Goal: Transaction & Acquisition: Purchase product/service

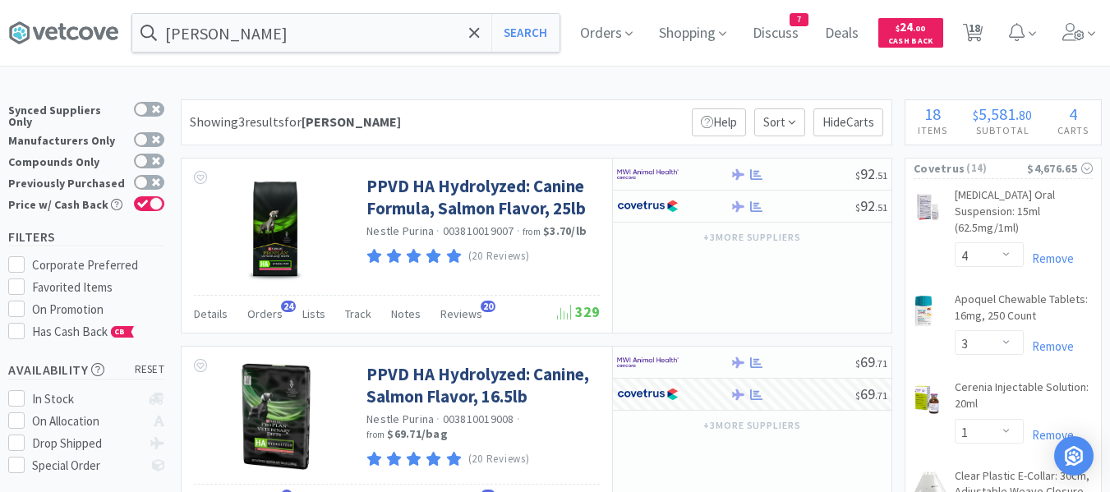
select select "4"
select select "3"
select select "1"
select select "2"
select select "1"
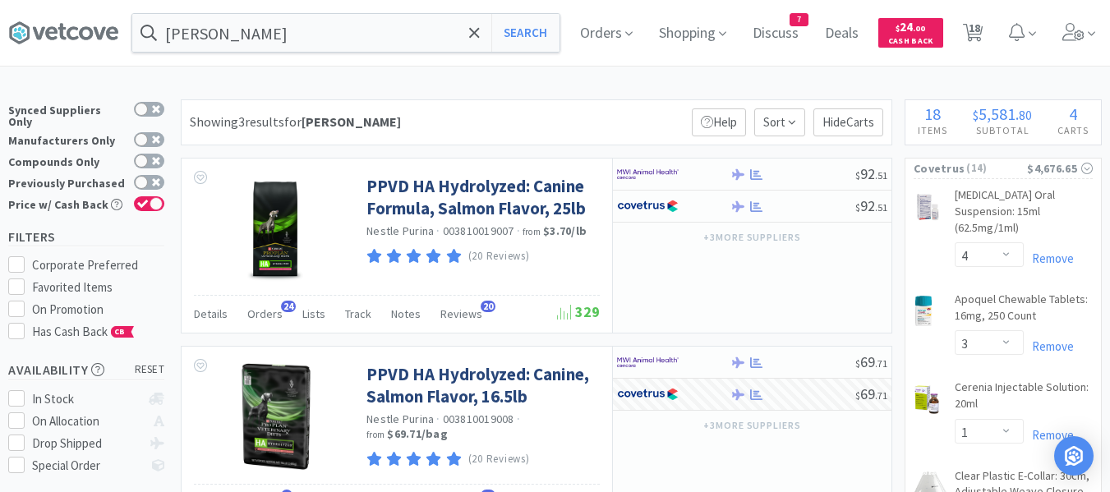
select select "1"
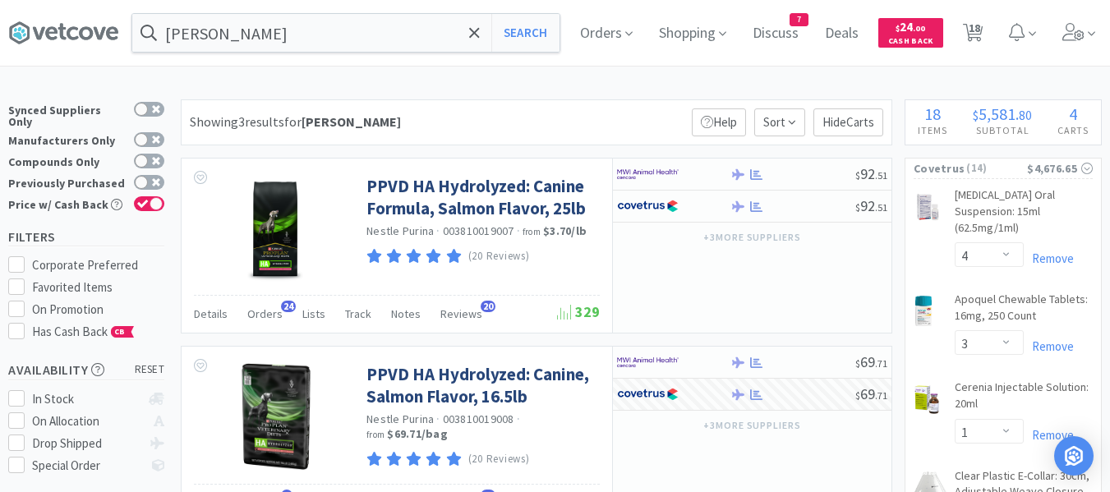
select select "3"
select select "1"
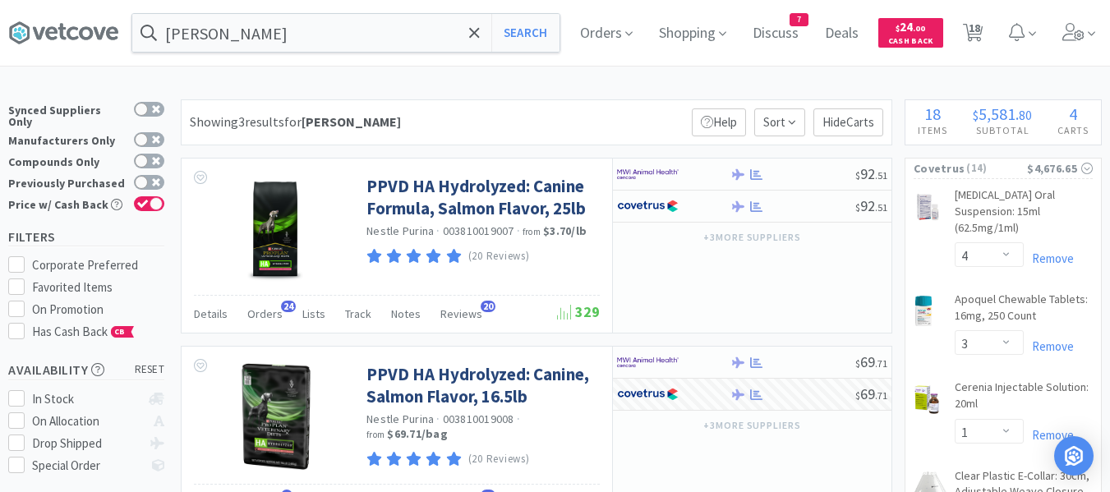
select select "1"
select select "2"
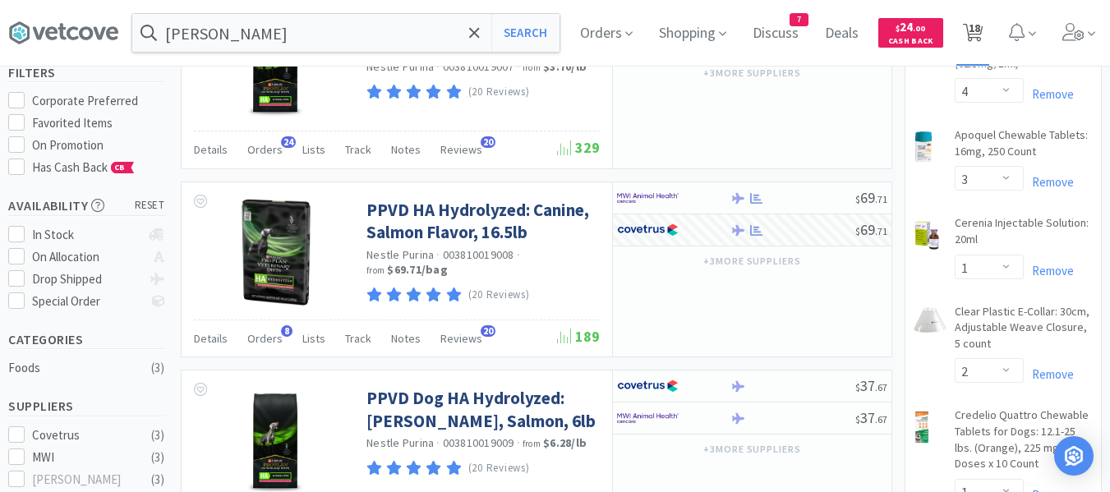
click at [980, 29] on span "18" at bounding box center [975, 28] width 12 height 66
select select "2"
select select "1"
select select "4"
select select "3"
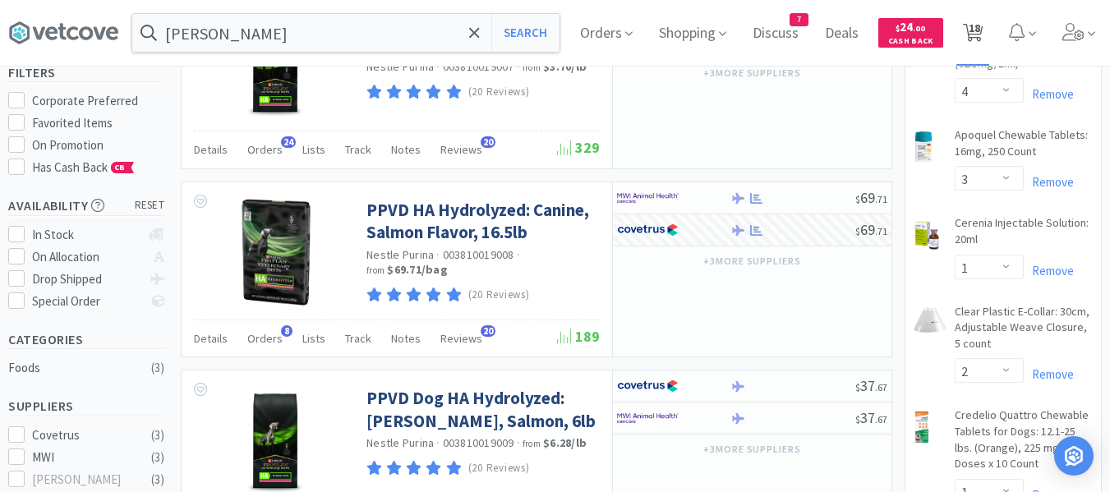
select select "1"
select select "2"
select select "1"
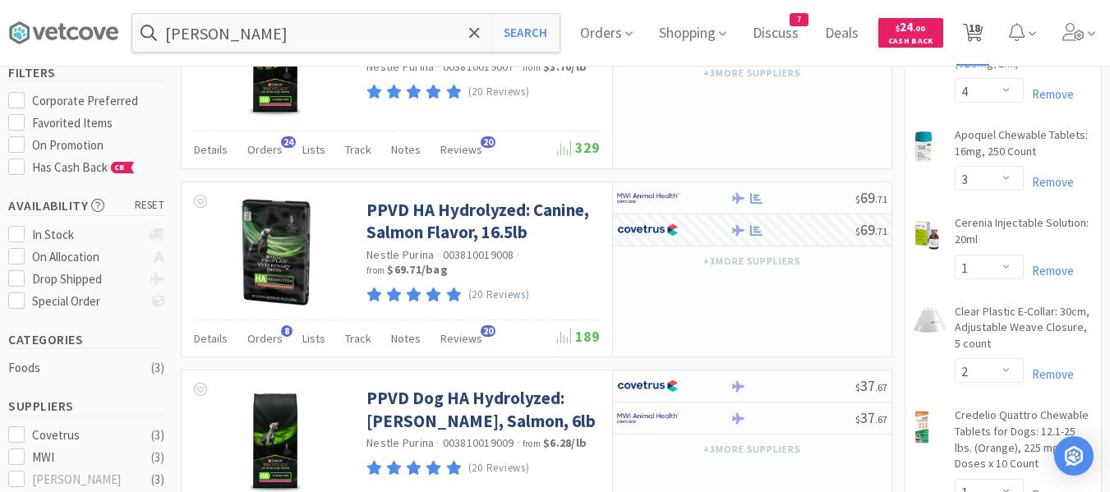
select select "1"
select select "3"
select select "1"
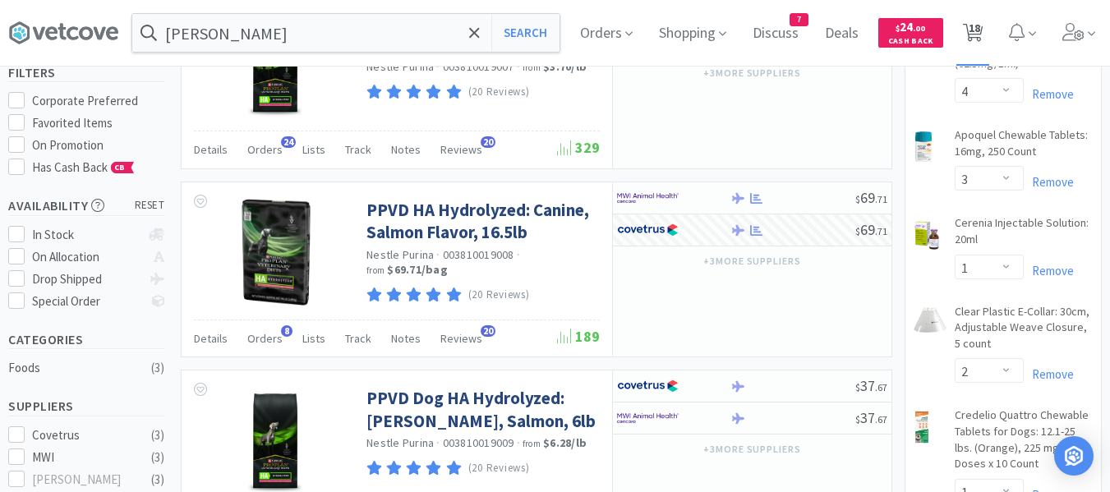
select select "1"
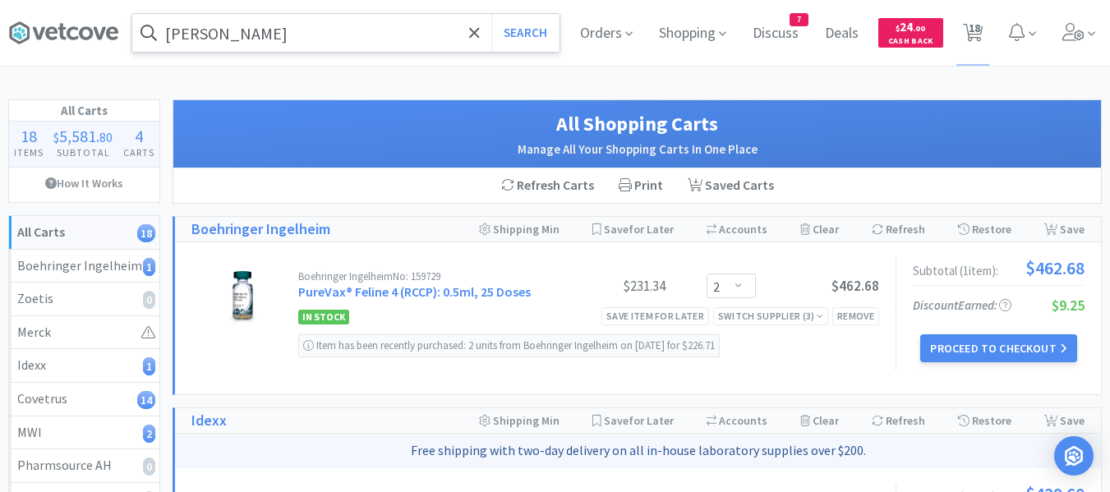
click at [322, 30] on input "ha salmon" at bounding box center [345, 33] width 427 height 38
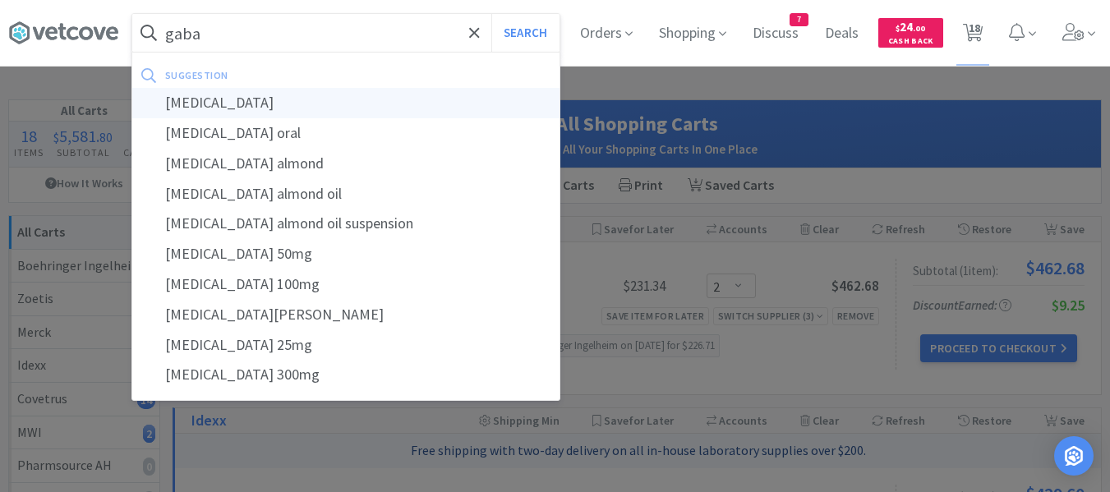
click at [255, 100] on div "gabapentin" at bounding box center [345, 103] width 427 height 30
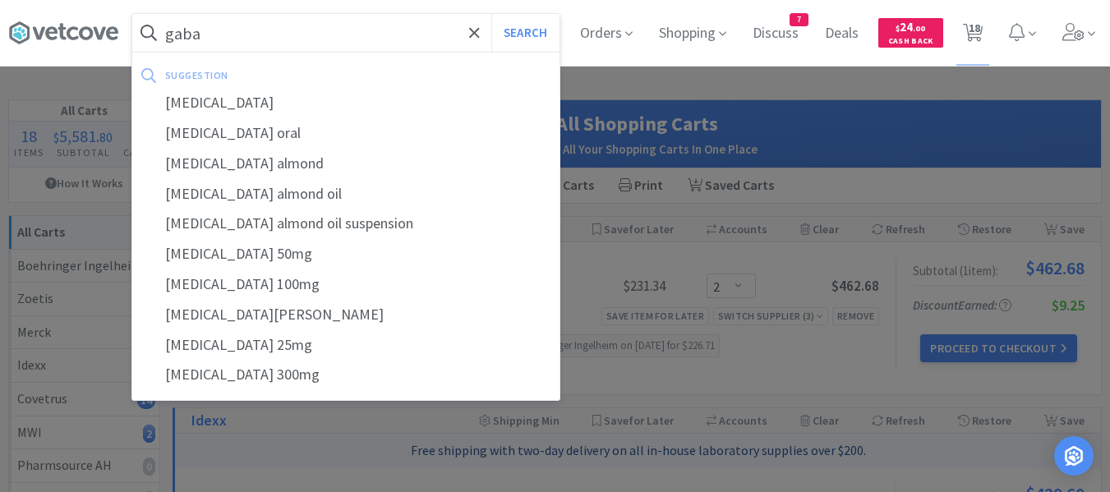
type input "gabapentin"
select select "4"
select select "3"
select select "1"
select select "2"
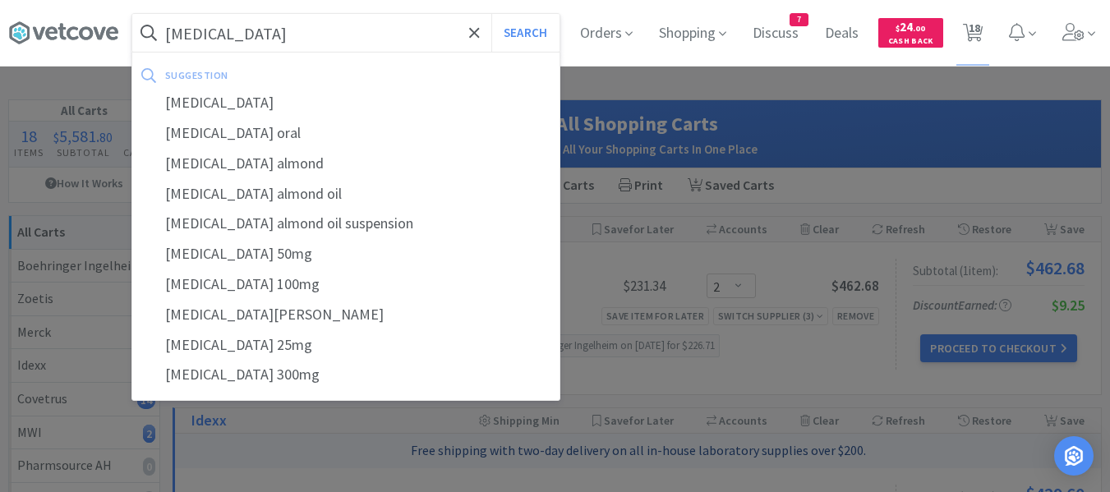
select select "1"
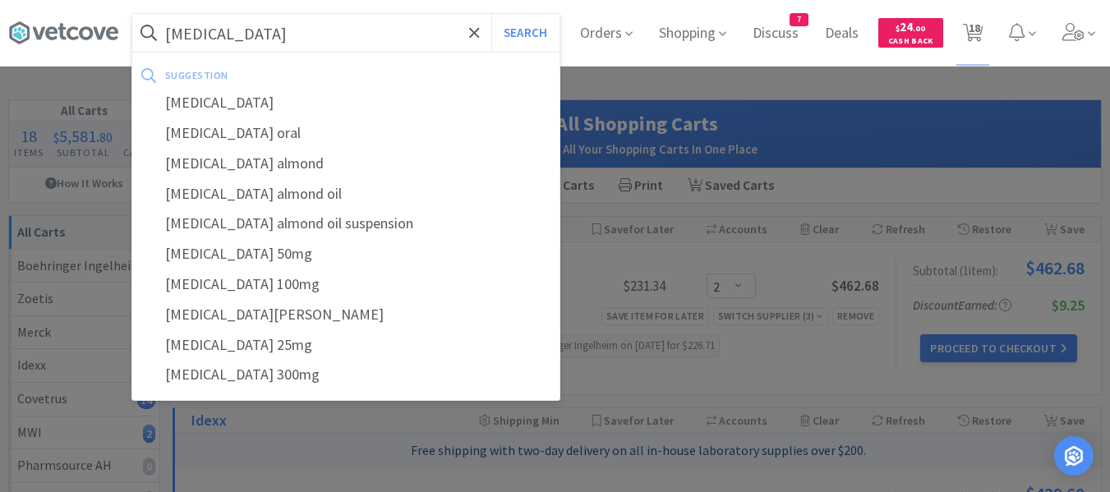
select select "1"
select select "3"
select select "1"
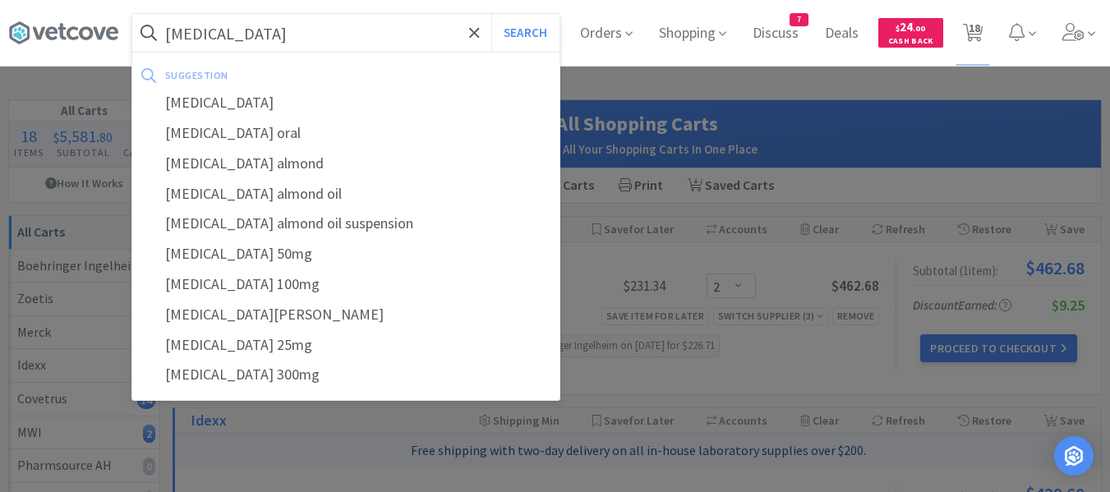
select select "1"
select select "2"
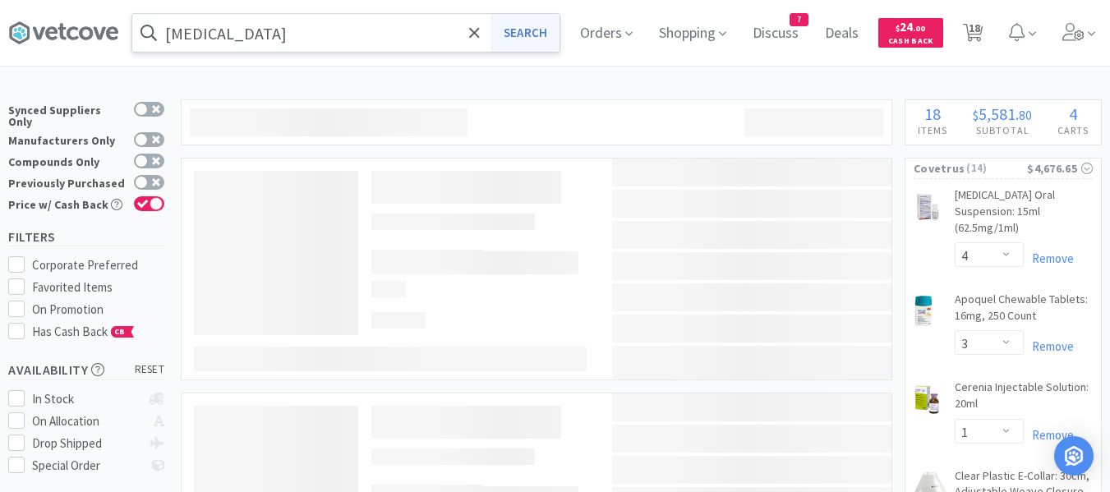
click at [546, 33] on button "Search" at bounding box center [525, 33] width 68 height 38
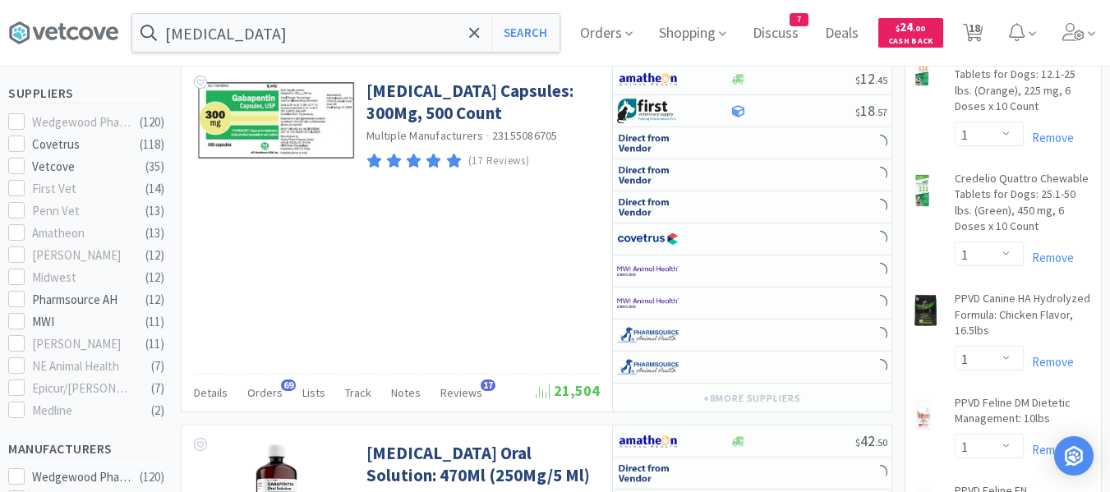
scroll to position [493, 0]
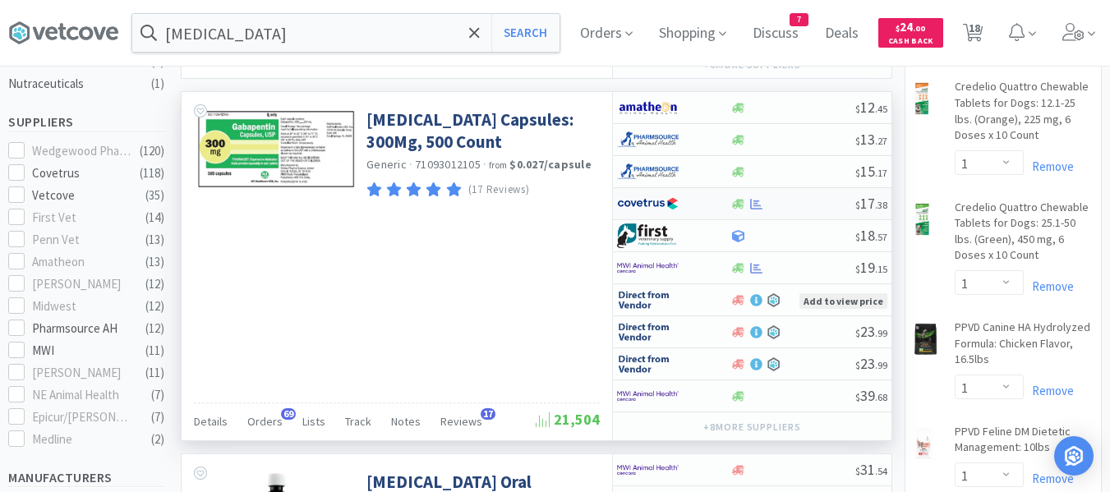
click at [802, 208] on div at bounding box center [793, 204] width 126 height 12
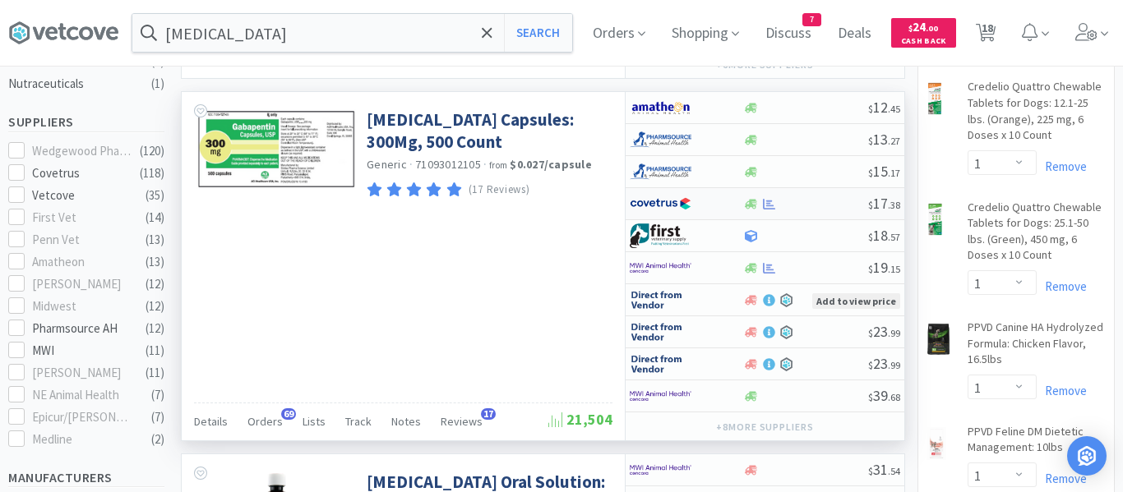
select select "1"
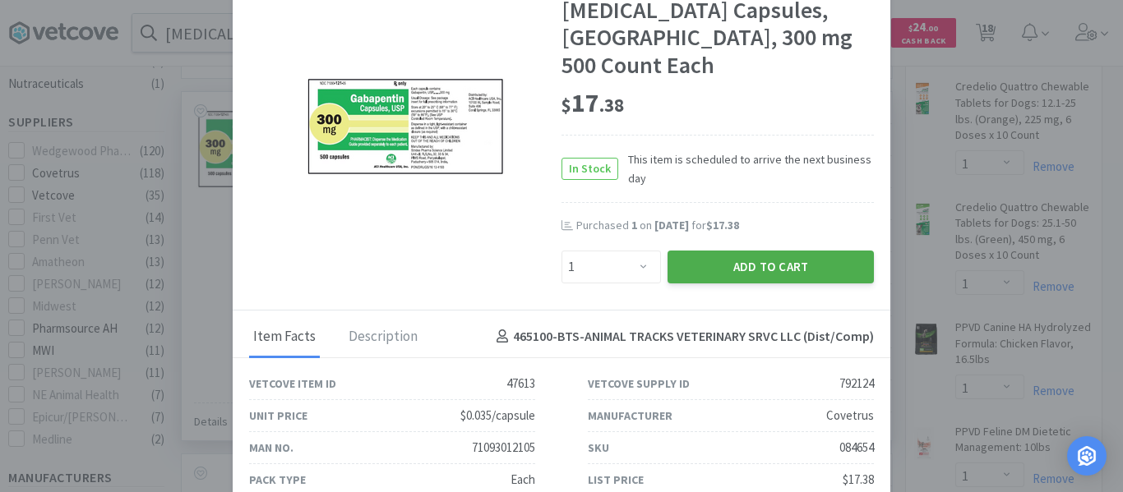
click at [766, 251] on button "Add to Cart" at bounding box center [770, 267] width 206 height 33
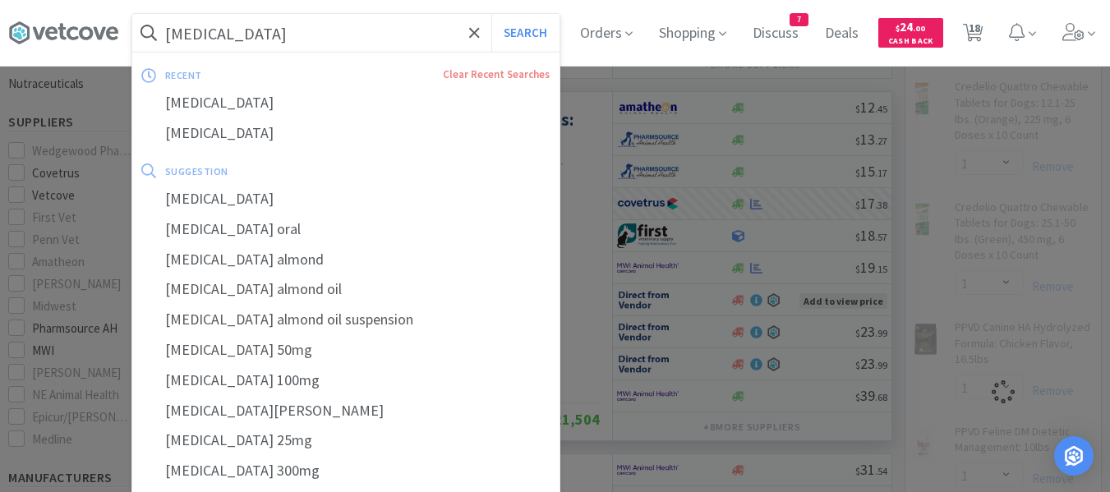
click at [244, 38] on input "gabapentin" at bounding box center [345, 33] width 427 height 38
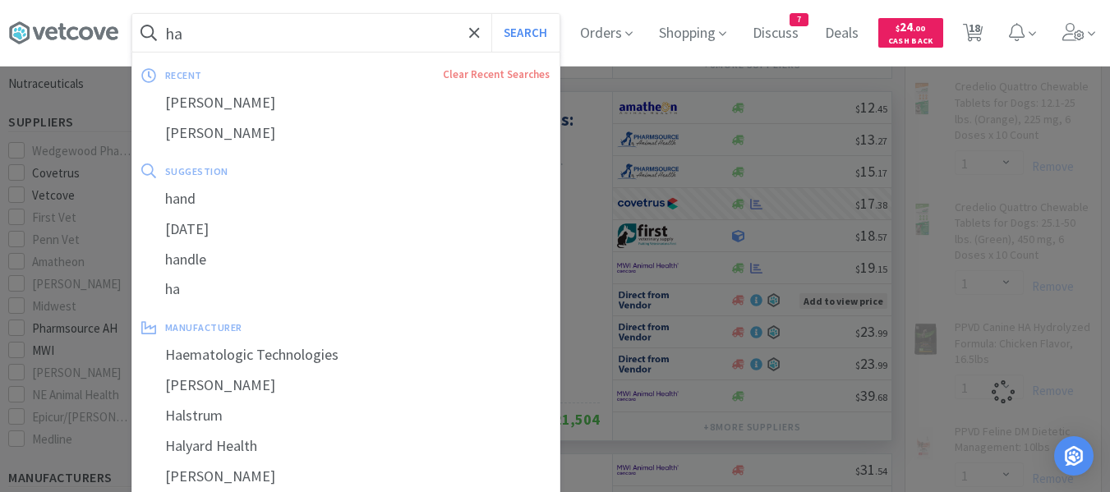
type input "ha"
click at [491, 14] on button "Search" at bounding box center [525, 33] width 68 height 38
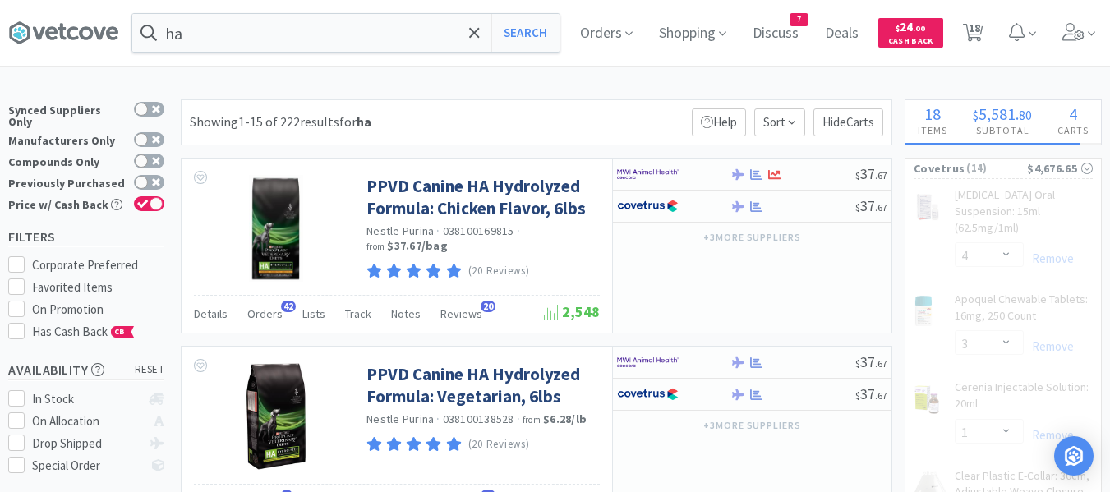
select select "1"
select select "3"
select select "1"
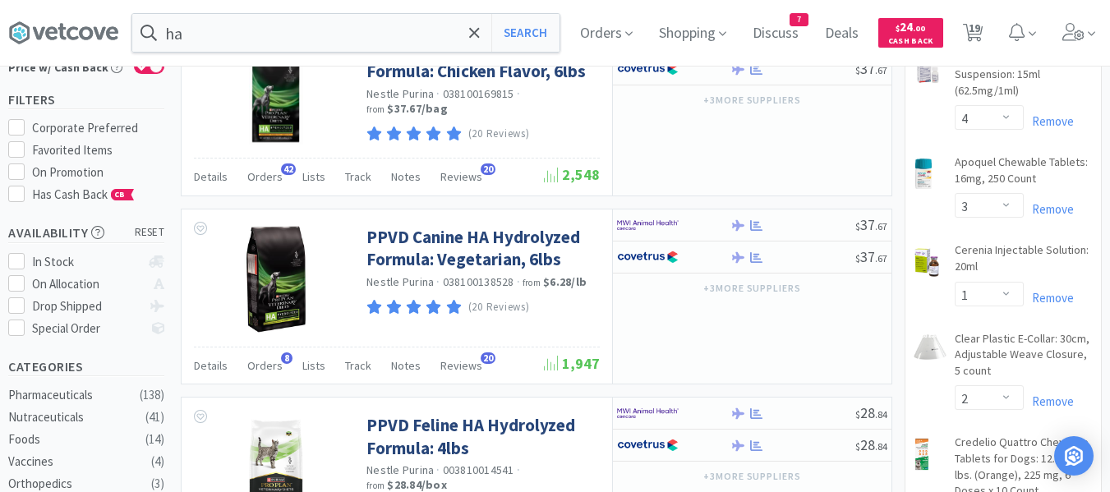
scroll to position [164, 0]
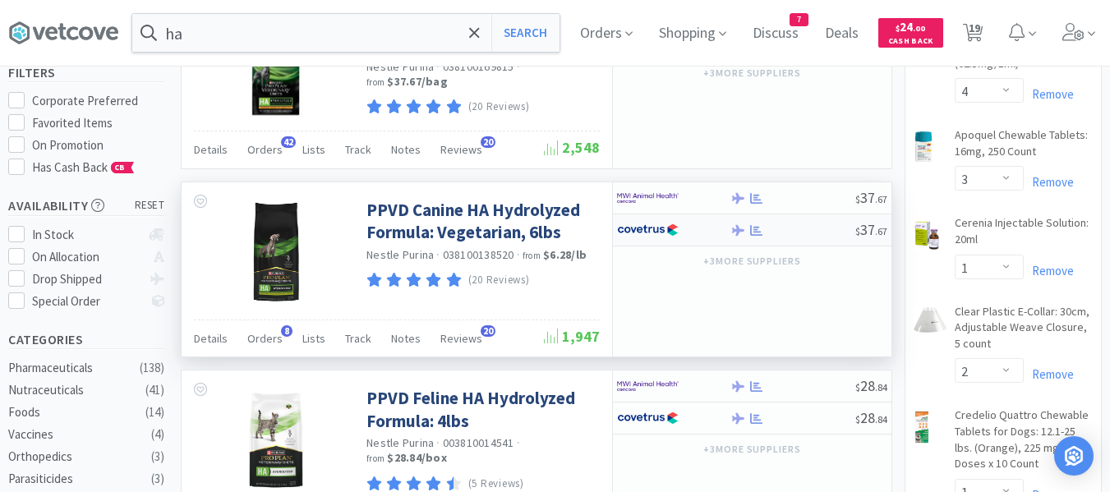
click at [831, 233] on div at bounding box center [793, 230] width 126 height 12
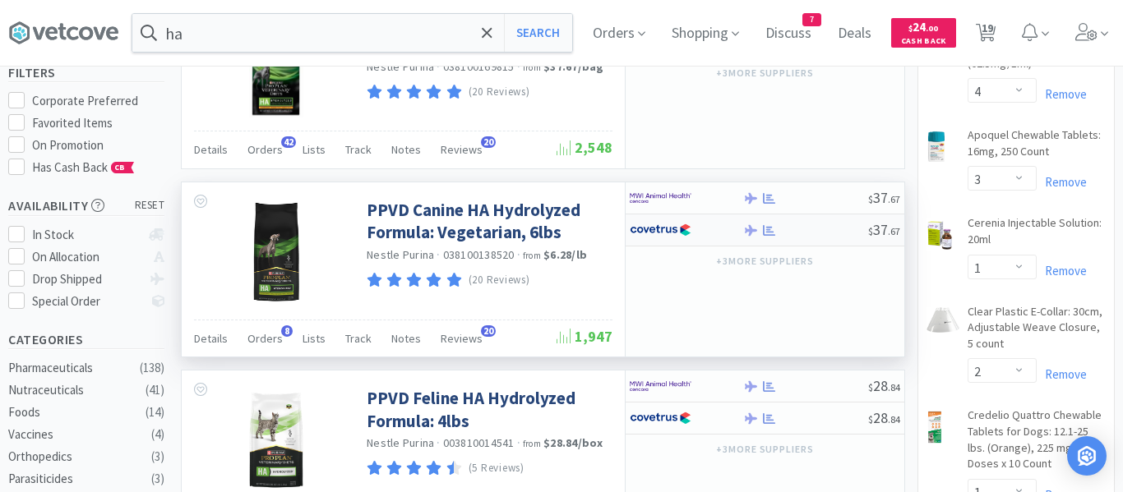
select select "1"
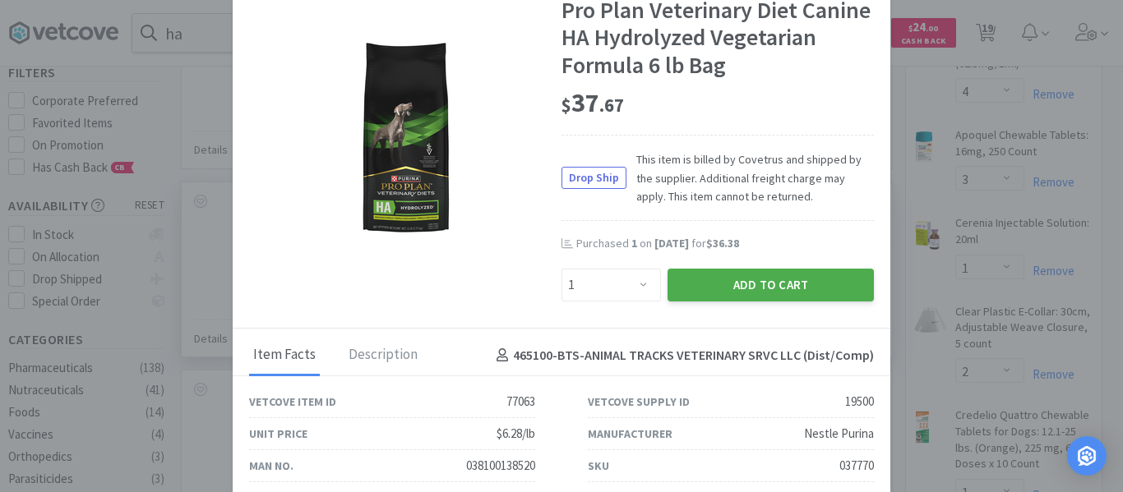
click at [734, 288] on button "Add to Cart" at bounding box center [770, 285] width 206 height 33
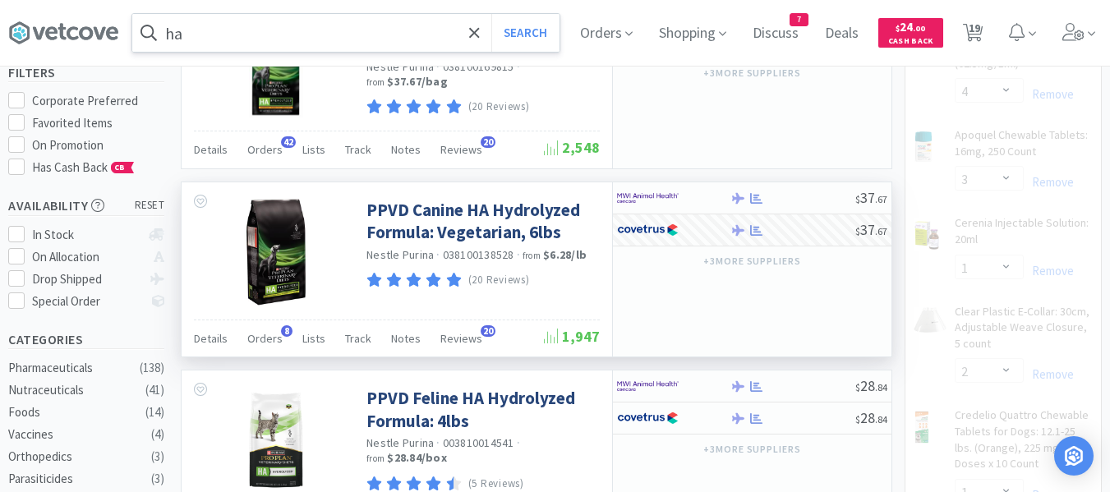
click at [248, 29] on input "ha" at bounding box center [345, 33] width 427 height 38
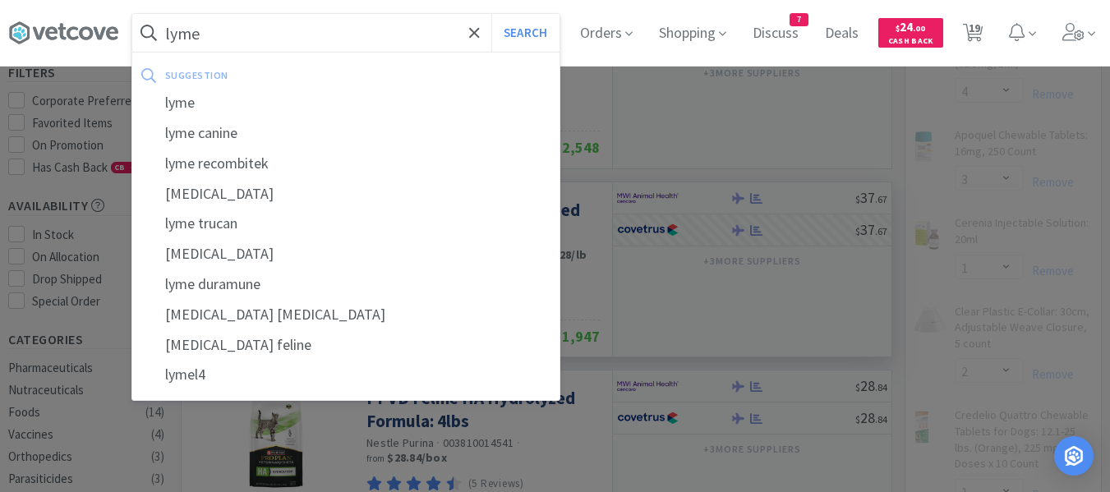
type input "lyme"
click at [491, 14] on button "Search" at bounding box center [525, 33] width 68 height 38
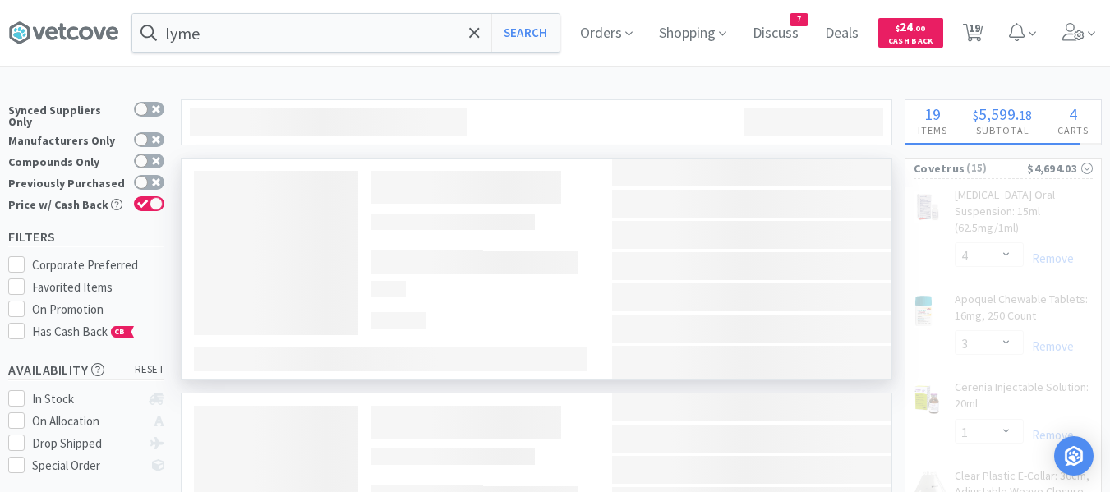
select select "1"
select select "3"
select select "1"
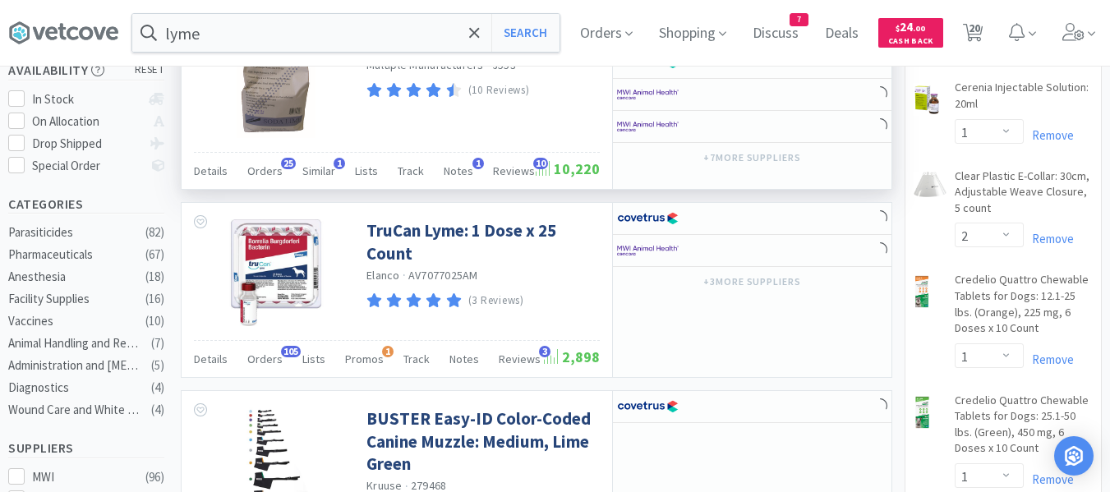
scroll to position [329, 0]
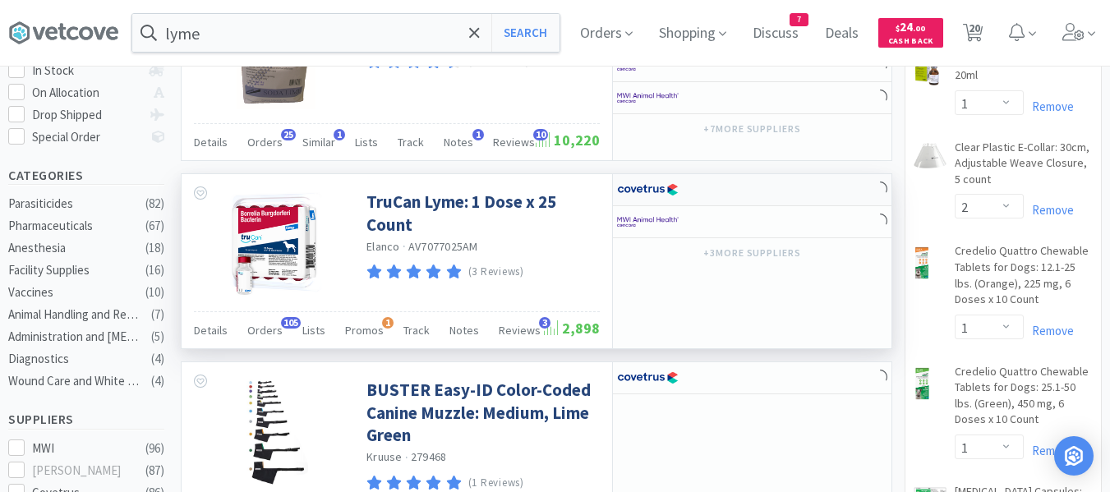
click at [762, 189] on div at bounding box center [752, 190] width 279 height 32
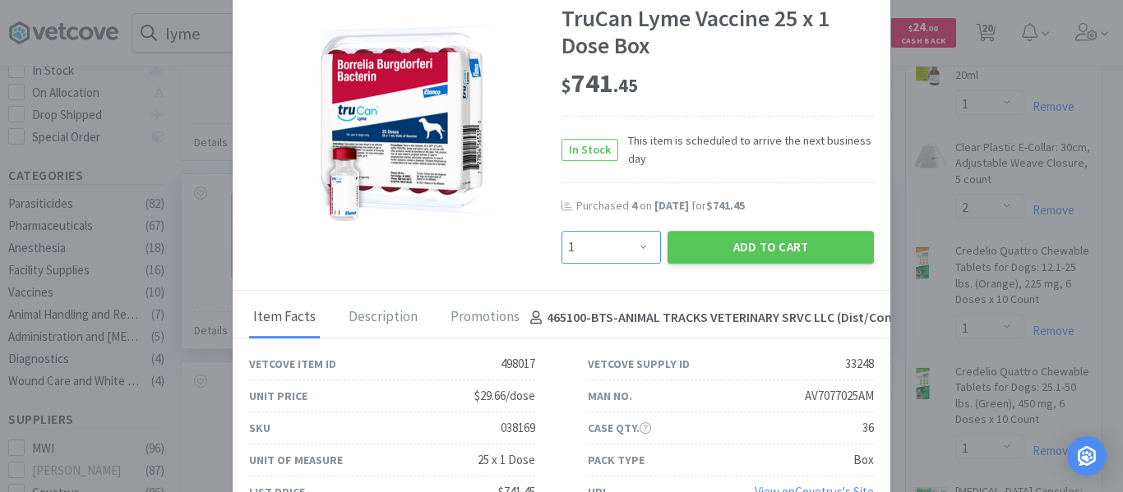
click at [636, 250] on select "Enter Quantity 1 2 3 4 5 6 7 8 9 10 11 12 13 14 15 16 17 18 19 20 Enter Quantity" at bounding box center [610, 247] width 99 height 33
select select "2"
click at [561, 231] on select "Enter Quantity 1 2 3 4 5 6 7 8 9 10 11 12 13 14 15 16 17 18 19 20 Enter Quantity" at bounding box center [610, 247] width 99 height 33
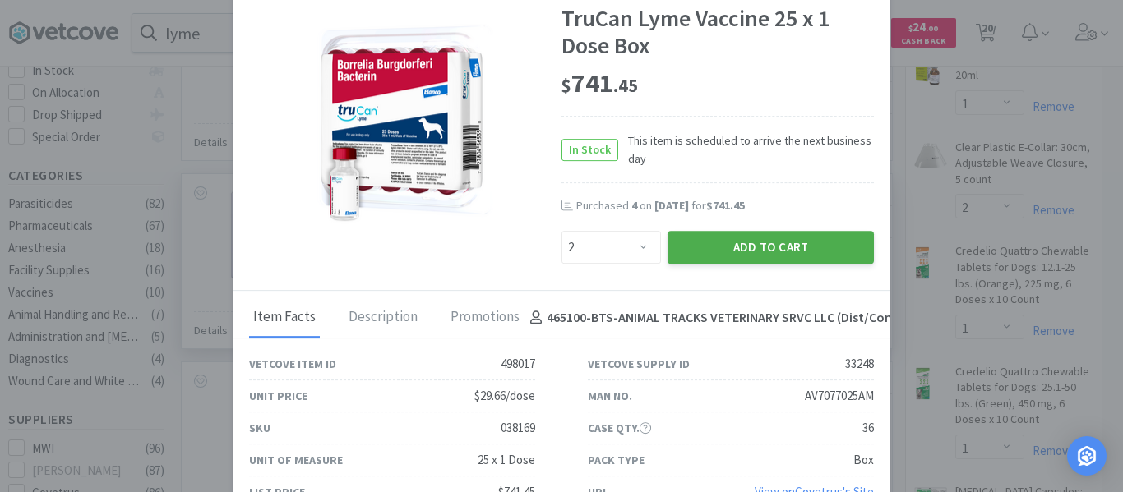
click at [698, 251] on button "Add to Cart" at bounding box center [770, 247] width 206 height 33
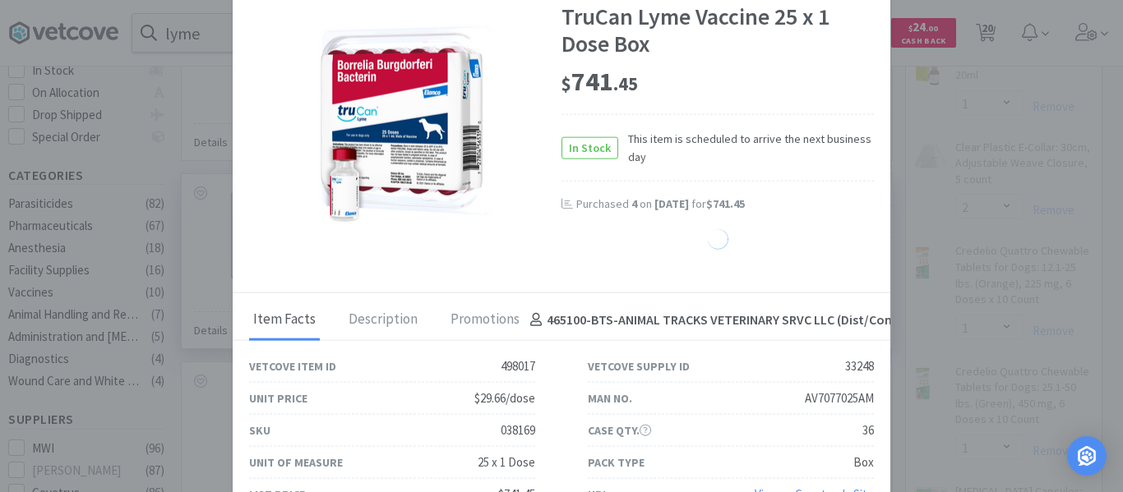
select select "1"
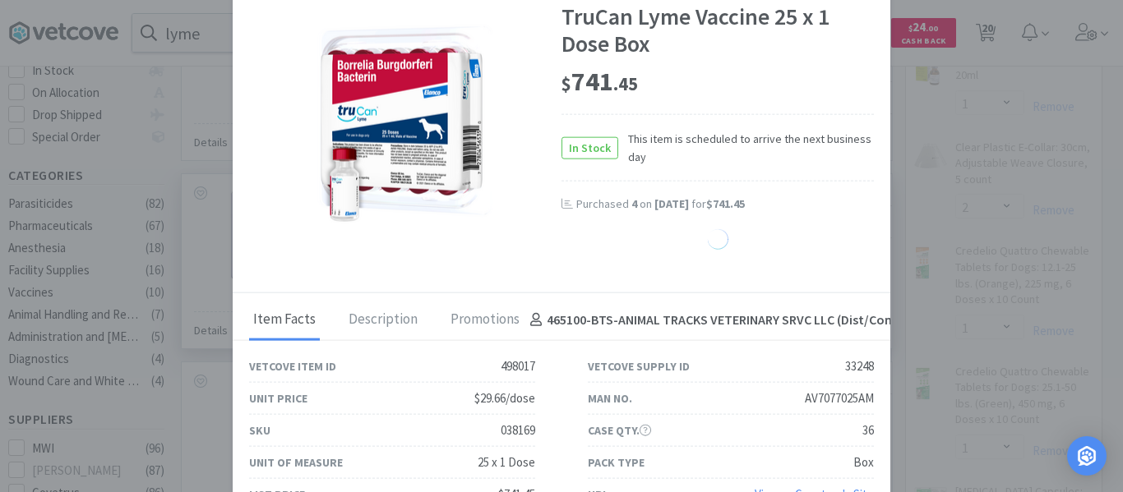
select select "1"
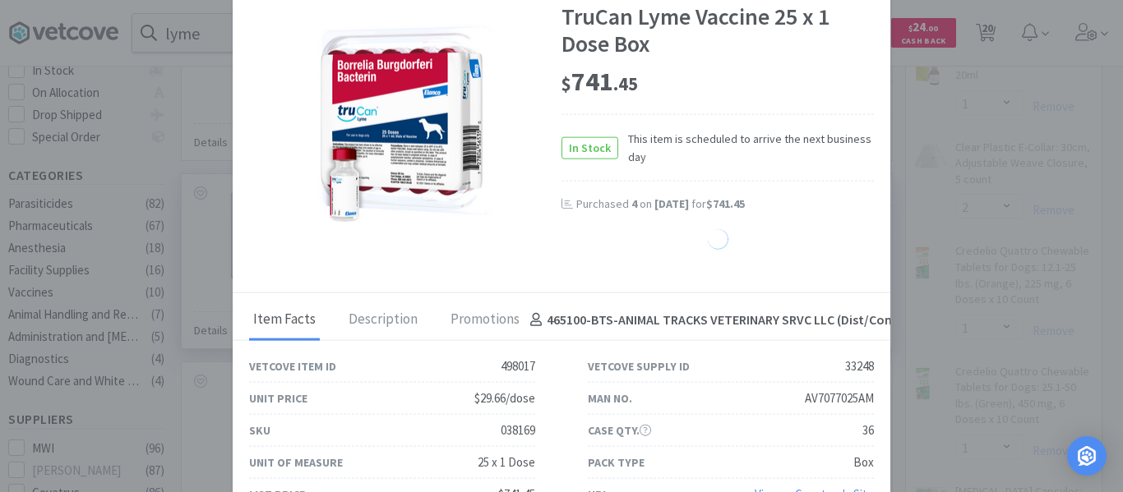
select select "1"
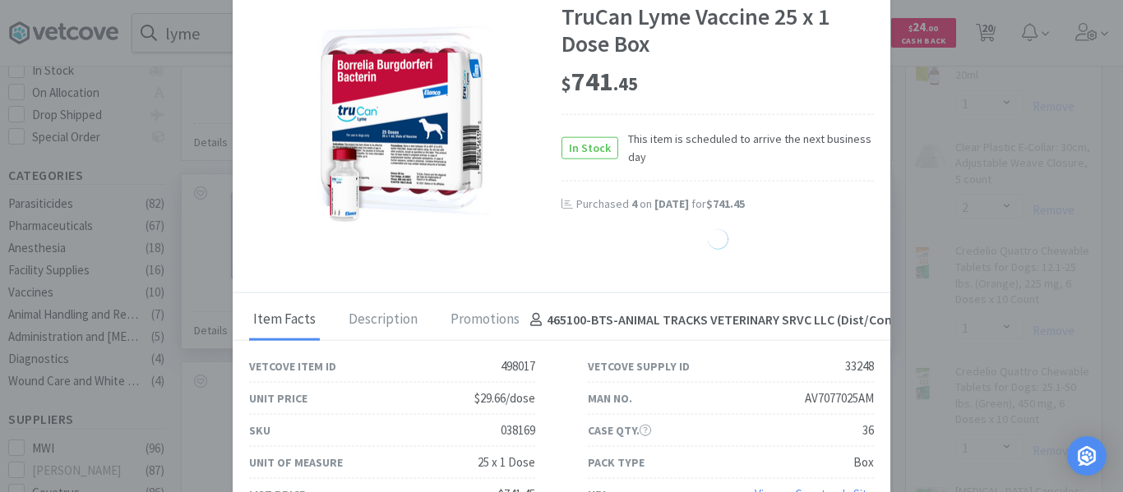
select select "1"
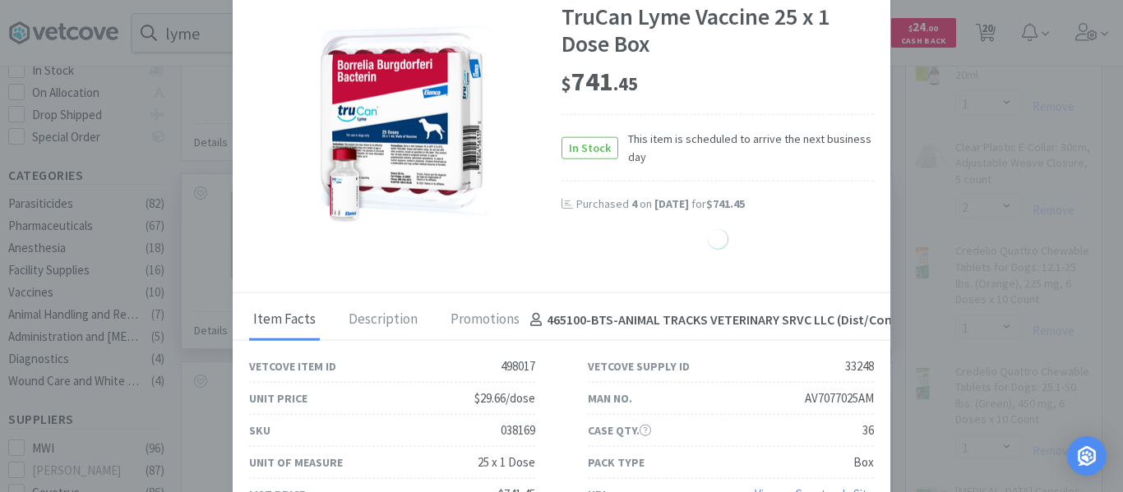
select select "1"
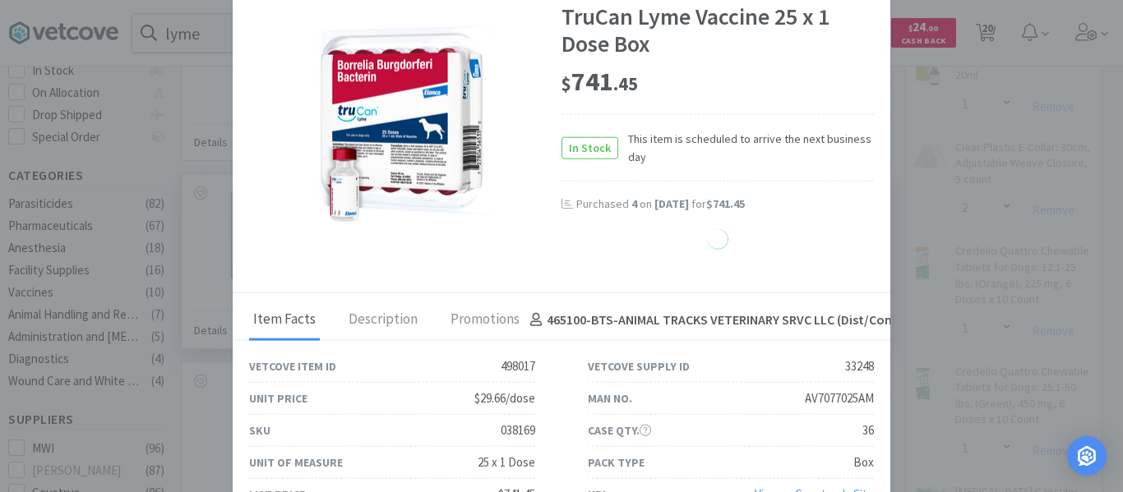
select select "1"
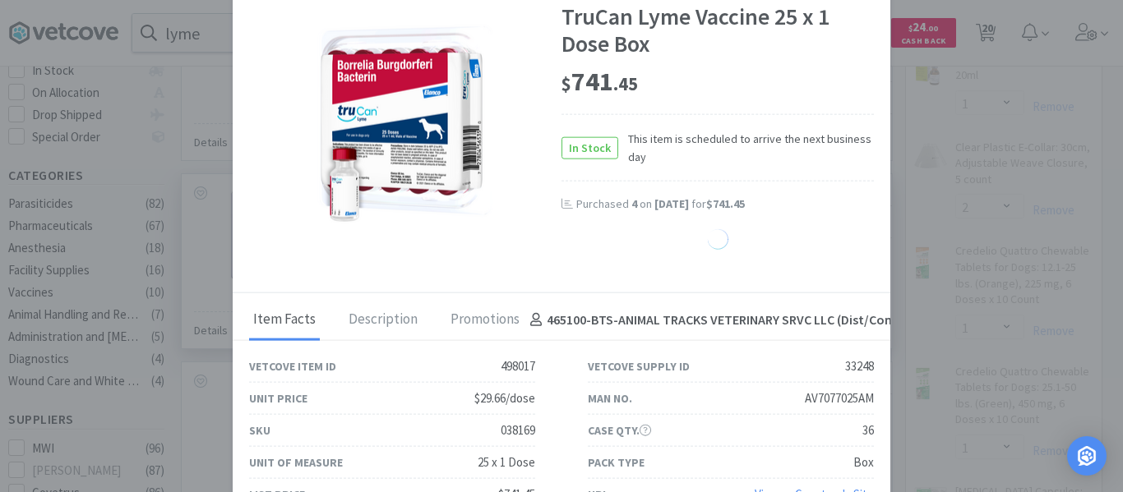
select select "1"
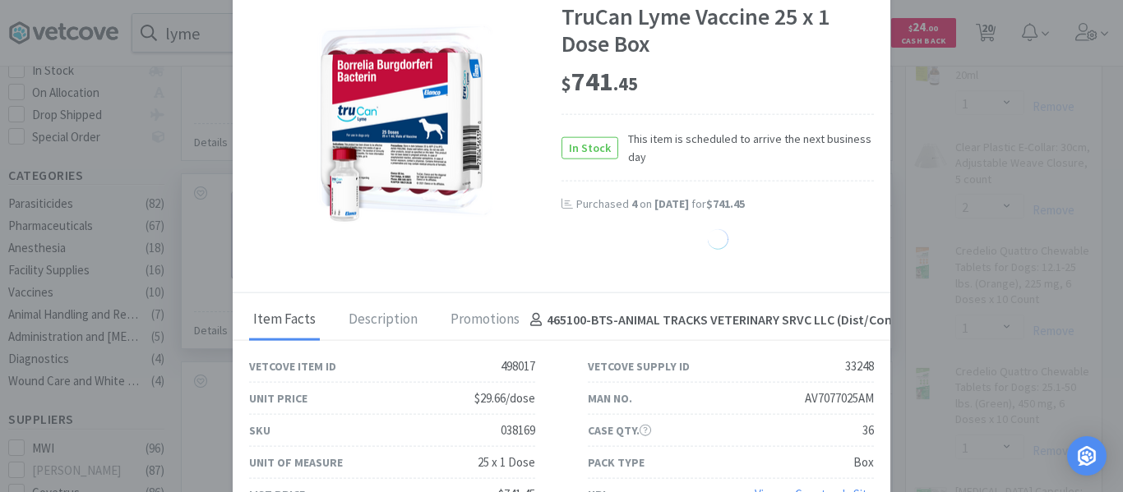
select select "1"
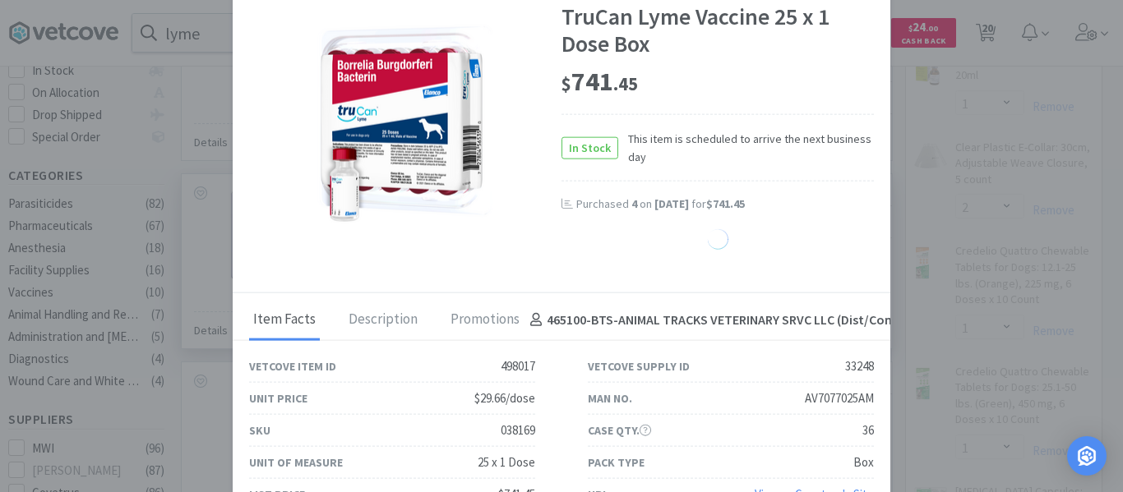
select select "1"
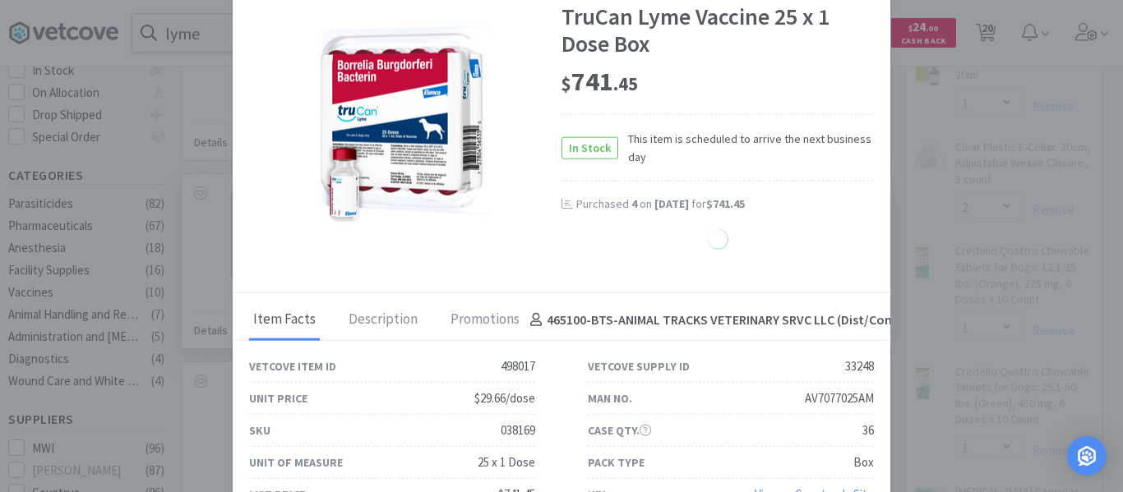
select select "1"
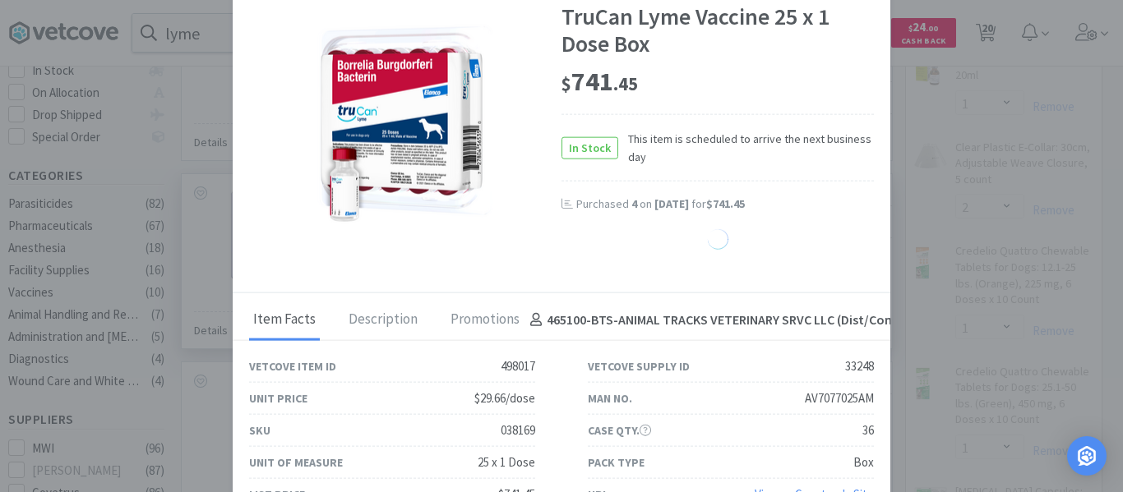
select select "1"
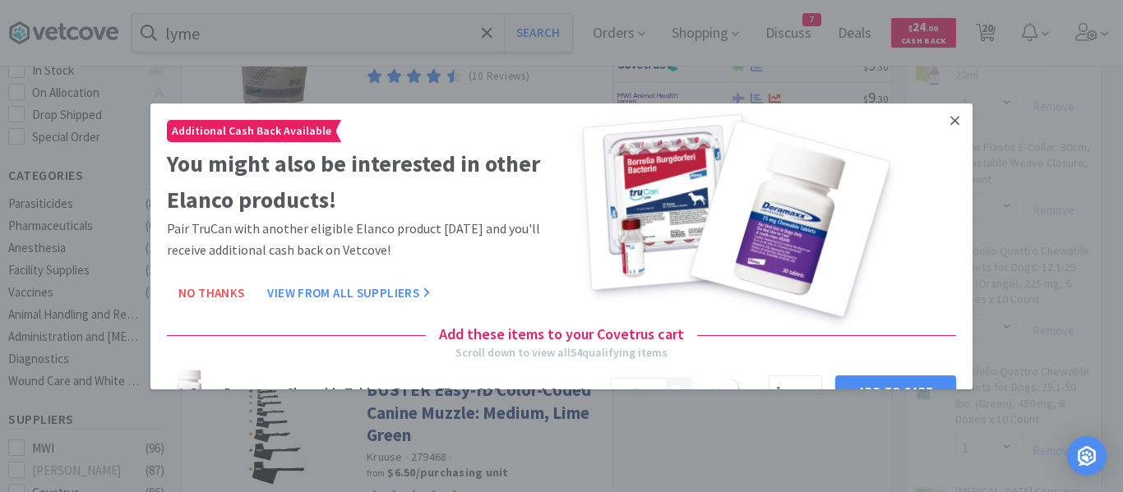
click at [947, 121] on link at bounding box center [954, 120] width 29 height 35
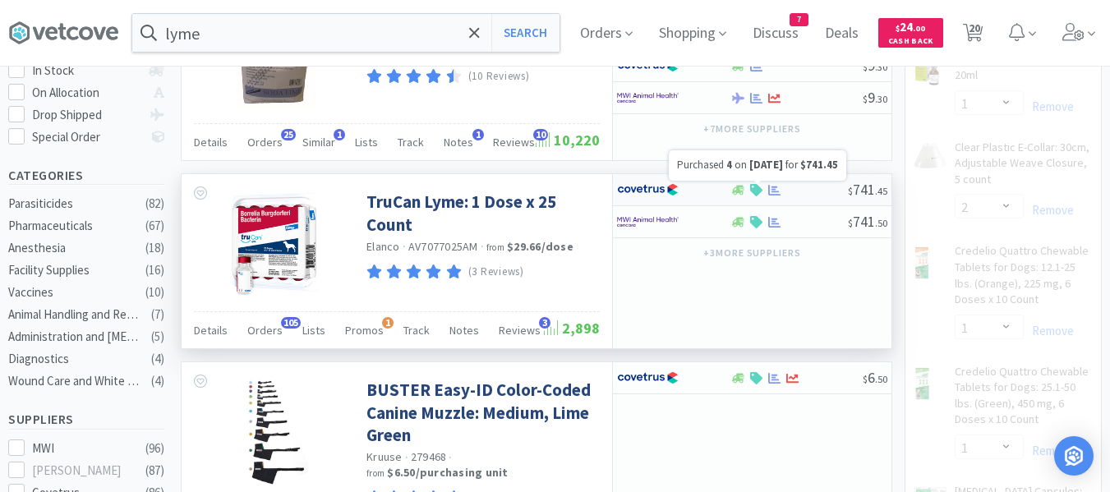
click at [774, 194] on icon at bounding box center [774, 190] width 12 height 11
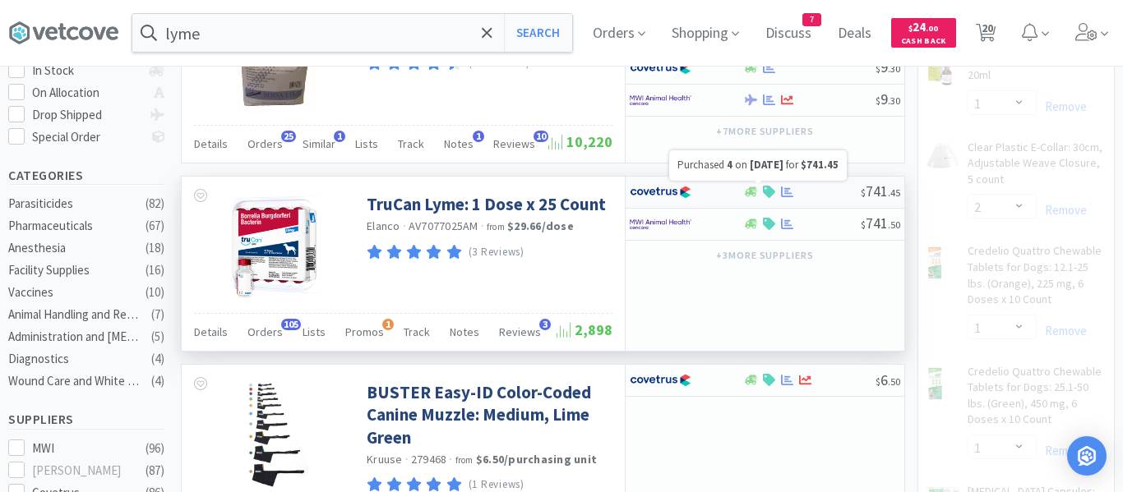
select select "1"
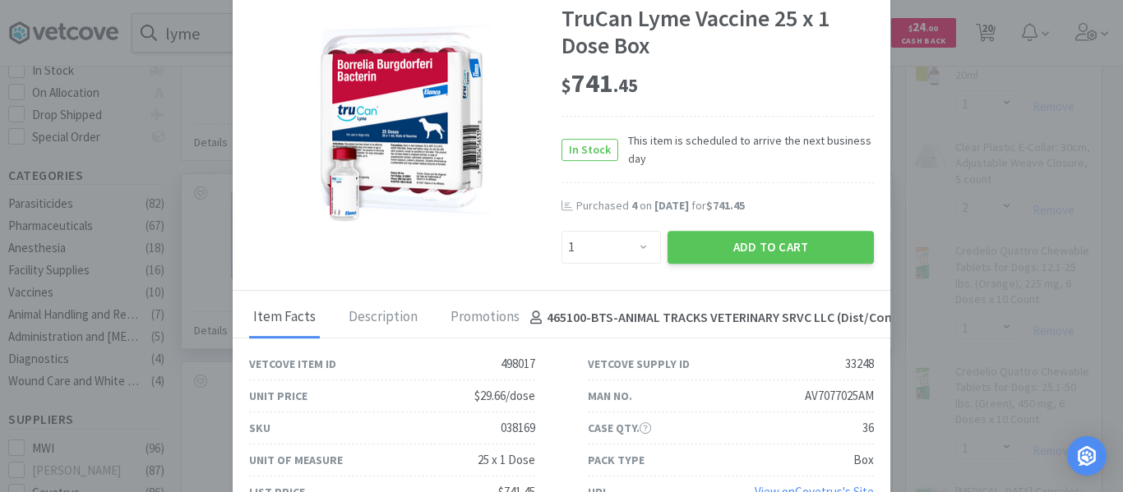
select select "2"
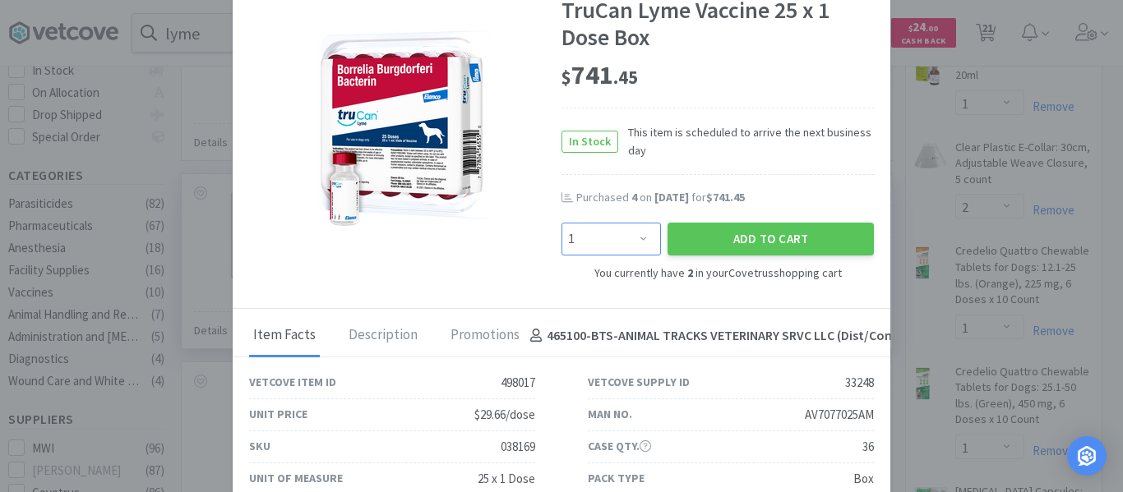
click at [651, 241] on select "Enter Quantity 1 2 3 4 5 6 7 8 9 10 11 12 13 14 15 16 17 18 19 20 Enter Quantity" at bounding box center [610, 239] width 99 height 33
select select "2"
click at [561, 223] on select "Enter Quantity 1 2 3 4 5 6 7 8 9 10 11 12 13 14 15 16 17 18 19 20 Enter Quantity" at bounding box center [610, 239] width 99 height 33
click at [735, 242] on button "Add to Cart" at bounding box center [770, 239] width 206 height 33
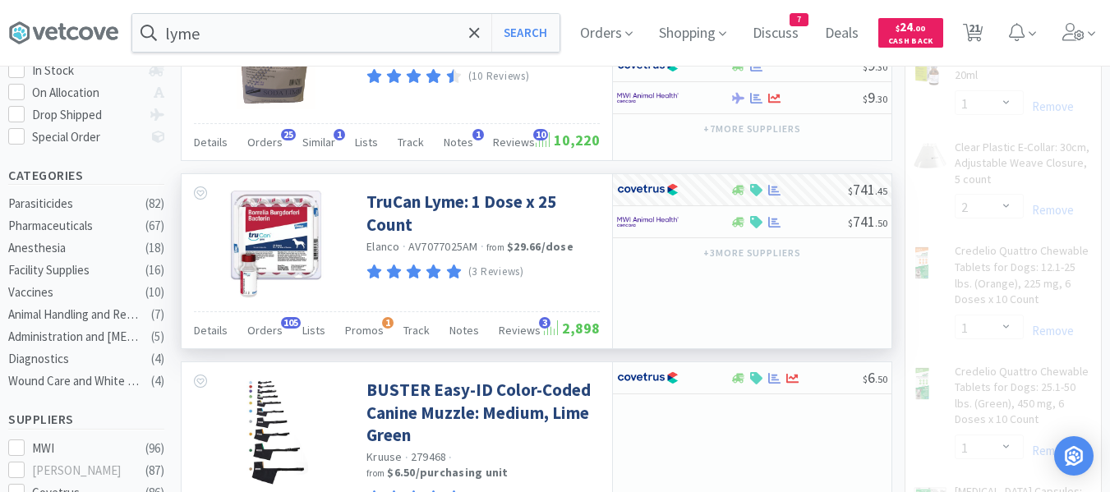
select select "4"
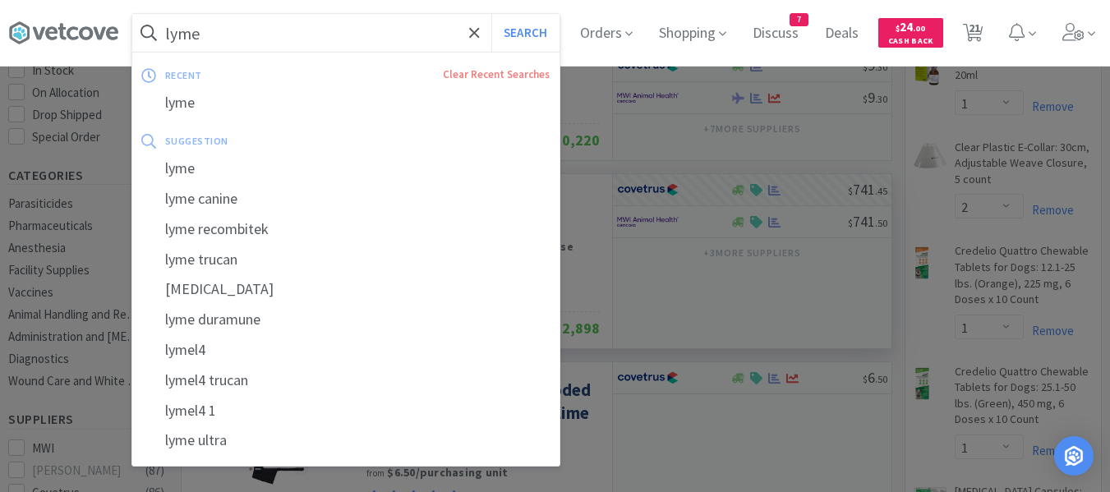
click at [293, 34] on input "lyme" at bounding box center [345, 33] width 427 height 38
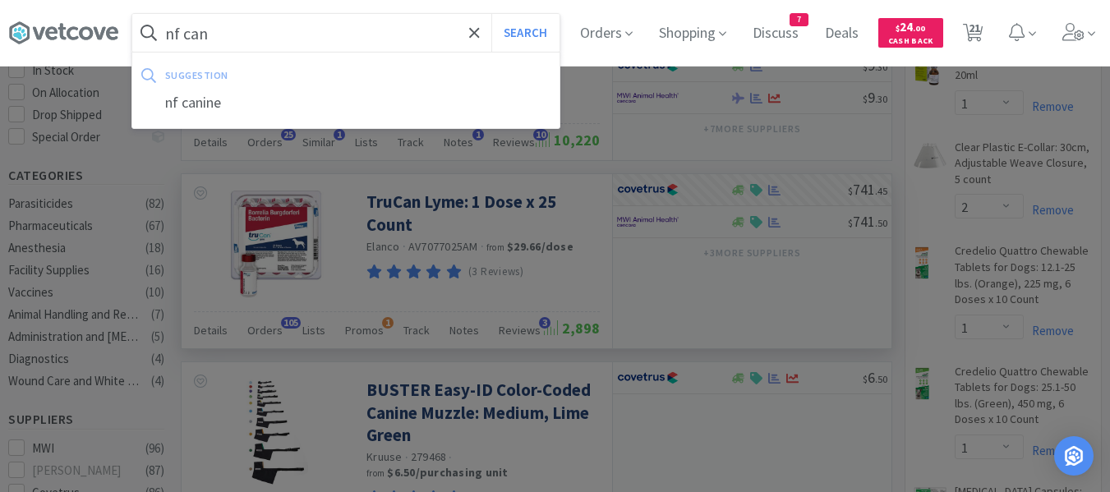
type input "nf can"
click at [491, 14] on button "Search" at bounding box center [525, 33] width 68 height 38
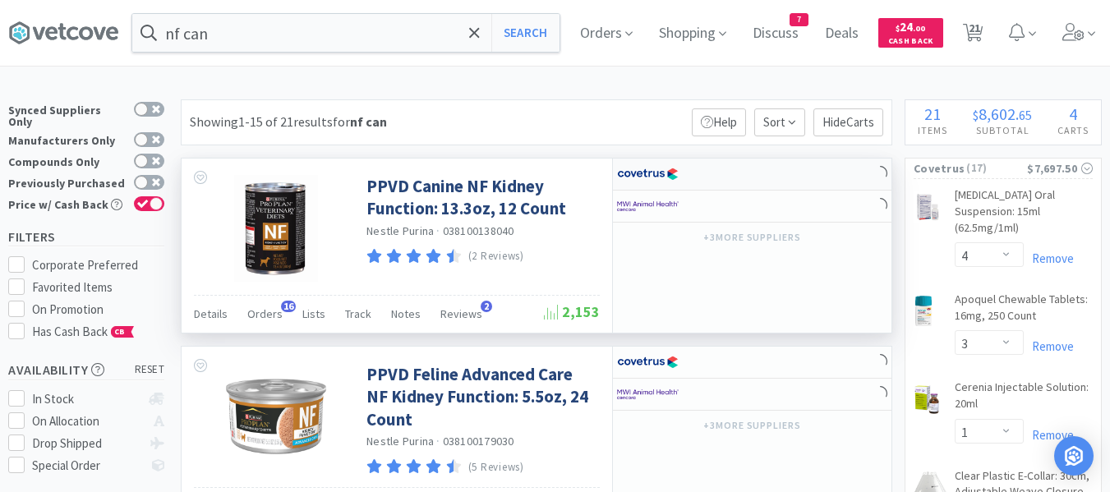
click at [745, 172] on div at bounding box center [752, 175] width 279 height 32
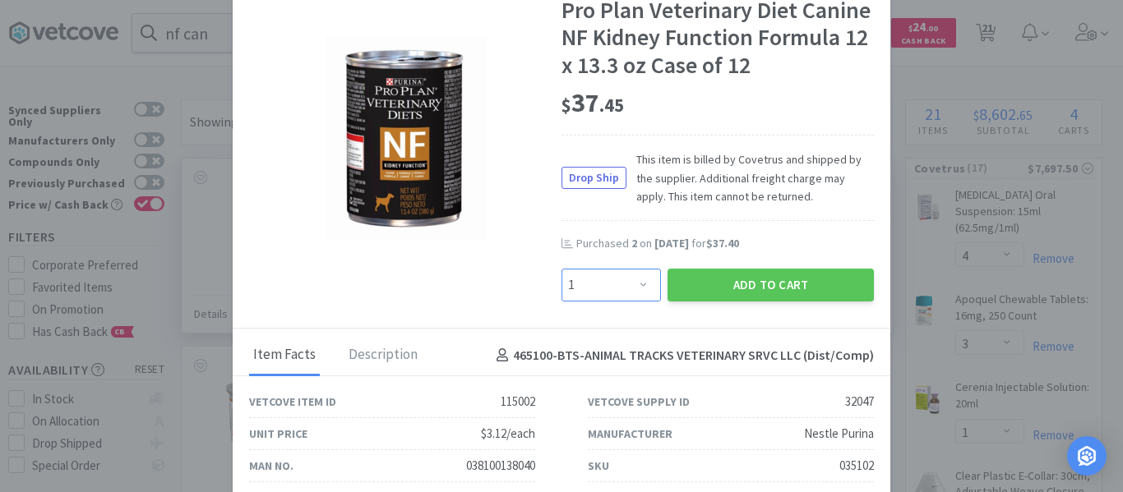
click at [633, 289] on select "Enter Quantity 1 2 3 4 5 6 7 8 9 10 11 12 13 14 15 16 17 18 19 20 Enter Quantity" at bounding box center [610, 285] width 99 height 33
select select "2"
click at [561, 269] on select "Enter Quantity 1 2 3 4 5 6 7 8 9 10 11 12 13 14 15 16 17 18 19 20 Enter Quantity" at bounding box center [610, 285] width 99 height 33
click at [678, 284] on button "Add to Cart" at bounding box center [770, 285] width 206 height 33
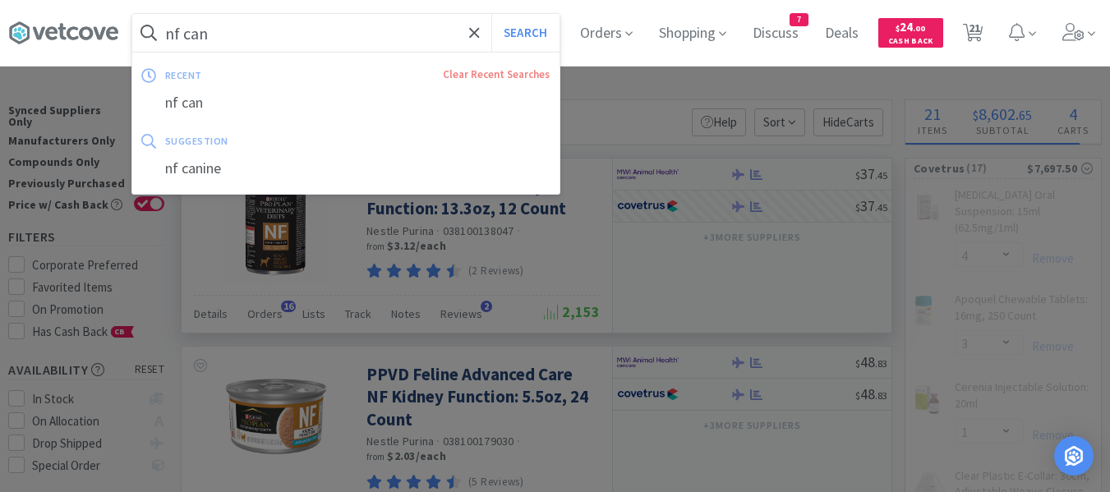
click at [302, 23] on input "nf can" at bounding box center [345, 33] width 427 height 38
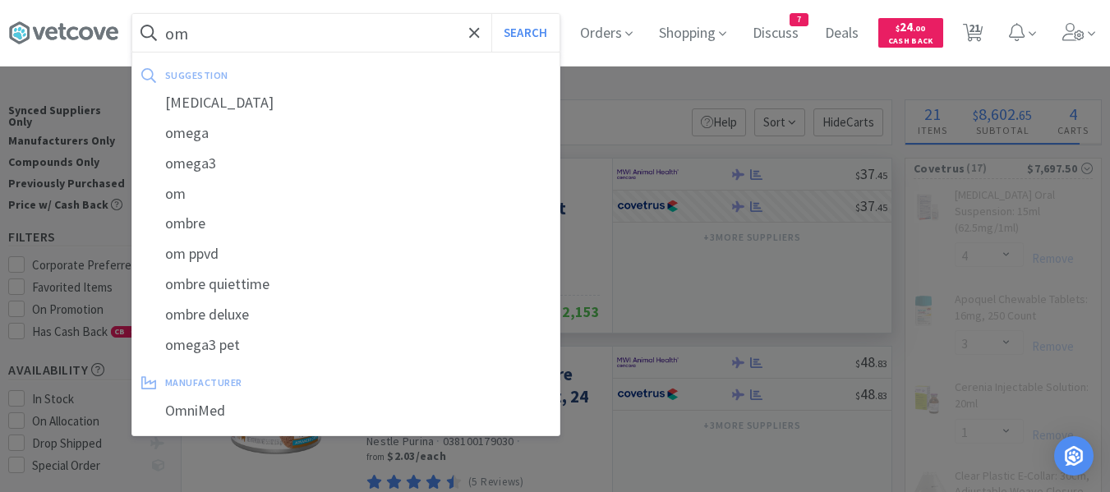
type input "om"
click at [491, 14] on button "Search" at bounding box center [525, 33] width 68 height 38
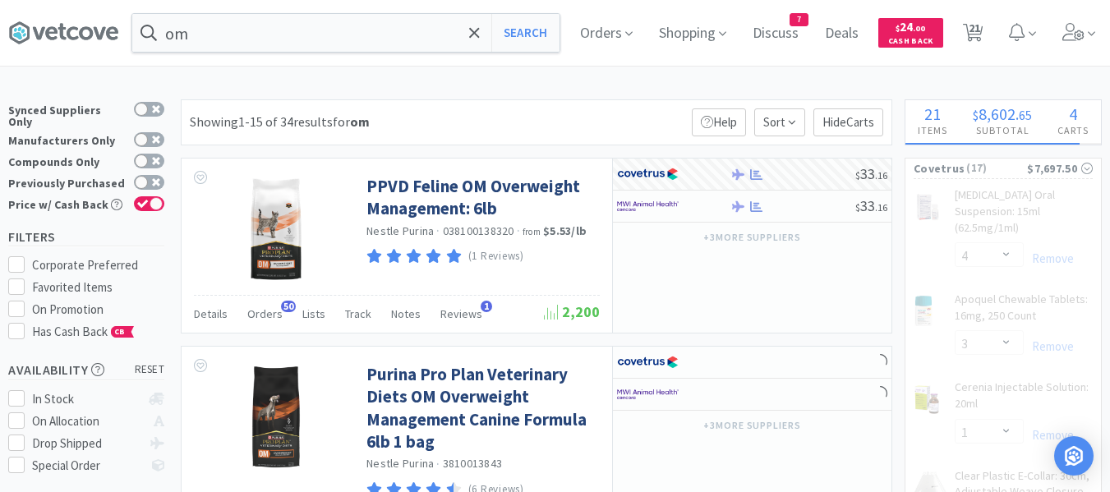
select select "2"
select select "1"
select select "3"
select select "1"
select select "4"
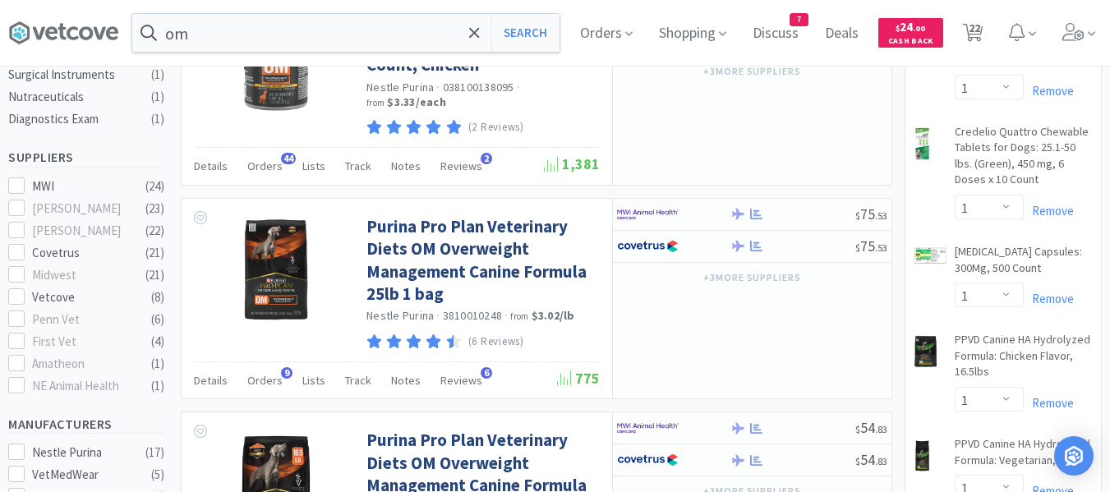
scroll to position [575, 0]
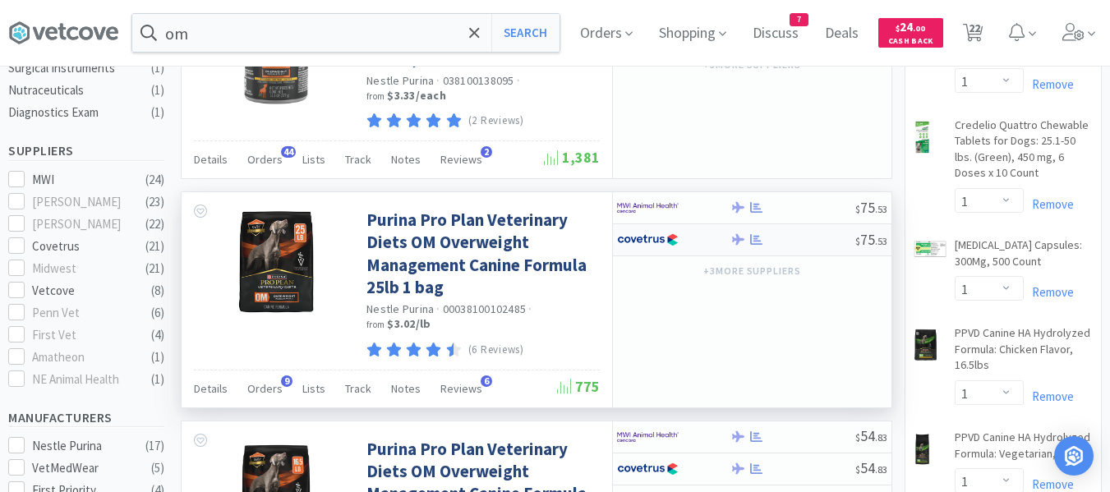
click at [786, 241] on div at bounding box center [793, 239] width 126 height 12
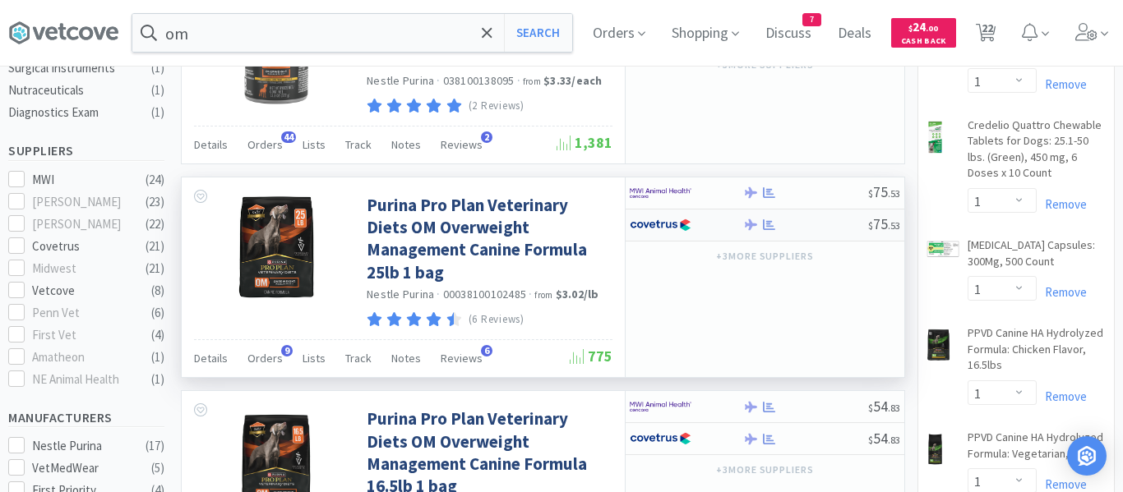
select select "1"
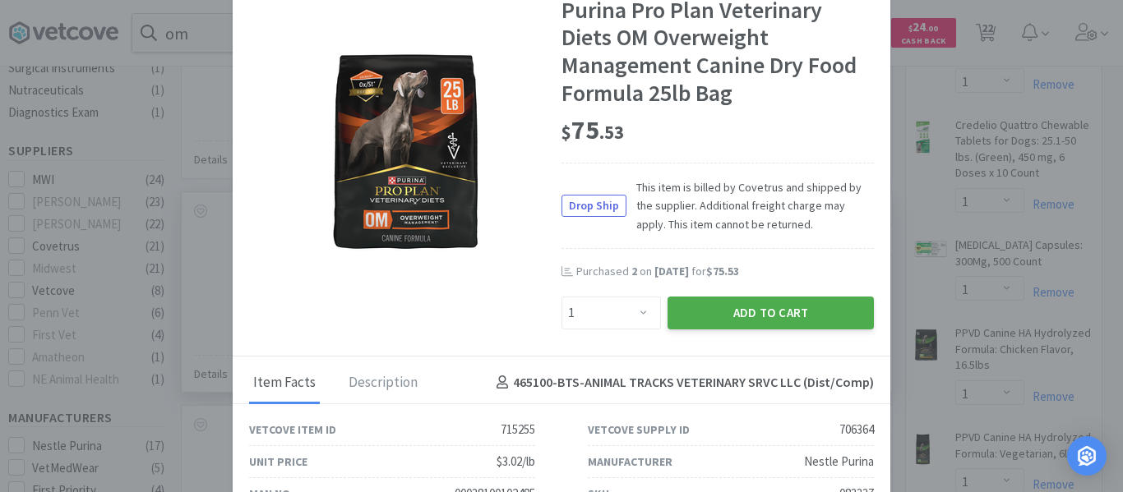
click at [680, 311] on button "Add to Cart" at bounding box center [770, 313] width 206 height 33
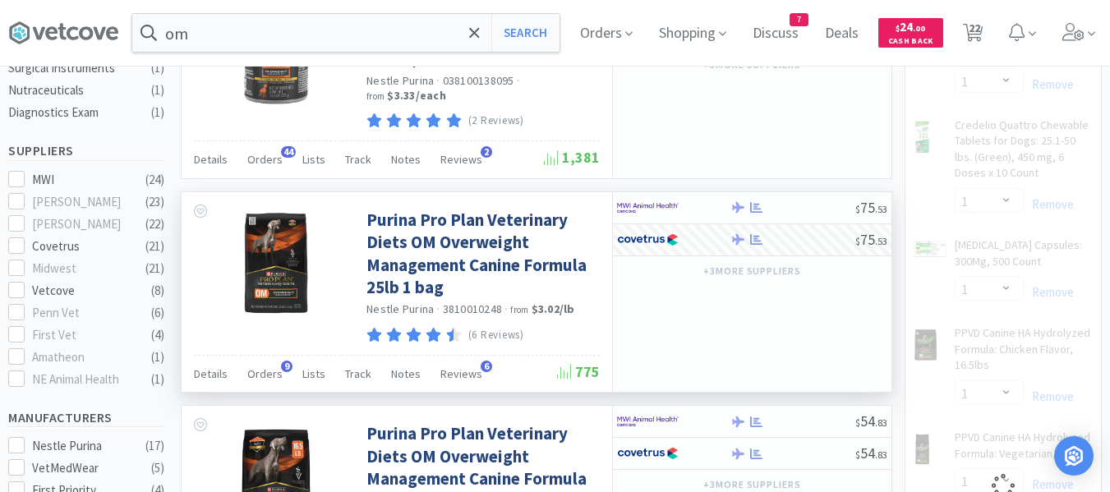
select select "1"
select select "4"
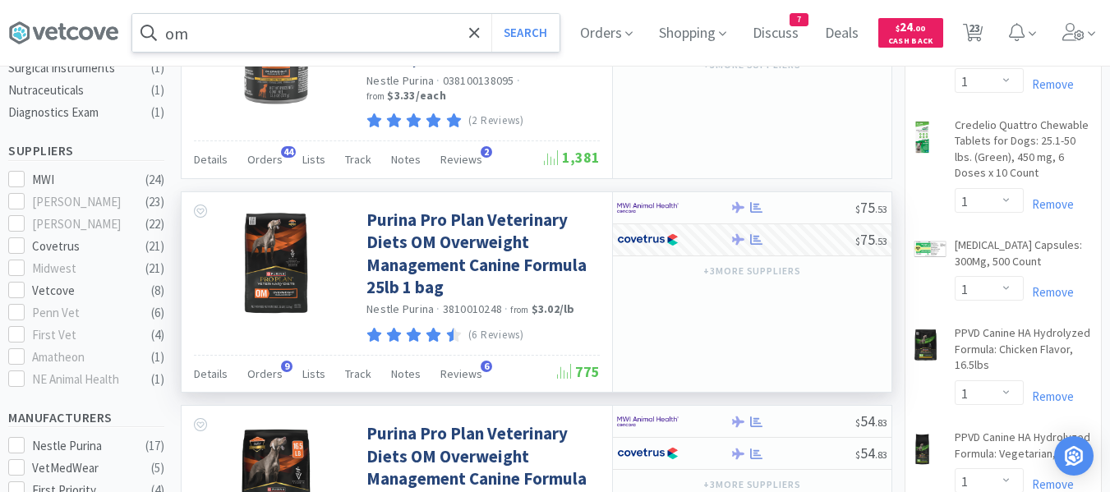
click at [367, 30] on input "om" at bounding box center [345, 33] width 427 height 38
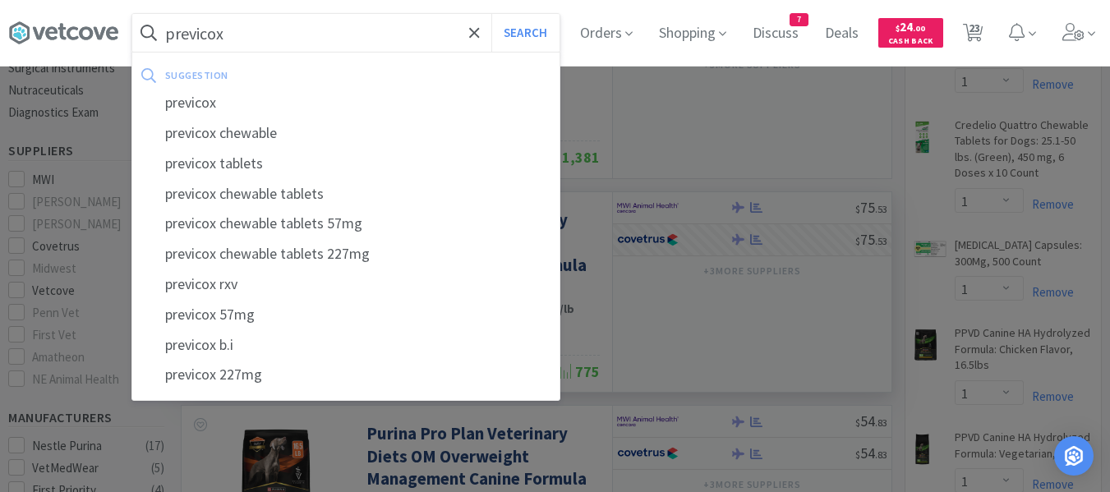
type input "previcox"
click at [491, 14] on button "Search" at bounding box center [525, 33] width 68 height 38
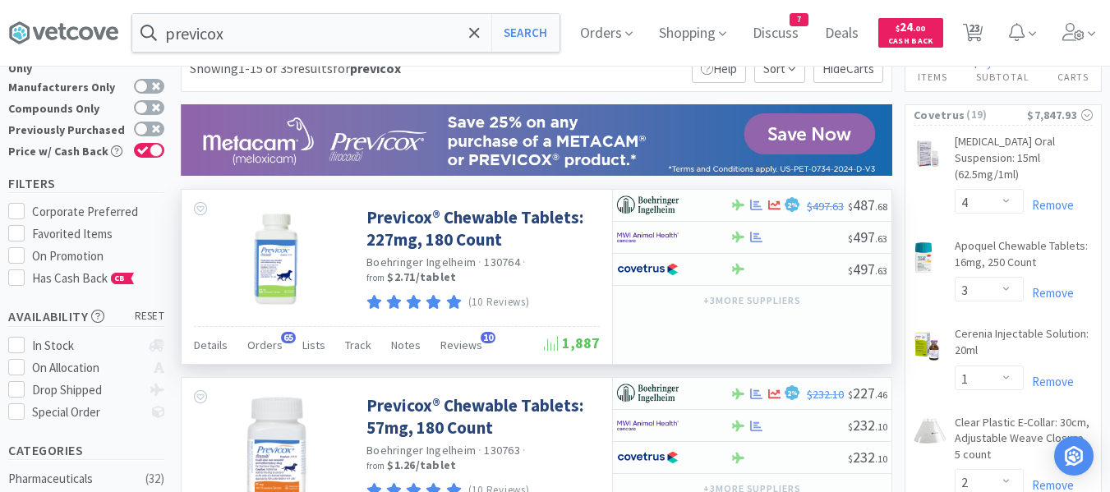
scroll to position [164, 0]
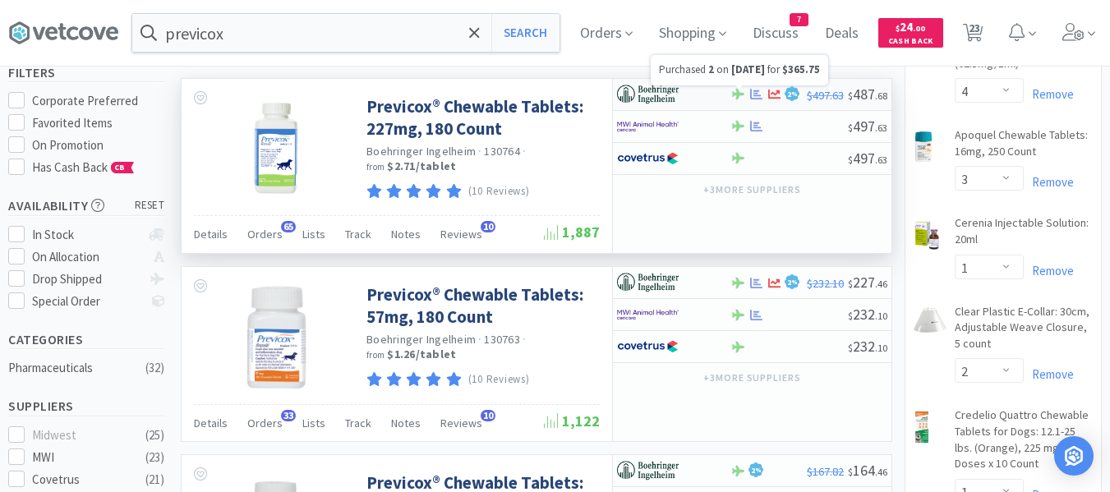
click at [754, 98] on icon at bounding box center [756, 94] width 12 height 12
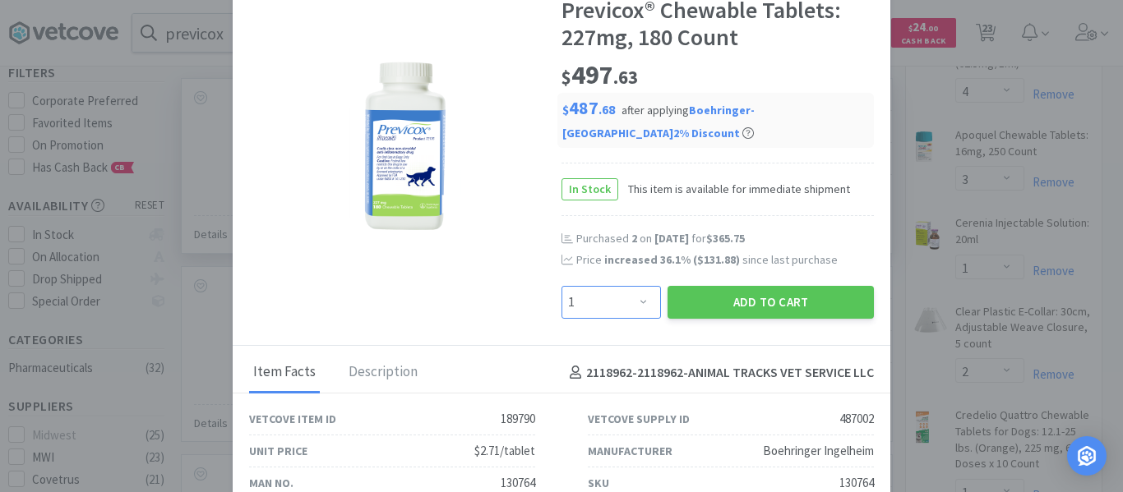
drag, startPoint x: 593, startPoint y: 301, endPoint x: 592, endPoint y: 287, distance: 14.0
click at [593, 301] on select "Enter Quantity 1 2 3 4 5 6 7 8 9 10 11 12 13 14 15 16 17 18 19 20 Enter Quantity" at bounding box center [610, 302] width 99 height 33
select select "2"
click at [561, 286] on select "Enter Quantity 1 2 3 4 5 6 7 8 9 10 11 12 13 14 15 16 17 18 19 20 Enter Quantity" at bounding box center [610, 302] width 99 height 33
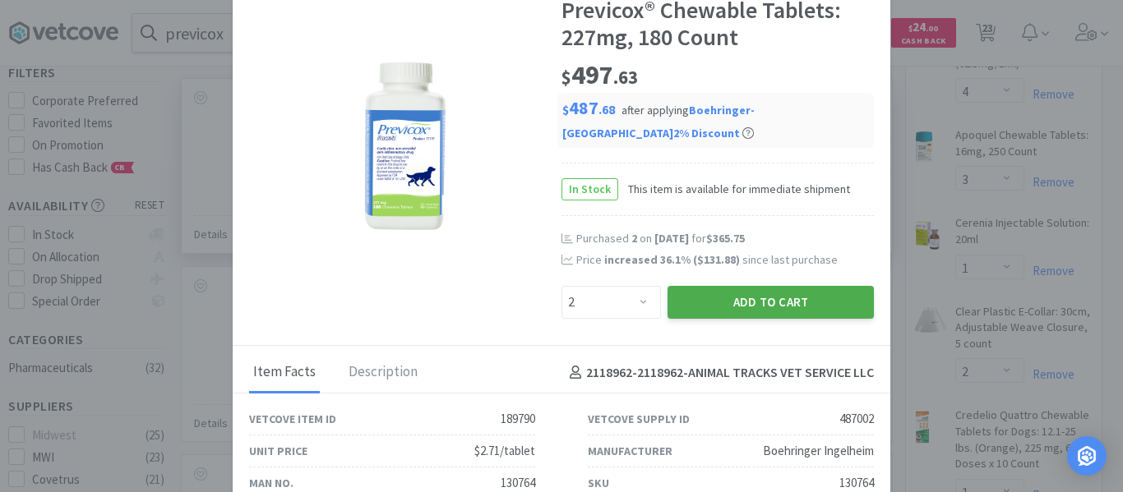
click at [732, 314] on button "Add to Cart" at bounding box center [770, 302] width 206 height 33
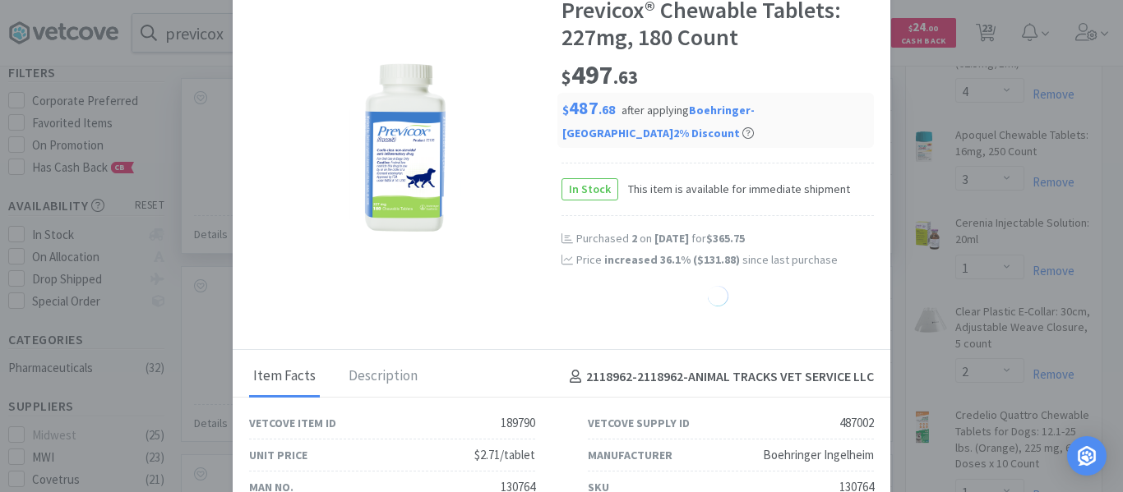
select select "2"
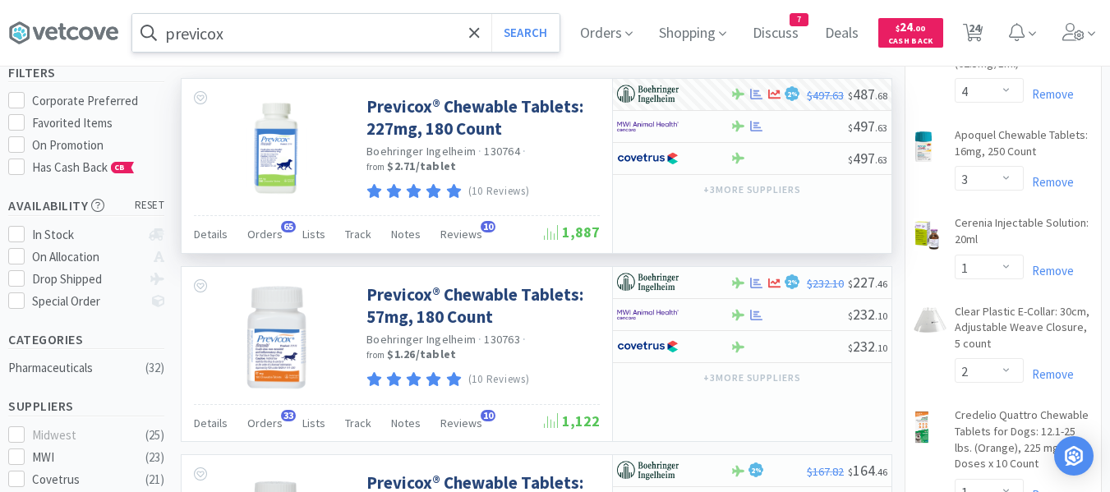
click at [302, 29] on input "previcox" at bounding box center [345, 33] width 427 height 38
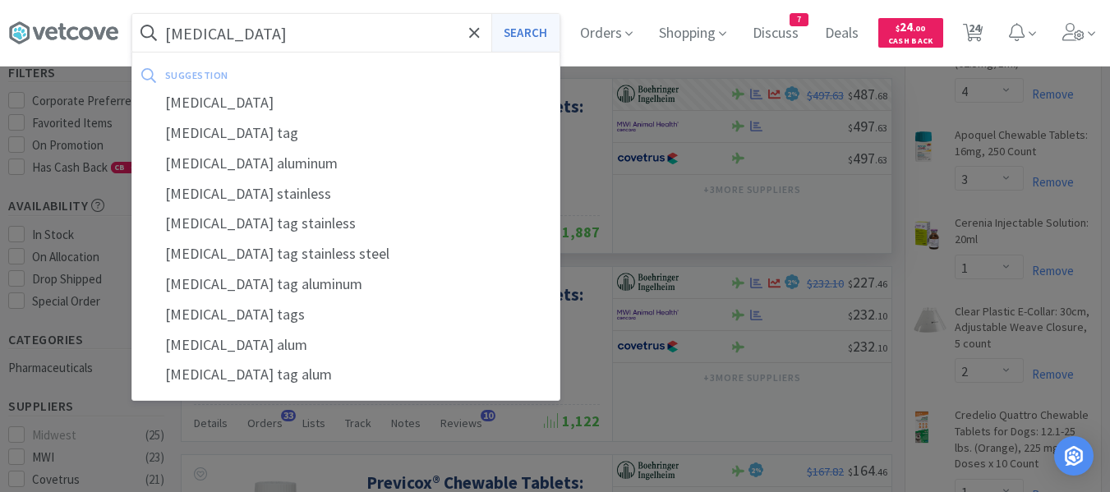
type input "rabies"
click at [533, 31] on button "Search" at bounding box center [525, 33] width 68 height 38
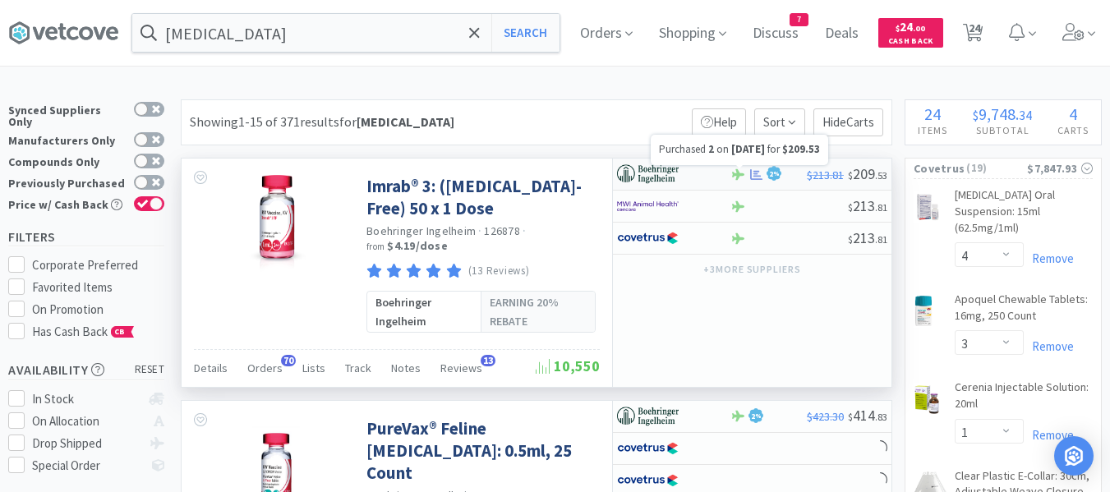
click at [754, 173] on icon at bounding box center [756, 173] width 12 height 11
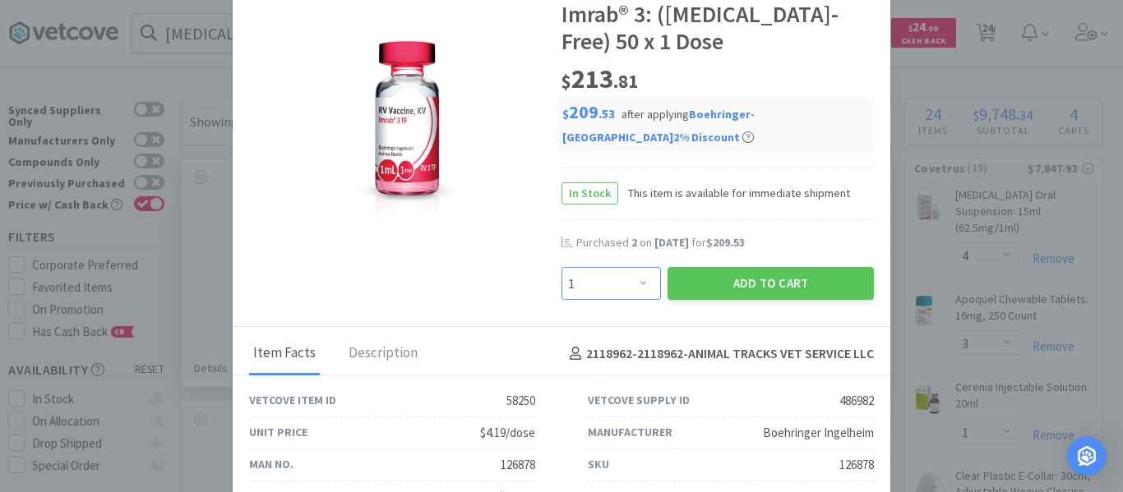
click at [615, 286] on select "Enter Quantity 1 2 3 4 5 6 7 8 9 10 11 12 13 14 15 16 17 18 19 20 Enter Quantity" at bounding box center [610, 283] width 99 height 33
select select "2"
click at [561, 267] on select "Enter Quantity 1 2 3 4 5 6 7 8 9 10 11 12 13 14 15 16 17 18 19 20 Enter Quantity" at bounding box center [610, 283] width 99 height 33
click at [728, 294] on button "Add to Cart" at bounding box center [770, 283] width 206 height 33
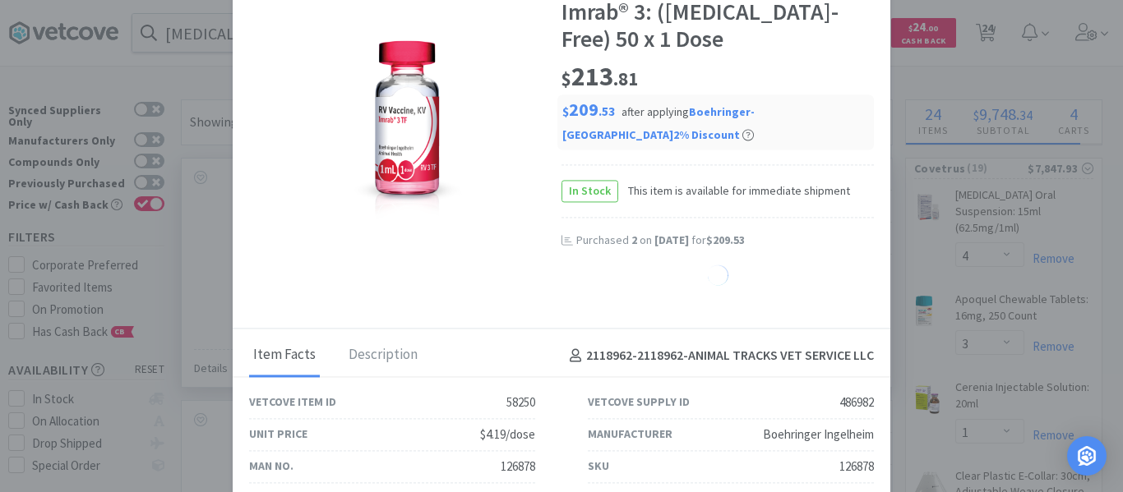
select select "2"
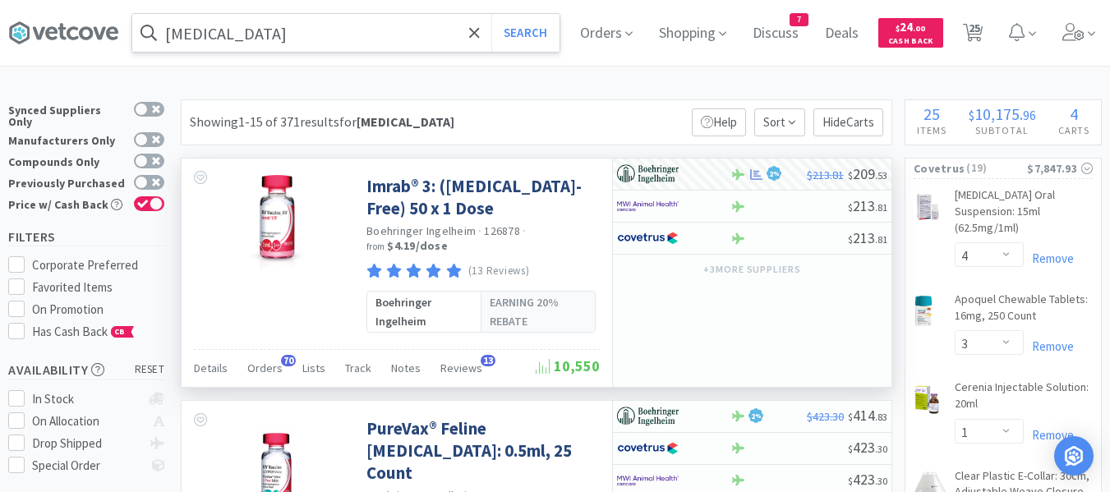
click at [223, 31] on input "rabies" at bounding box center [345, 33] width 427 height 38
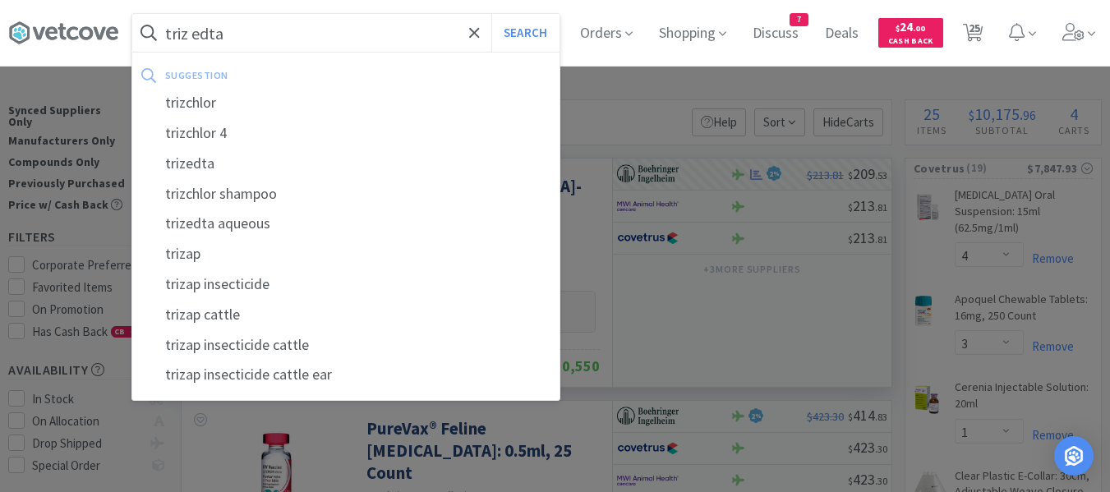
type input "triz edta"
click at [491, 14] on button "Search" at bounding box center [525, 33] width 68 height 38
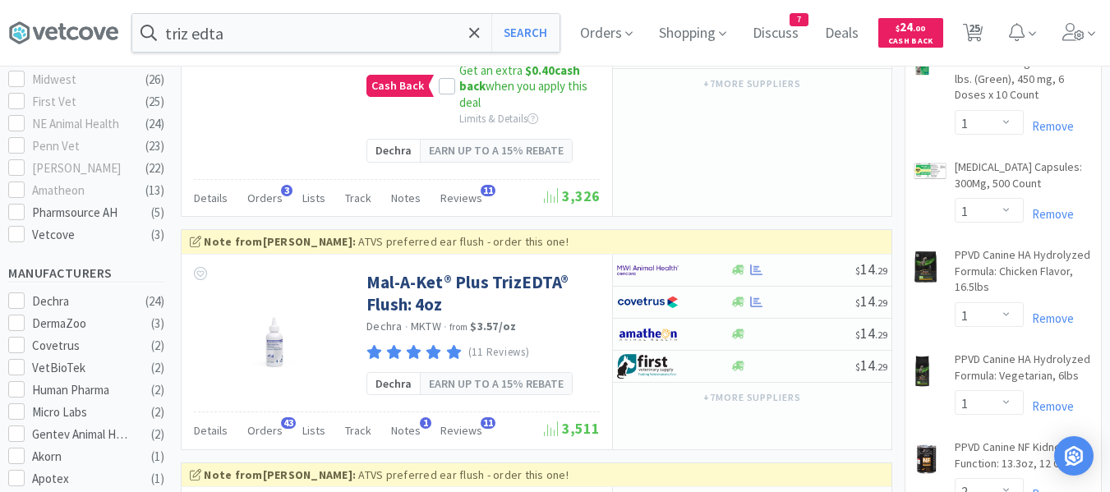
scroll to position [657, 0]
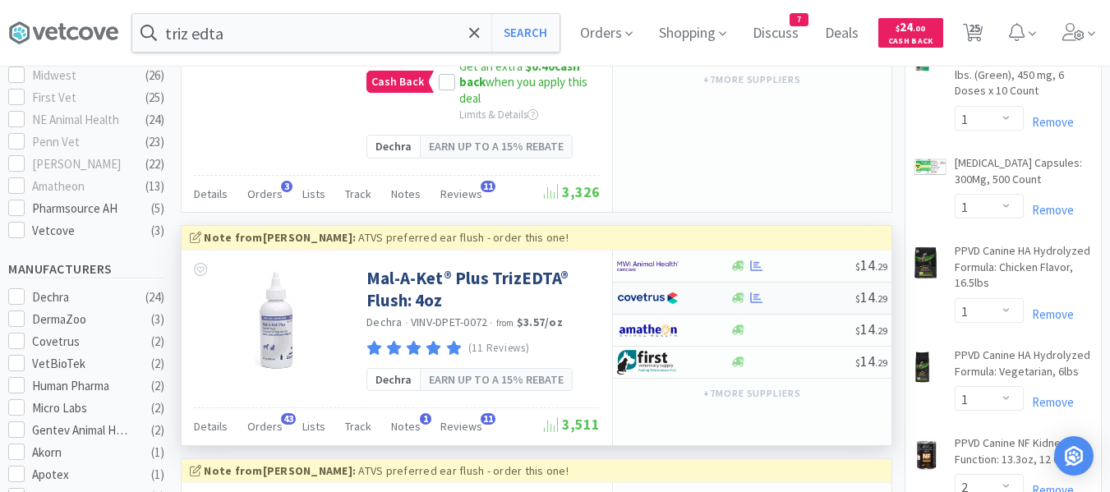
click at [800, 299] on div at bounding box center [793, 298] width 126 height 12
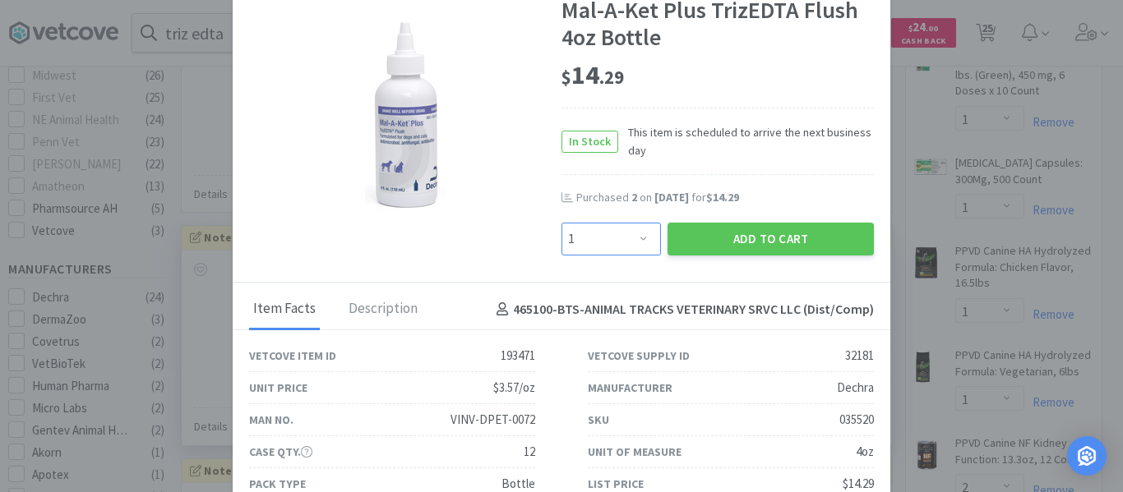
drag, startPoint x: 612, startPoint y: 239, endPoint x: 611, endPoint y: 227, distance: 12.4
click at [612, 239] on select "Enter Quantity 1 2 3 4 5 6 7 8 9 10 11 12 13 14 15 16 17 18 19 20 Enter Quantity" at bounding box center [610, 239] width 99 height 33
select select "4"
click at [561, 223] on select "Enter Quantity 1 2 3 4 5 6 7 8 9 10 11 12 13 14 15 16 17 18 19 20 Enter Quantity" at bounding box center [610, 239] width 99 height 33
drag, startPoint x: 694, startPoint y: 242, endPoint x: 303, endPoint y: 21, distance: 448.6
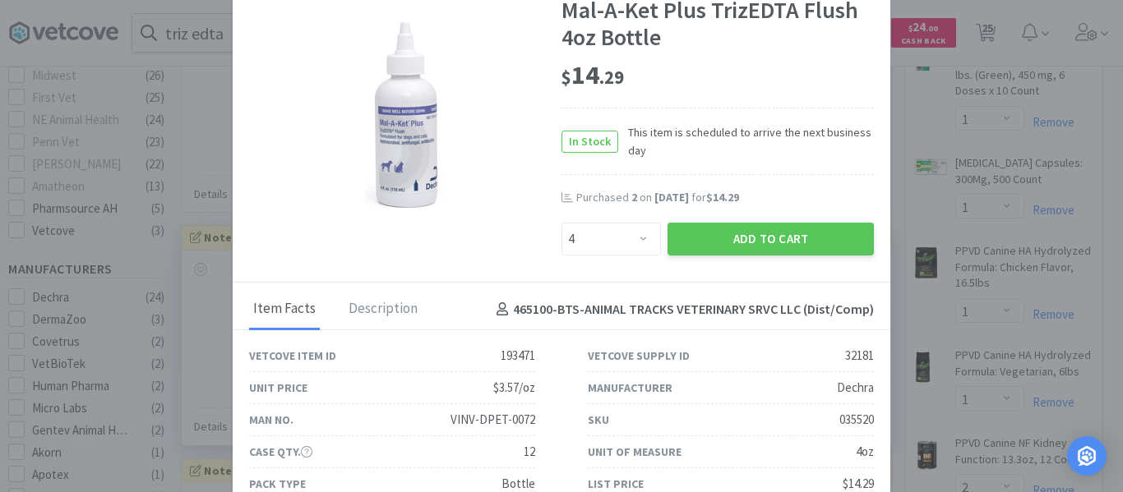
click at [693, 242] on button "Add to Cart" at bounding box center [770, 239] width 206 height 33
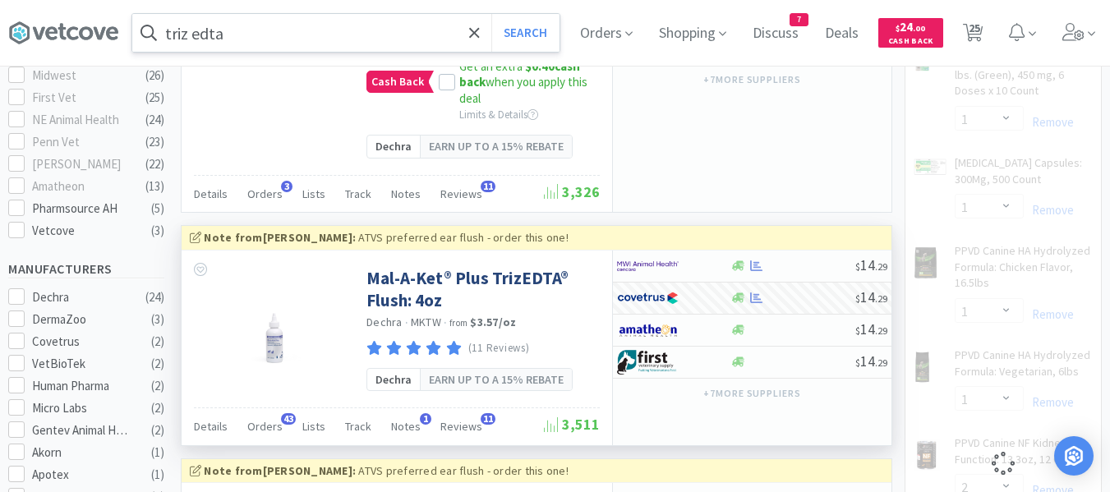
click at [290, 40] on input "triz edta" at bounding box center [345, 33] width 427 height 38
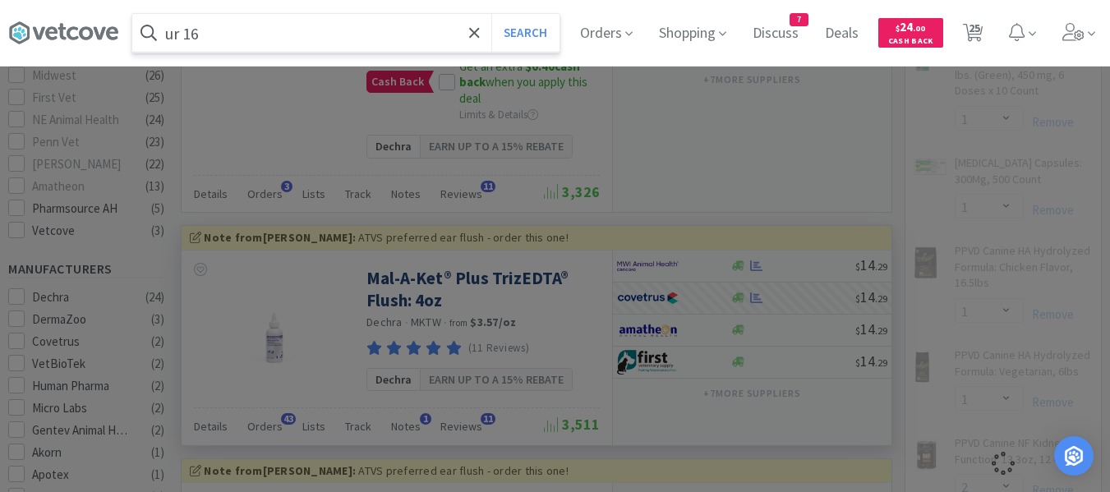
type input "ur 16"
click at [491, 14] on button "Search" at bounding box center [525, 33] width 68 height 38
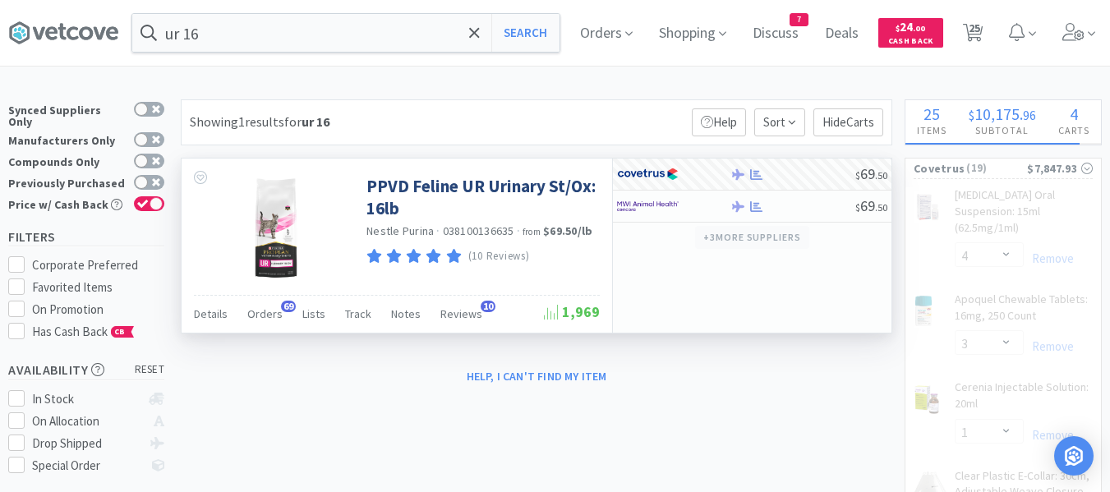
select select "4"
select select "1"
select select "2"
select select "1"
select select "3"
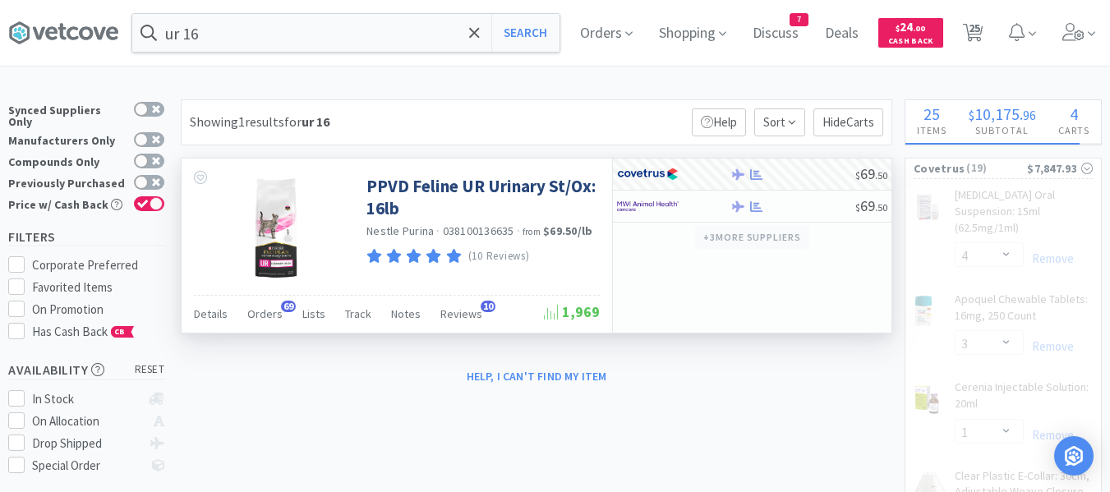
select select "1"
select select "4"
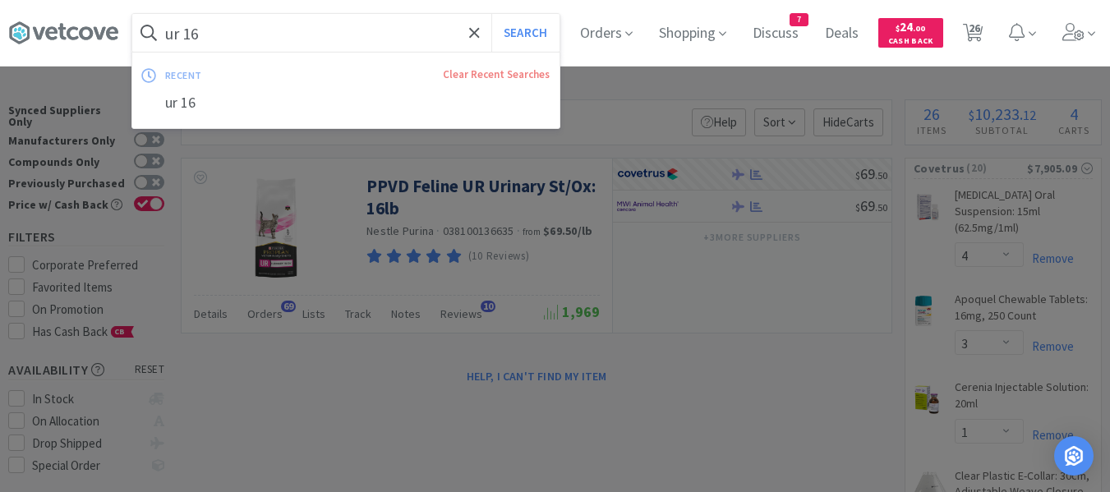
click at [288, 34] on input "ur 16" at bounding box center [345, 33] width 427 height 38
click at [251, 35] on input "ur 16" at bounding box center [345, 33] width 427 height 38
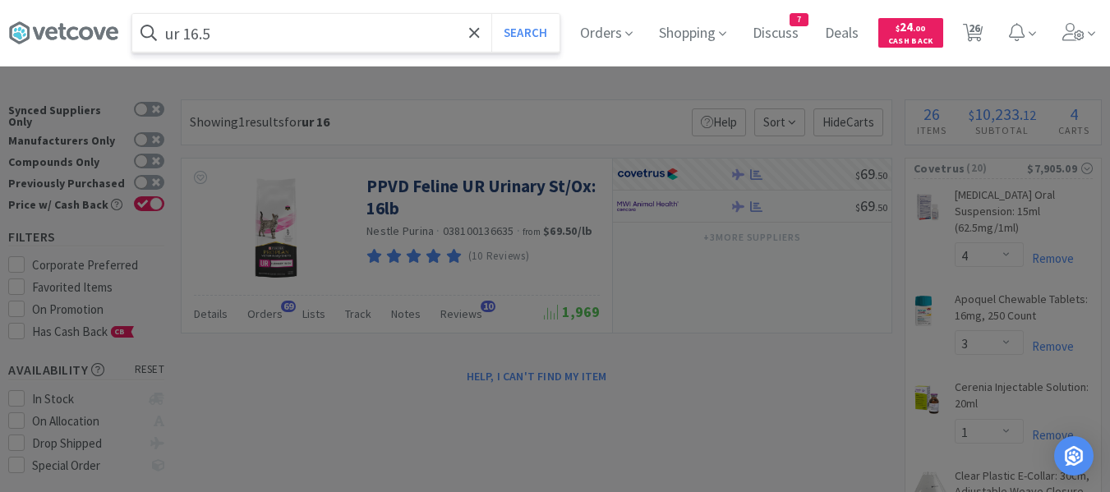
type input "ur 16.5"
click at [491, 14] on button "Search" at bounding box center [525, 33] width 68 height 38
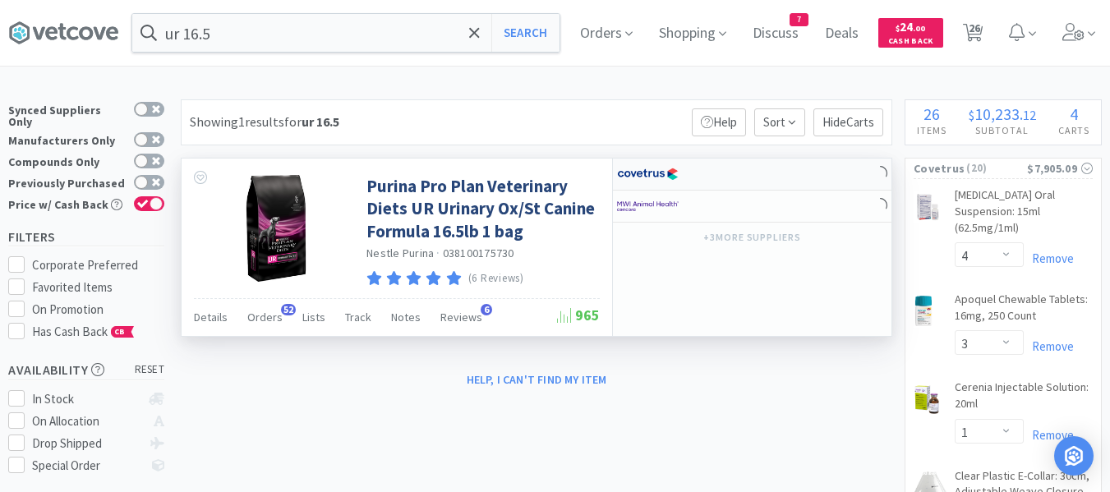
click at [733, 177] on div at bounding box center [752, 175] width 279 height 32
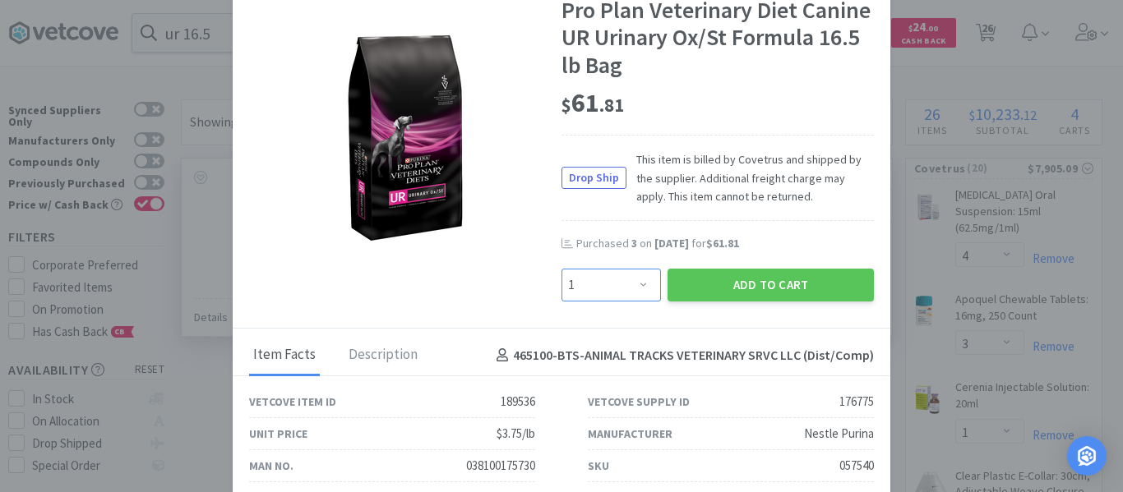
drag, startPoint x: 634, startPoint y: 288, endPoint x: 629, endPoint y: 270, distance: 18.5
click at [634, 288] on select "Enter Quantity 1 2 3 4 5 6 7 8 9 10 11 12 13 14 15 16 17 18 19 20 Enter Quantity" at bounding box center [610, 285] width 99 height 33
select select "2"
click at [561, 269] on select "Enter Quantity 1 2 3 4 5 6 7 8 9 10 11 12 13 14 15 16 17 18 19 20 Enter Quantity" at bounding box center [610, 285] width 99 height 33
click at [694, 287] on button "Add to Cart" at bounding box center [770, 285] width 206 height 33
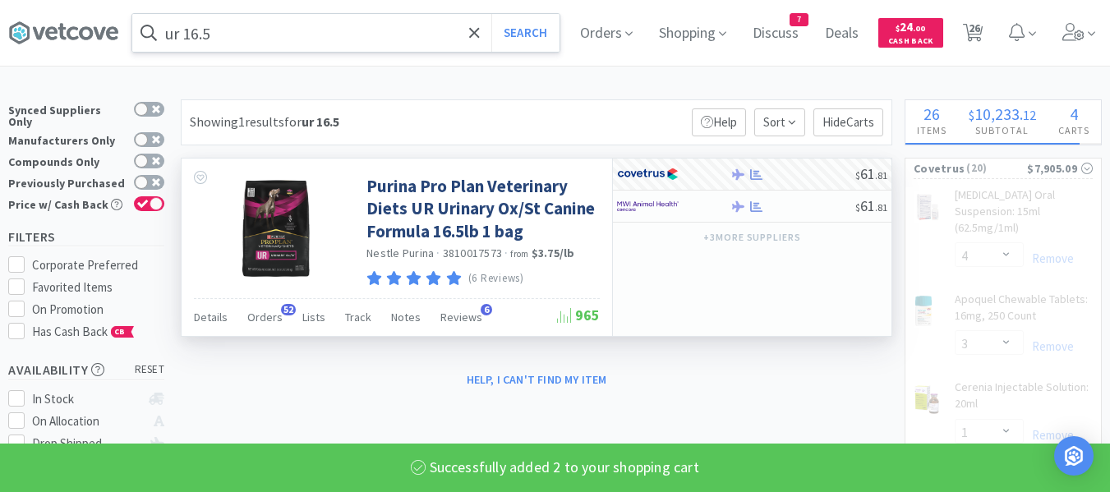
click at [251, 30] on input "ur 16.5" at bounding box center [345, 33] width 427 height 38
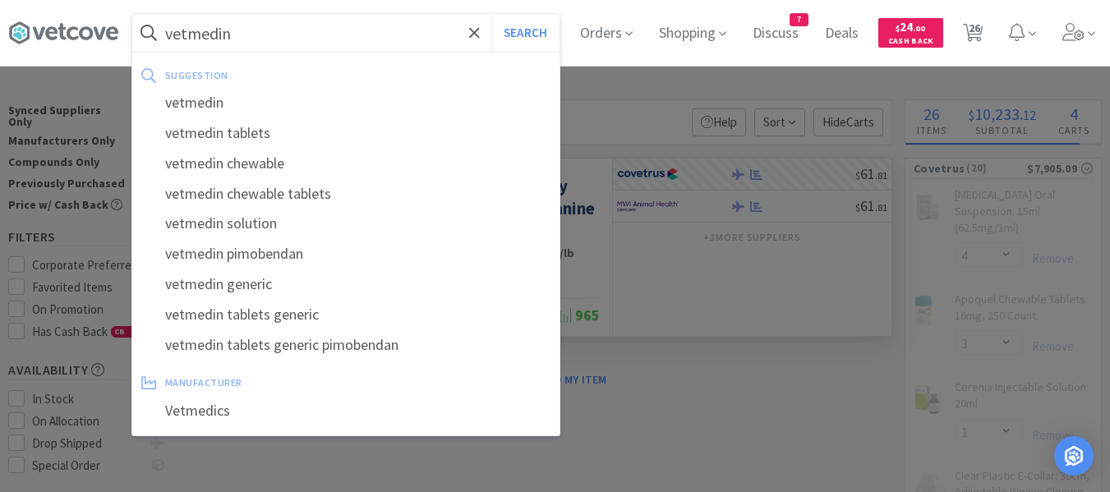
type input "vetmedin"
click at [491, 14] on button "Search" at bounding box center [525, 33] width 68 height 38
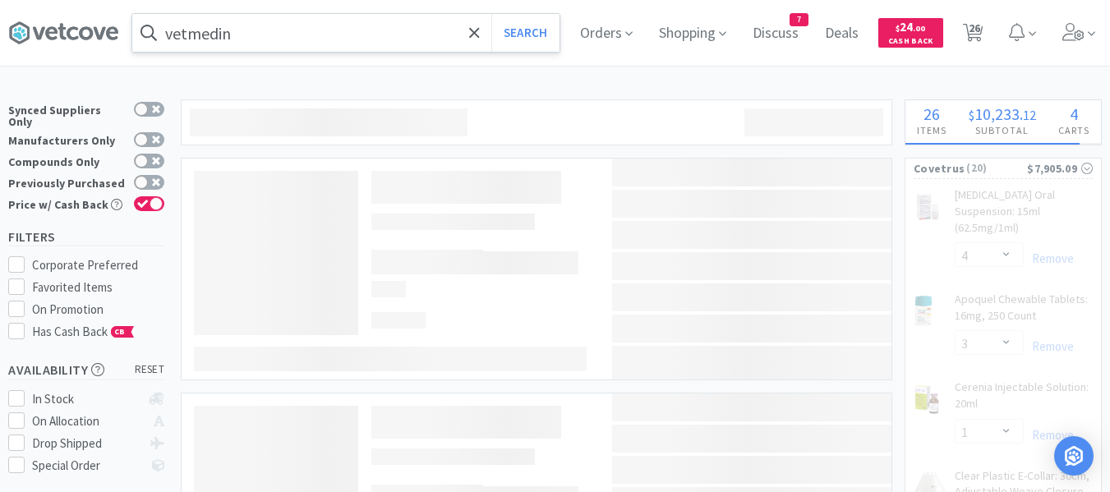
select select "2"
select select "1"
select select "4"
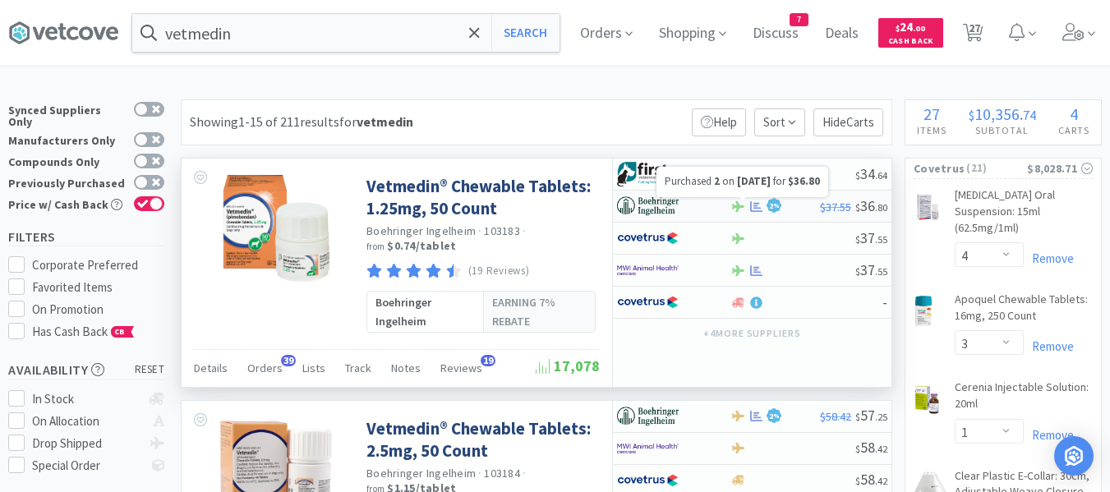
click at [754, 205] on icon at bounding box center [756, 207] width 12 height 12
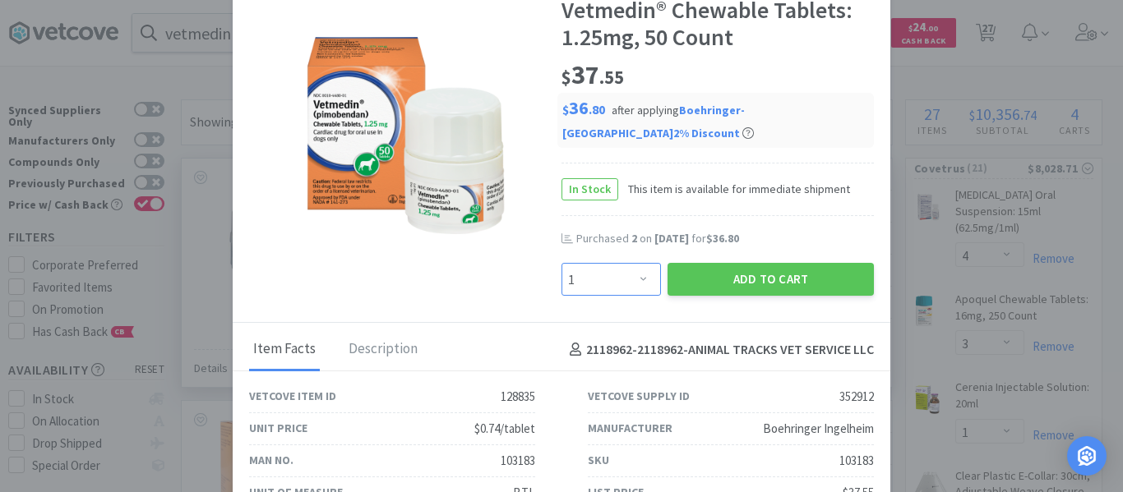
click at [627, 282] on select "Enter Quantity 1 2 3 4 5 6 7 8 9 10 11 12 13 14 15 16 17 18 19 20 Enter Quantity" at bounding box center [610, 279] width 99 height 33
select select "4"
click at [561, 263] on select "Enter Quantity 1 2 3 4 5 6 7 8 9 10 11 12 13 14 15 16 17 18 19 20 Enter Quantity" at bounding box center [610, 279] width 99 height 33
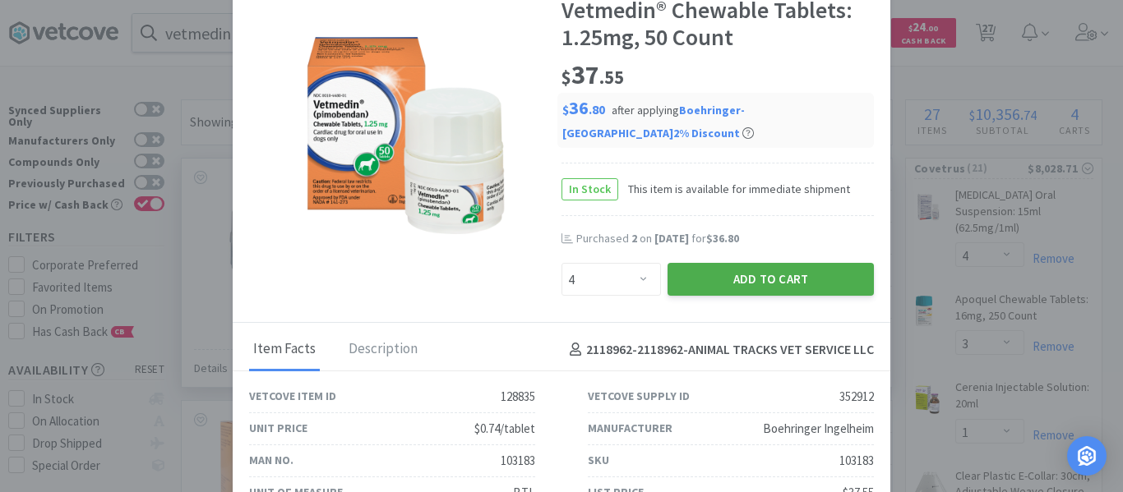
click at [768, 286] on button "Add to Cart" at bounding box center [770, 279] width 206 height 33
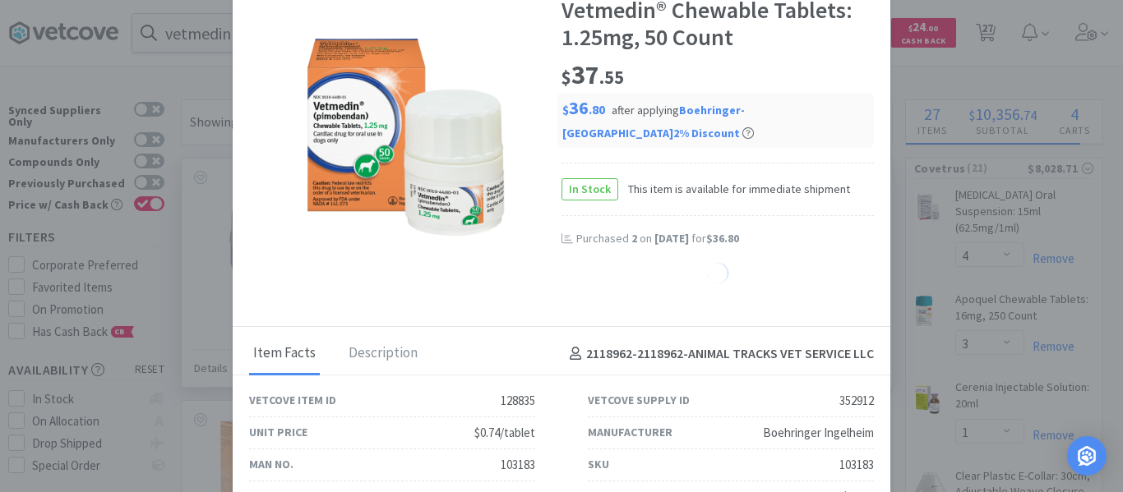
select select "4"
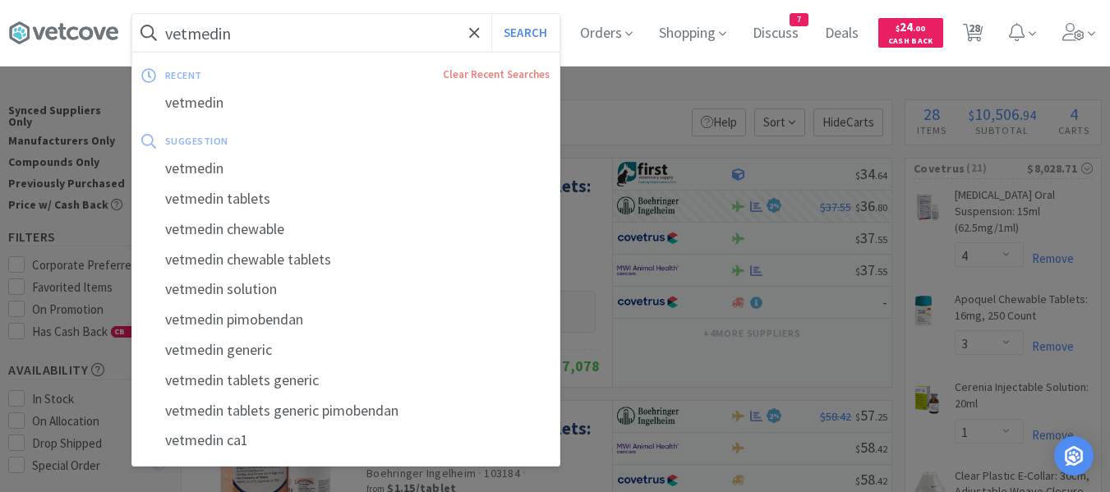
click at [278, 44] on input "vetmedin" at bounding box center [345, 33] width 427 height 38
paste input "Microscope slides"
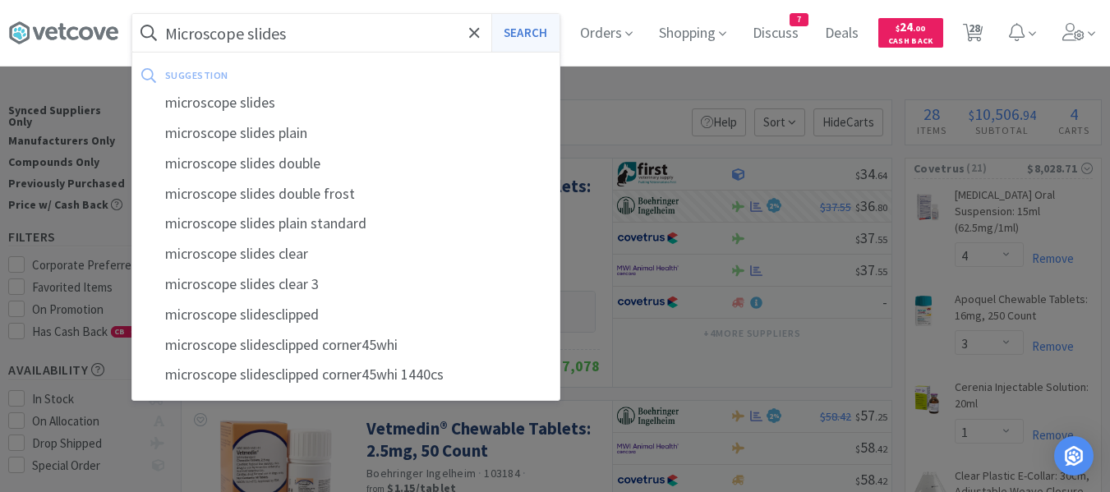
type input "Microscope slides"
click at [524, 25] on button "Search" at bounding box center [525, 33] width 68 height 38
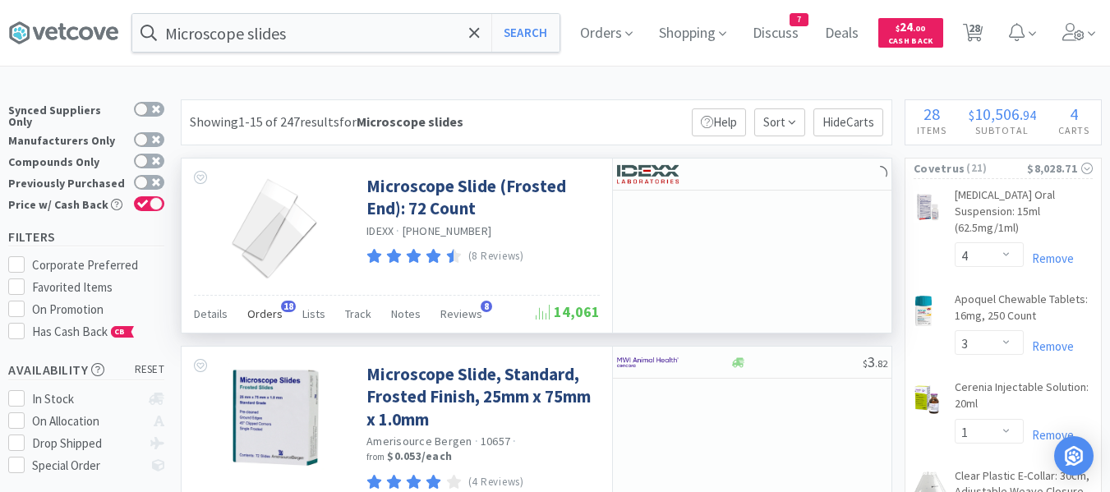
click at [266, 318] on span "Orders" at bounding box center [264, 314] width 35 height 15
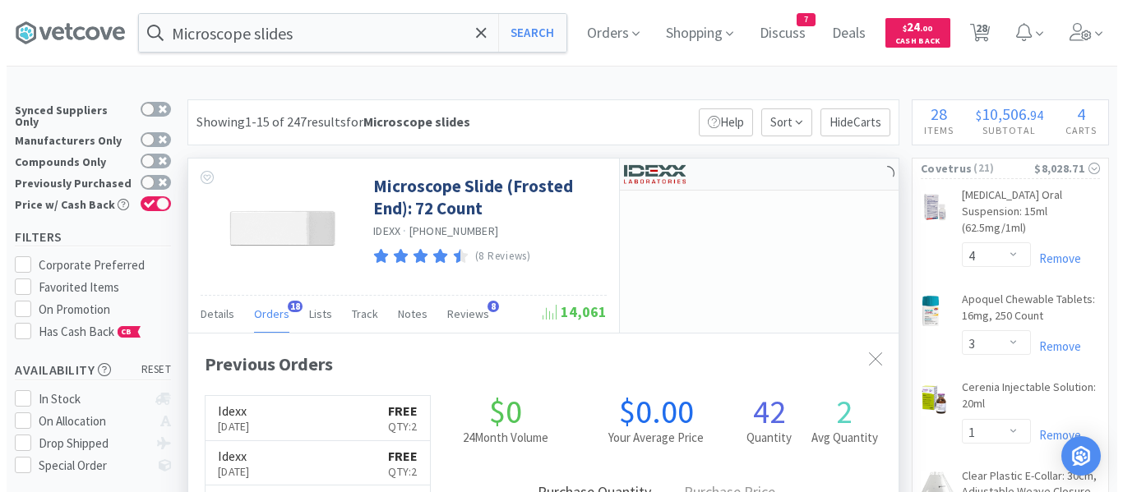
scroll to position [440, 710]
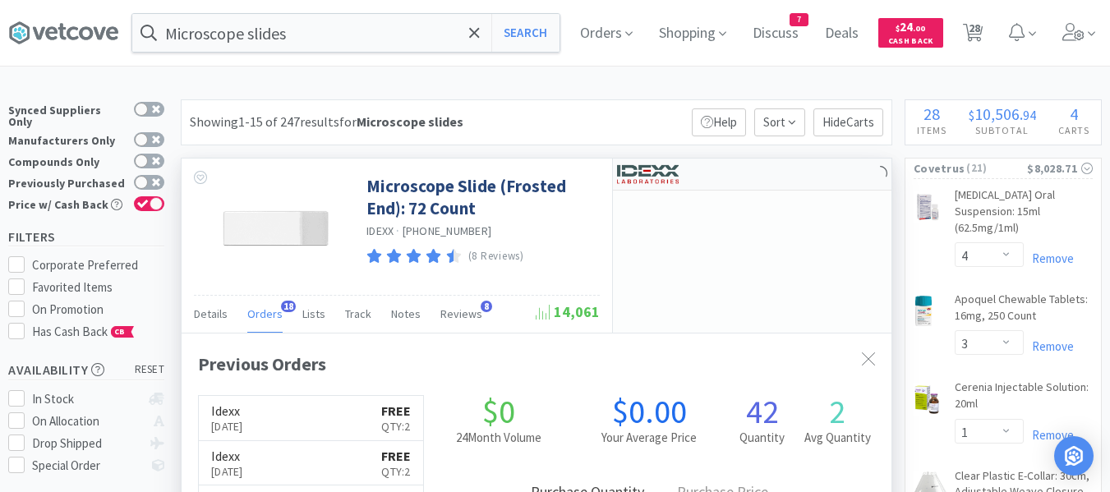
click at [756, 182] on div at bounding box center [752, 175] width 279 height 32
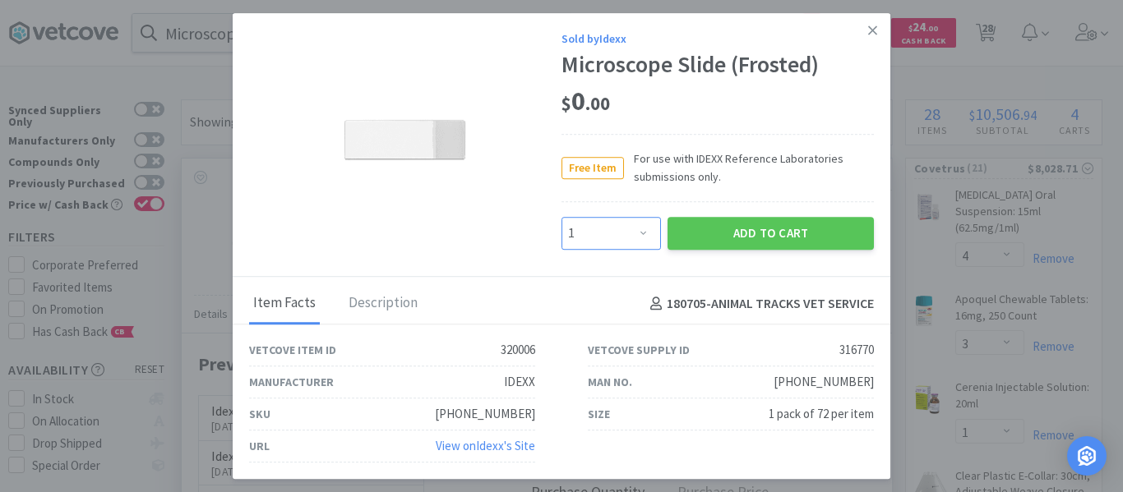
drag, startPoint x: 615, startPoint y: 242, endPoint x: 610, endPoint y: 233, distance: 11.0
click at [615, 242] on select "Enter Quantity 1 2 3 4 5 6 7 8 9 10 11 12 13 14 15 16 17 18 19 20 Enter Quantity" at bounding box center [610, 233] width 99 height 33
select select "2"
click at [561, 217] on select "Enter Quantity 1 2 3 4 5 6 7 8 9 10 11 12 13 14 15 16 17 18 19 20 Enter Quantity" at bounding box center [610, 233] width 99 height 33
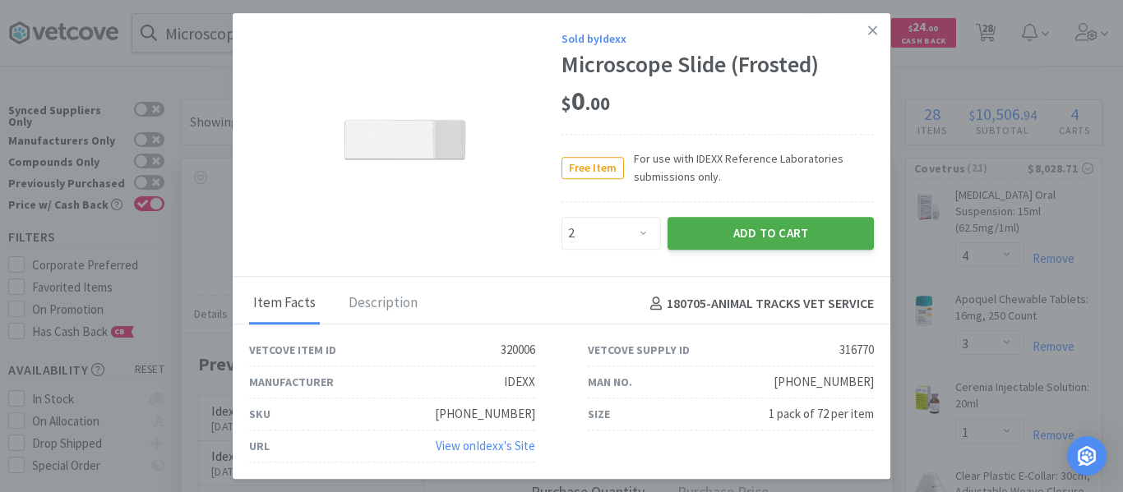
click at [763, 235] on button "Add to Cart" at bounding box center [770, 233] width 206 height 33
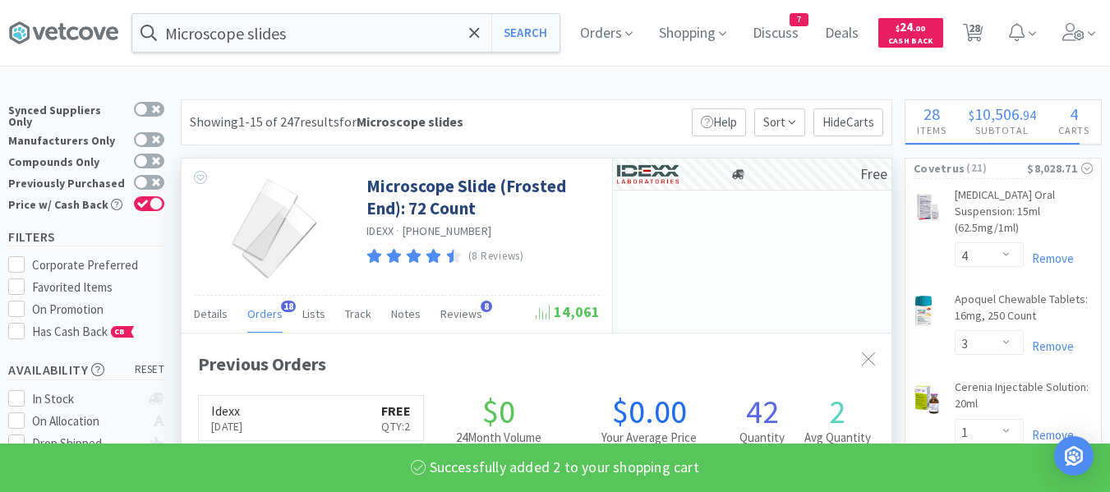
scroll to position [821322, 821053]
click at [980, 40] on span "28" at bounding box center [975, 28] width 12 height 66
select select "2"
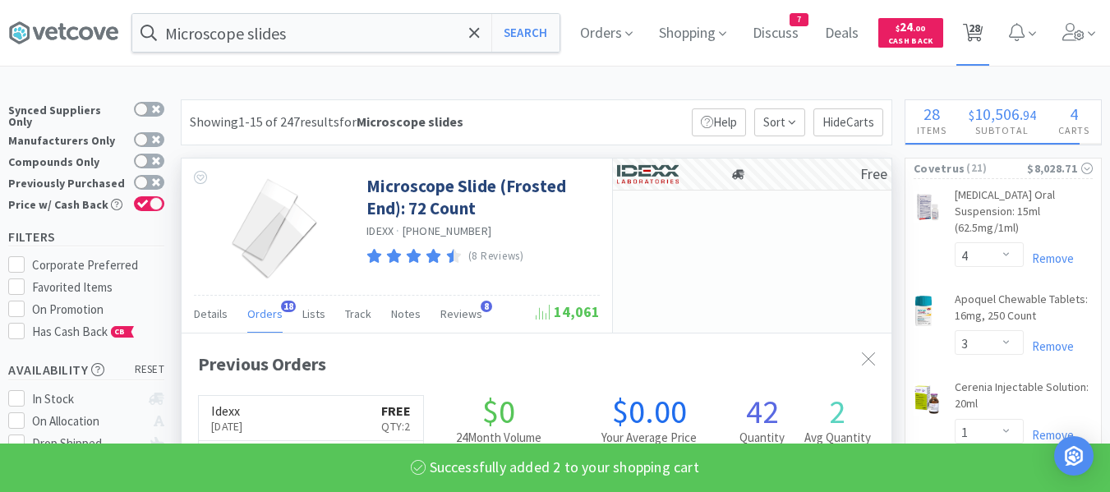
select select "4"
select select "1"
select select "2"
select select "4"
select select "3"
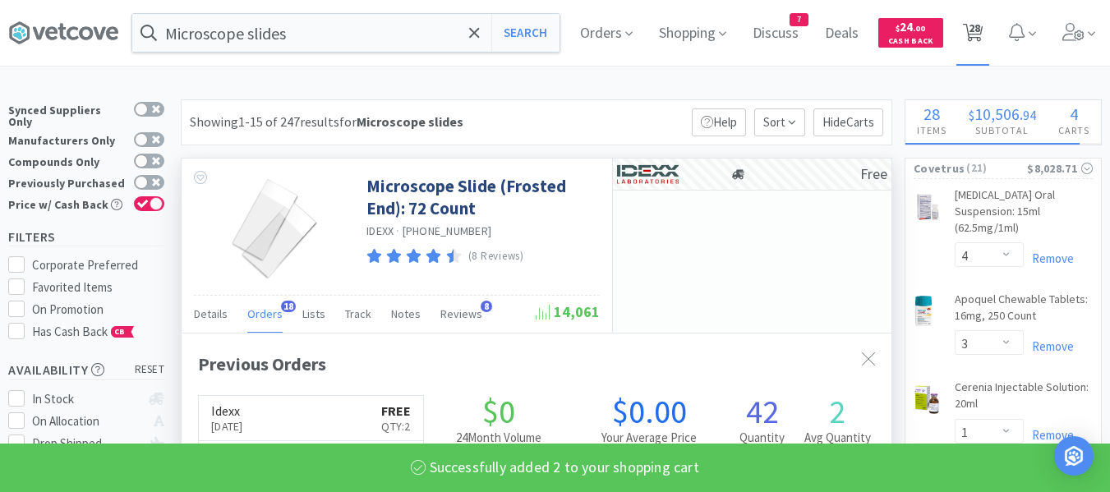
select select "1"
select select "2"
select select "1"
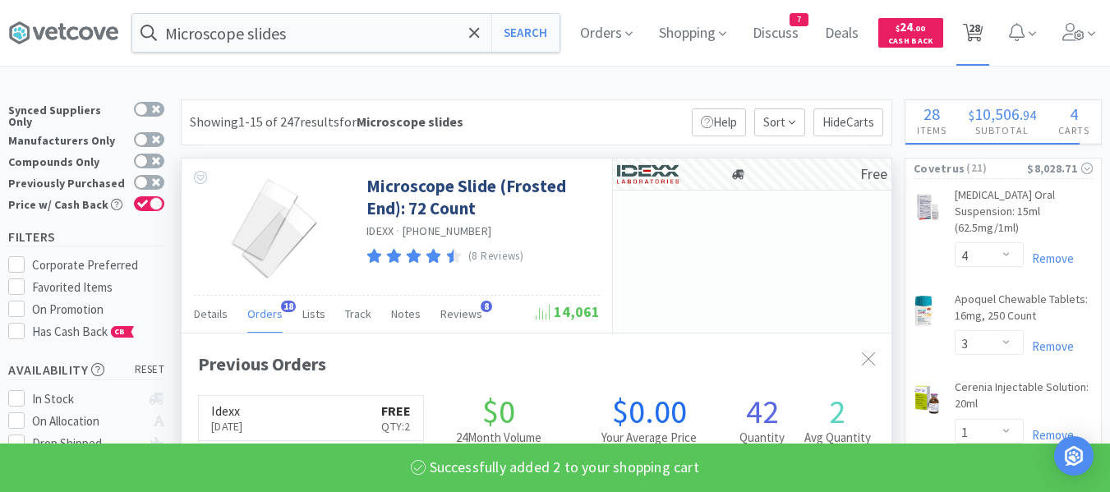
select select "4"
select select "1"
select select "2"
select select "1"
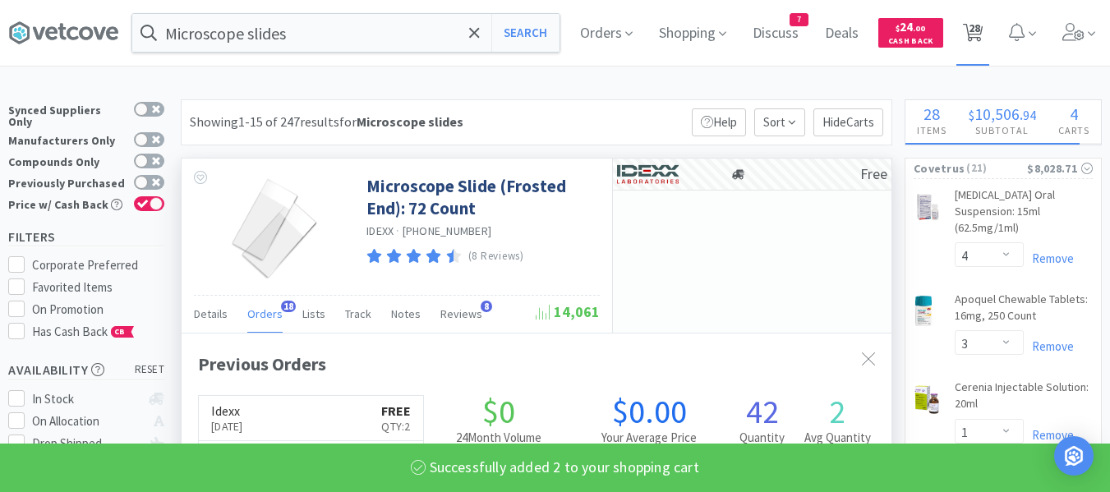
select select "1"
select select "3"
select select "1"
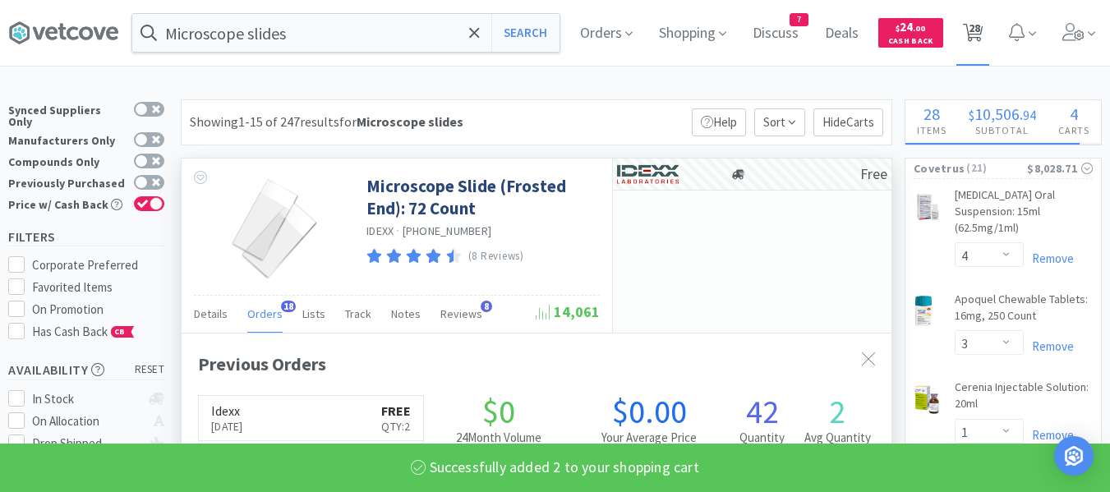
select select "1"
select select "2"
select select "1"
select select "4"
select select "1"
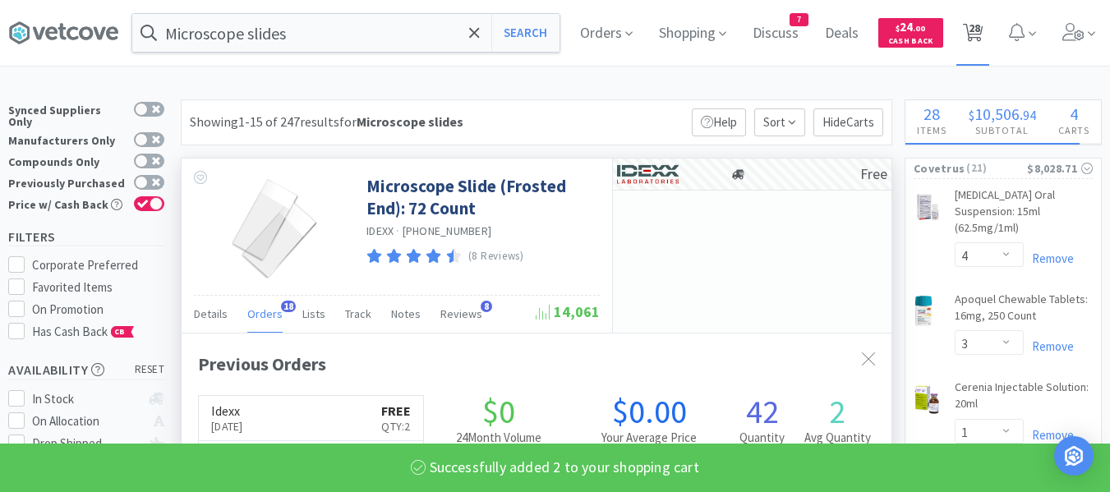
select select "1"
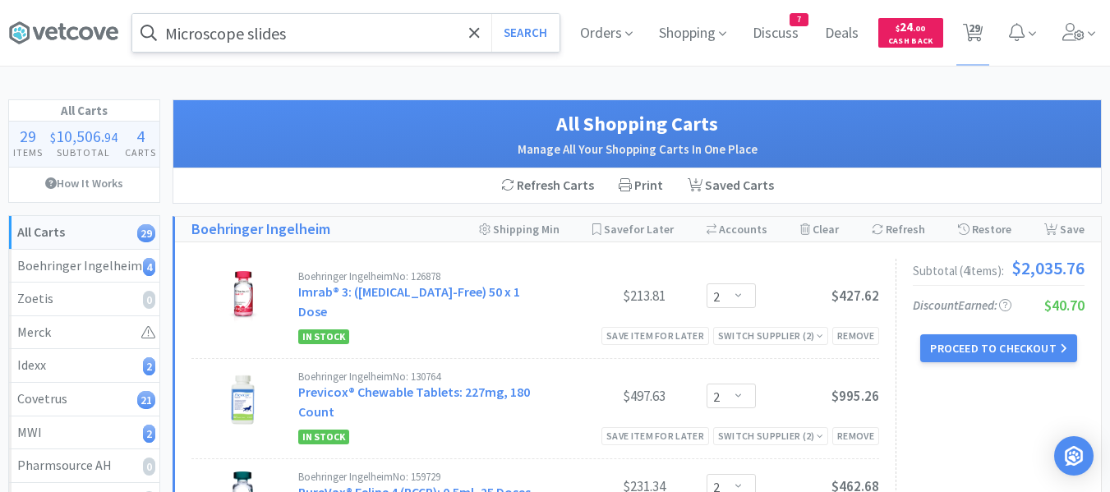
click at [378, 35] on input "Microscope slides" at bounding box center [345, 33] width 427 height 38
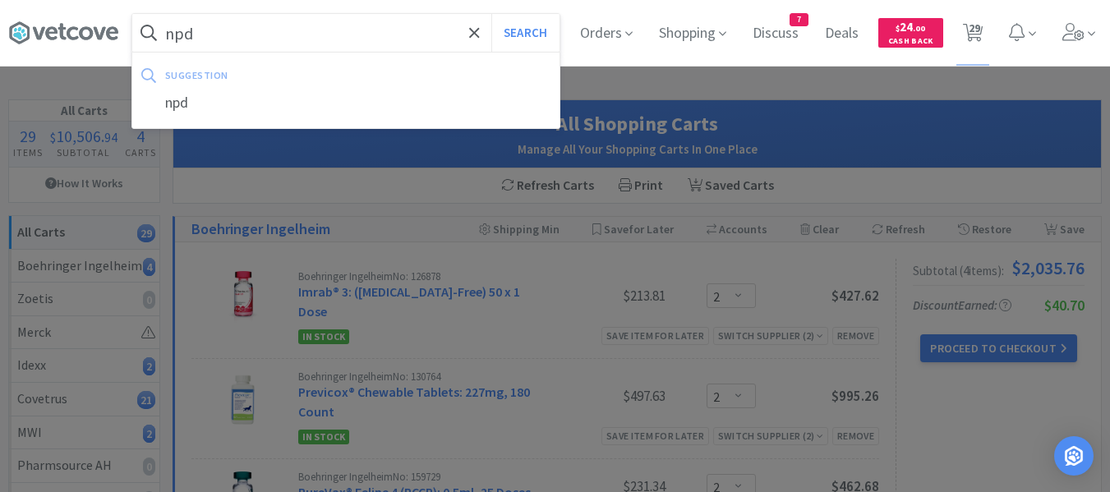
type input "npd"
click at [491, 14] on button "Search" at bounding box center [525, 33] width 68 height 38
select select "4"
select select "3"
select select "1"
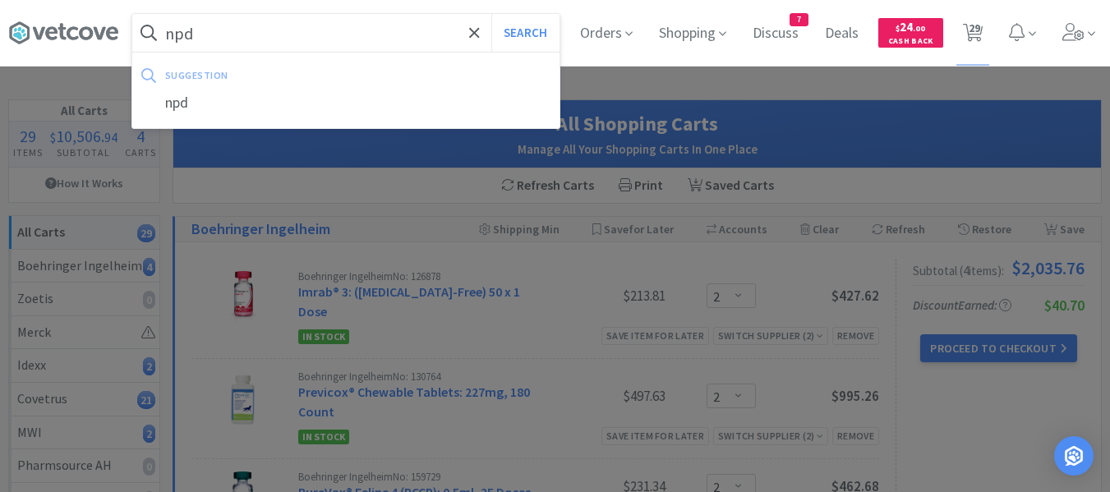
select select "2"
select select "1"
select select "4"
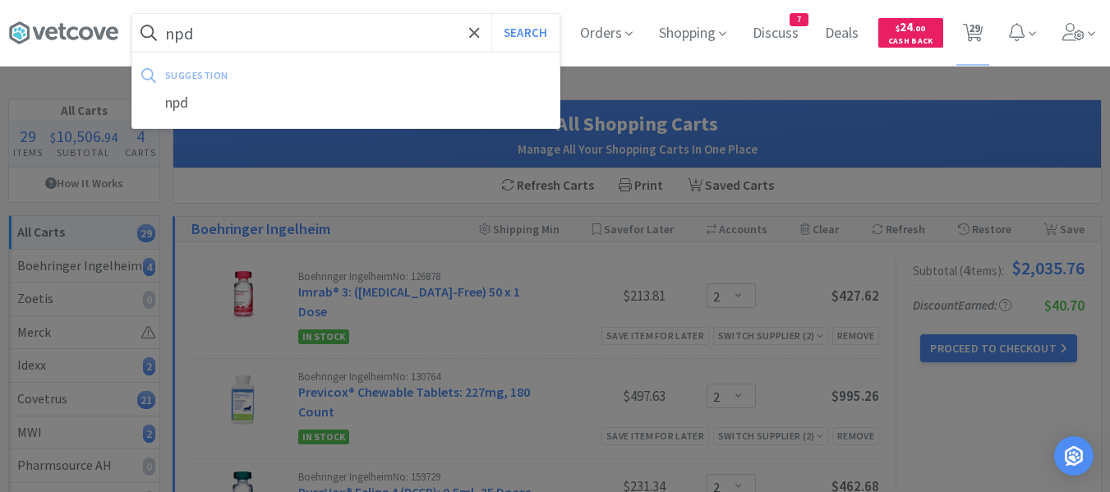
select select "1"
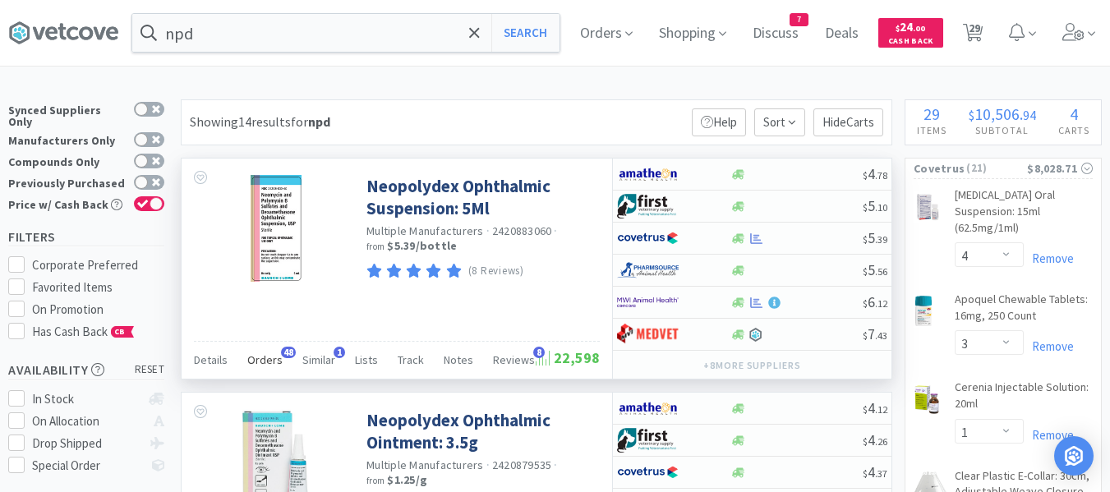
click at [260, 362] on span "Orders" at bounding box center [264, 360] width 35 height 15
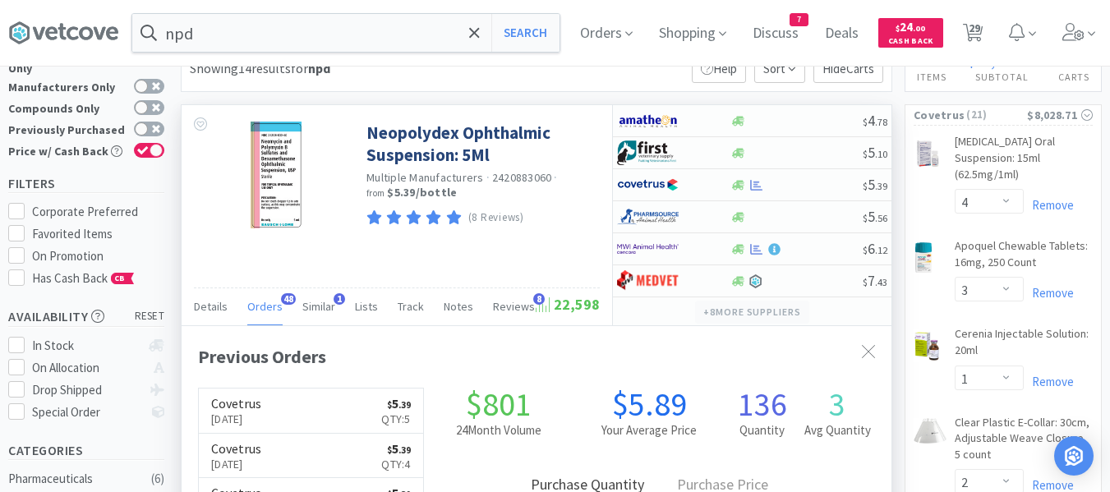
scroll to position [82, 0]
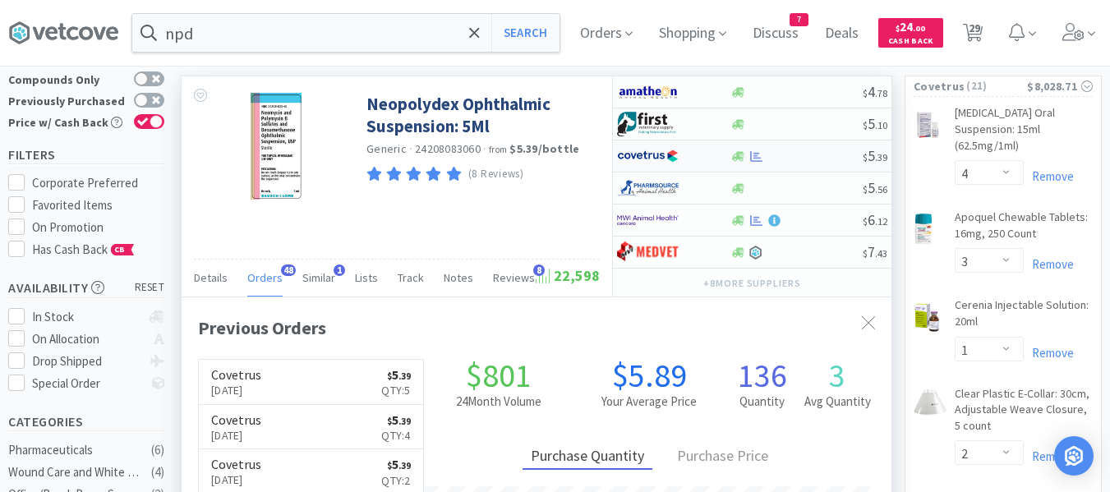
click at [795, 157] on div at bounding box center [796, 156] width 133 height 12
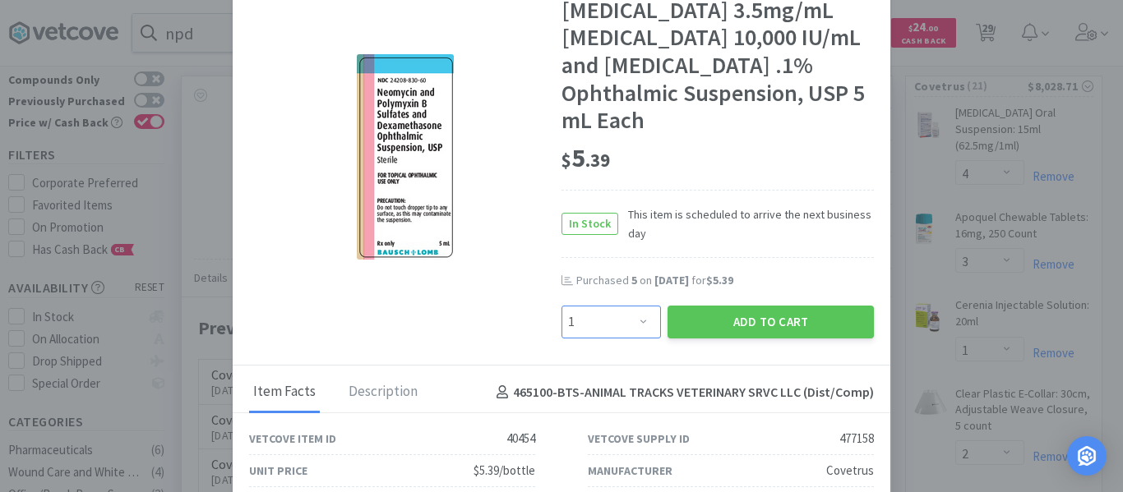
click at [611, 335] on select "Enter Quantity 1 2 3 4 5 6 7 8 9 10 11 12 13 14 15 16 17 18 19 20 Enter Quantity" at bounding box center [610, 322] width 99 height 33
click at [561, 306] on select "Enter Quantity 1 2 3 4 5 6 7 8 9 10 11 12 13 14 15 16 17 18 19 20 Enter Quantity" at bounding box center [610, 322] width 99 height 33
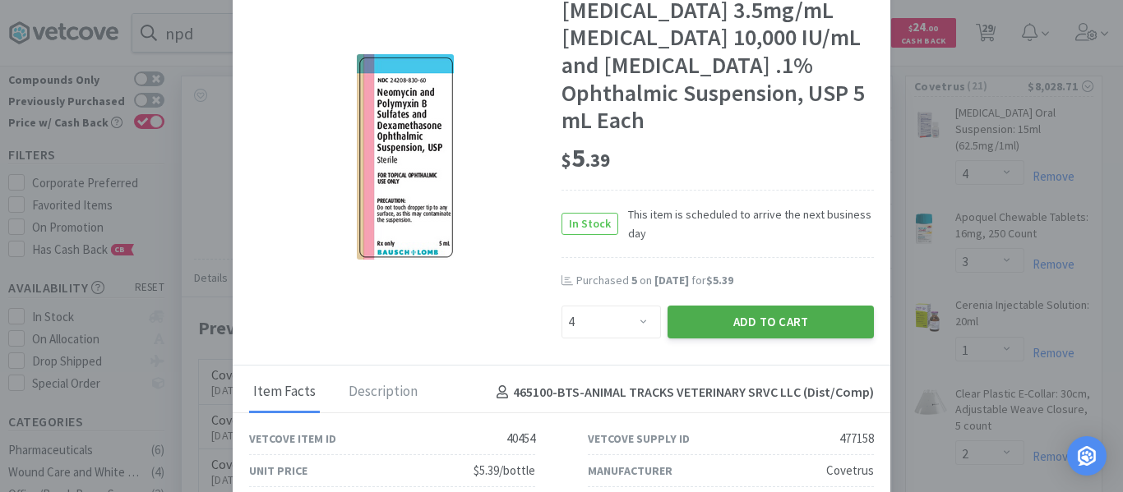
click at [715, 324] on button "Add to Cart" at bounding box center [770, 322] width 206 height 33
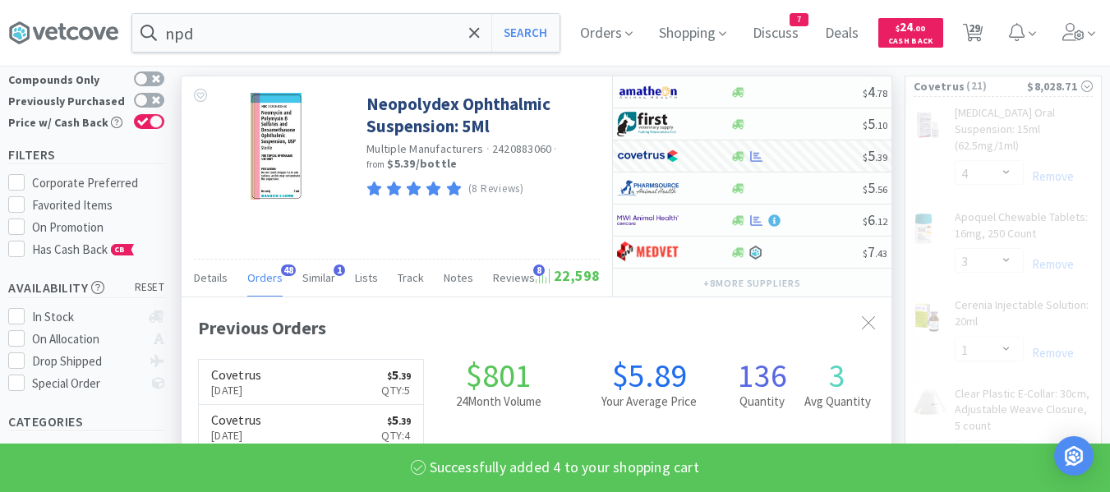
scroll to position [821322, 821053]
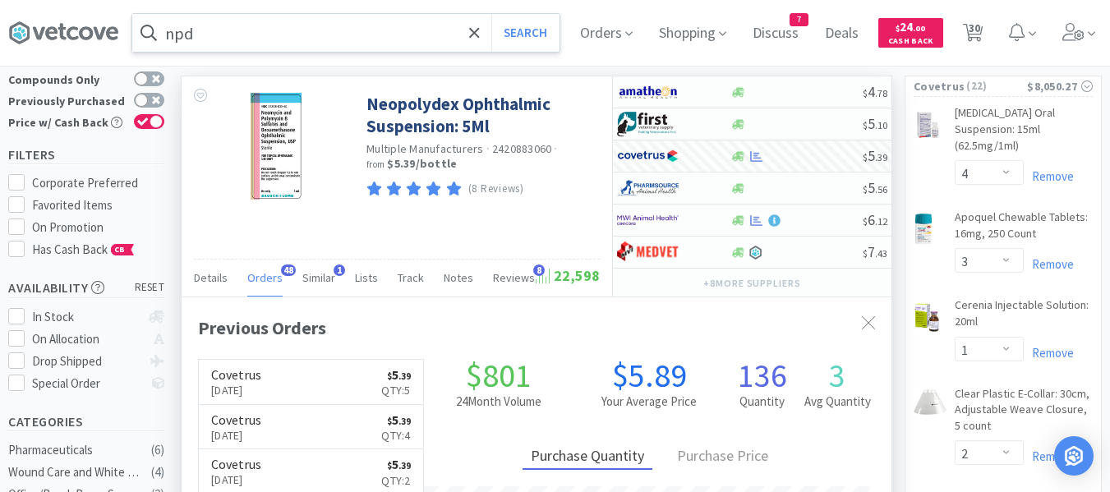
click at [269, 35] on input "npd" at bounding box center [345, 33] width 427 height 38
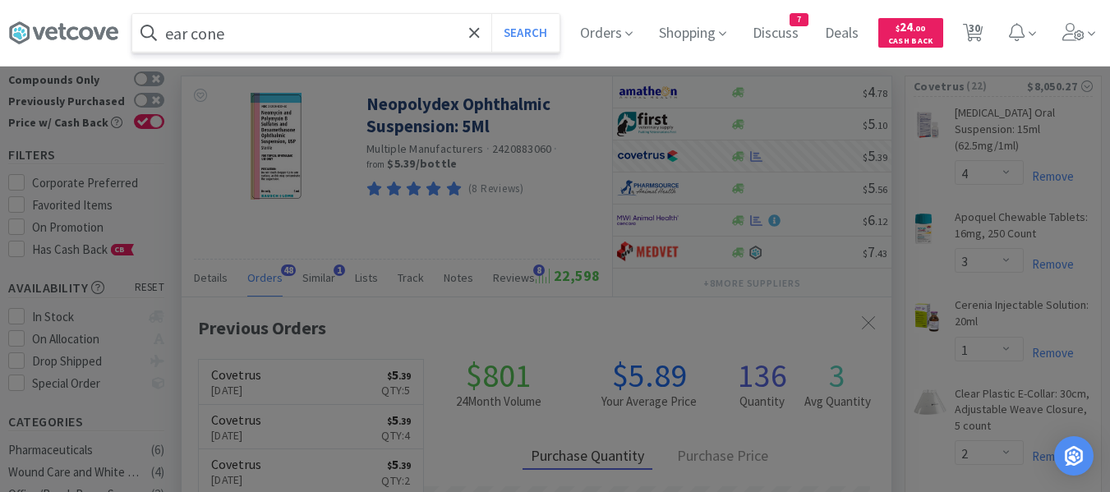
click at [491, 14] on button "Search" at bounding box center [525, 33] width 68 height 38
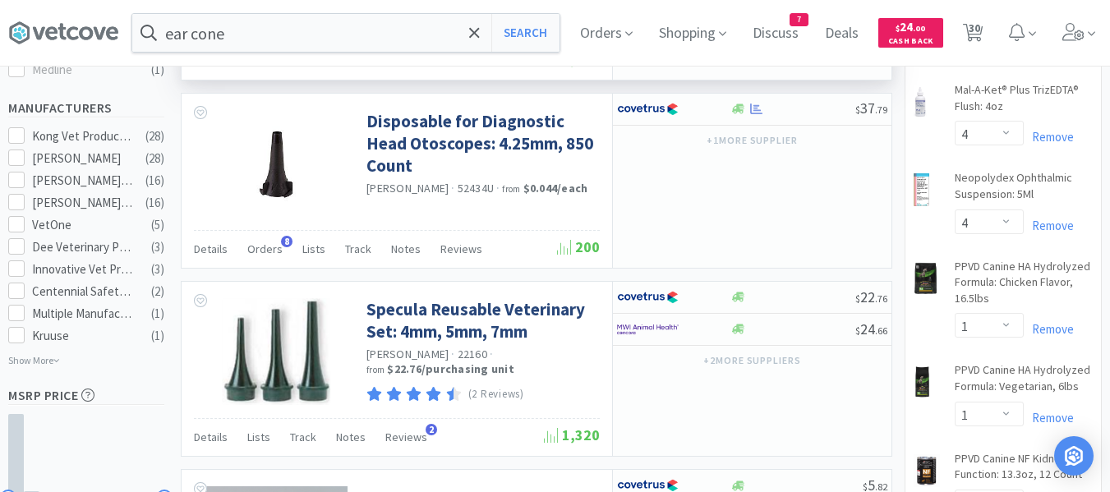
scroll to position [822, 0]
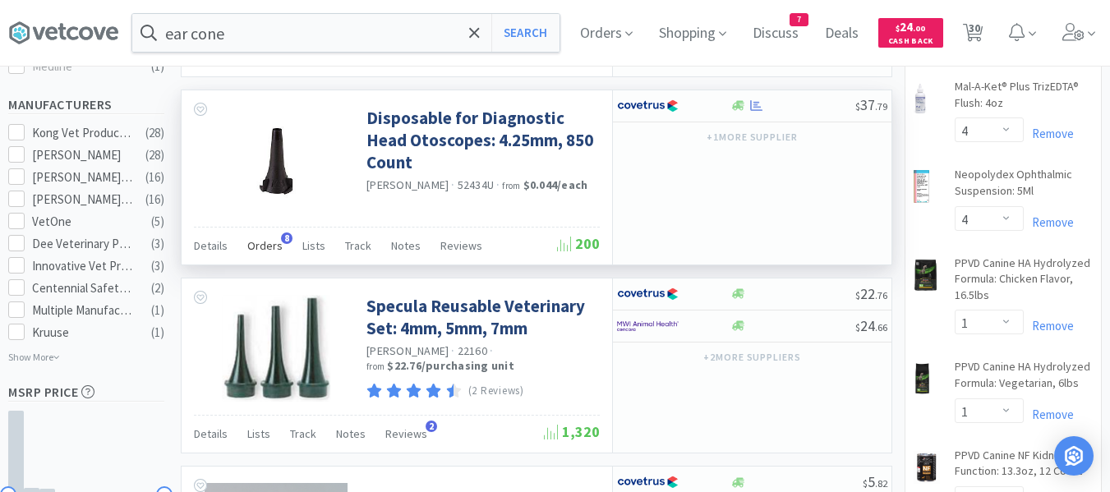
click at [264, 248] on span "Orders" at bounding box center [264, 245] width 35 height 15
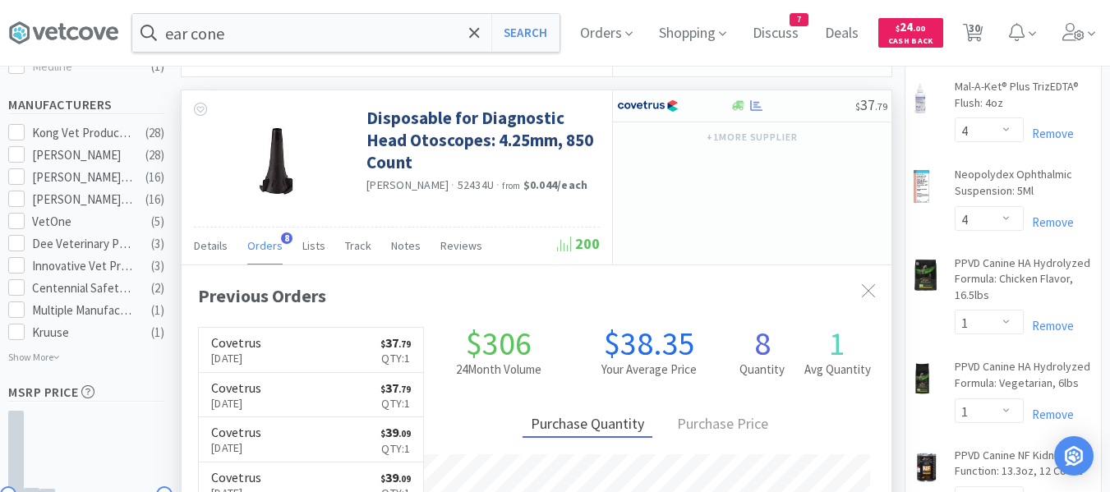
scroll to position [440, 710]
click at [805, 102] on div at bounding box center [793, 105] width 126 height 12
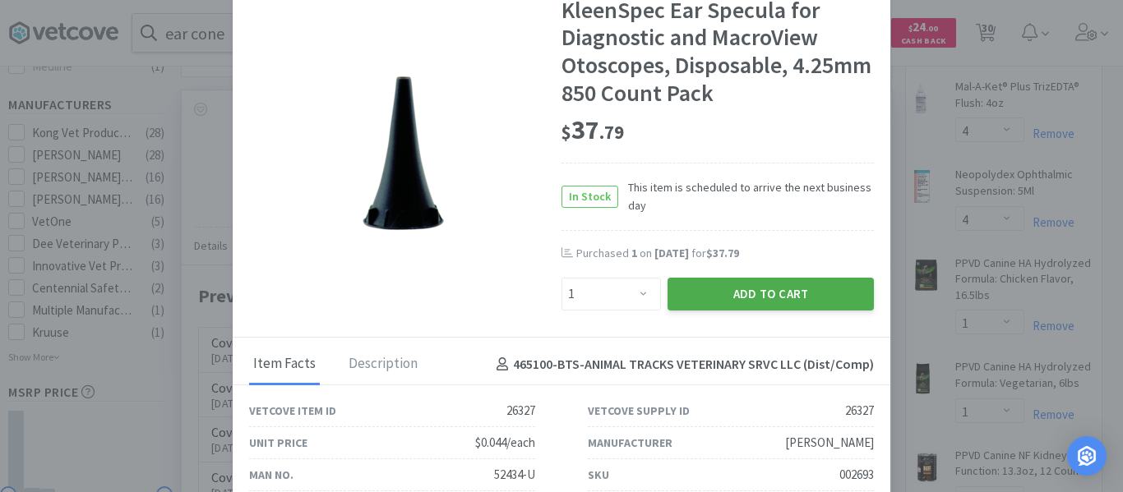
click at [741, 295] on button "Add to Cart" at bounding box center [770, 294] width 206 height 33
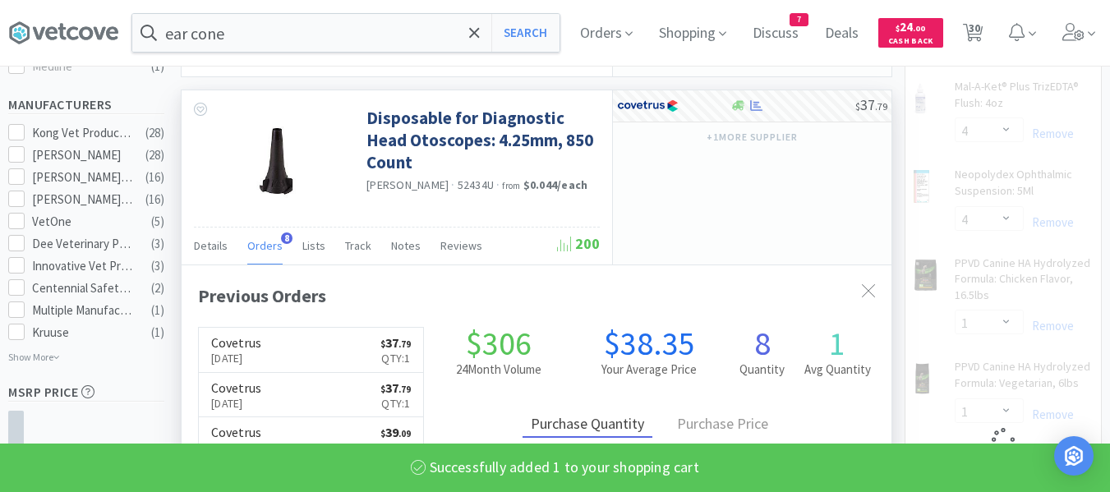
scroll to position [821323, 821053]
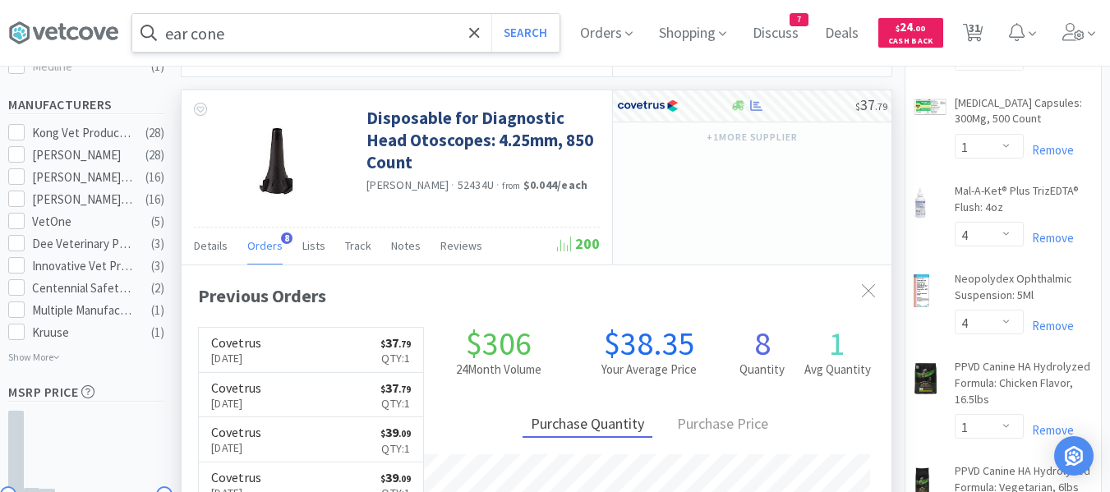
click at [256, 28] on input "ear cone" at bounding box center [345, 33] width 427 height 38
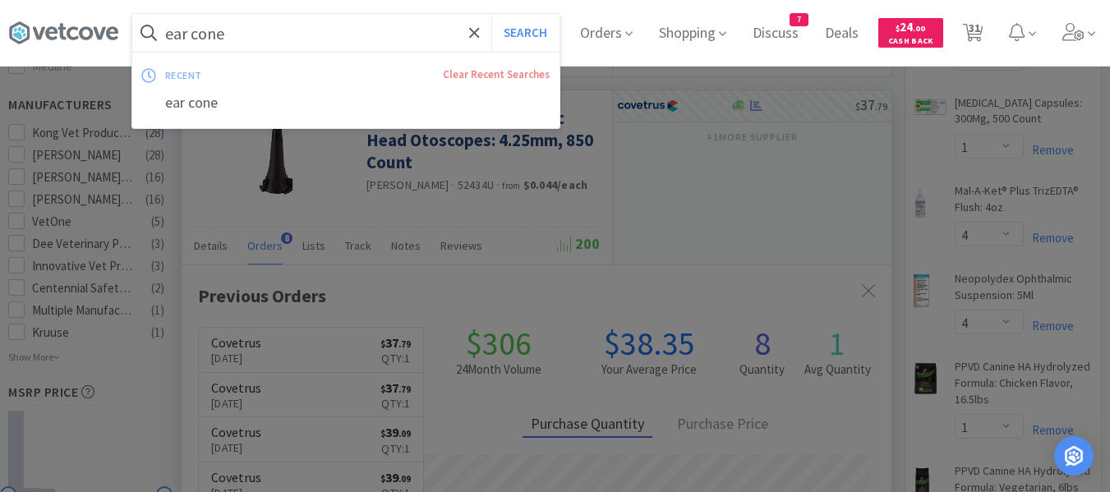
paste input "Chlorhexidine"
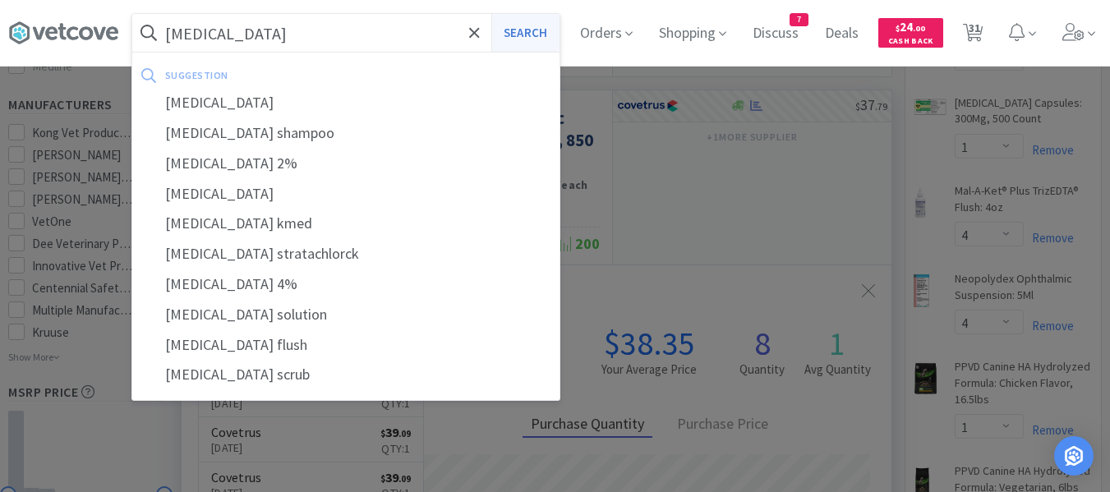
click at [533, 32] on button "Search" at bounding box center [525, 33] width 68 height 38
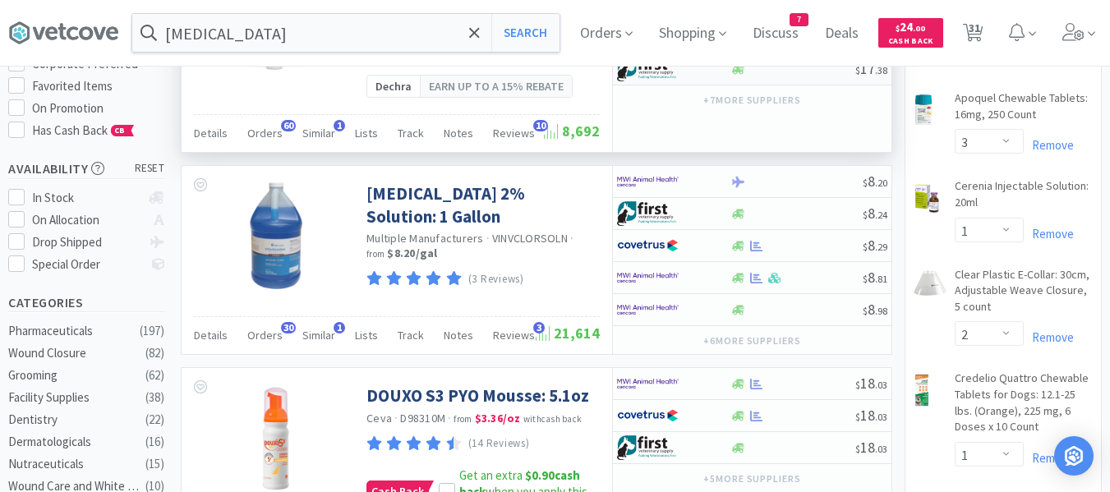
scroll to position [247, 0]
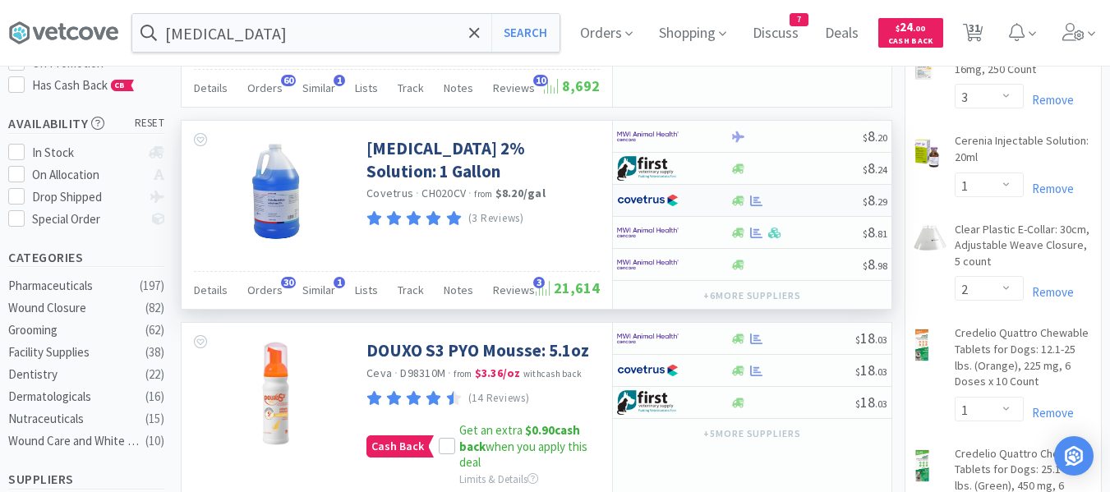
click at [817, 202] on div at bounding box center [796, 201] width 133 height 12
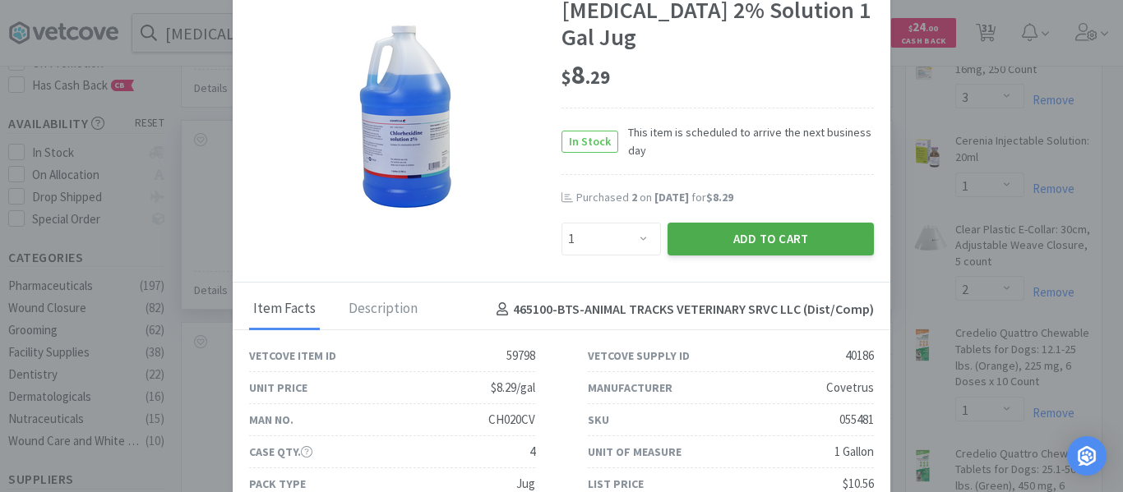
click at [794, 233] on button "Add to Cart" at bounding box center [770, 239] width 206 height 33
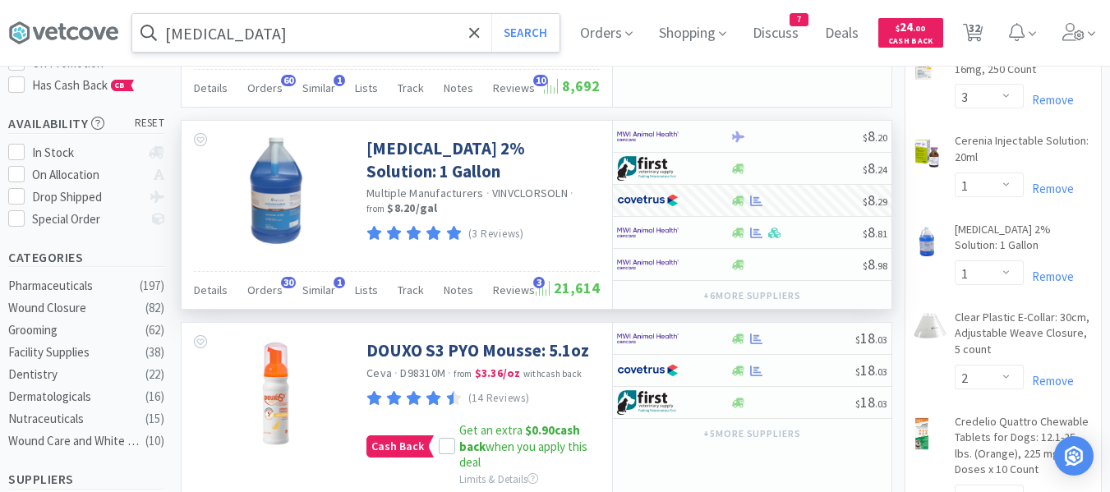
click at [285, 37] on input "Chlorhexidine" at bounding box center [345, 33] width 427 height 38
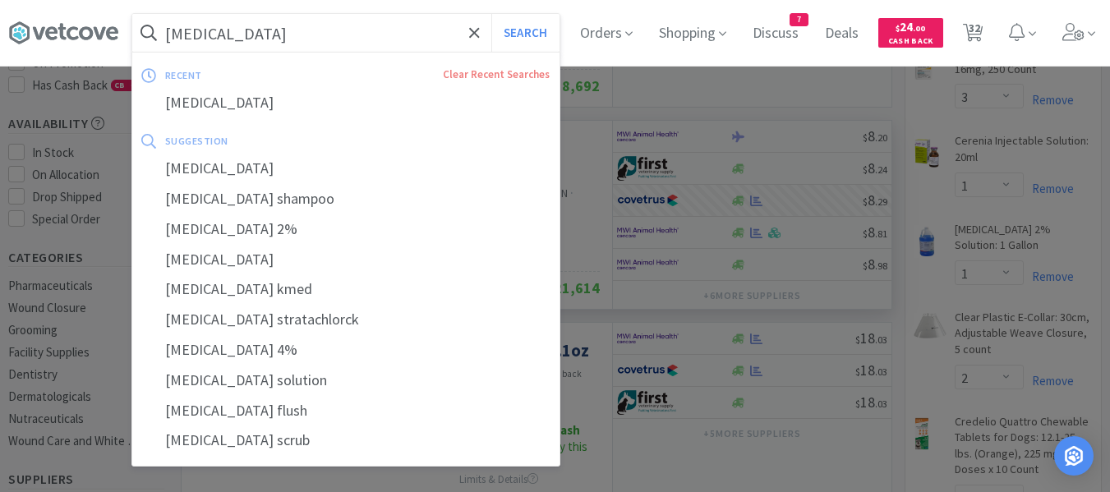
paste input "Kimwipes"
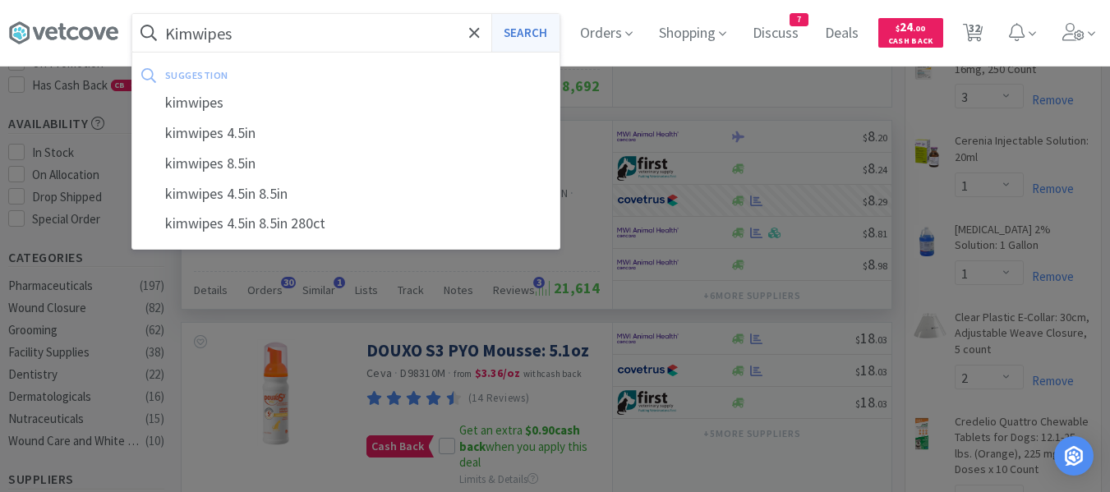
click at [545, 36] on button "Search" at bounding box center [525, 33] width 68 height 38
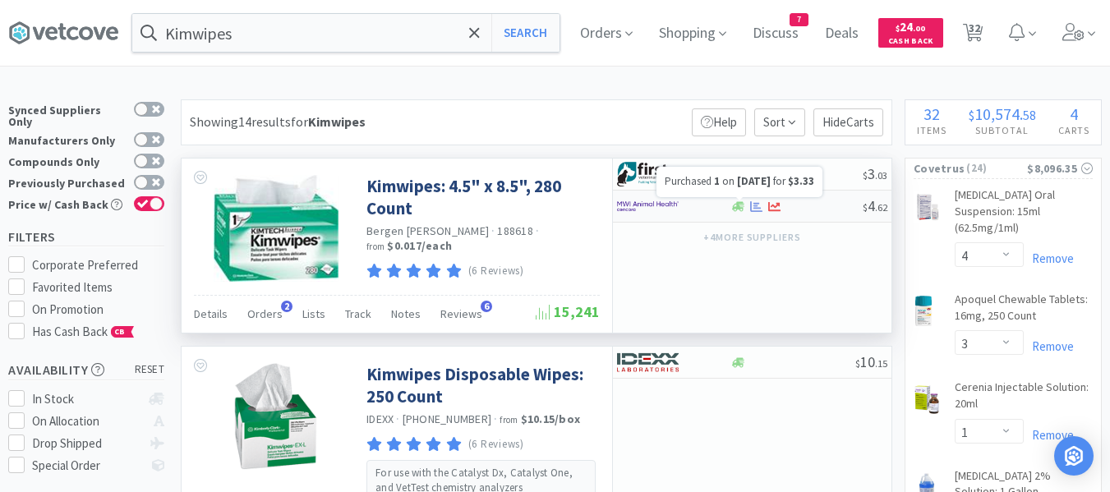
click at [752, 204] on icon at bounding box center [756, 207] width 12 height 12
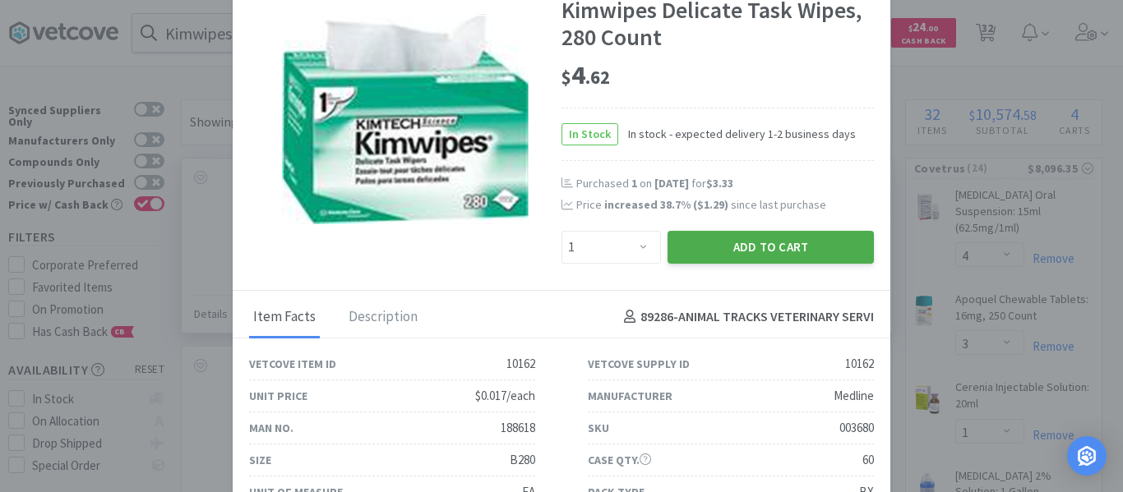
click at [736, 253] on button "Add to Cart" at bounding box center [770, 247] width 206 height 33
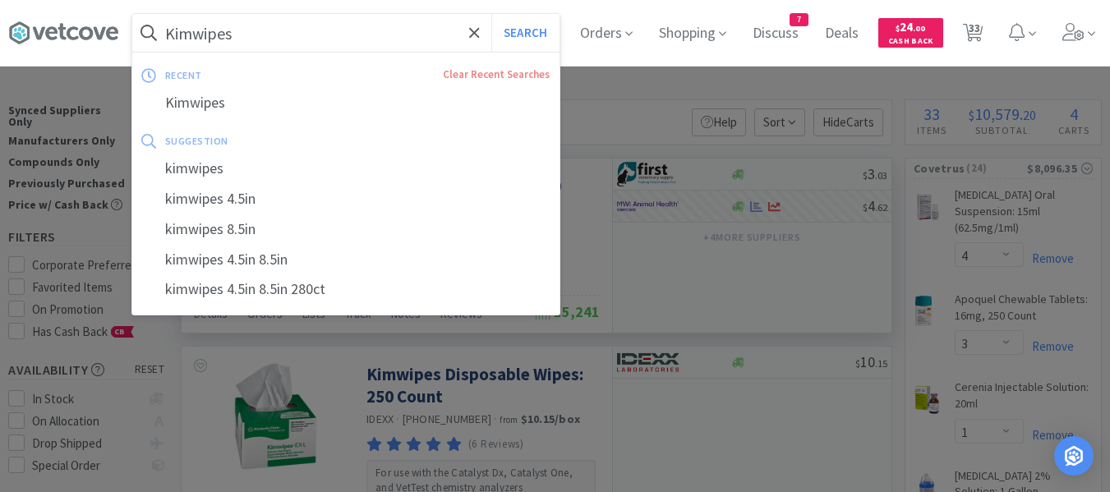
click at [232, 29] on input "Kimwipes" at bounding box center [345, 33] width 427 height 38
paste input "Diazepam injectable"
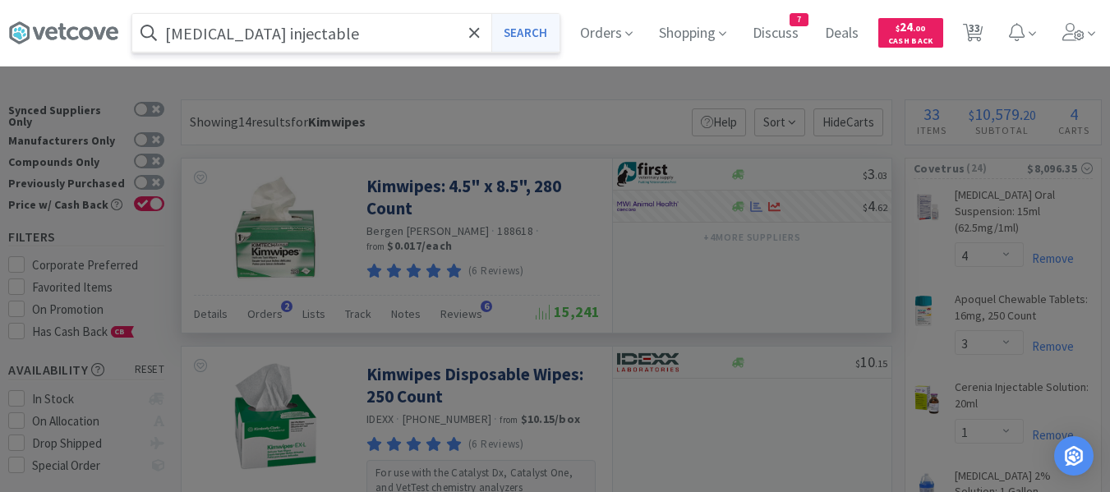
click at [537, 35] on button "Search" at bounding box center [525, 33] width 68 height 38
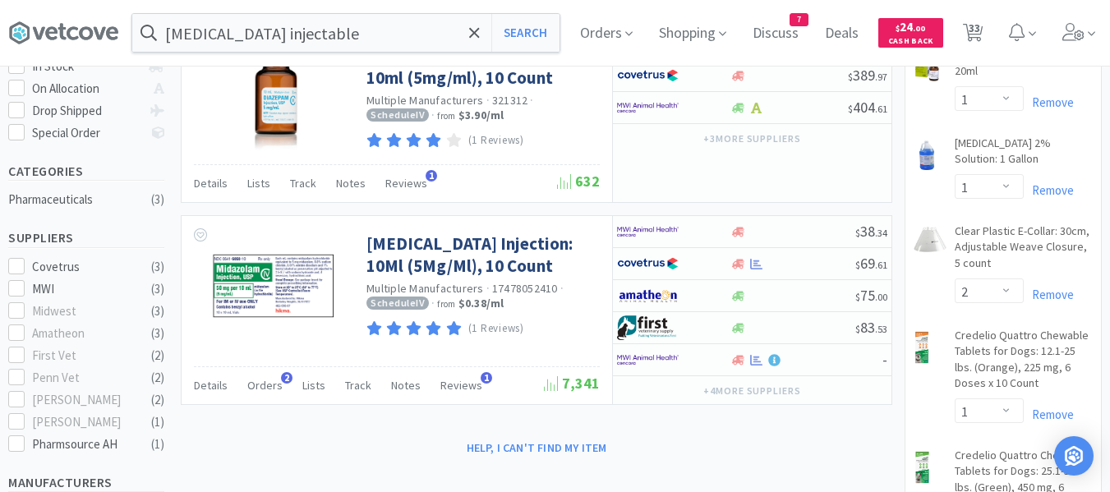
scroll to position [82, 0]
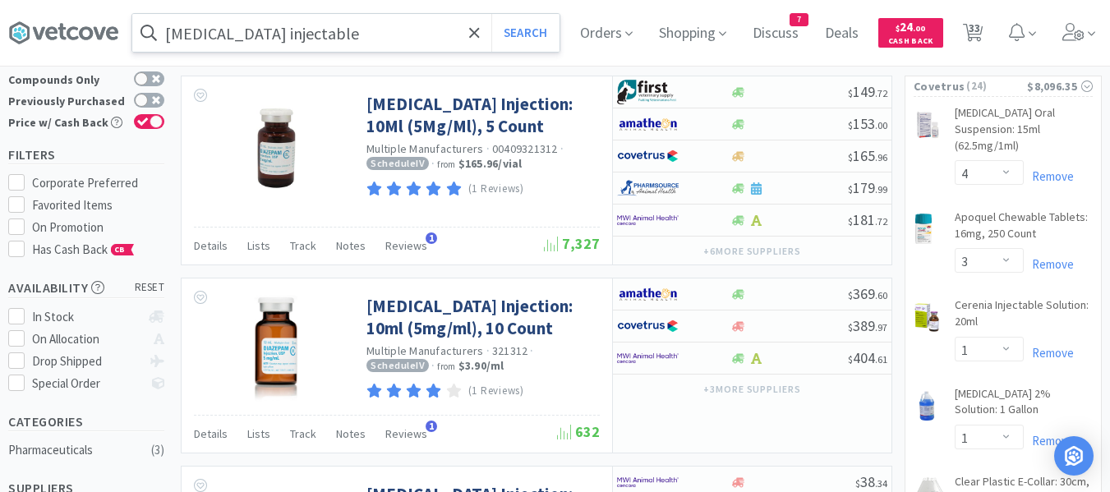
click at [324, 43] on input "Diazepam injectable" at bounding box center [345, 33] width 427 height 38
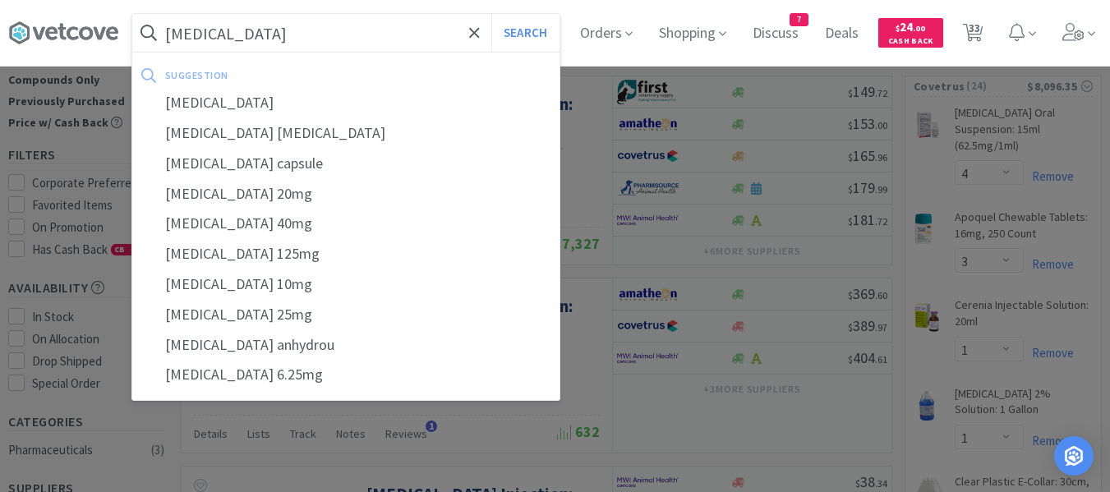
click at [491, 14] on button "Search" at bounding box center [525, 33] width 68 height 38
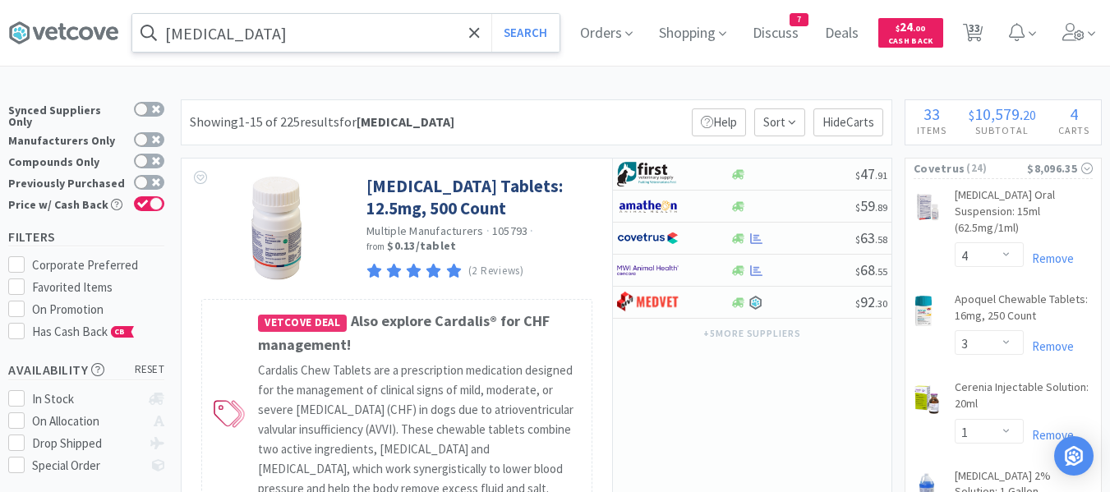
click at [353, 39] on input "furosemide" at bounding box center [345, 33] width 427 height 38
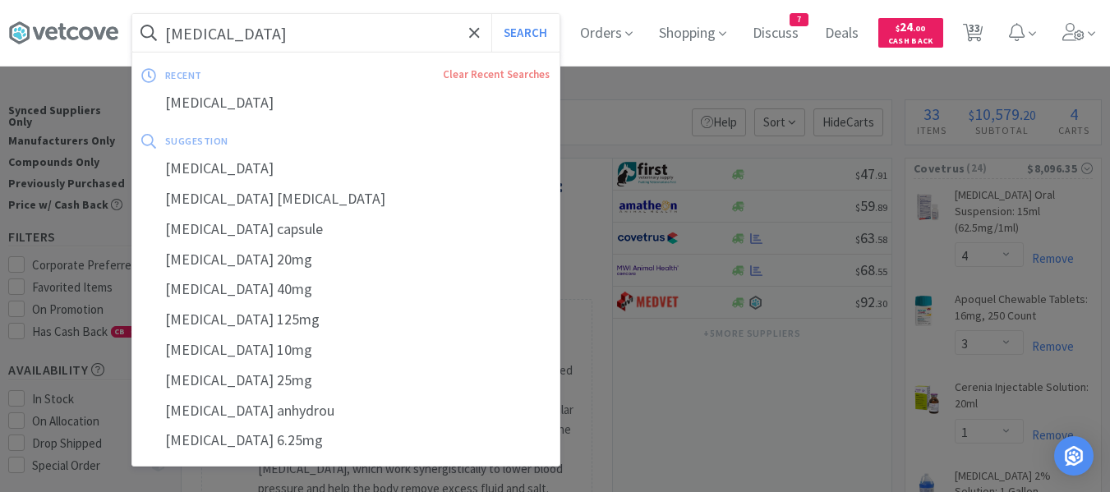
click at [345, 40] on input "furosemide" at bounding box center [345, 33] width 427 height 38
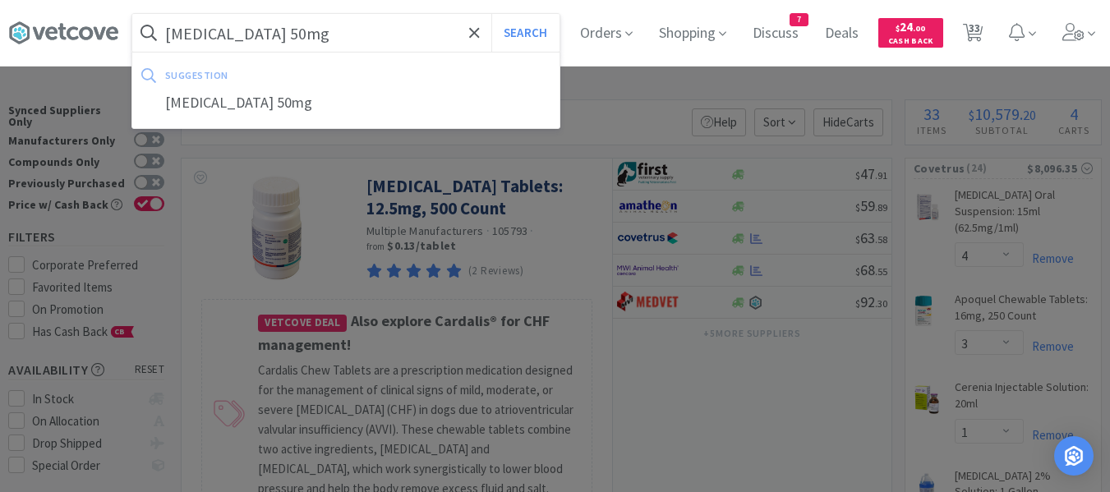
click at [491, 14] on button "Search" at bounding box center [525, 33] width 68 height 38
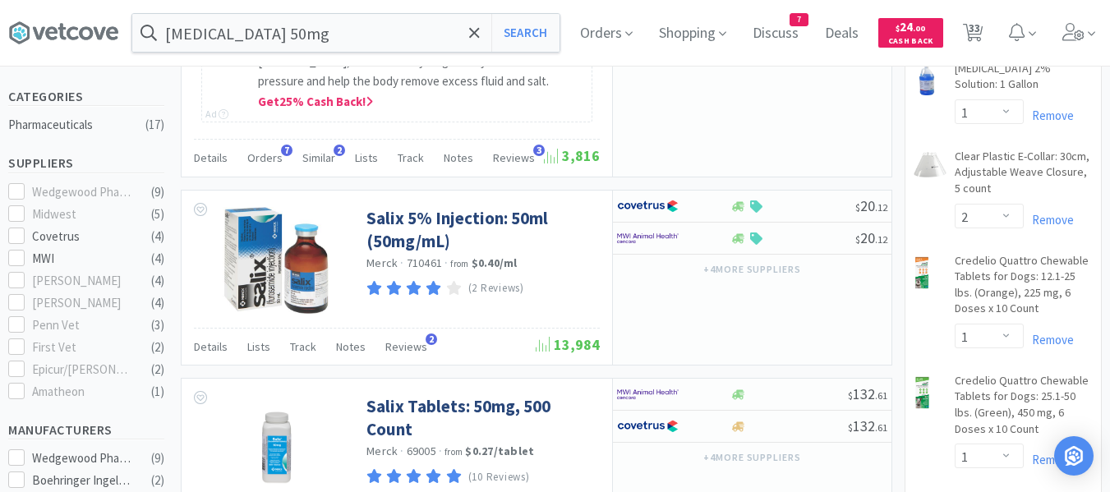
scroll to position [411, 0]
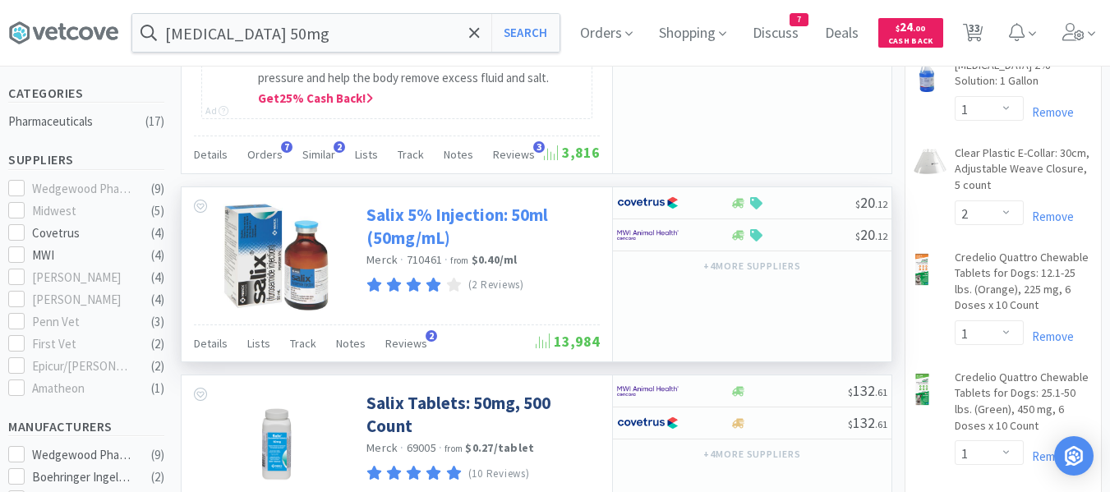
click at [406, 220] on link "Salix 5% Injection: 50ml (50mg/mL)" at bounding box center [481, 226] width 229 height 45
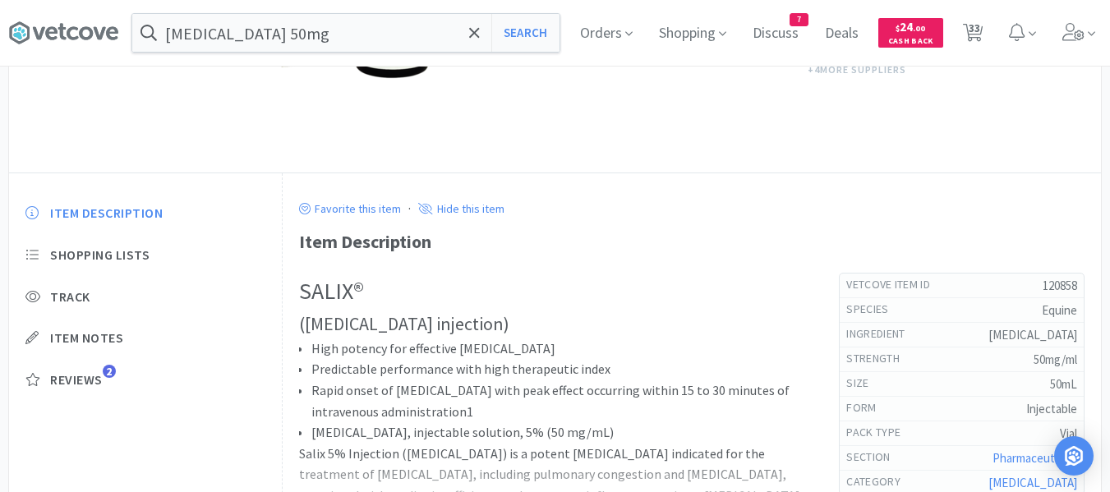
scroll to position [411, 0]
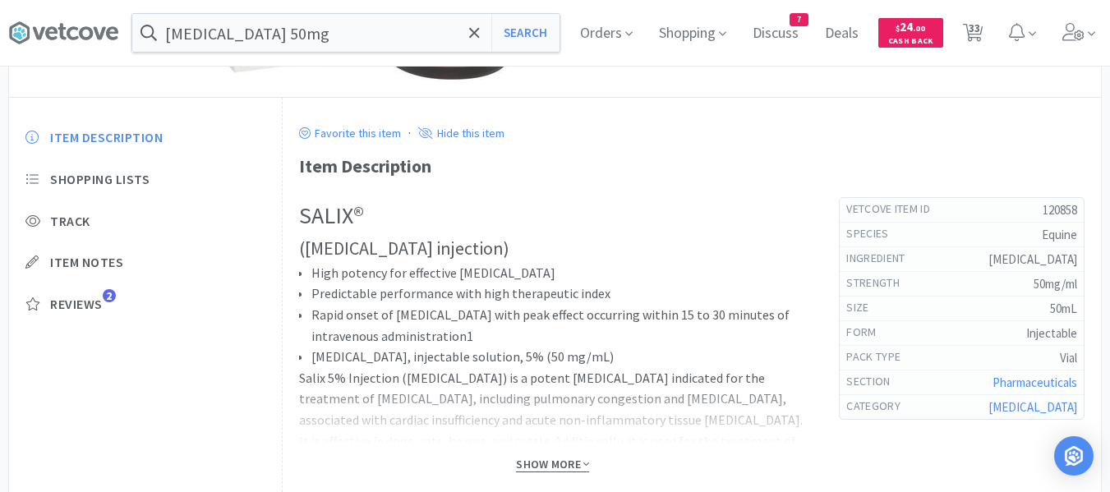
click at [544, 468] on span "Show More" at bounding box center [552, 465] width 73 height 16
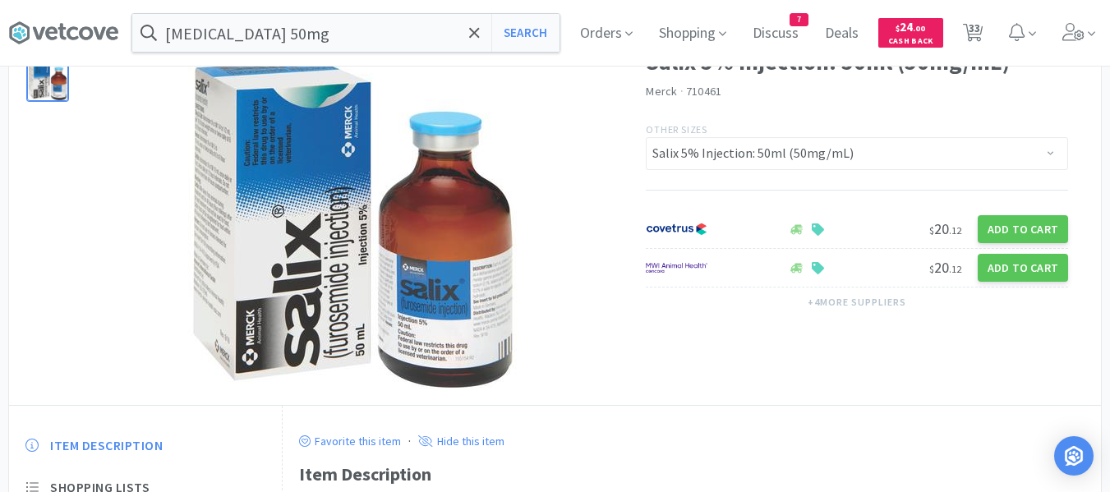
scroll to position [82, 0]
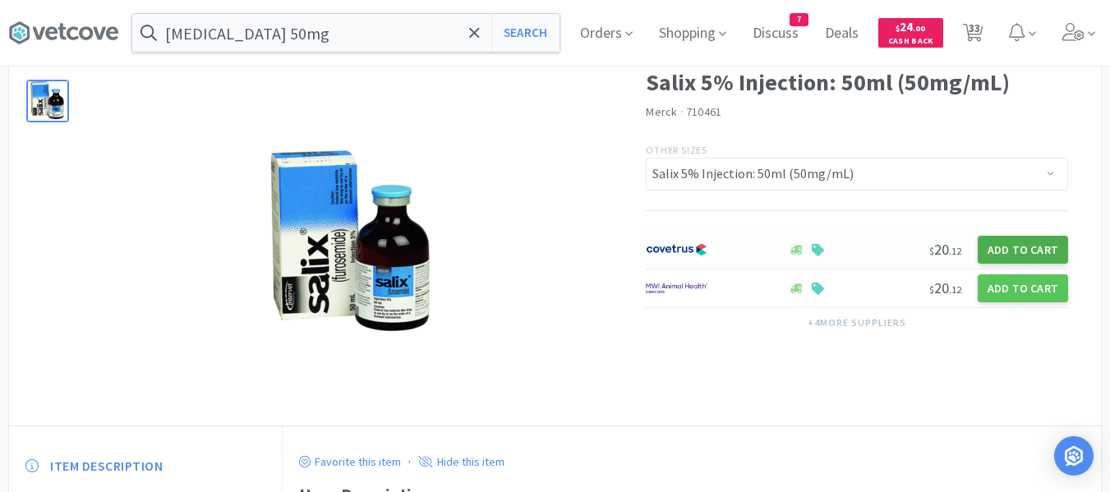
click at [1021, 249] on button "Add to Cart" at bounding box center [1023, 250] width 90 height 28
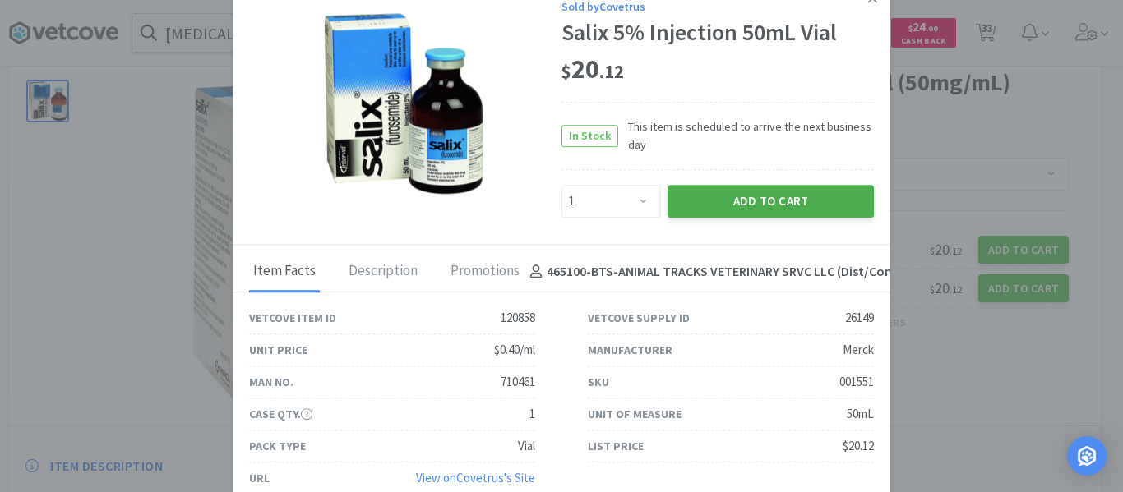
click at [716, 198] on button "Add to Cart" at bounding box center [770, 201] width 206 height 33
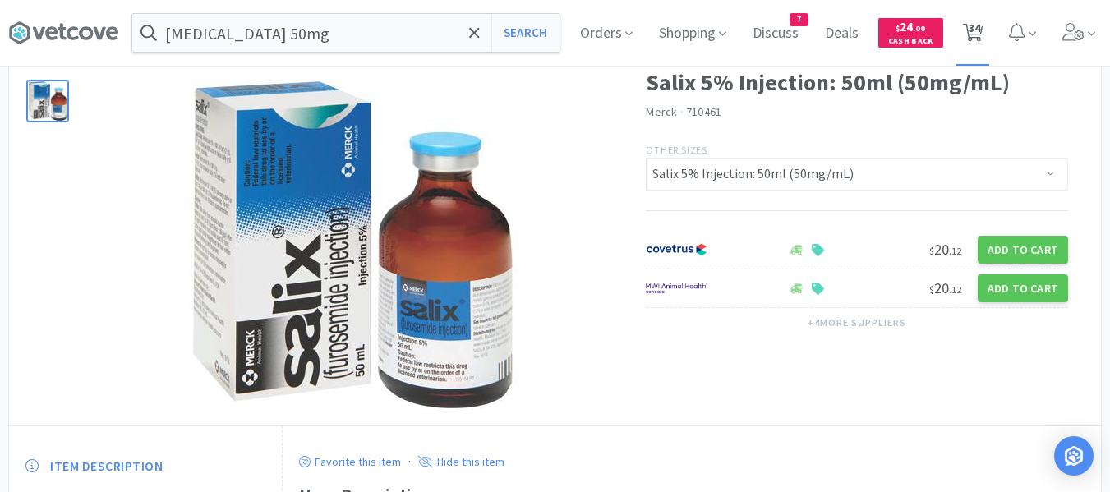
click at [984, 37] on icon at bounding box center [973, 33] width 21 height 18
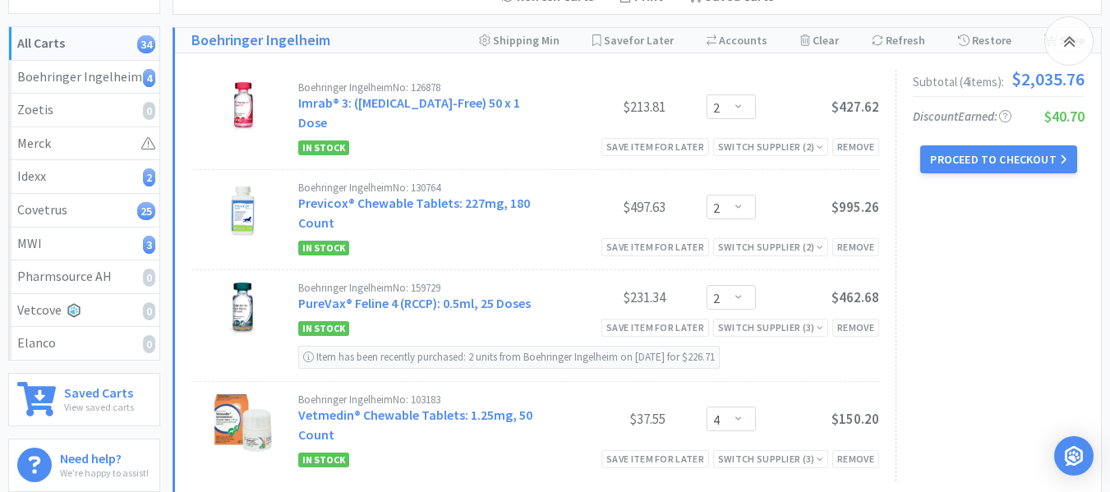
scroll to position [164, 0]
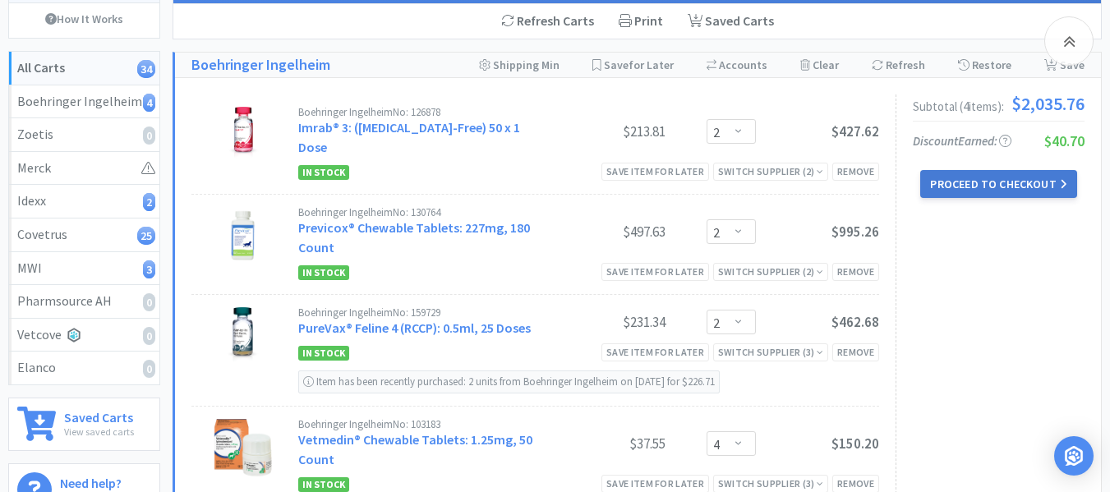
click at [978, 184] on button "Proceed to Checkout" at bounding box center [998, 184] width 156 height 28
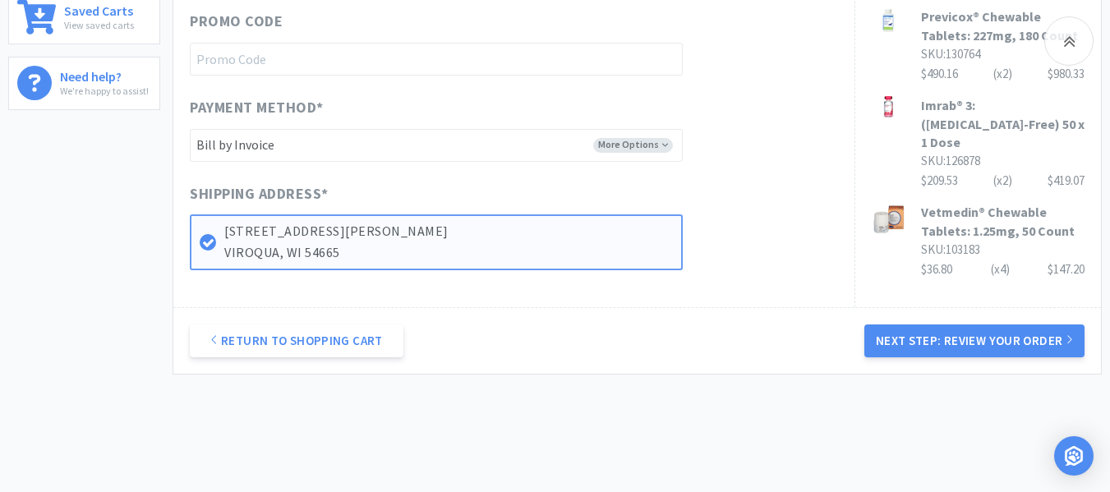
scroll to position [622, 0]
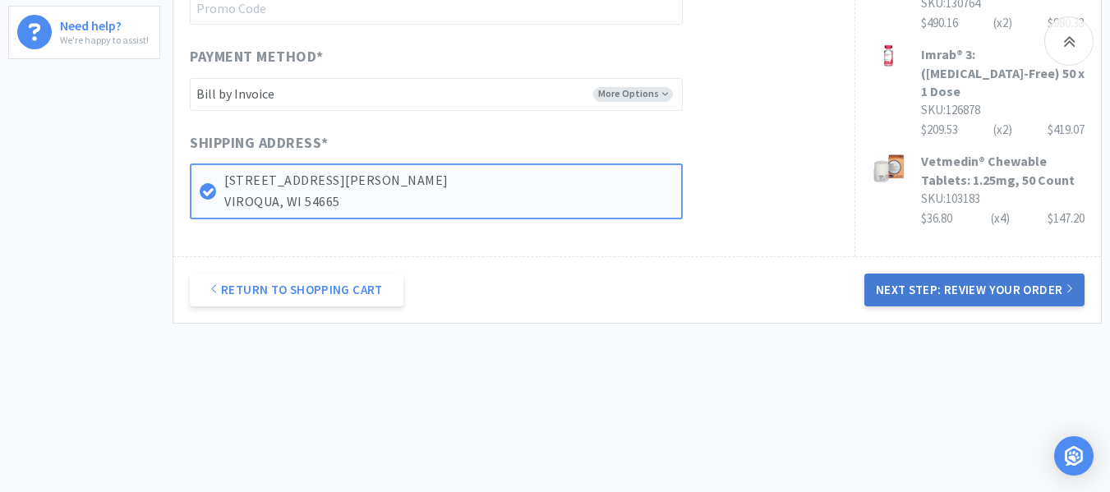
click at [945, 293] on button "Next Step: Review Your Order" at bounding box center [974, 290] width 220 height 33
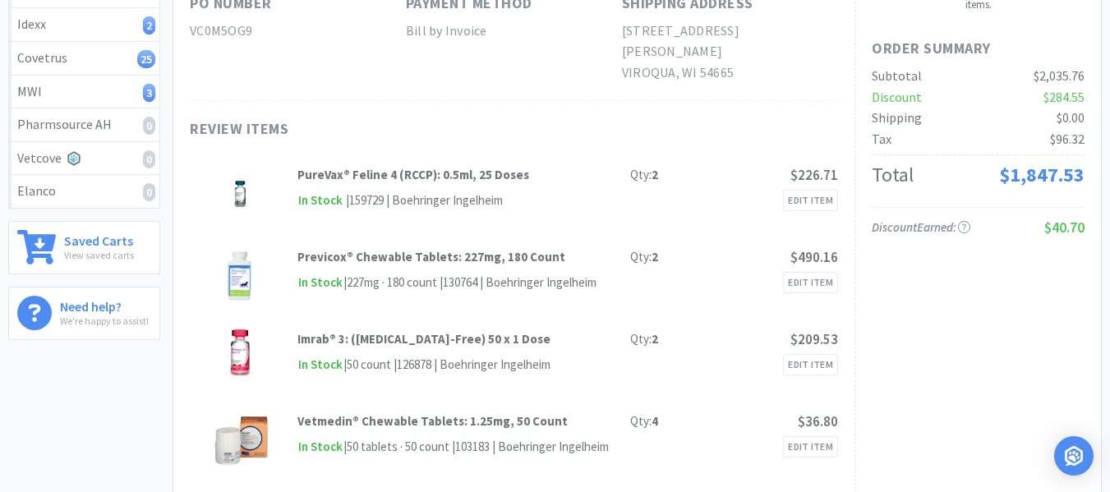
scroll to position [0, 0]
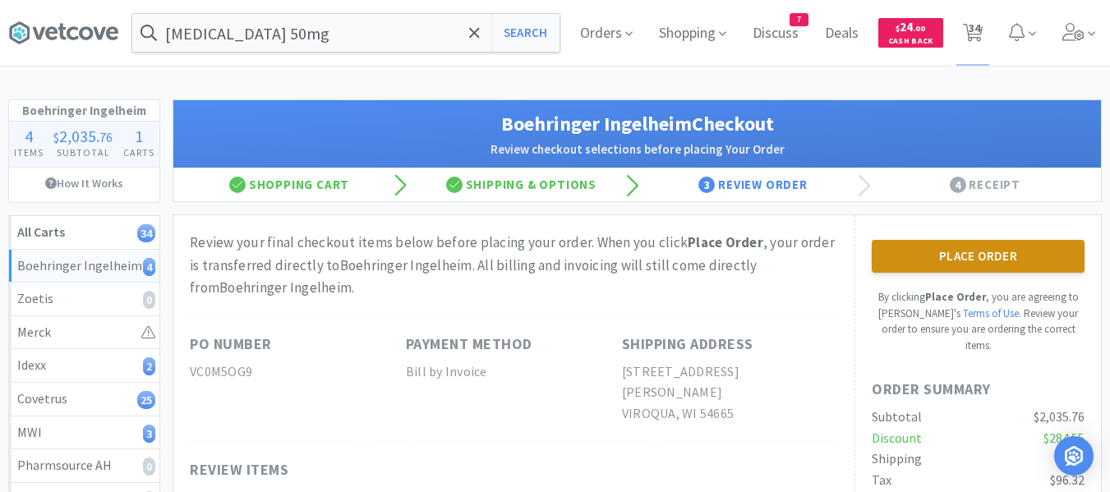
click at [961, 255] on button "Place Order" at bounding box center [978, 256] width 213 height 33
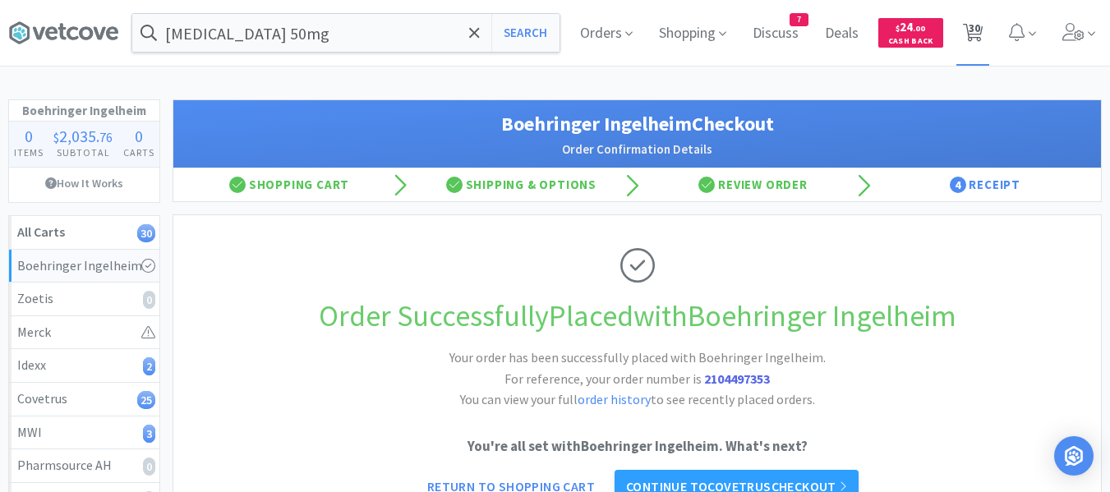
click at [977, 31] on span "30" at bounding box center [975, 28] width 12 height 66
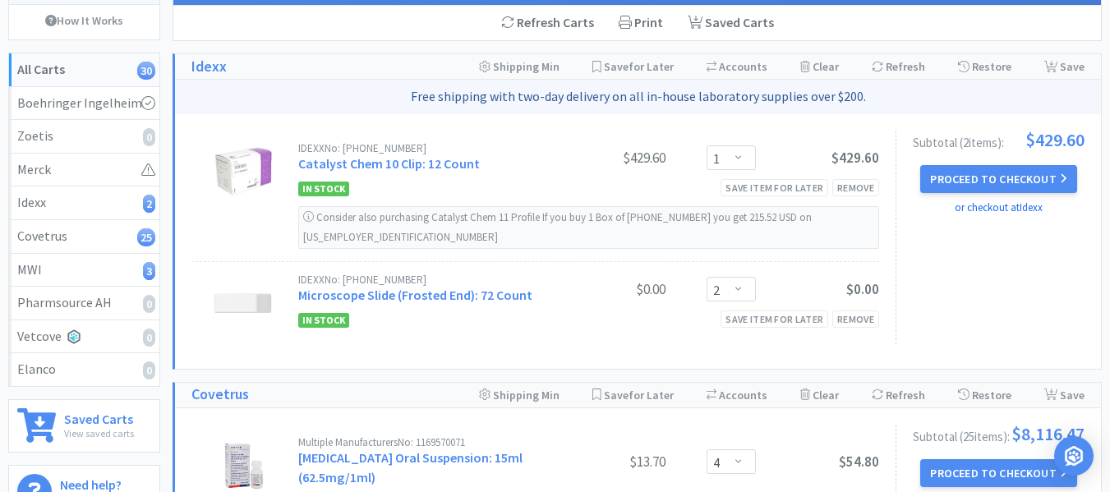
scroll to position [164, 0]
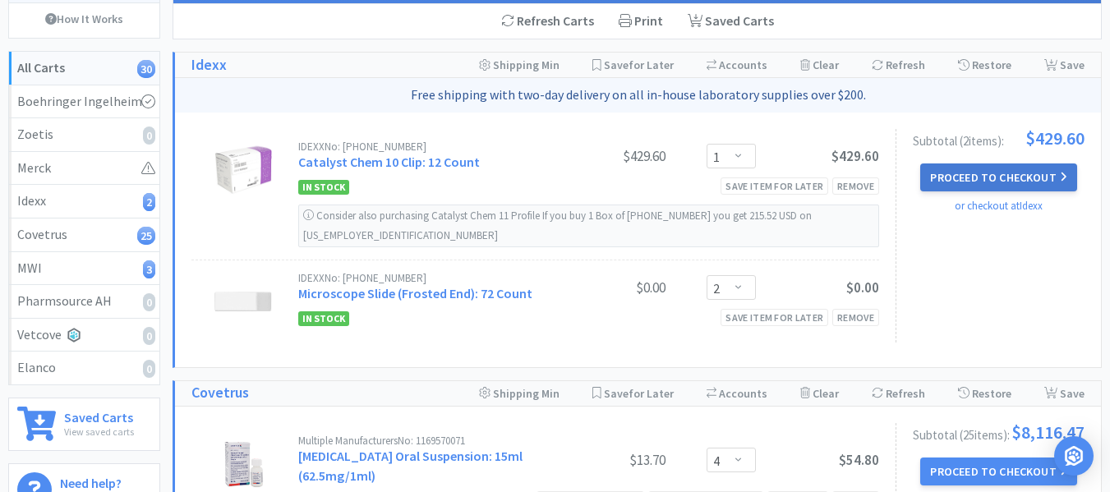
click at [989, 181] on button "Proceed to Checkout" at bounding box center [998, 178] width 156 height 28
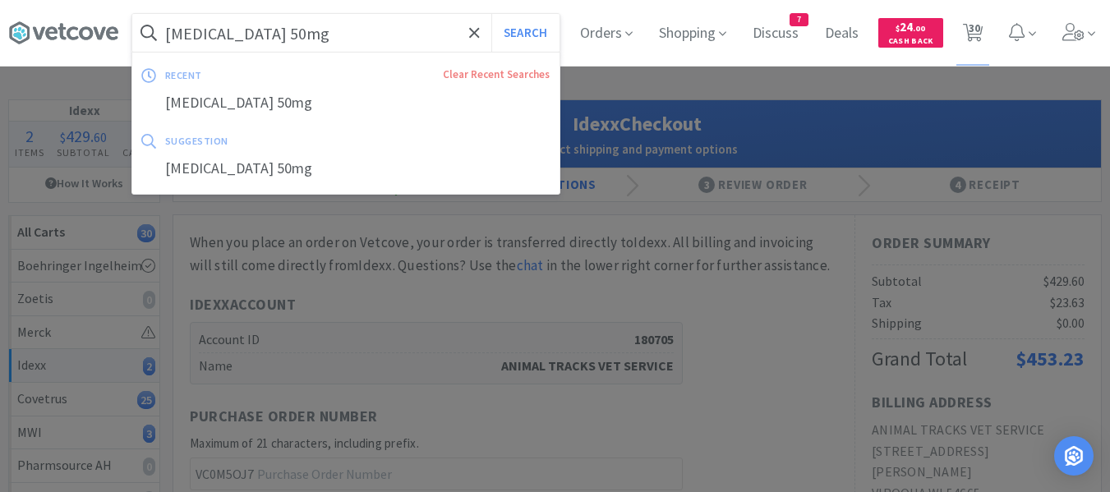
click at [284, 30] on input "furosemide 50mg" at bounding box center [345, 33] width 427 height 38
paste input "Cephalexin 500"
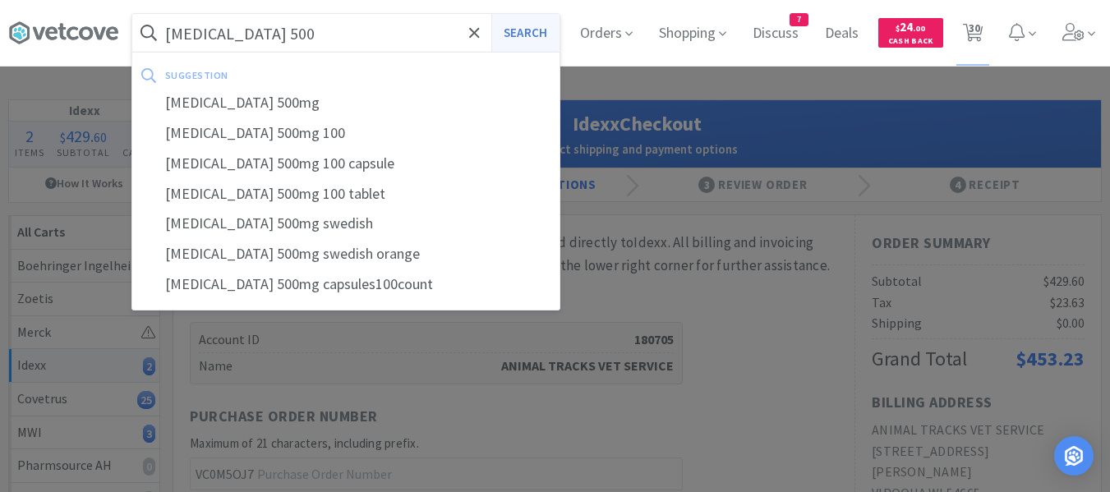
click at [547, 35] on button "Search" at bounding box center [525, 33] width 68 height 38
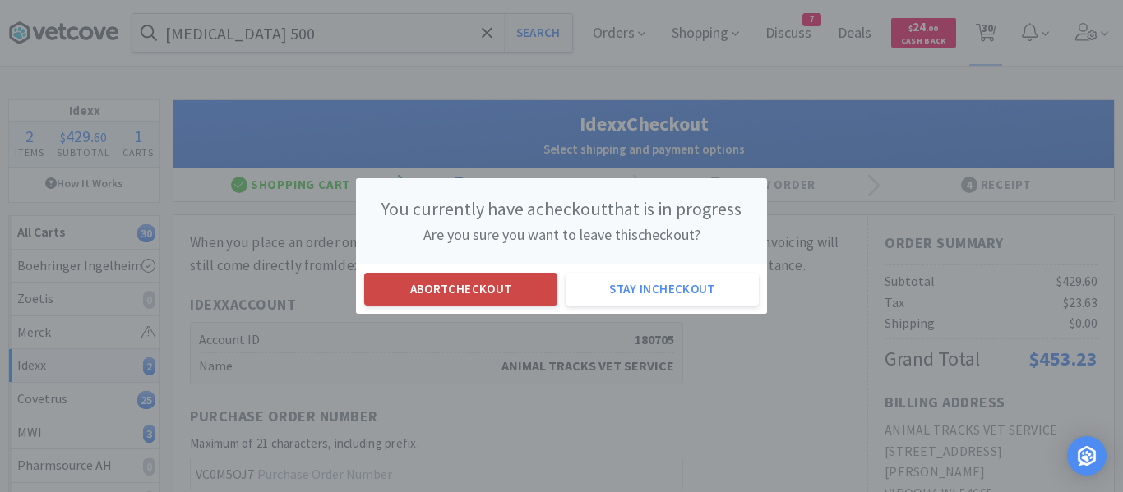
click at [474, 288] on button "Abort checkout" at bounding box center [460, 289] width 193 height 33
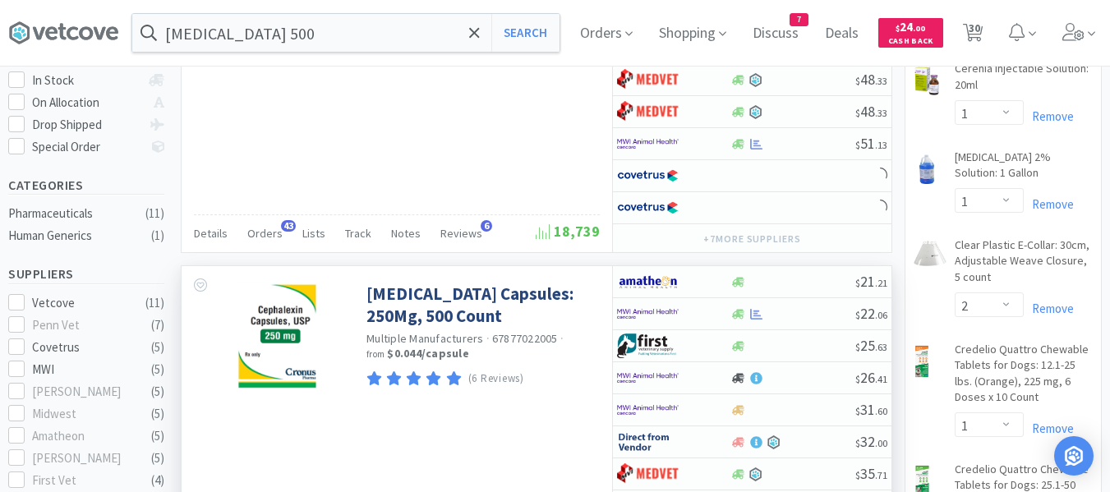
scroll to position [329, 0]
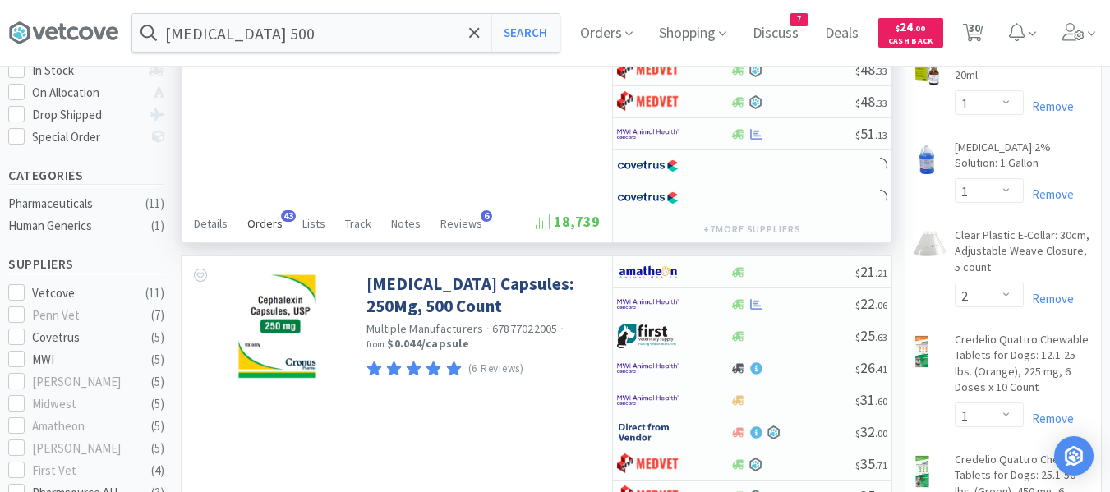
click at [267, 219] on span "Orders" at bounding box center [264, 223] width 35 height 15
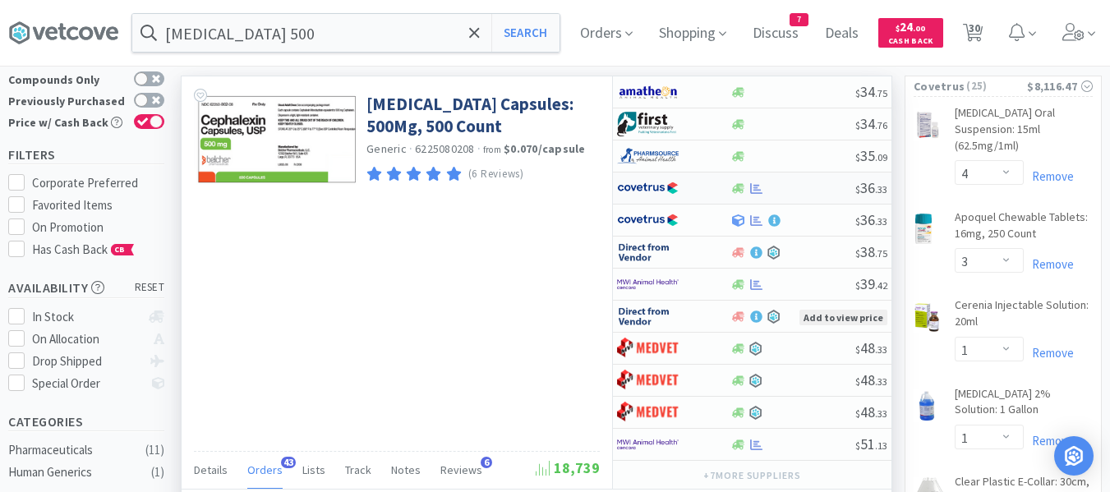
scroll to position [440, 710]
click at [814, 188] on div at bounding box center [793, 188] width 126 height 12
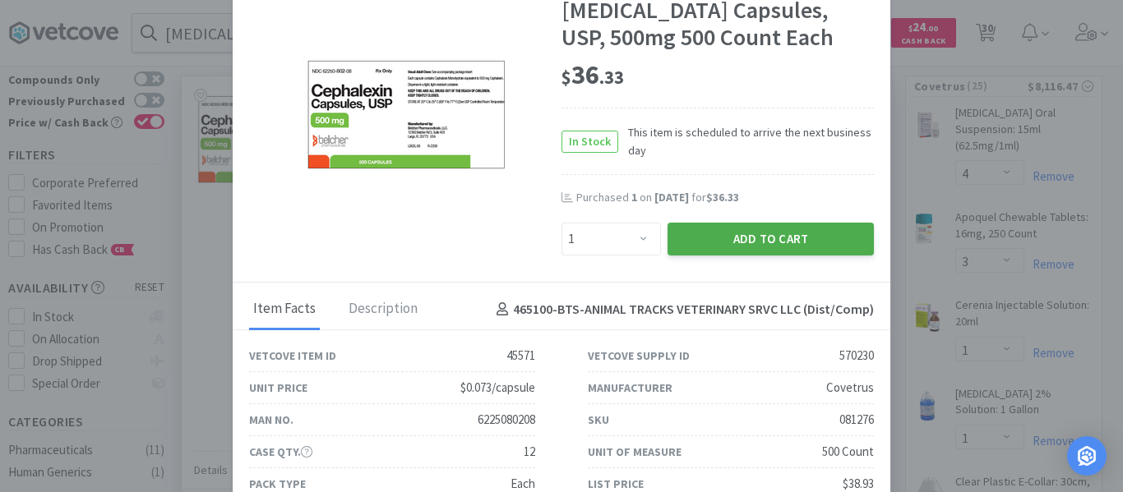
click at [772, 239] on button "Add to Cart" at bounding box center [770, 239] width 206 height 33
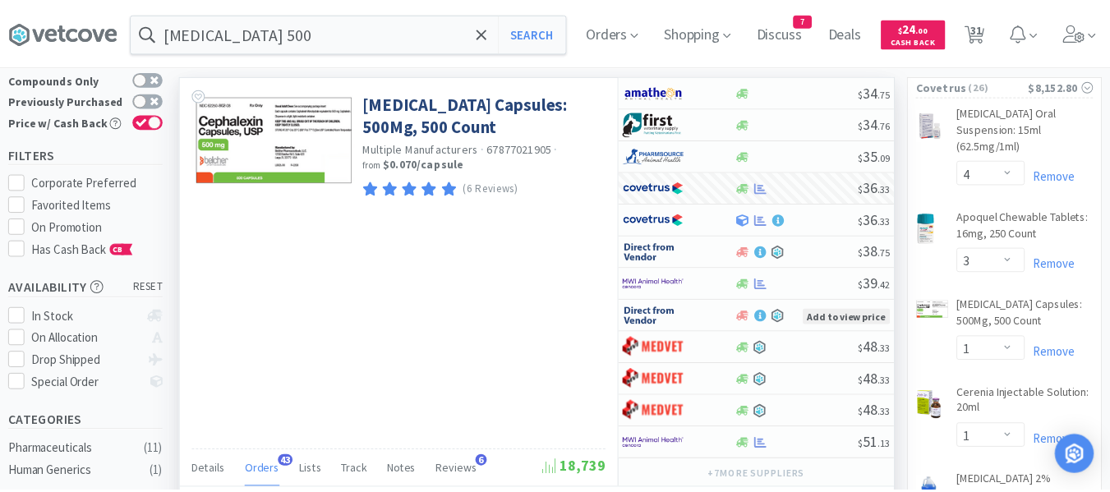
scroll to position [821322, 821053]
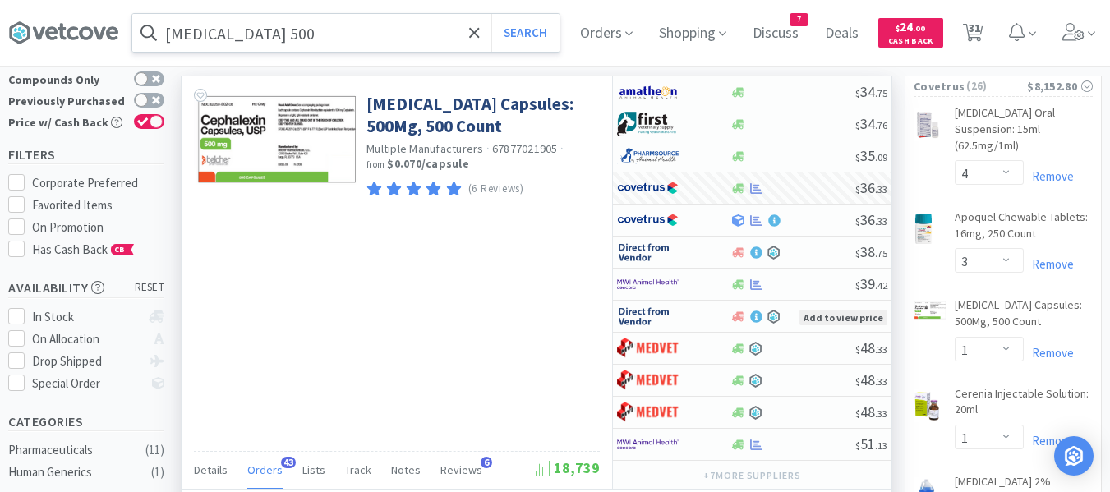
click at [290, 35] on input "Cephalexin 500" at bounding box center [345, 33] width 427 height 38
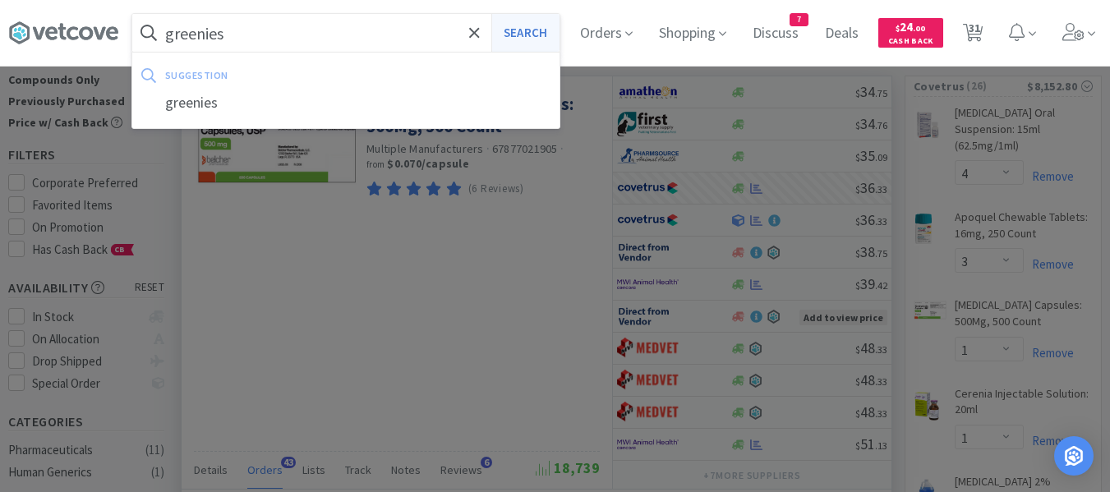
click at [549, 37] on button "Search" at bounding box center [525, 33] width 68 height 38
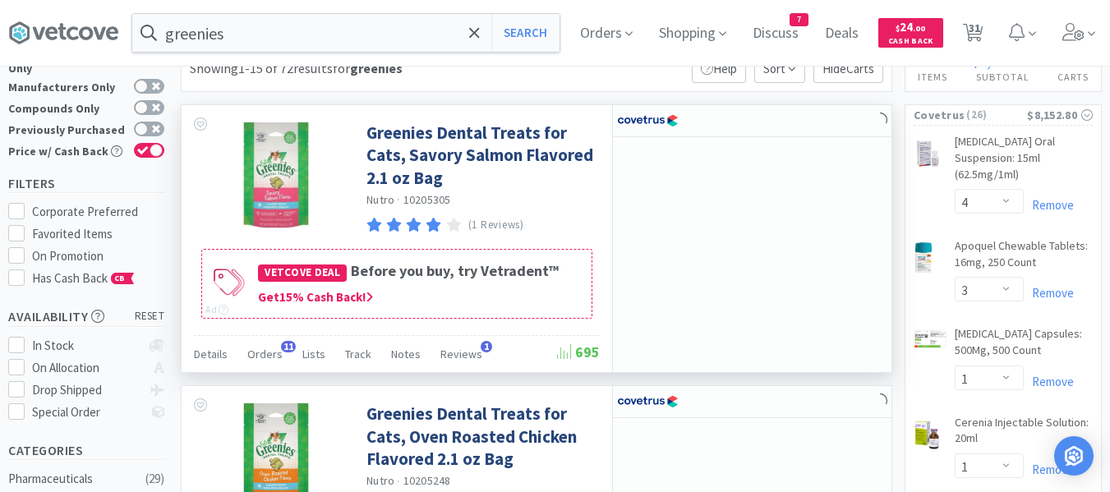
scroll to position [82, 0]
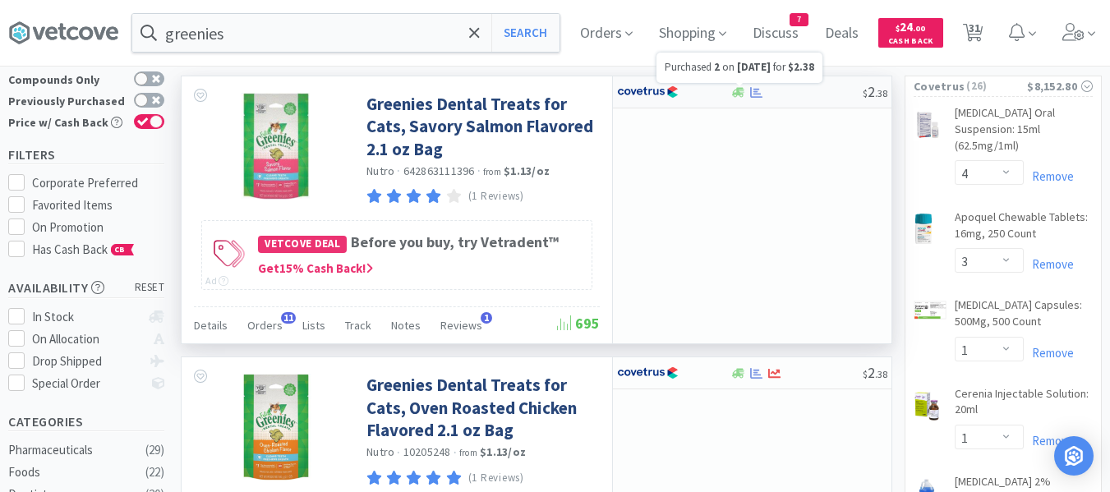
click at [753, 92] on icon at bounding box center [756, 92] width 12 height 12
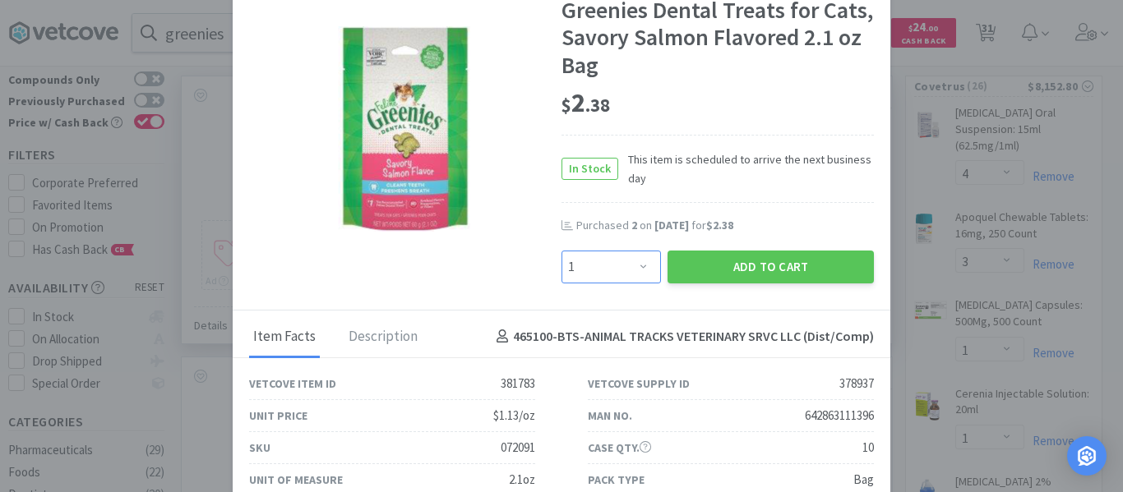
drag, startPoint x: 641, startPoint y: 272, endPoint x: 641, endPoint y: 252, distance: 19.7
click at [641, 272] on select "Enter Quantity 1 2 3 4 5 6 7 8 9 10 11 12 13 14 15 16 17 18 19 20 Enter Quantity" at bounding box center [610, 267] width 99 height 33
click at [561, 251] on select "Enter Quantity 1 2 3 4 5 6 7 8 9 10 11 12 13 14 15 16 17 18 19 20 Enter Quantity" at bounding box center [610, 267] width 99 height 33
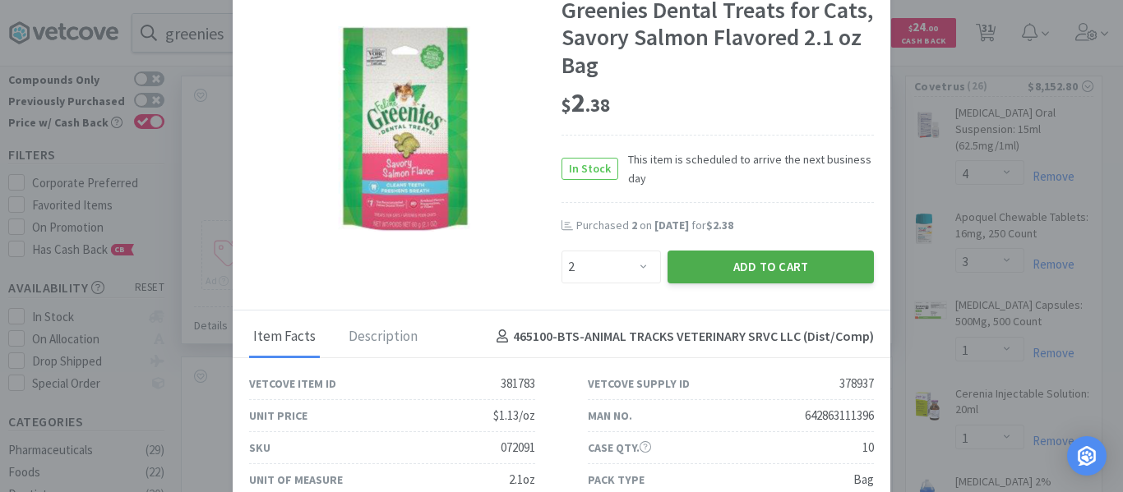
click at [731, 269] on button "Add to Cart" at bounding box center [770, 267] width 206 height 33
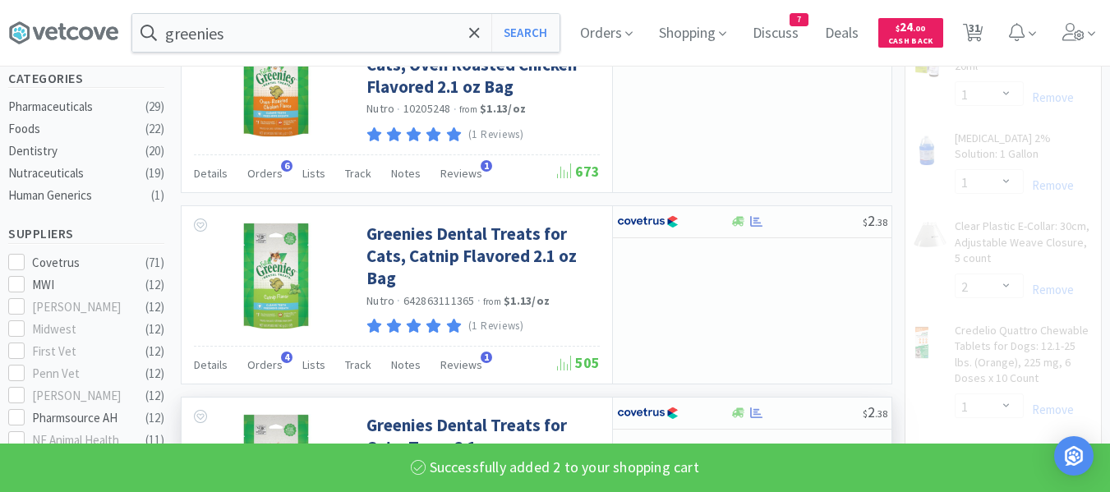
scroll to position [575, 0]
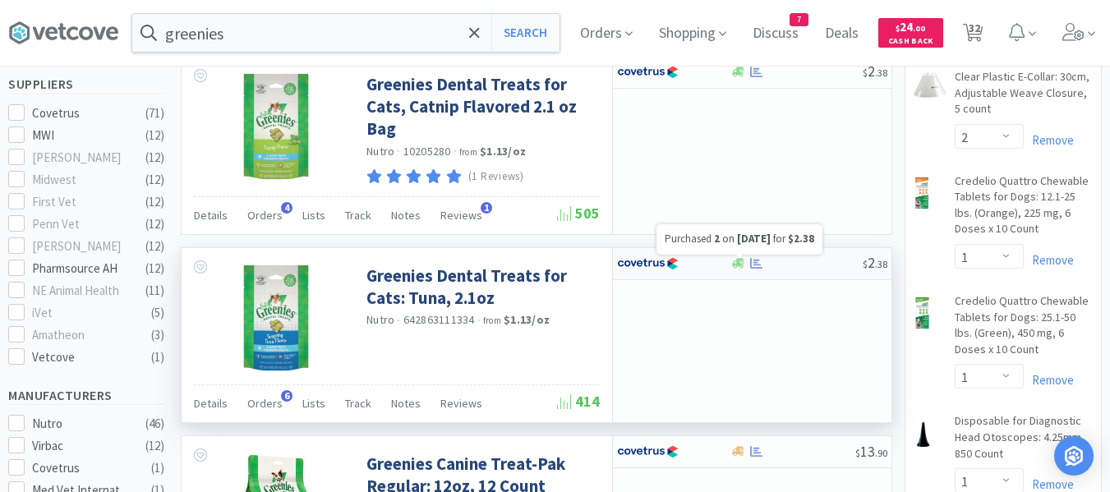
click at [750, 261] on icon at bounding box center [756, 263] width 12 height 12
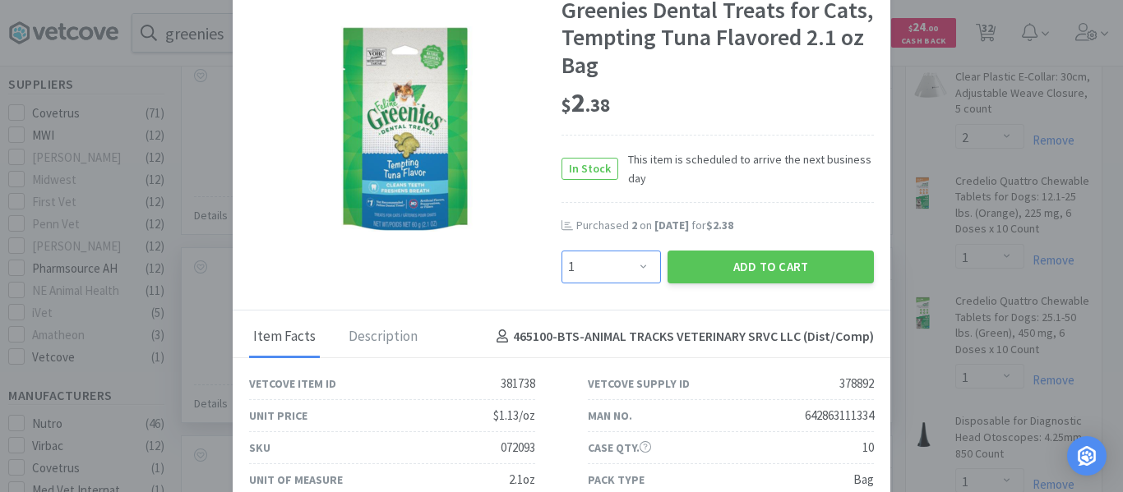
click at [606, 257] on select "Enter Quantity 1 2 3 4 5 6 7 8 9 10 11 12 13 14 15 16 17 18 19 20 Enter Quantity" at bounding box center [610, 267] width 99 height 33
click at [561, 251] on select "Enter Quantity 1 2 3 4 5 6 7 8 9 10 11 12 13 14 15 16 17 18 19 20 Enter Quantity" at bounding box center [610, 267] width 99 height 33
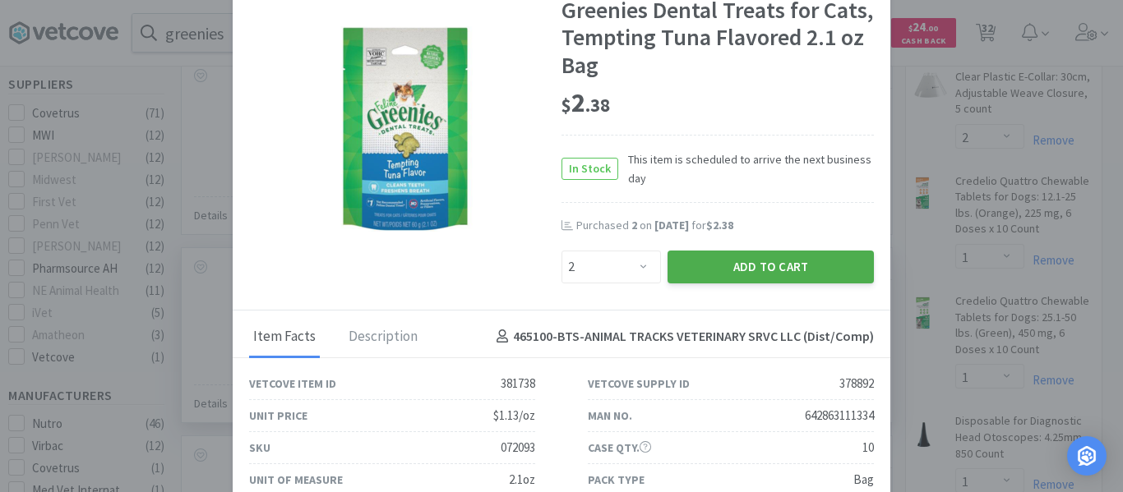
click at [709, 271] on button "Add to Cart" at bounding box center [770, 267] width 206 height 33
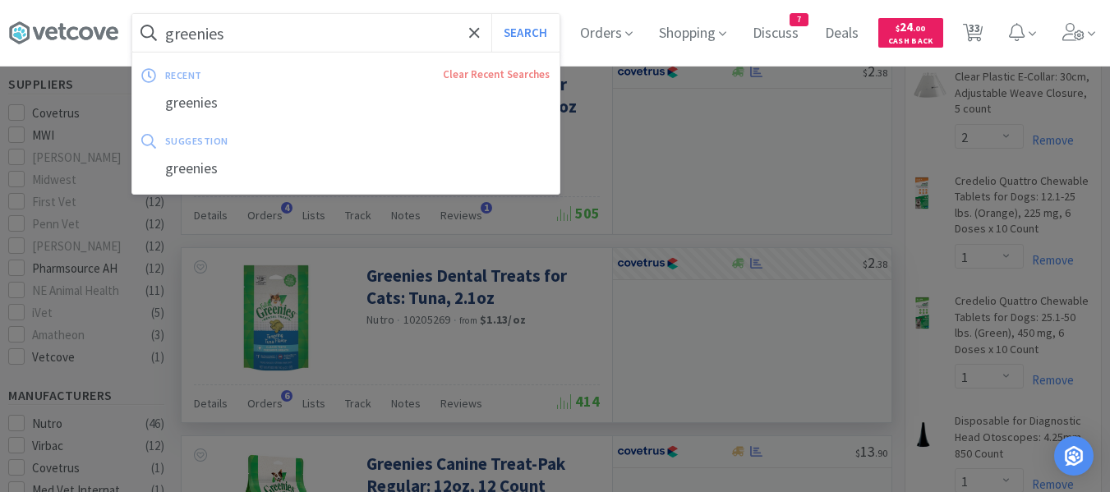
click at [265, 29] on input "greenies" at bounding box center [345, 33] width 427 height 38
paste input "Ofloxacin"
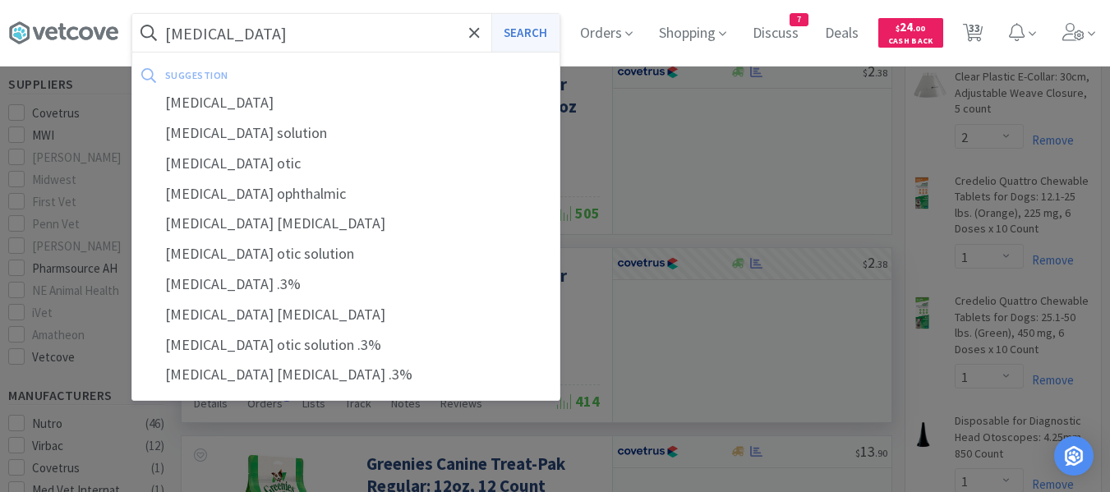
click at [520, 31] on button "Search" at bounding box center [525, 33] width 68 height 38
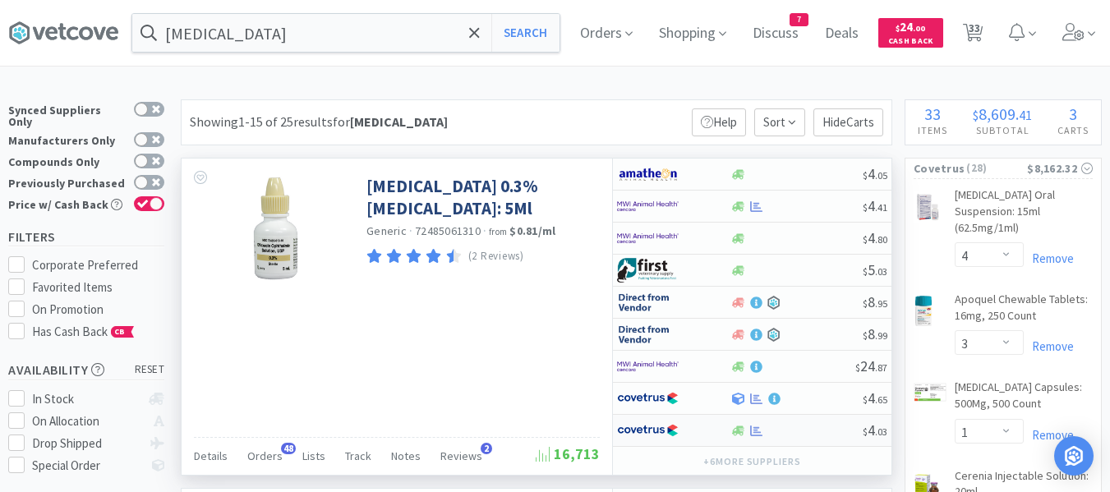
click at [782, 432] on div at bounding box center [796, 431] width 133 height 12
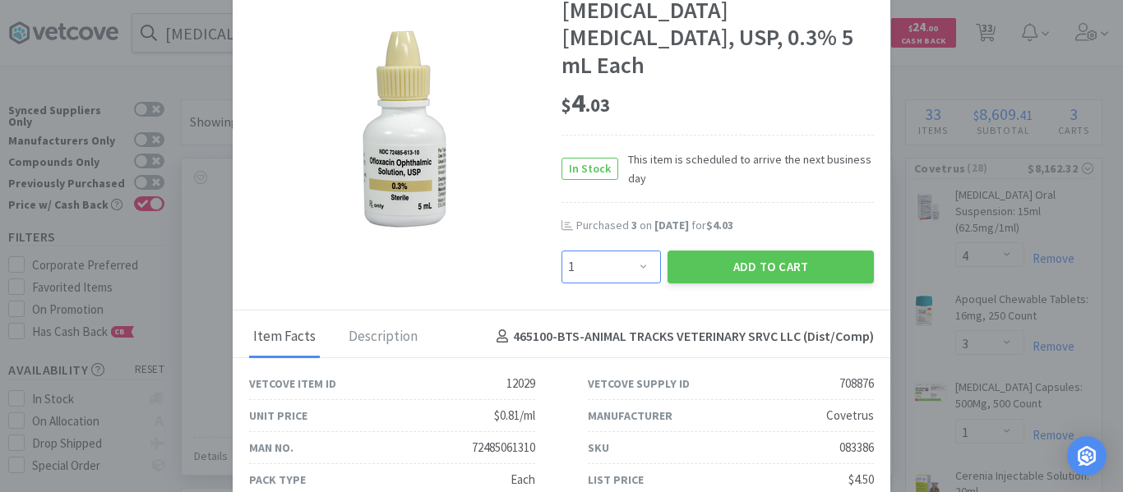
drag, startPoint x: 616, startPoint y: 242, endPoint x: 616, endPoint y: 233, distance: 9.0
click at [616, 251] on select "Enter Quantity 1 2 3 4 5 6 7 8 9 10 11 12 13 14 15 16 17 18 19 20 Enter Quantity" at bounding box center [610, 267] width 99 height 33
click at [561, 251] on select "Enter Quantity 1 2 3 4 5 6 7 8 9 10 11 12 13 14 15 16 17 18 19 20 Enter Quantity" at bounding box center [610, 267] width 99 height 33
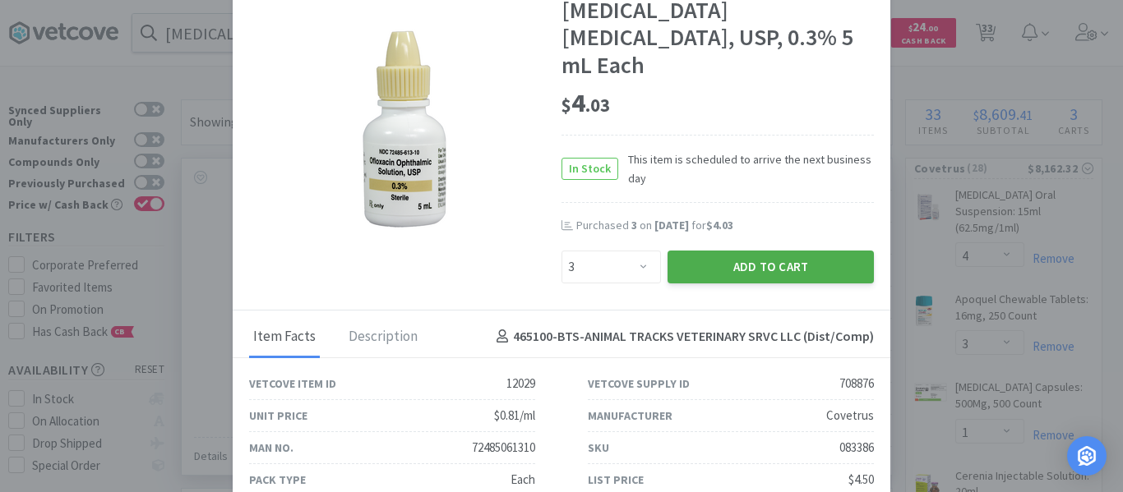
click at [754, 251] on button "Add to Cart" at bounding box center [770, 267] width 206 height 33
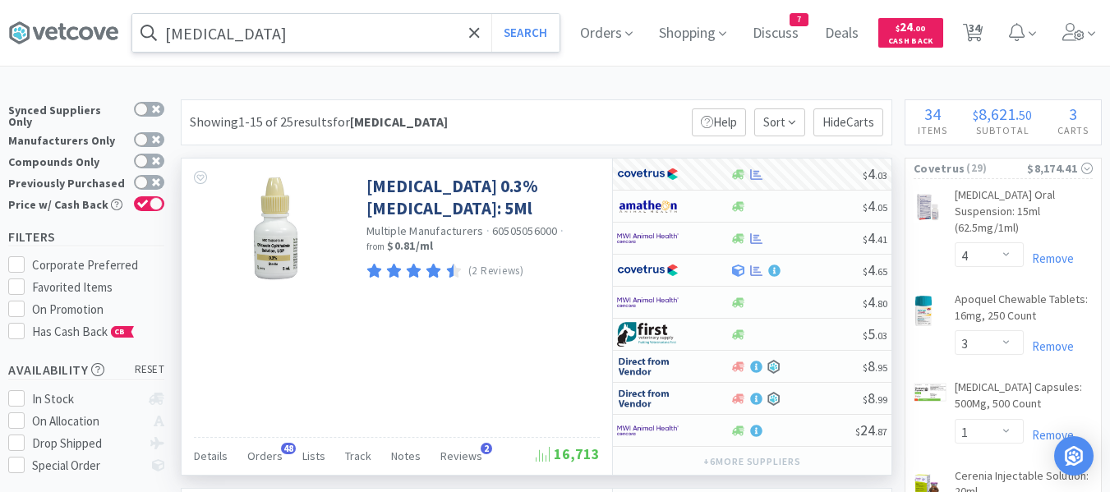
click at [237, 39] on input "Ofloxacin" at bounding box center [345, 33] width 427 height 38
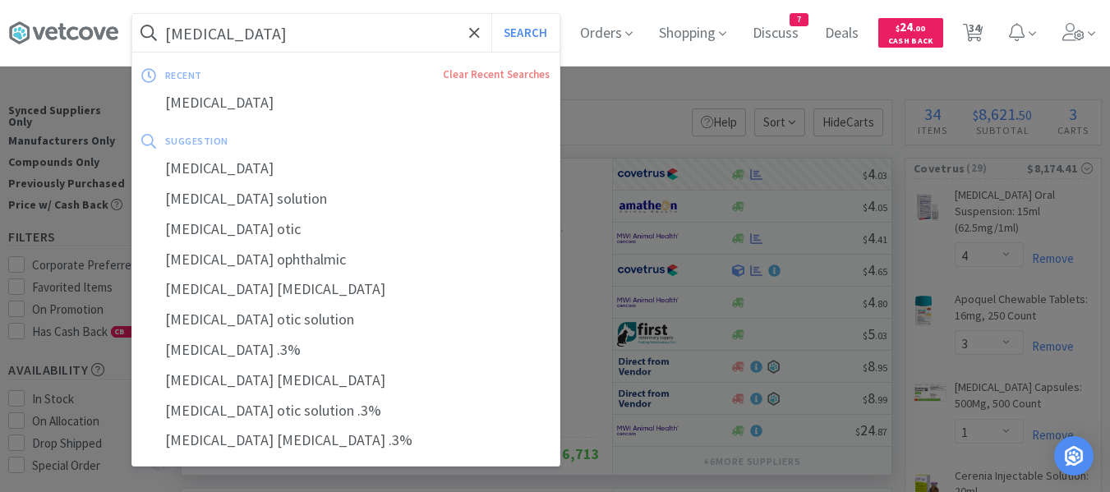
paste input "Otomax 15"
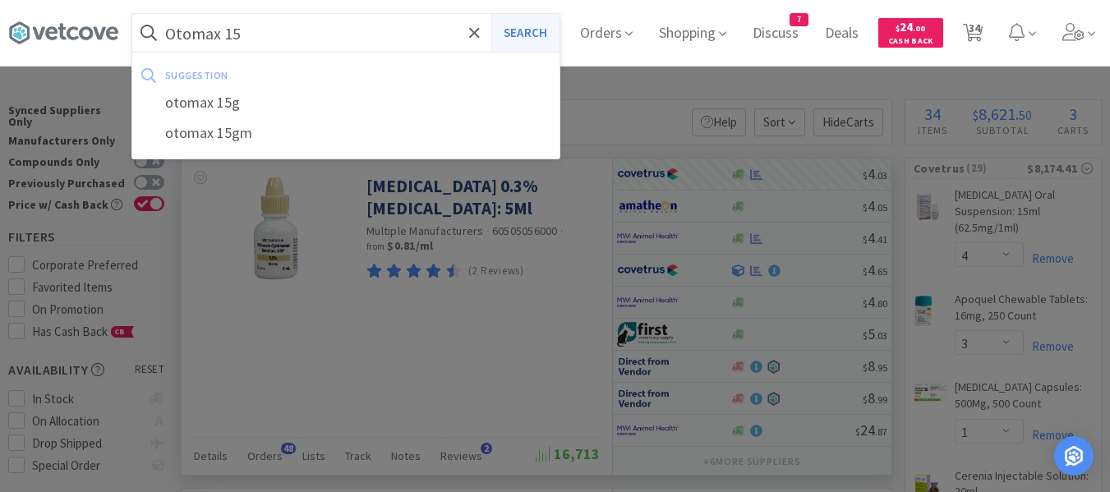
click at [518, 39] on button "Search" at bounding box center [525, 33] width 68 height 38
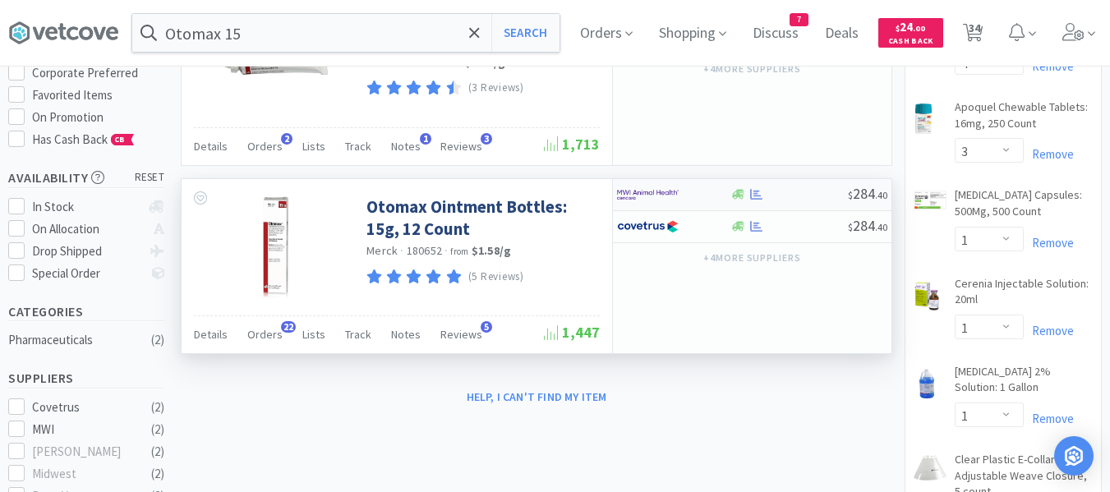
scroll to position [164, 0]
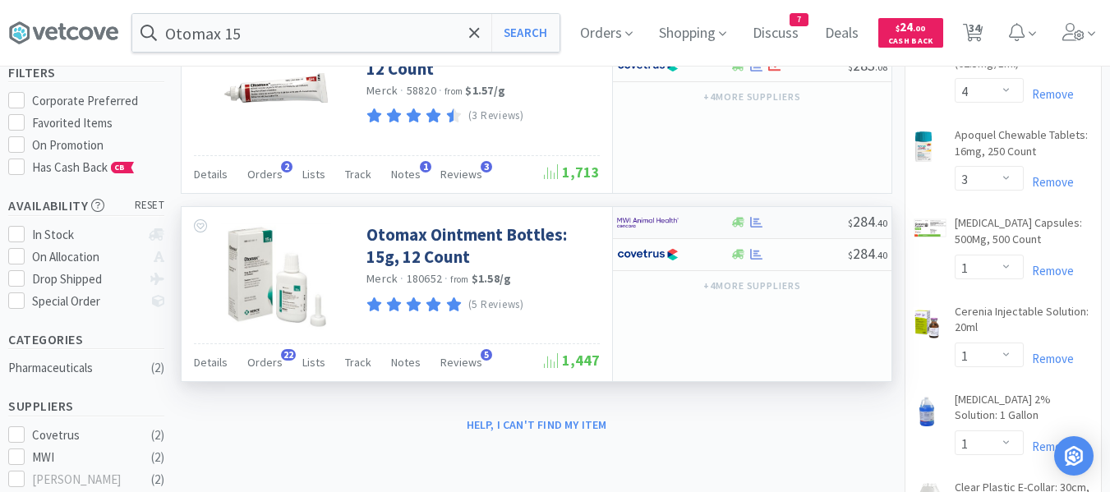
click at [781, 228] on div at bounding box center [789, 222] width 118 height 12
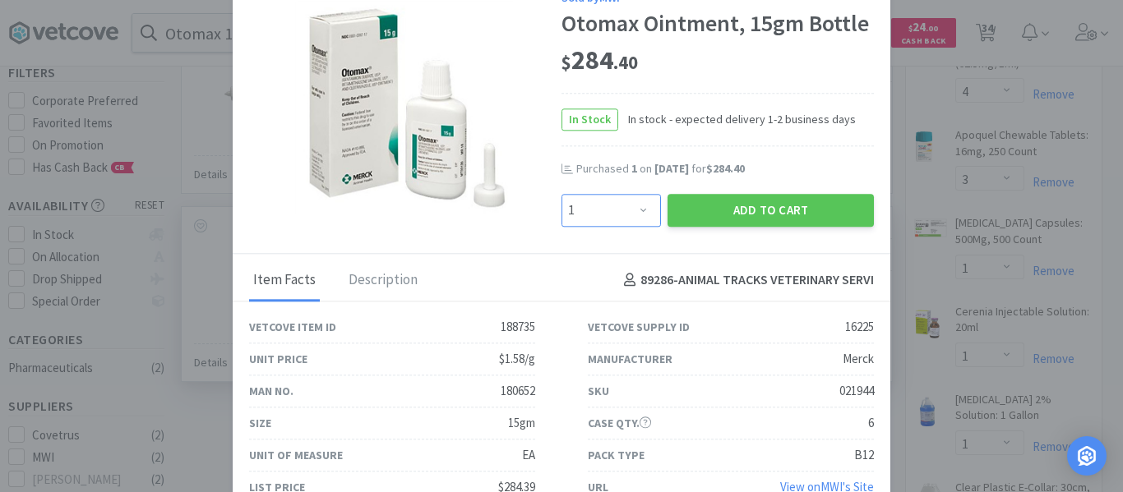
click at [636, 210] on select "Enter Quantity 1 2 3 4 5 6 7 8 9 10 11 12 13 14 15 16 17 18 19 20 Enter Quantity" at bounding box center [610, 210] width 99 height 33
click at [561, 194] on select "Enter Quantity 1 2 3 4 5 6 7 8 9 10 11 12 13 14 15 16 17 18 19 20 Enter Quantity" at bounding box center [610, 210] width 99 height 33
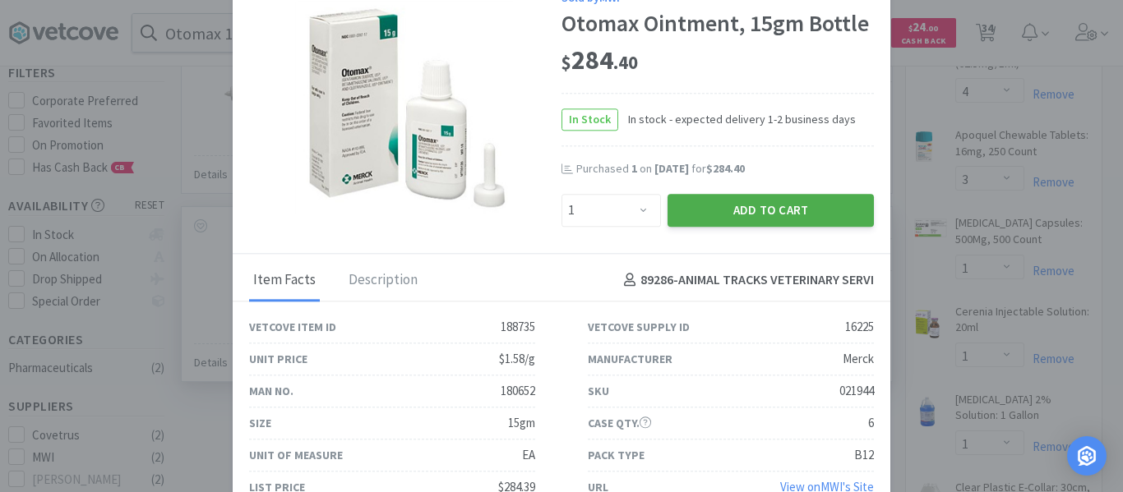
click at [769, 212] on button "Add to Cart" at bounding box center [770, 210] width 206 height 33
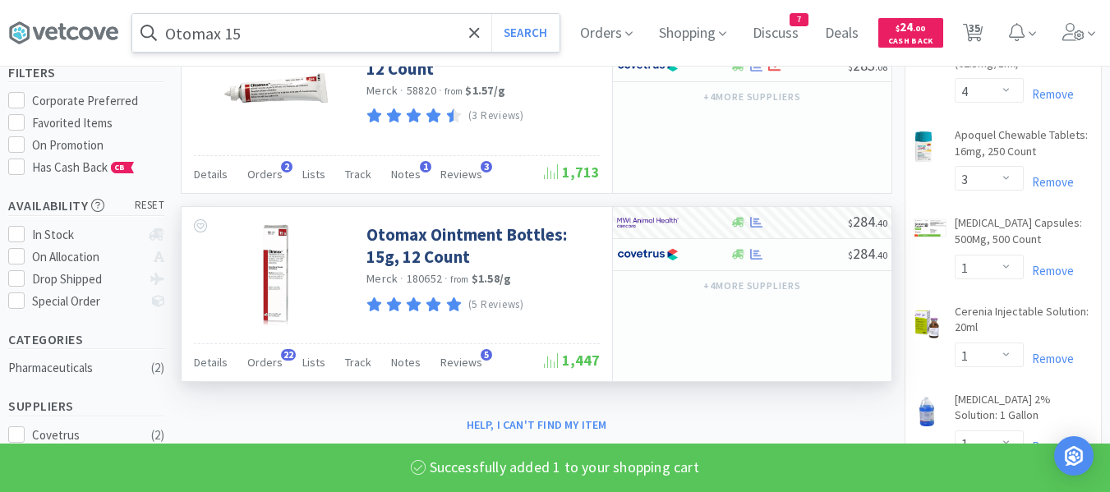
click at [397, 39] on input "Otomax 15" at bounding box center [345, 33] width 427 height 38
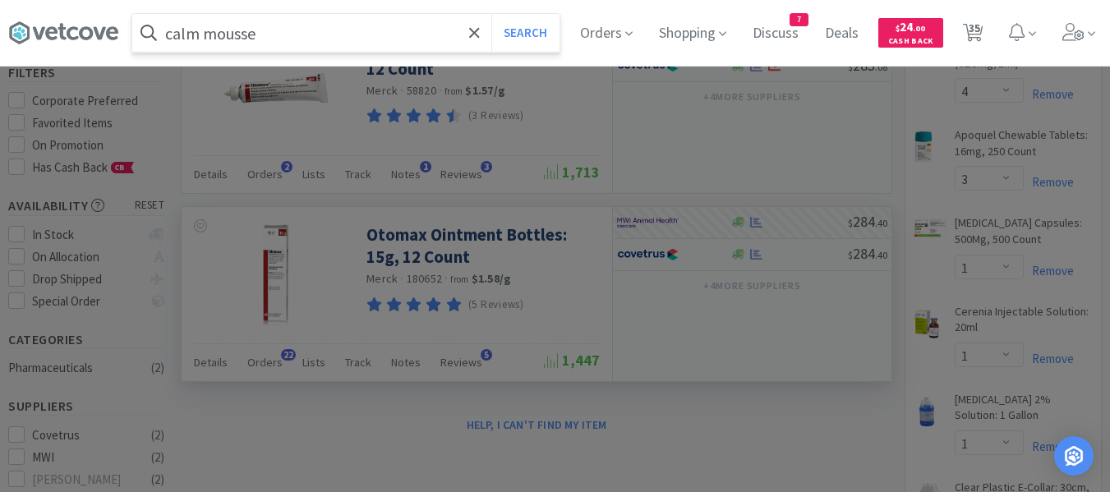
click at [491, 14] on button "Search" at bounding box center [525, 33] width 68 height 38
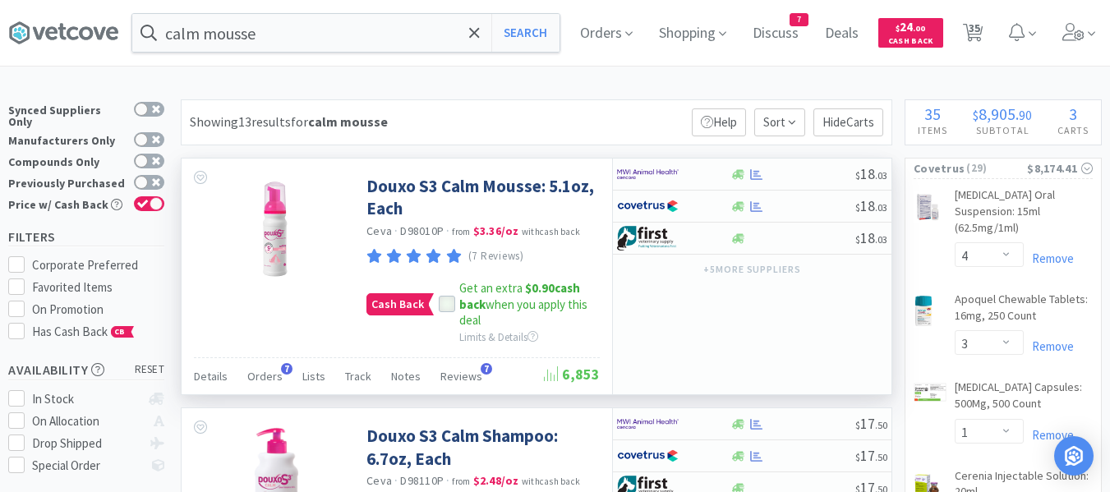
click at [450, 308] on icon at bounding box center [447, 305] width 12 height 12
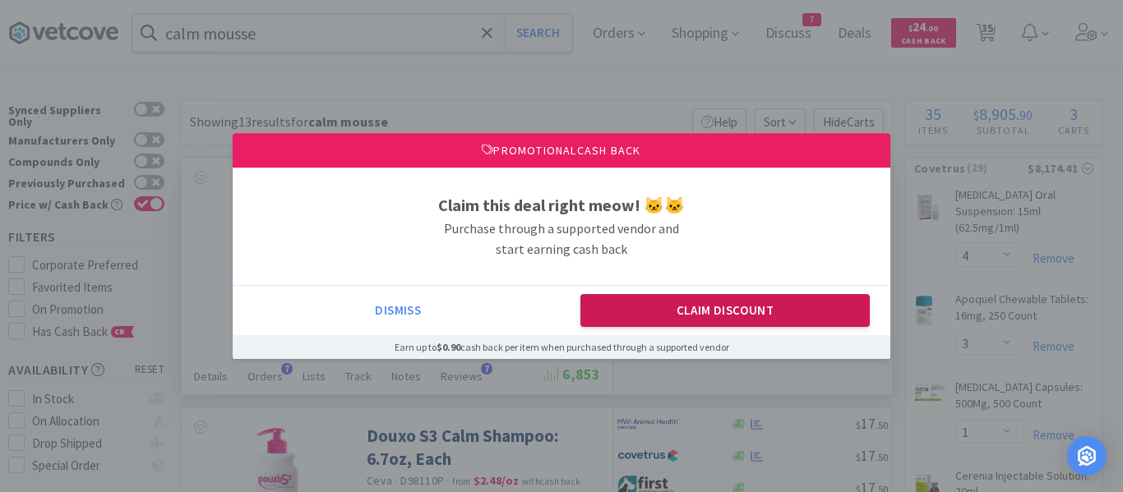
click at [659, 320] on button "Claim Discount" at bounding box center [725, 310] width 290 height 33
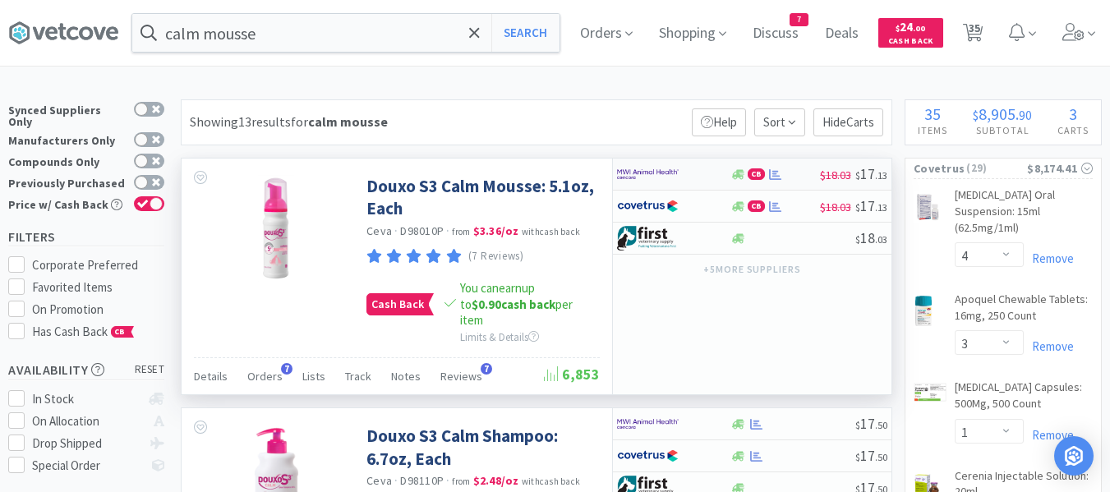
click at [800, 173] on div "CB" at bounding box center [775, 174] width 90 height 12
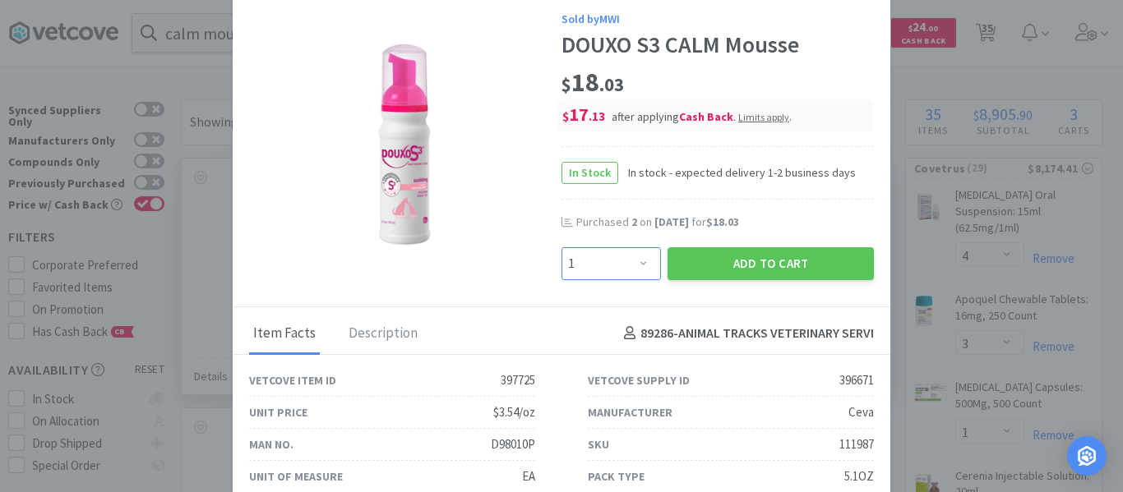
click at [637, 263] on select "Enter Quantity 1 2 3 4 5 6 7 8 9 10 11 12 13 14 15 16 17 18 19 20 Enter Quantity" at bounding box center [610, 263] width 99 height 33
click at [561, 247] on select "Enter Quantity 1 2 3 4 5 6 7 8 9 10 11 12 13 14 15 16 17 18 19 20 Enter Quantity" at bounding box center [610, 263] width 99 height 33
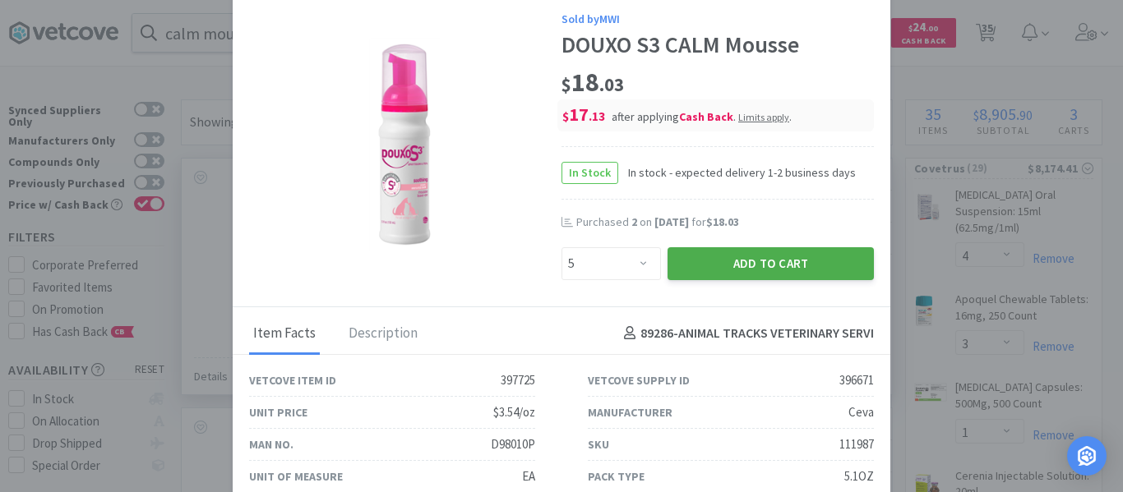
click at [685, 260] on button "Add to Cart" at bounding box center [770, 263] width 206 height 33
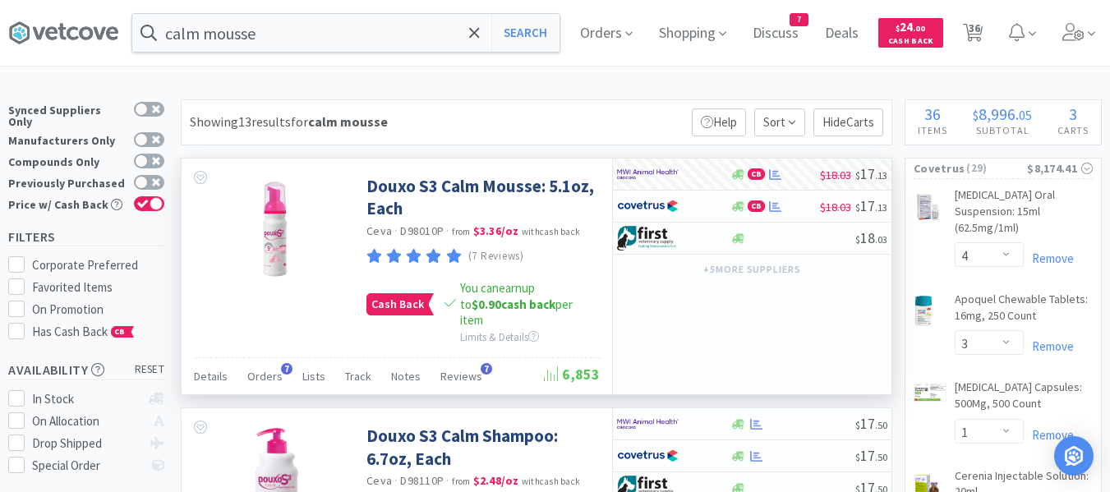
drag, startPoint x: 981, startPoint y: 39, endPoint x: 953, endPoint y: 10, distance: 40.7
click at [980, 39] on span "36" at bounding box center [975, 28] width 12 height 66
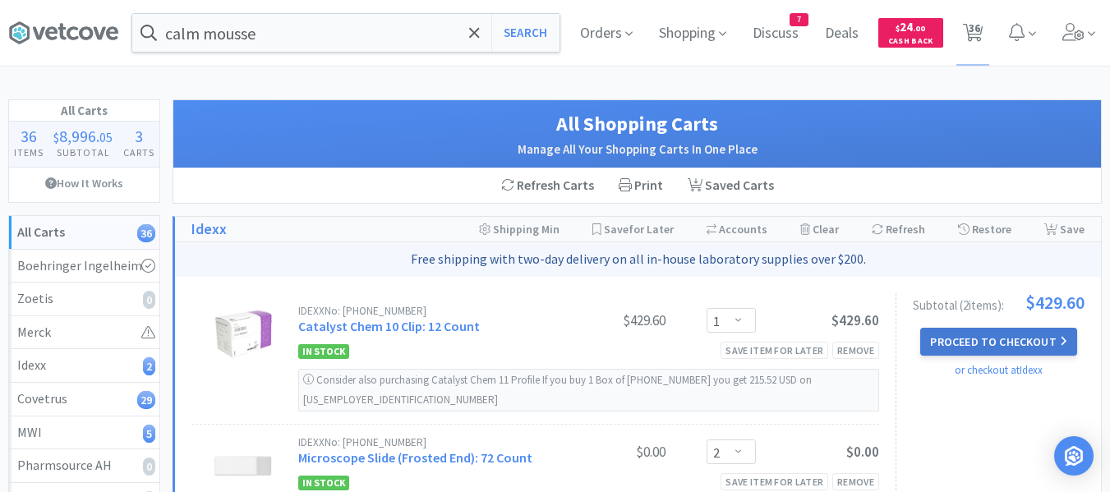
click at [1004, 344] on button "Proceed to Checkout" at bounding box center [998, 342] width 156 height 28
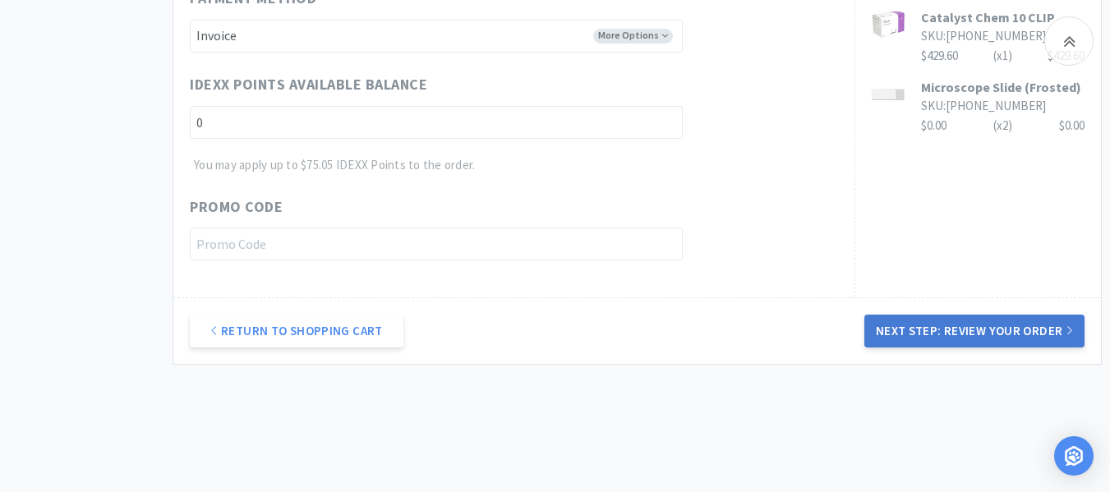
click at [989, 328] on button "Next Step: Review Your Order" at bounding box center [974, 331] width 220 height 33
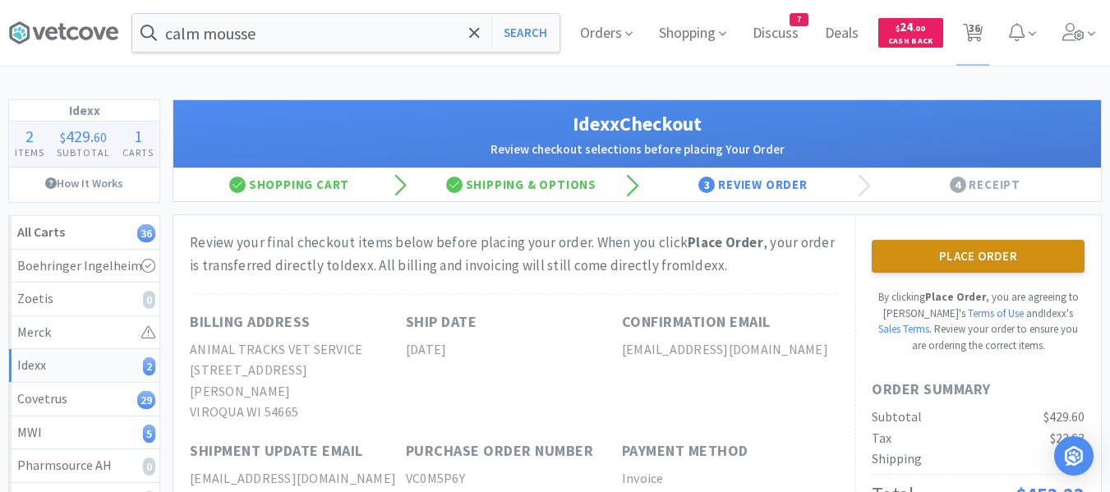
click at [937, 265] on button "Place Order" at bounding box center [978, 256] width 213 height 33
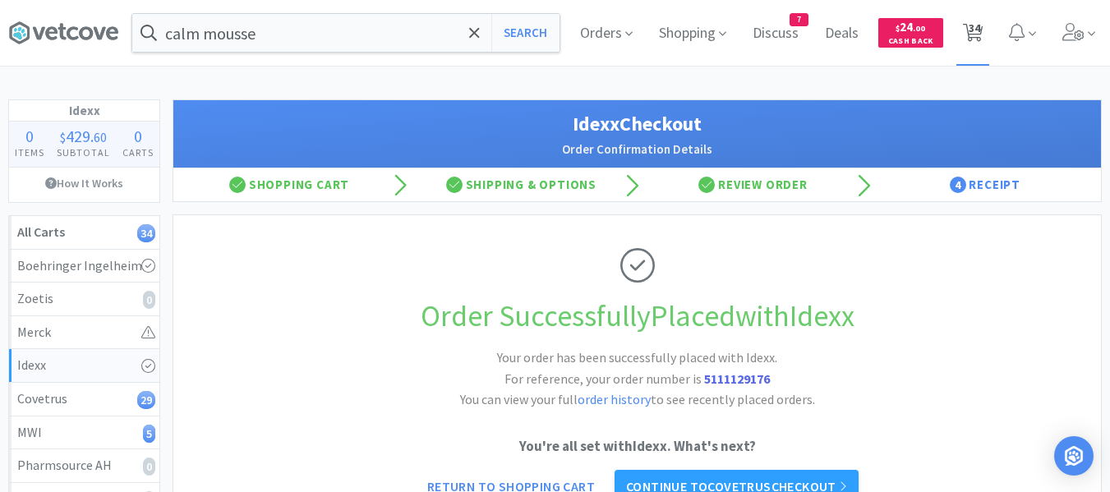
click at [977, 33] on span "34" at bounding box center [975, 28] width 12 height 66
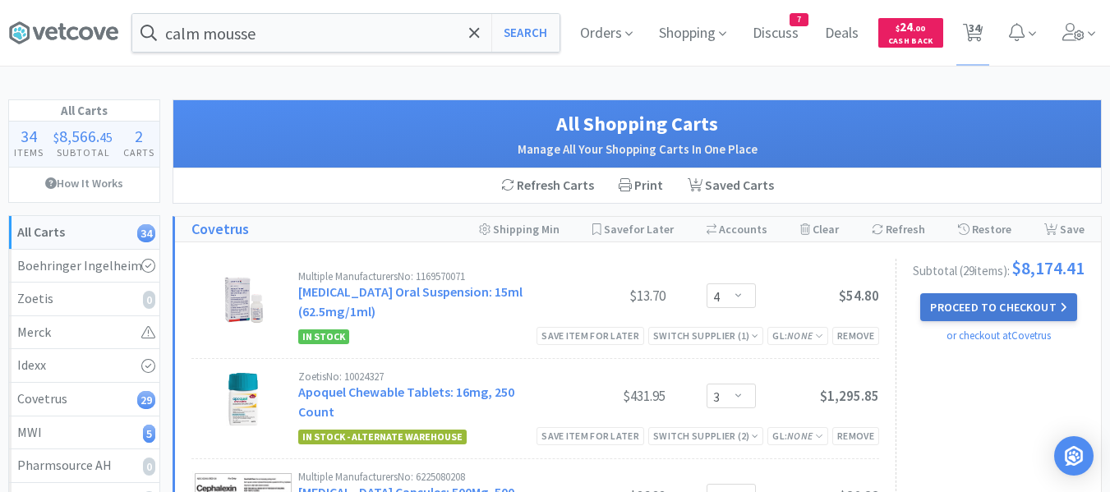
click at [987, 317] on button "Proceed to Checkout" at bounding box center [998, 307] width 156 height 28
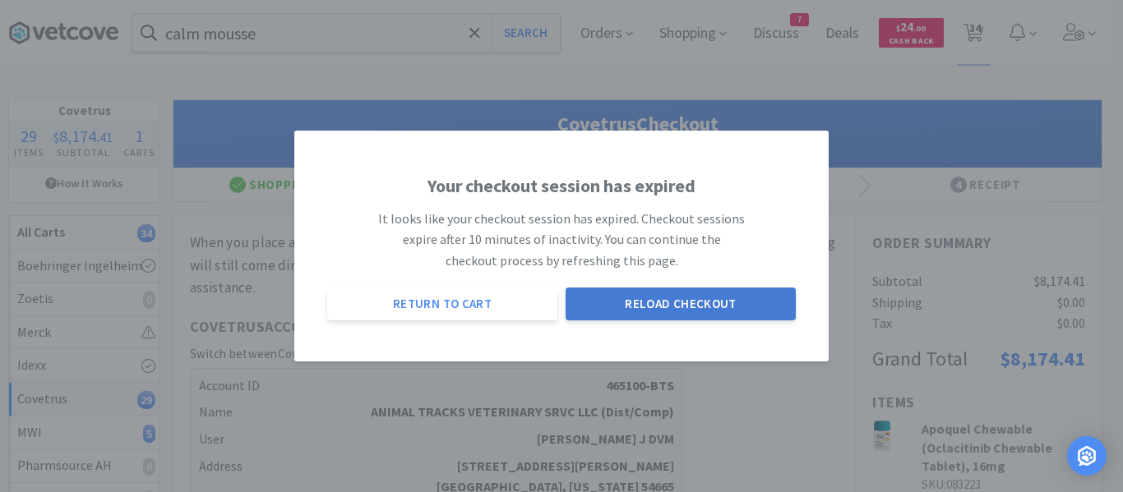
click at [718, 297] on button "Reload Checkout" at bounding box center [680, 304] width 230 height 33
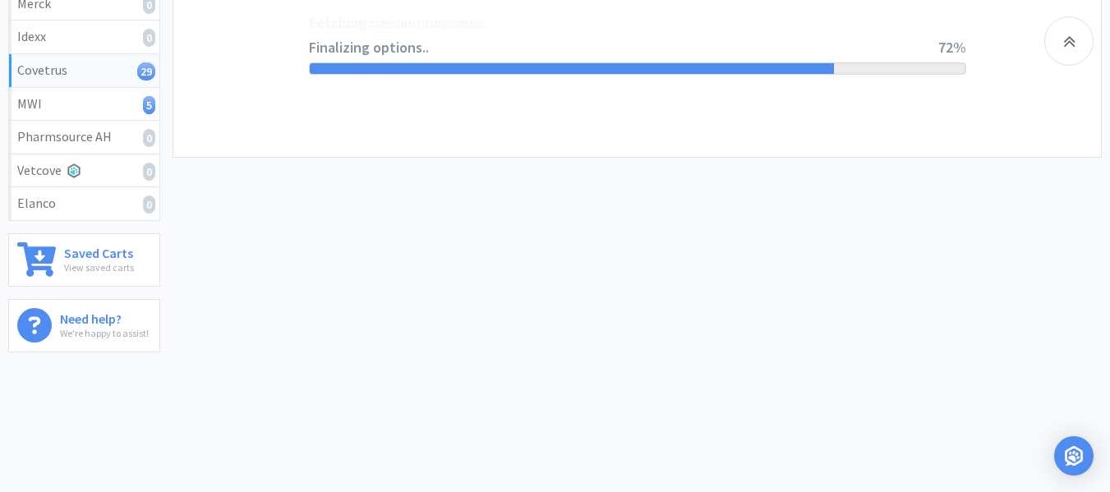
scroll to position [168, 0]
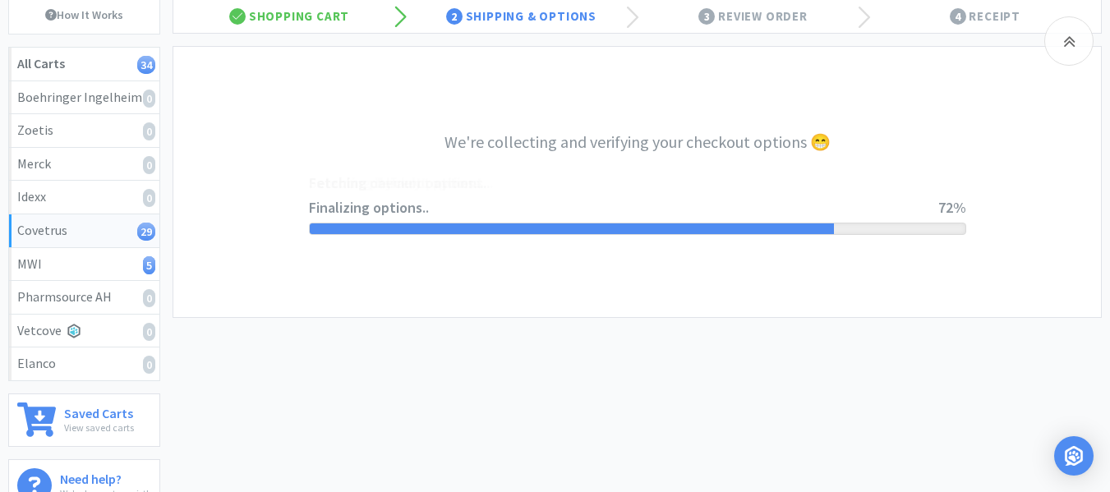
select select "ACCOUNT"
select select "cvt-standard-net"
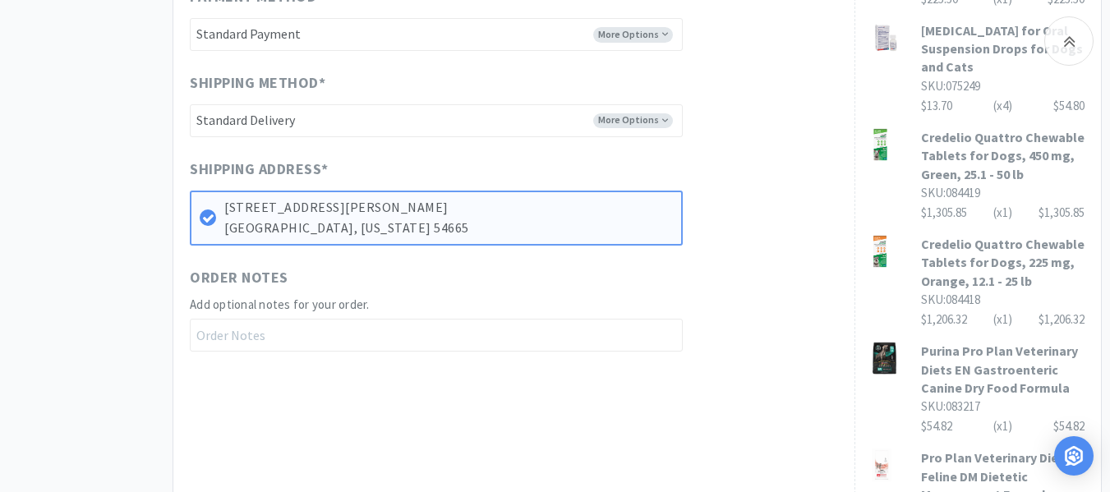
scroll to position [1068, 0]
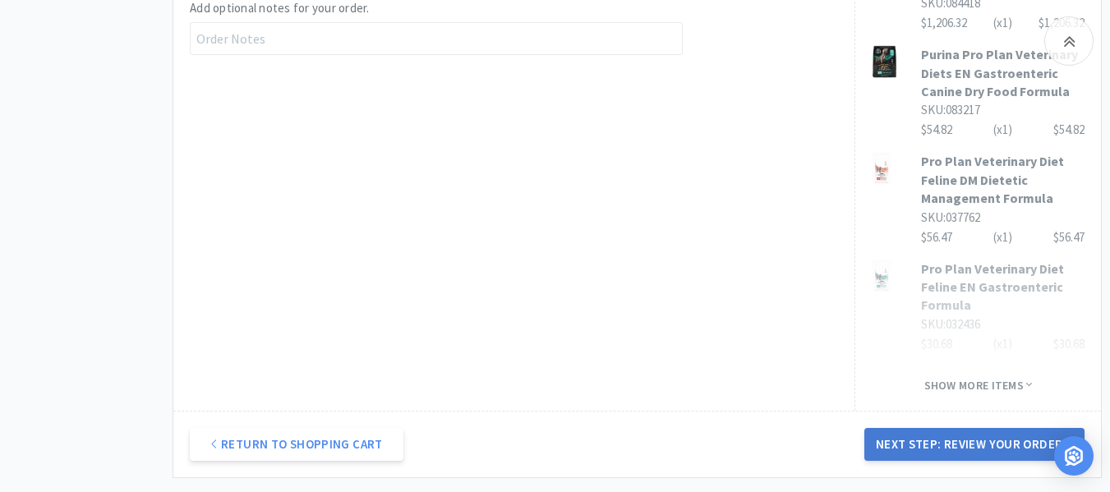
click at [980, 461] on button "Next Step: Review Your Order" at bounding box center [974, 444] width 220 height 33
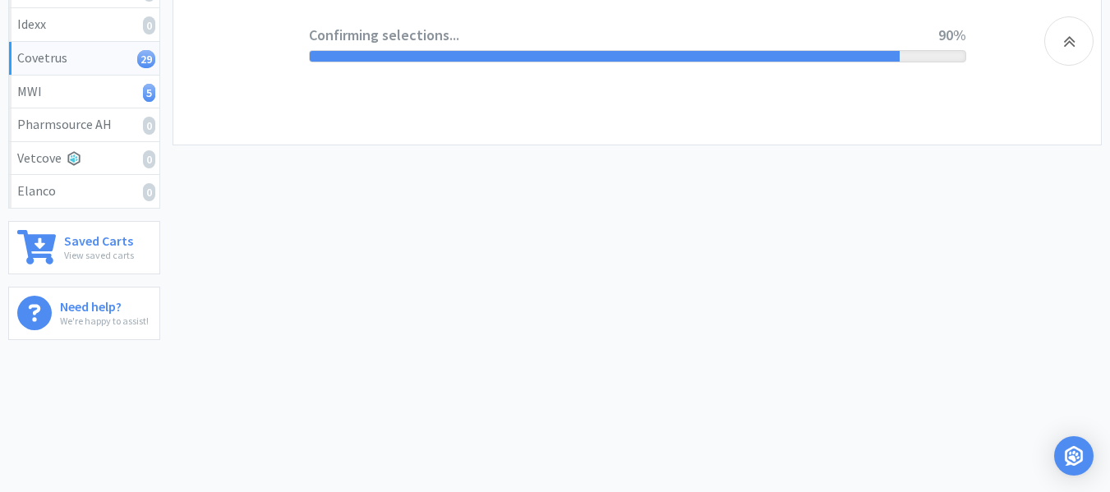
scroll to position [0, 0]
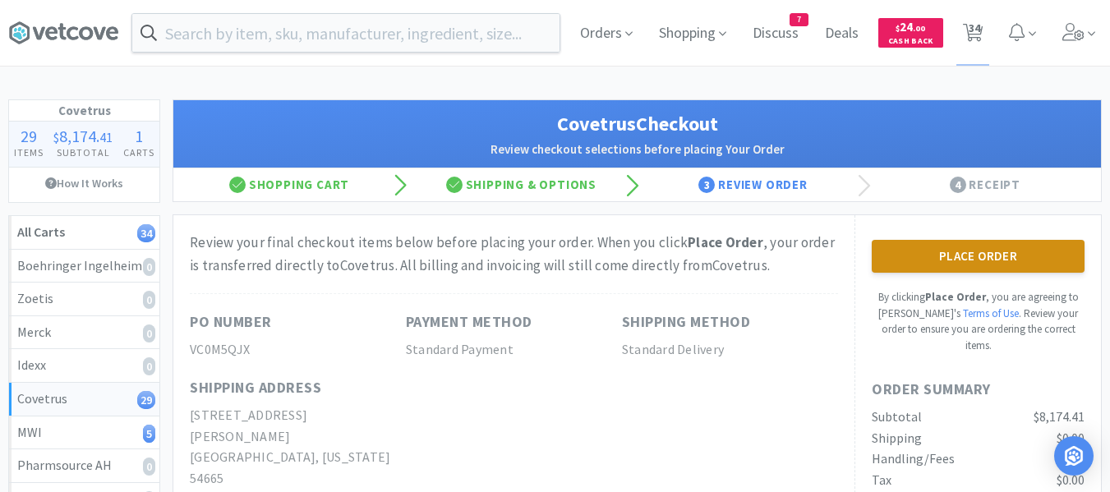
click at [954, 269] on button "Place Order" at bounding box center [978, 256] width 213 height 33
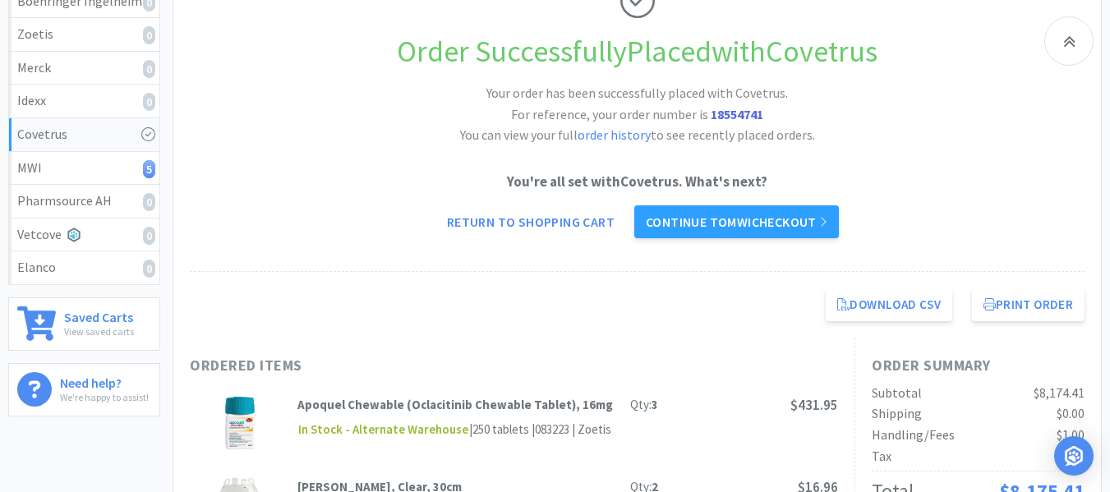
scroll to position [247, 0]
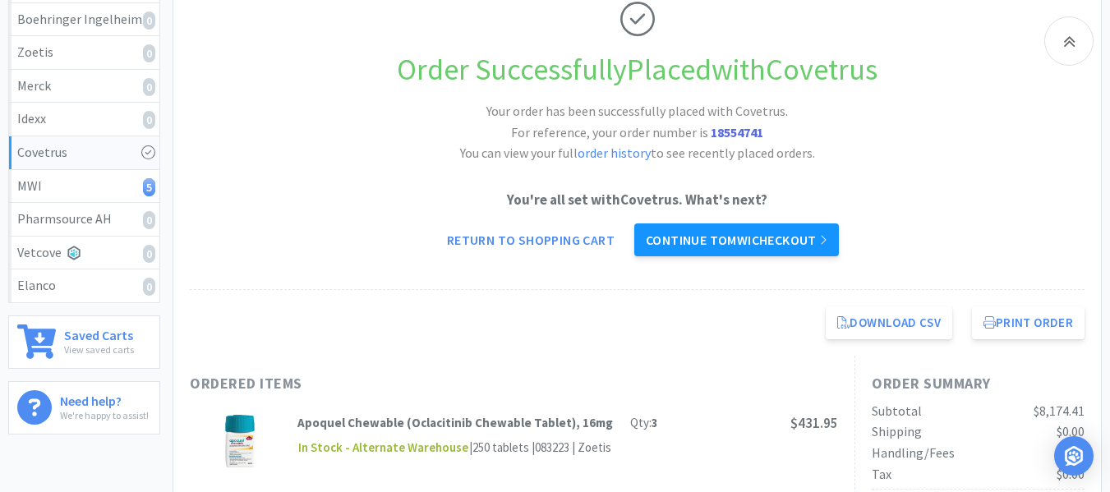
click at [786, 237] on link "Continue to MWI checkout" at bounding box center [736, 240] width 205 height 33
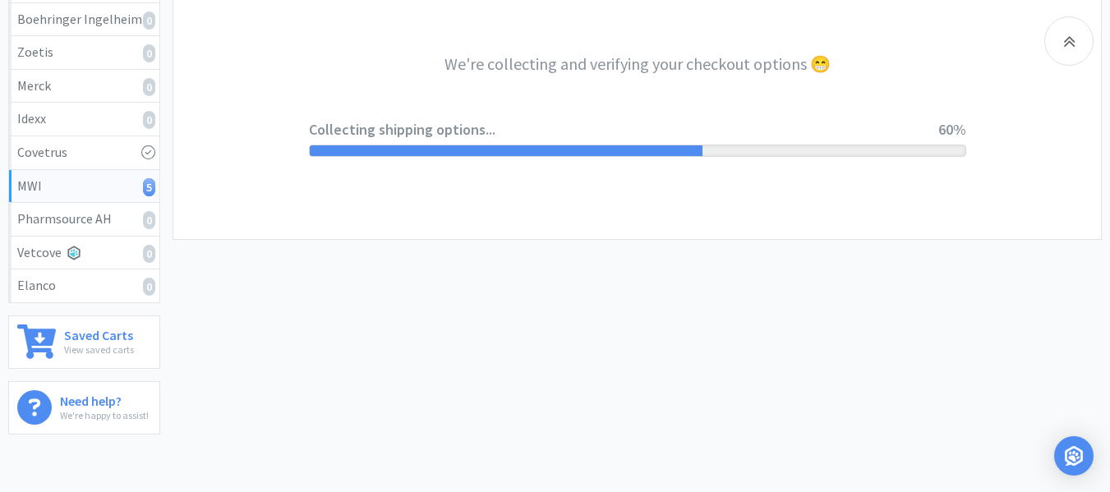
select select "STD_"
select select "SRC"
select select "RPS"
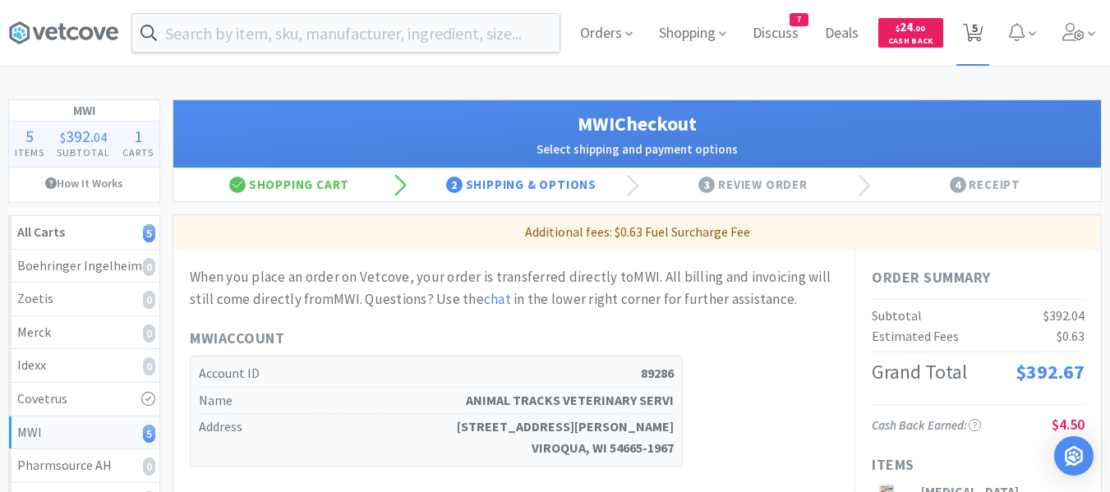
click at [980, 31] on icon at bounding box center [973, 33] width 21 height 18
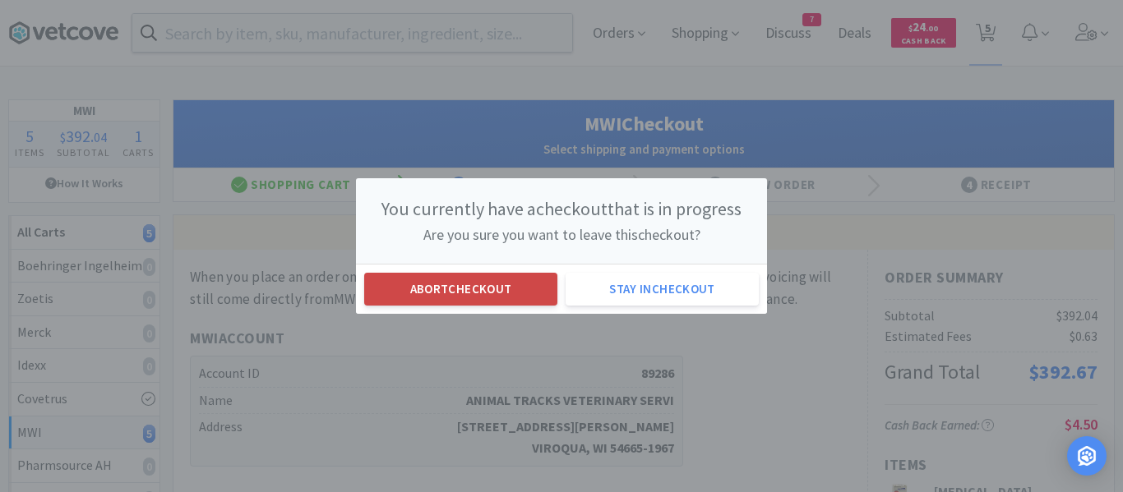
click at [517, 297] on button "Abort checkout" at bounding box center [460, 289] width 193 height 33
select select "1"
select select "5"
select select "1"
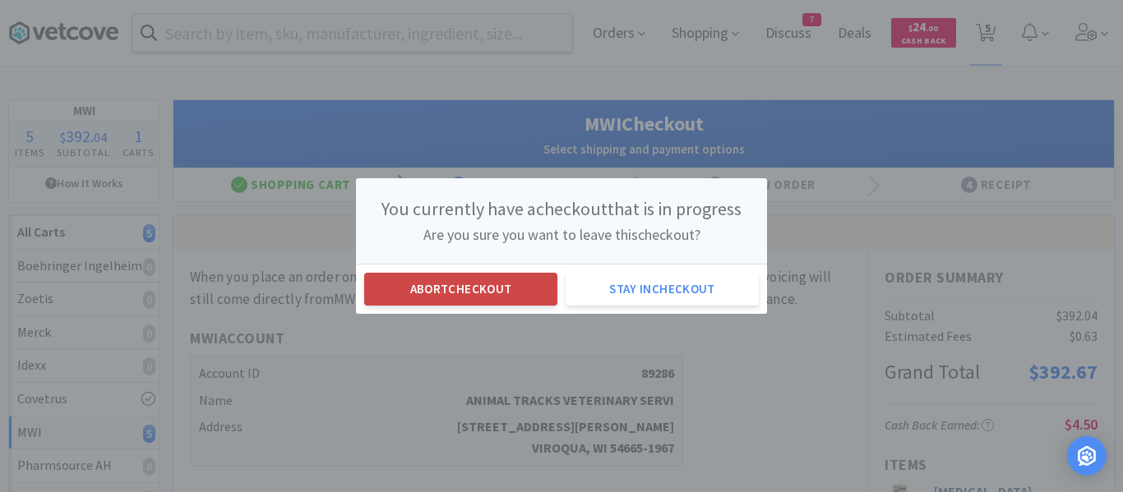
select select "1"
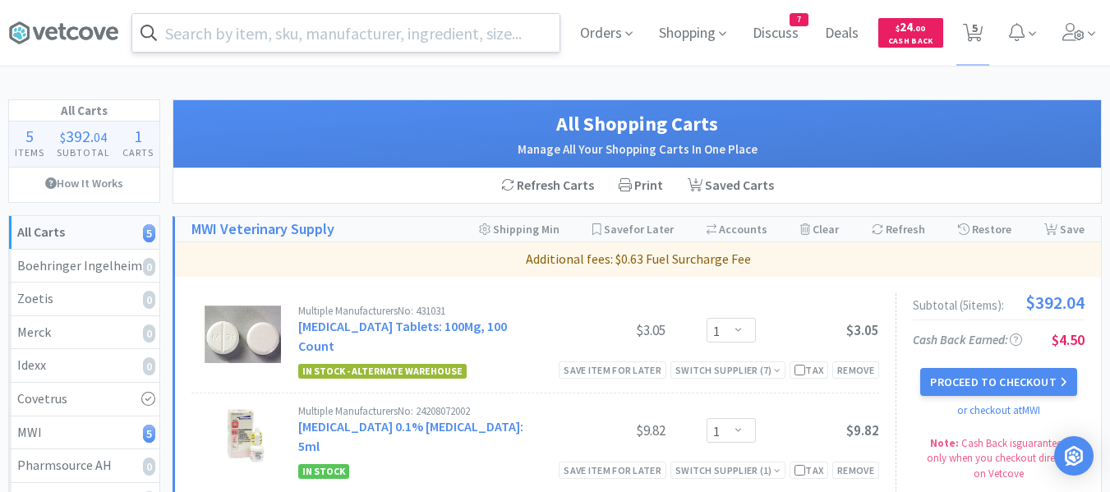
click at [265, 42] on input "text" at bounding box center [345, 33] width 427 height 38
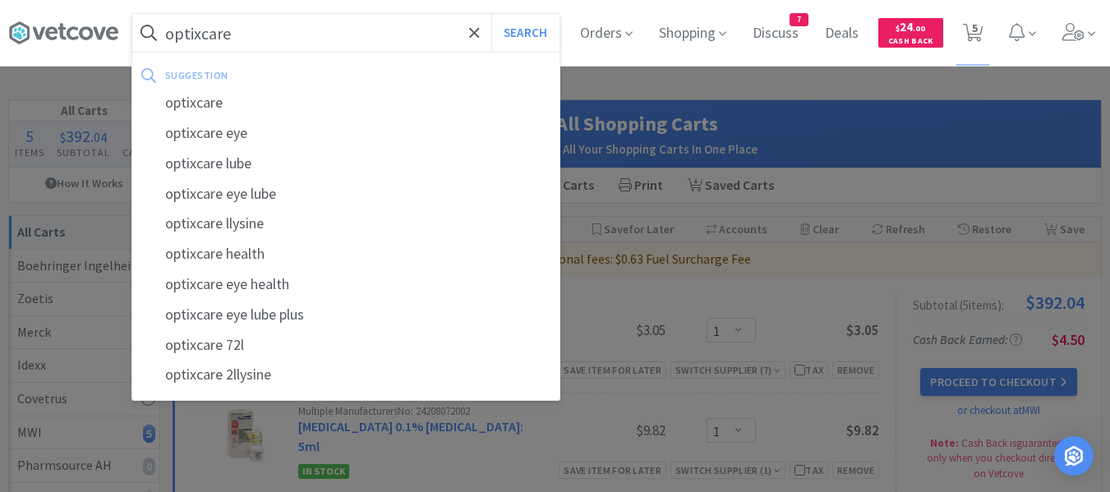
type input "optixcare"
click at [491, 14] on button "Search" at bounding box center [525, 33] width 68 height 38
select select "1"
select select "5"
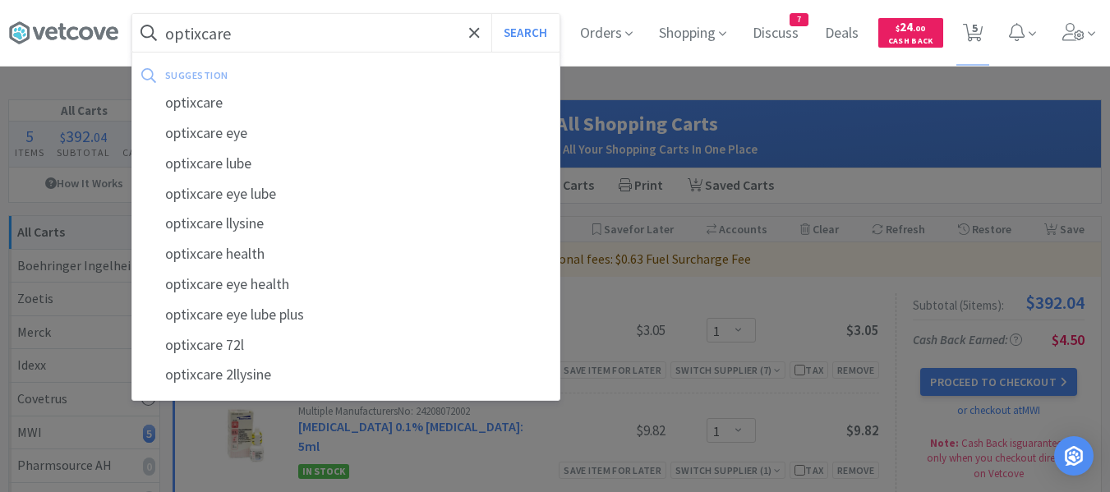
select select "1"
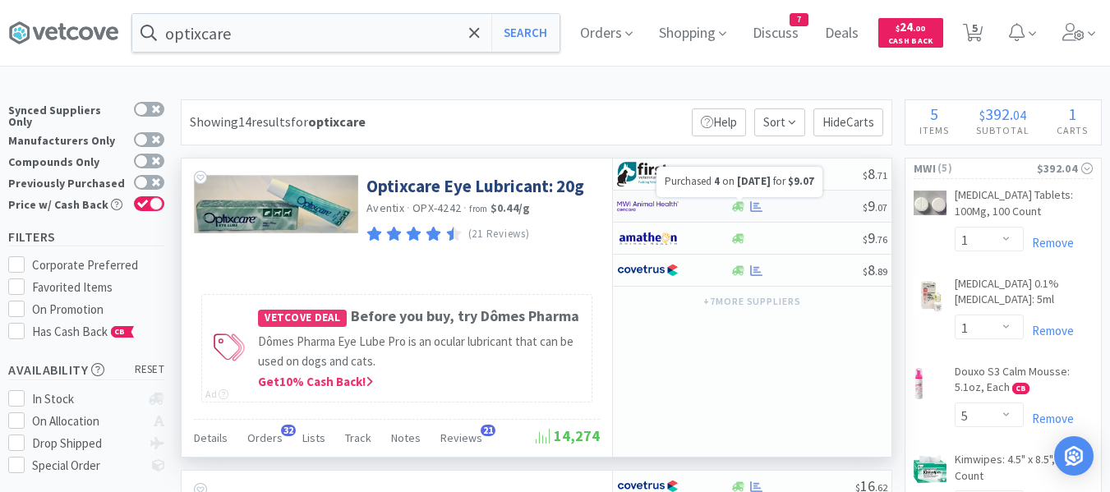
click at [757, 207] on icon at bounding box center [756, 206] width 12 height 11
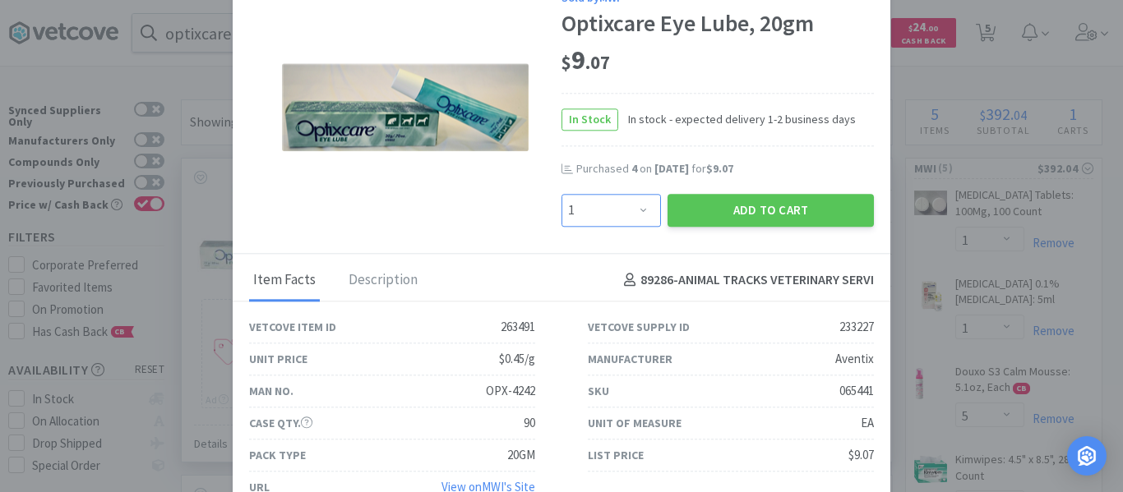
click at [650, 219] on select "Enter Quantity 1 2 3 4 5 6 7 8 9 10 11 12 13 14 15 16 17 18 19 20 Enter Quantity" at bounding box center [610, 210] width 99 height 33
select select "4"
click at [561, 194] on select "Enter Quantity 1 2 3 4 5 6 7 8 9 10 11 12 13 14 15 16 17 18 19 20 Enter Quantity" at bounding box center [610, 210] width 99 height 33
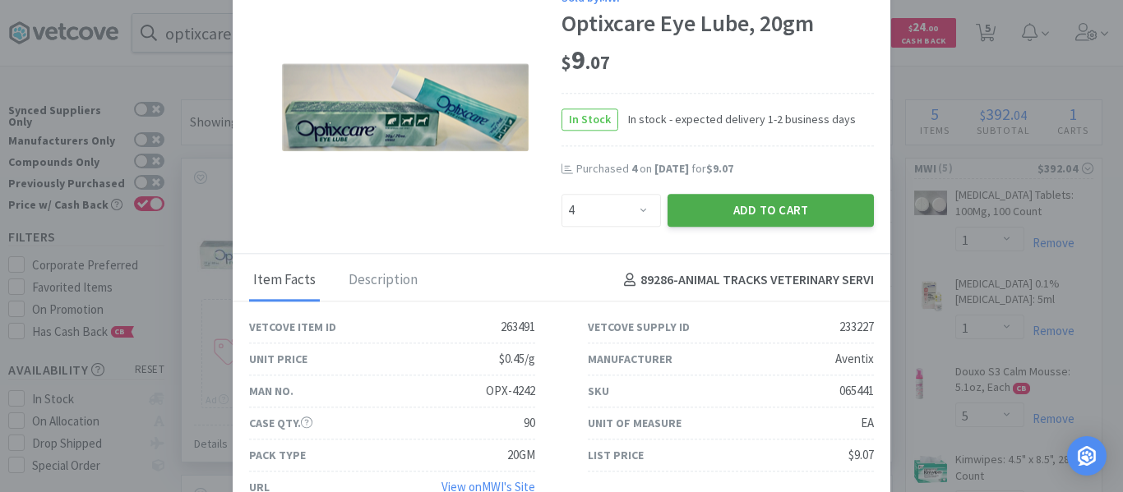
click at [727, 215] on button "Add to Cart" at bounding box center [770, 210] width 206 height 33
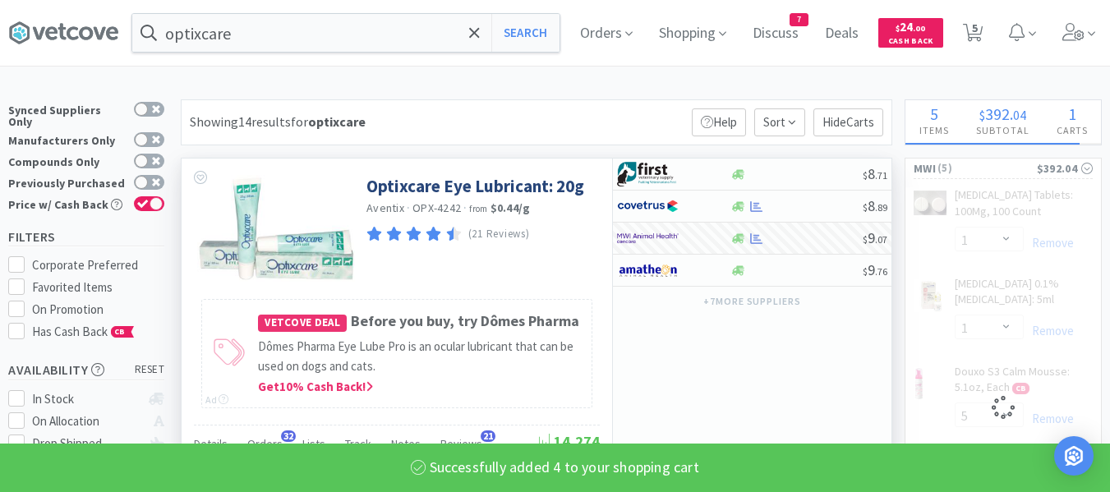
select select "4"
select select "1"
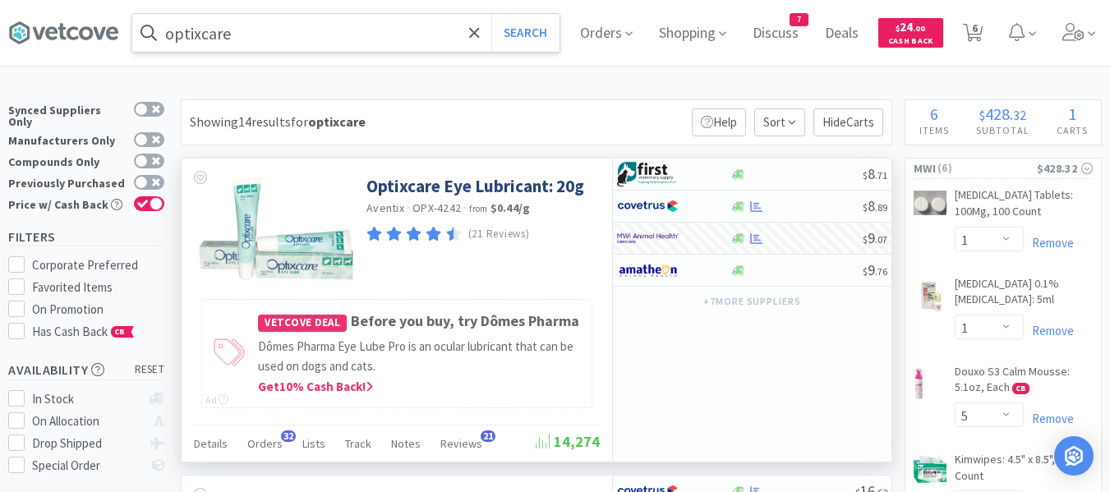
click at [279, 43] on input "optixcare" at bounding box center [345, 33] width 427 height 38
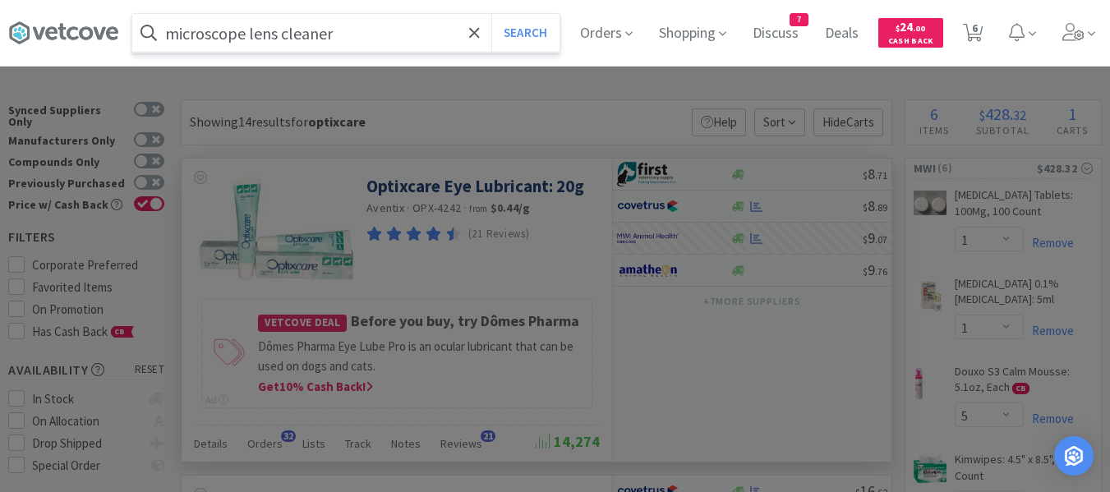
type input "microscope lens cleaner"
click at [491, 14] on button "Search" at bounding box center [525, 33] width 68 height 38
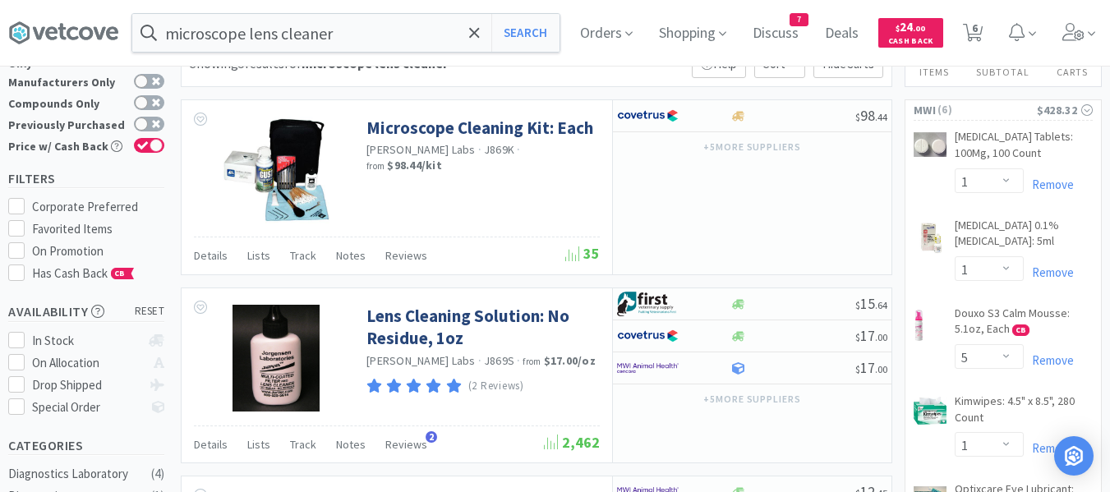
scroll to position [50, 0]
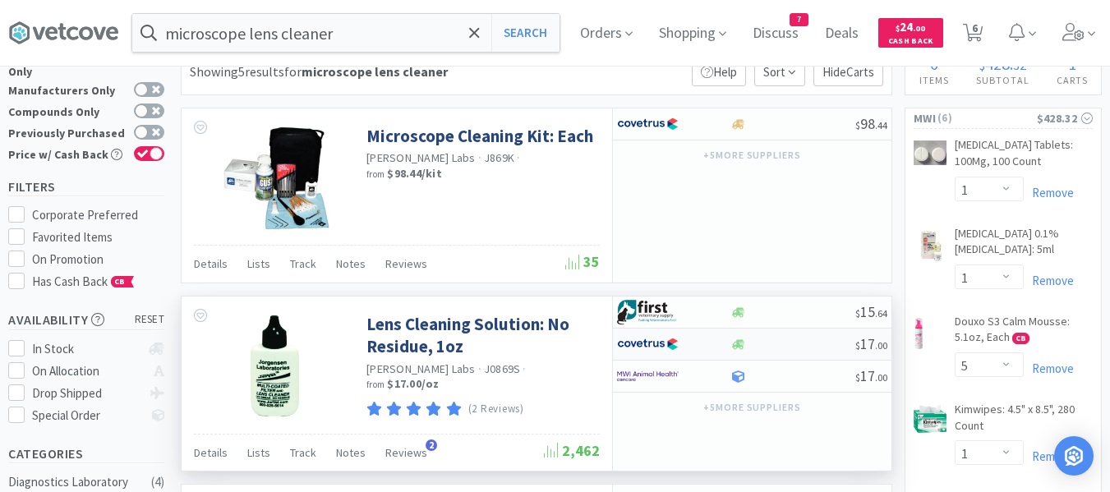
click at [804, 354] on div "$ 17 . 00" at bounding box center [752, 345] width 279 height 32
select select "1"
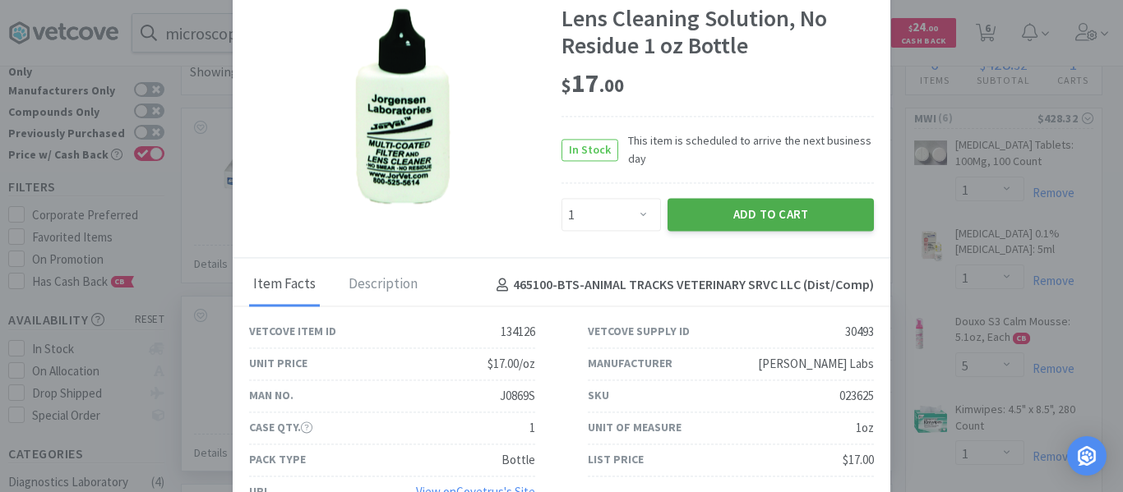
click at [720, 213] on button "Add to Cart" at bounding box center [770, 215] width 206 height 33
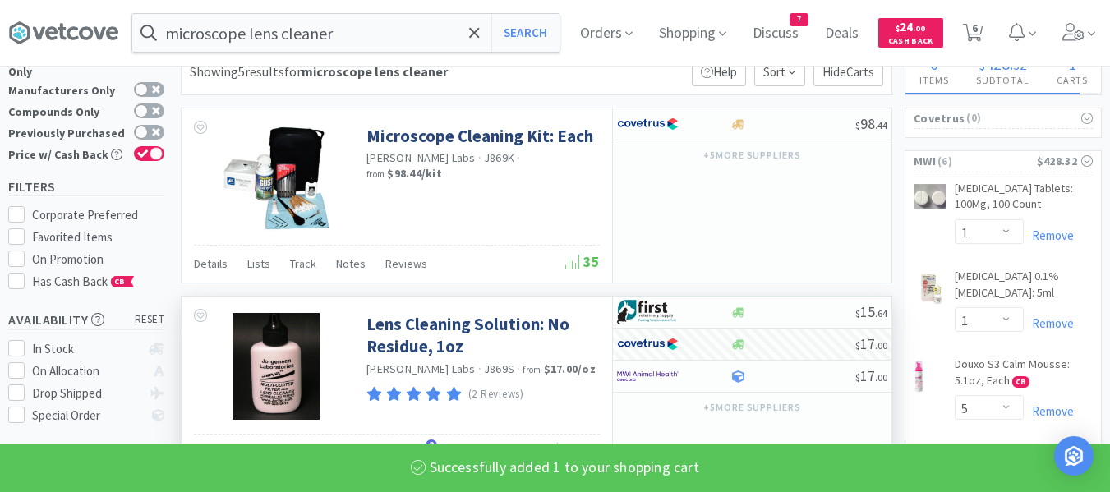
select select "1"
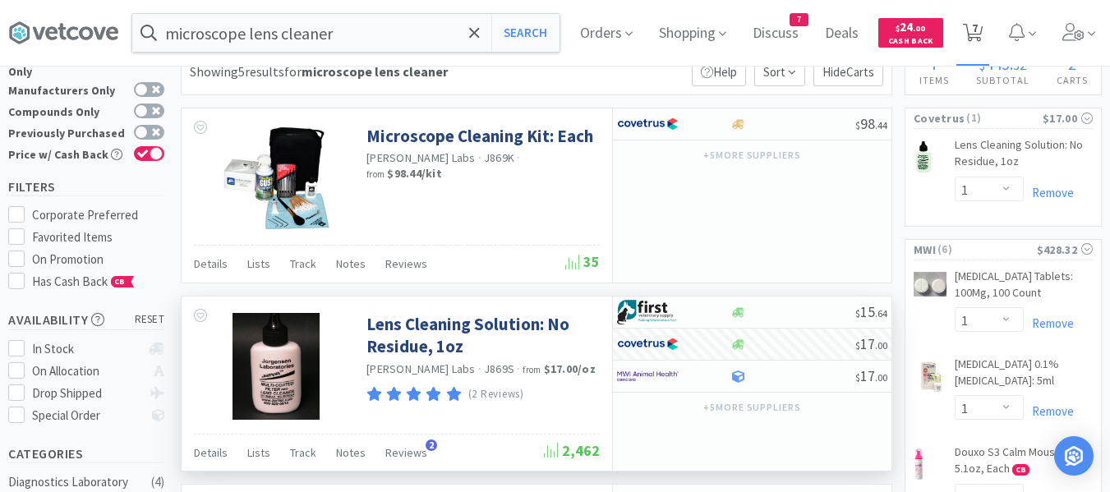
click at [978, 35] on span "7" at bounding box center [975, 28] width 6 height 66
select select "1"
select select "5"
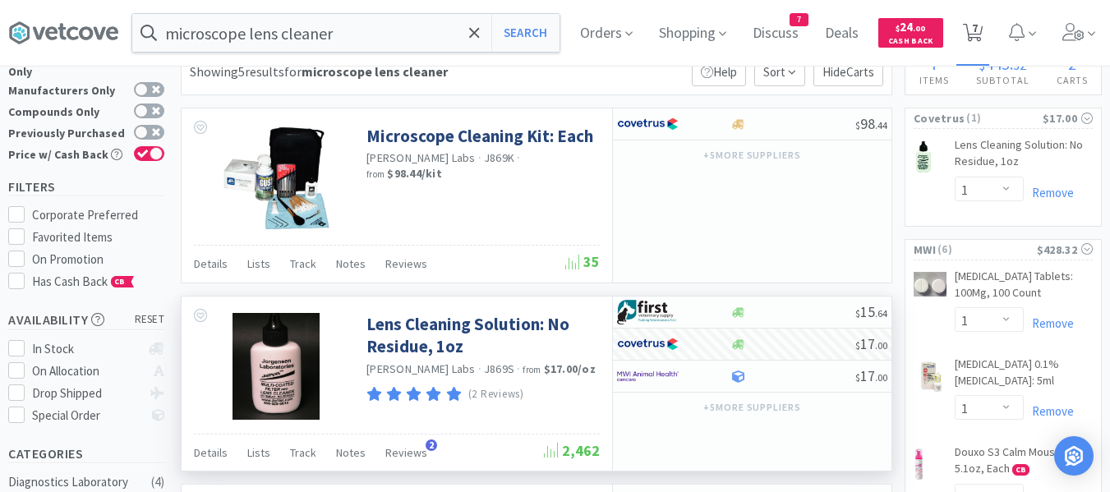
select select "1"
select select "4"
select select "1"
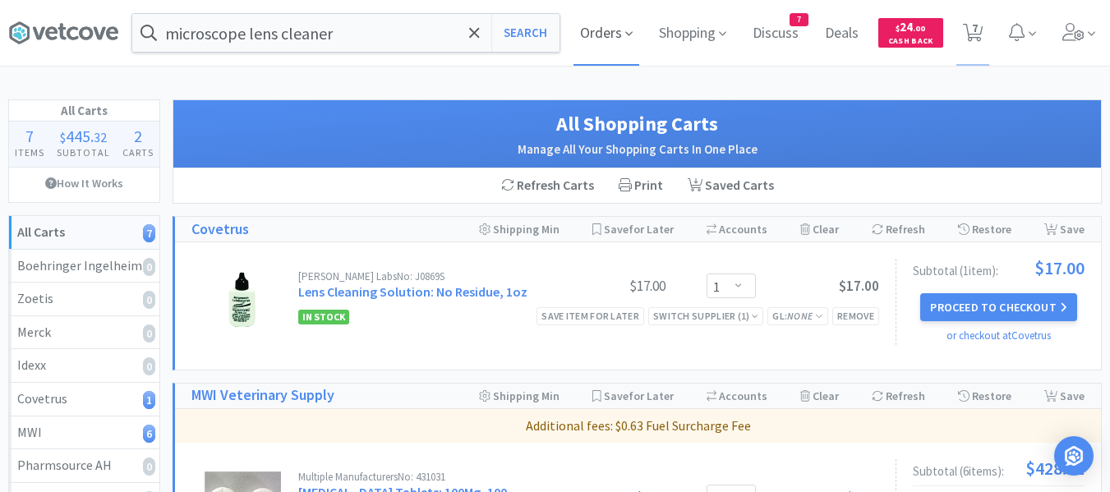
click at [626, 33] on icon at bounding box center [628, 33] width 7 height 15
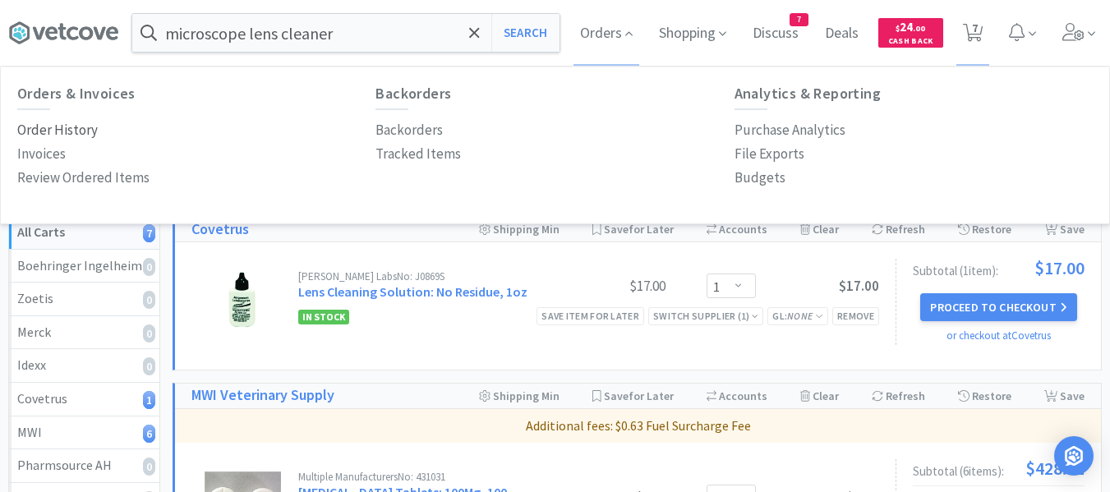
click at [55, 128] on p "Order History" at bounding box center [57, 130] width 81 height 22
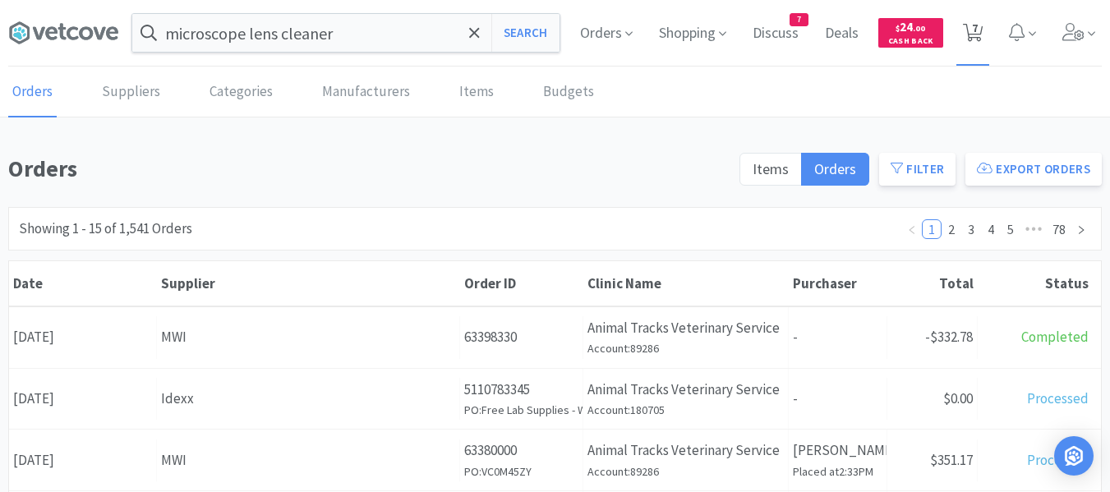
click at [977, 24] on span "7" at bounding box center [975, 28] width 6 height 66
select select "1"
select select "5"
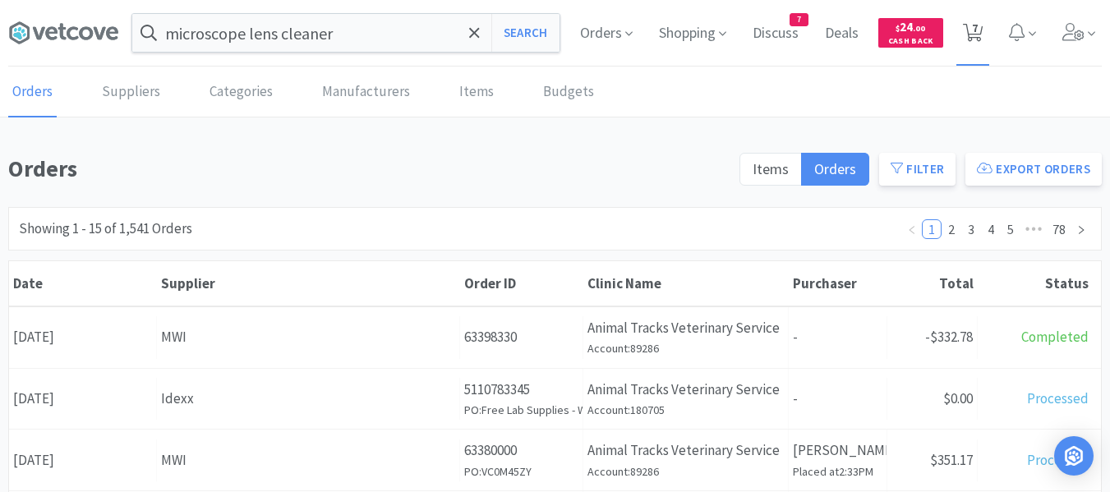
select select "1"
select select "4"
select select "1"
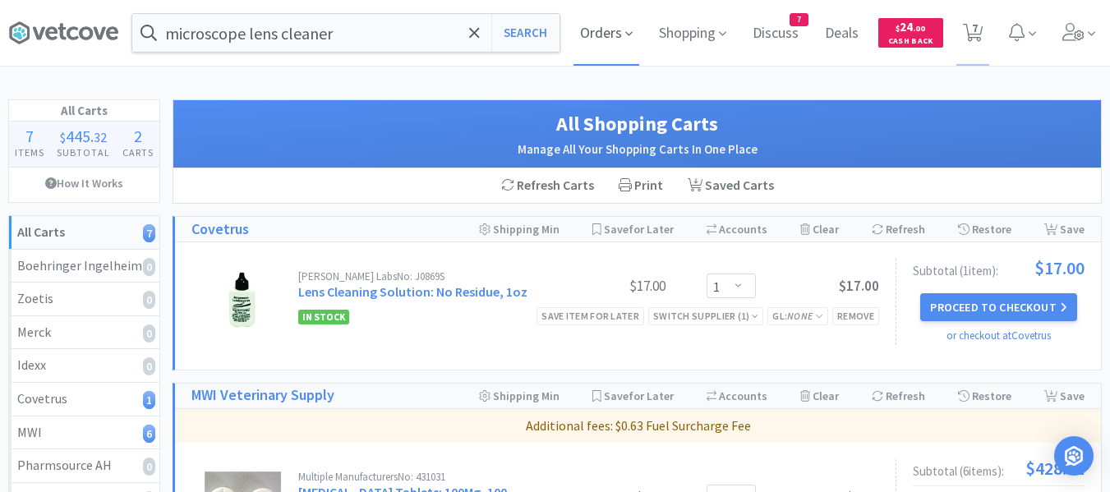
click at [610, 29] on span "Orders" at bounding box center [607, 33] width 66 height 66
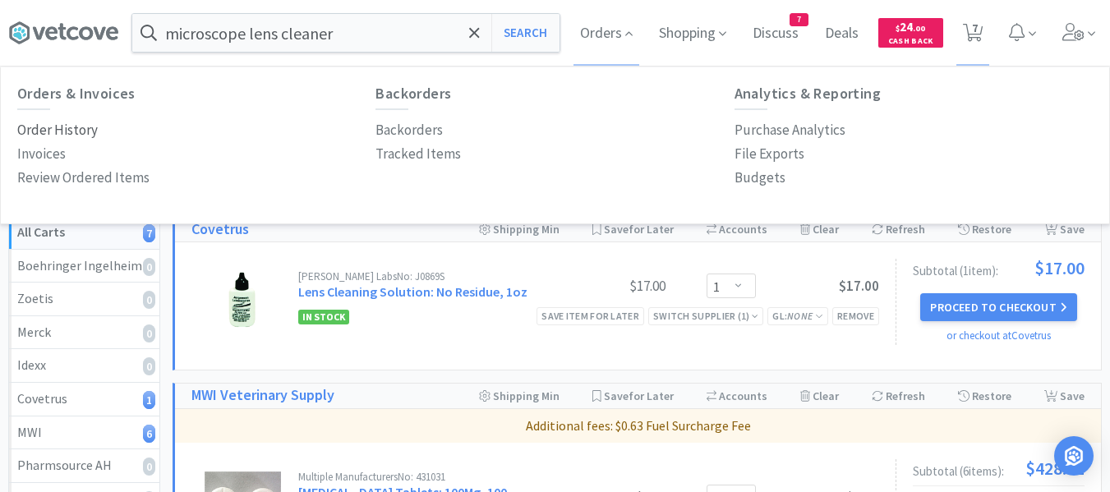
click at [43, 126] on p "Order History" at bounding box center [57, 130] width 81 height 22
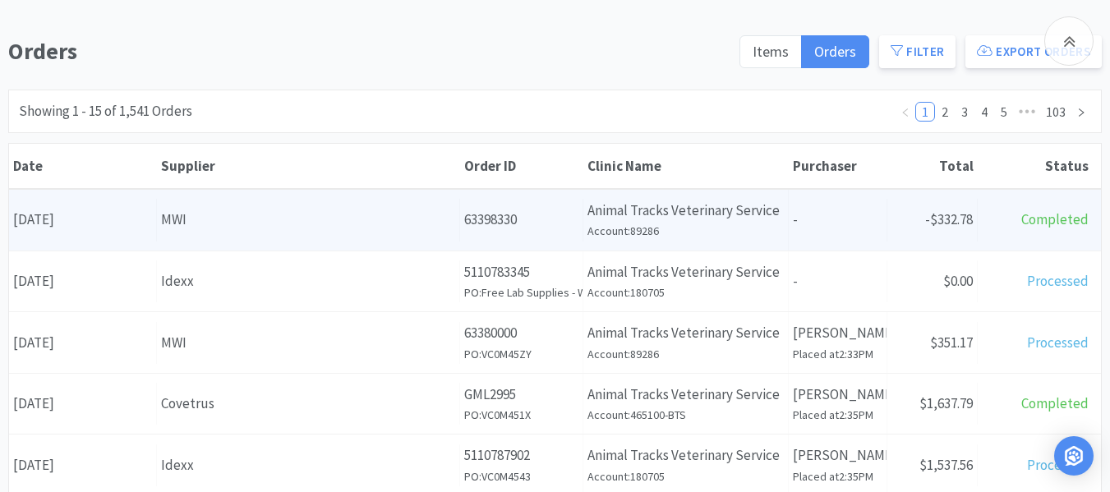
scroll to position [247, 0]
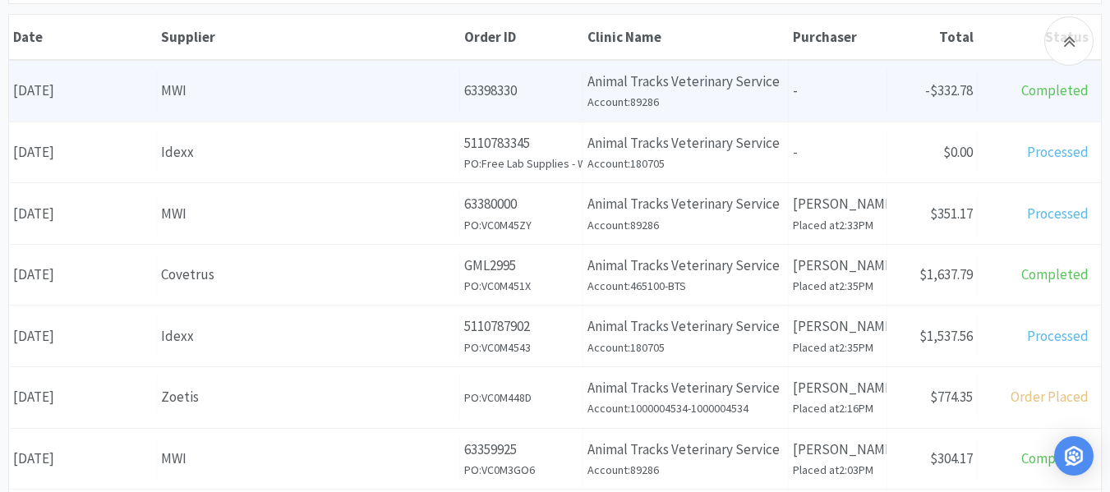
click at [255, 104] on div "Supplier MWI" at bounding box center [308, 91] width 303 height 42
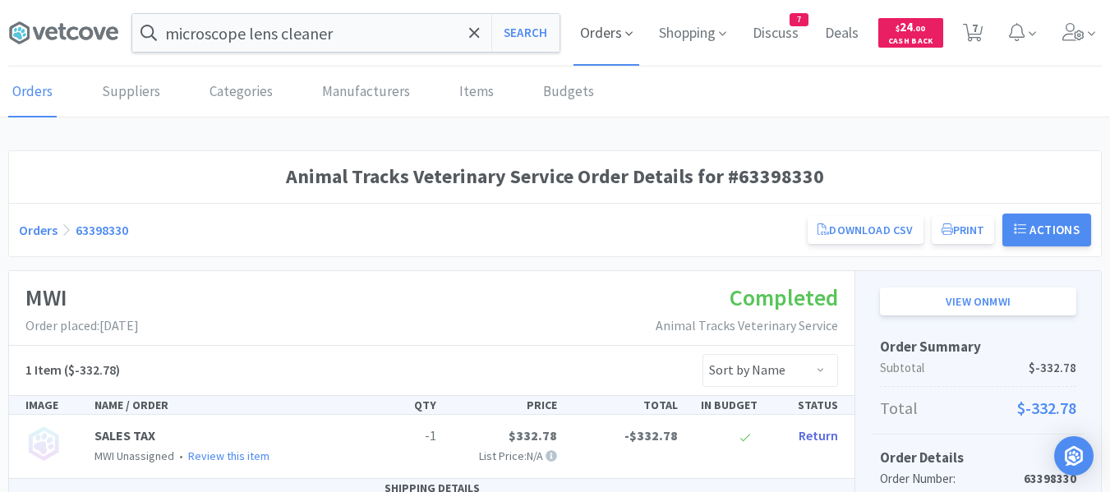
click at [584, 35] on span "Orders" at bounding box center [607, 33] width 66 height 66
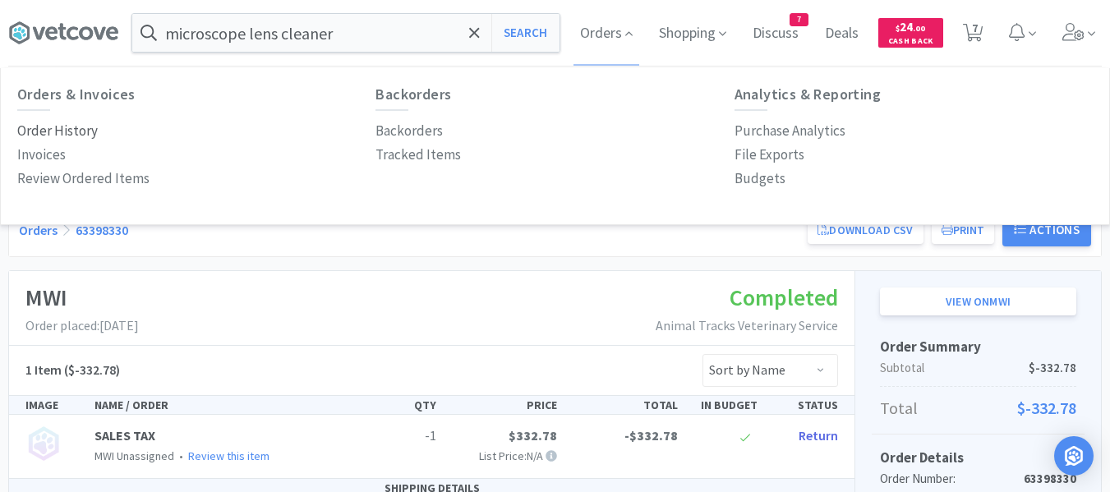
click at [61, 133] on p "Order History" at bounding box center [57, 131] width 81 height 22
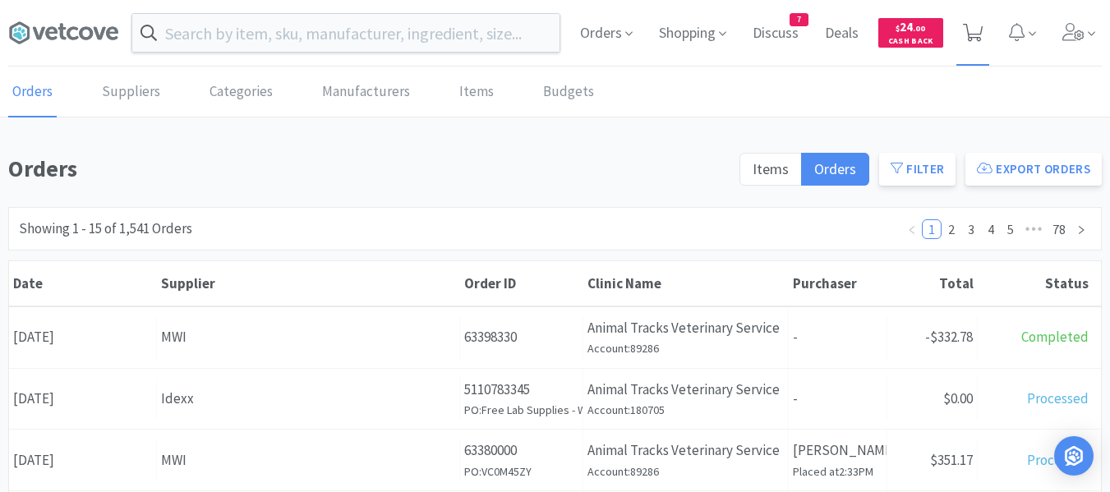
click at [972, 36] on icon at bounding box center [973, 33] width 21 height 18
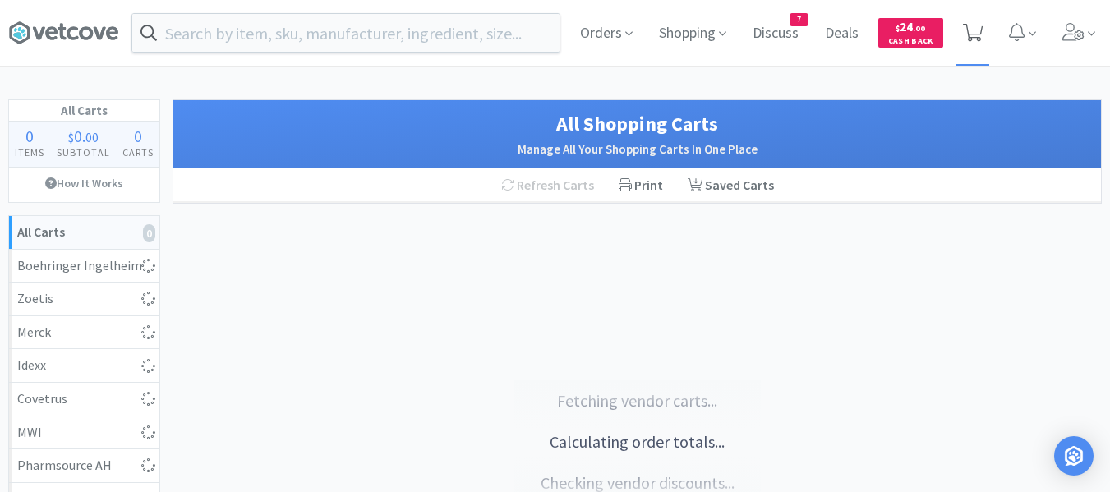
select select "1"
select select "5"
select select "1"
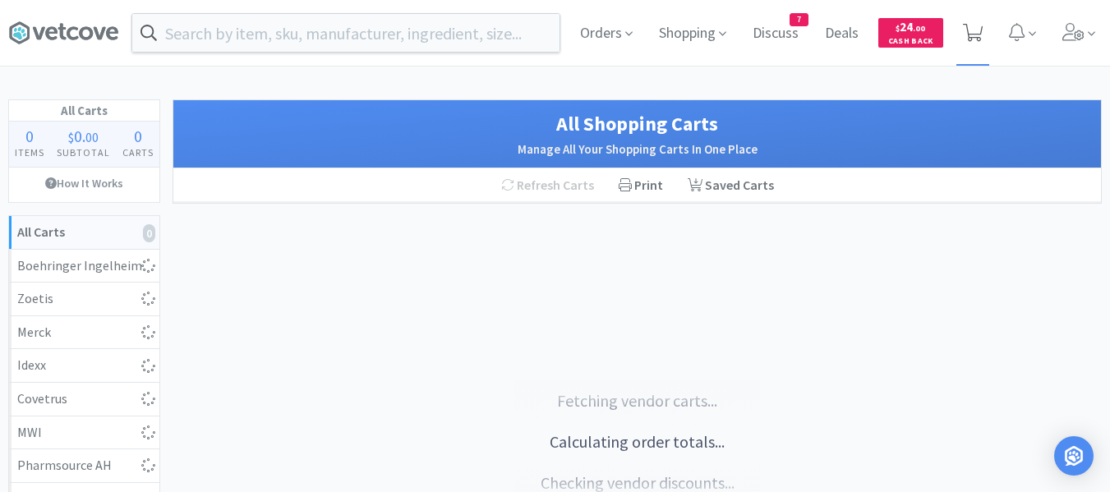
select select "4"
select select "1"
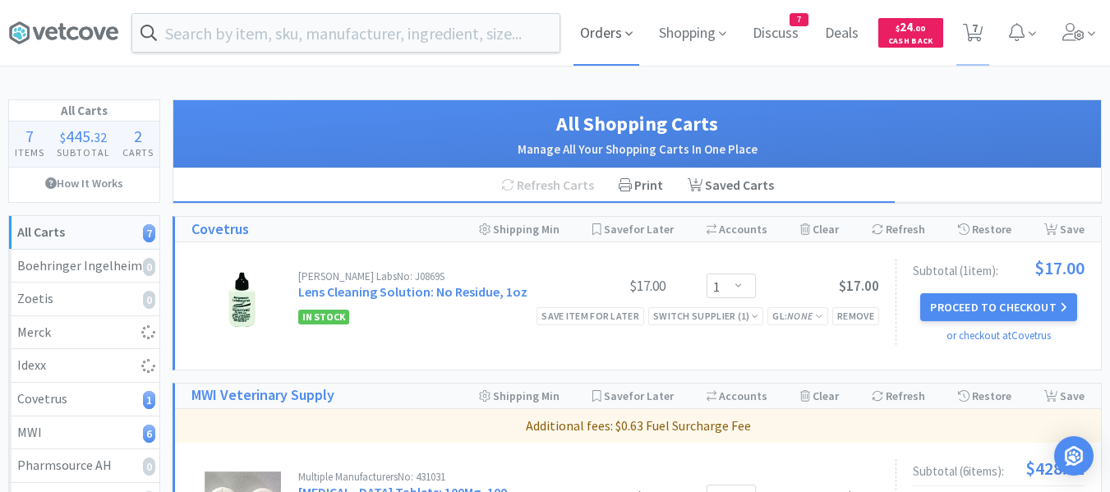
click at [612, 38] on span "Orders" at bounding box center [607, 33] width 66 height 66
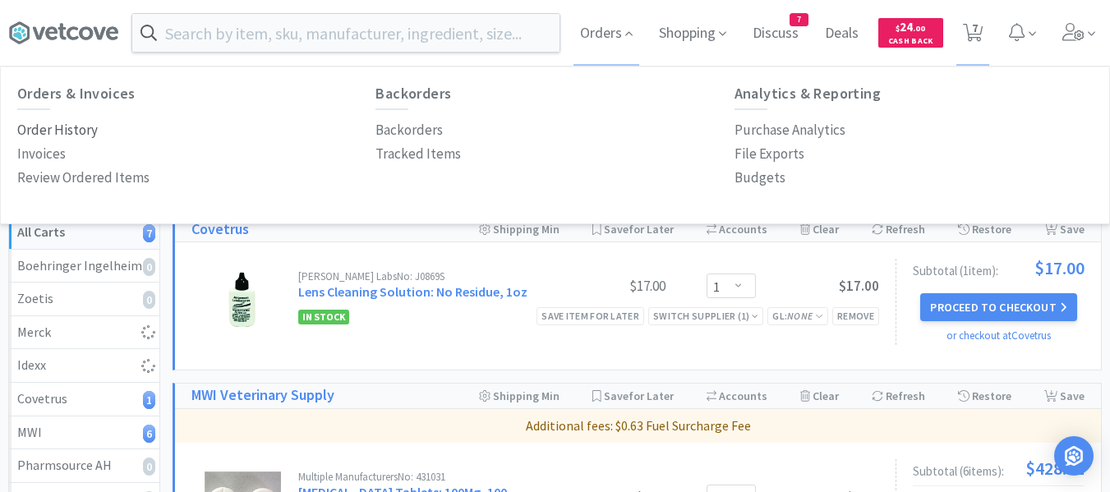
click at [72, 125] on p "Order History" at bounding box center [57, 130] width 81 height 22
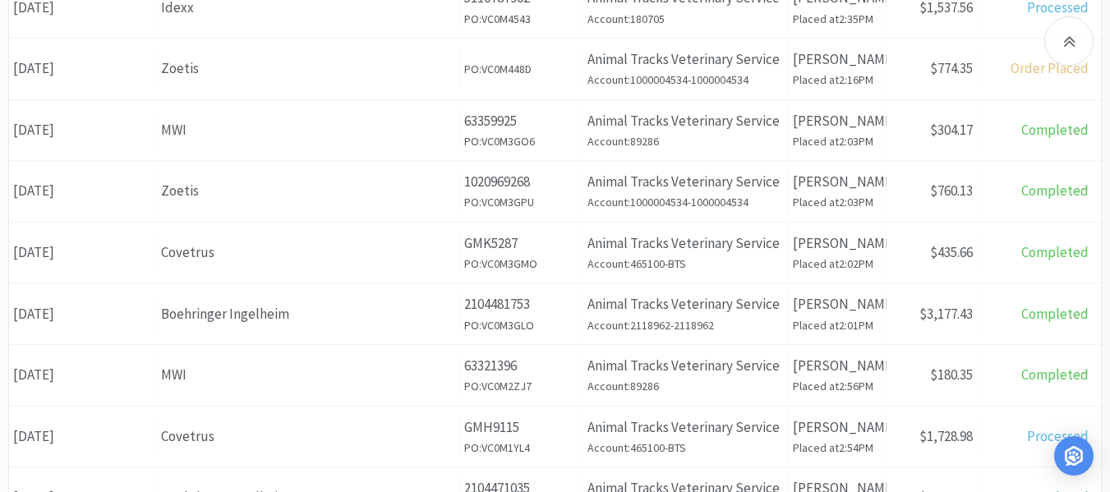
scroll to position [82, 0]
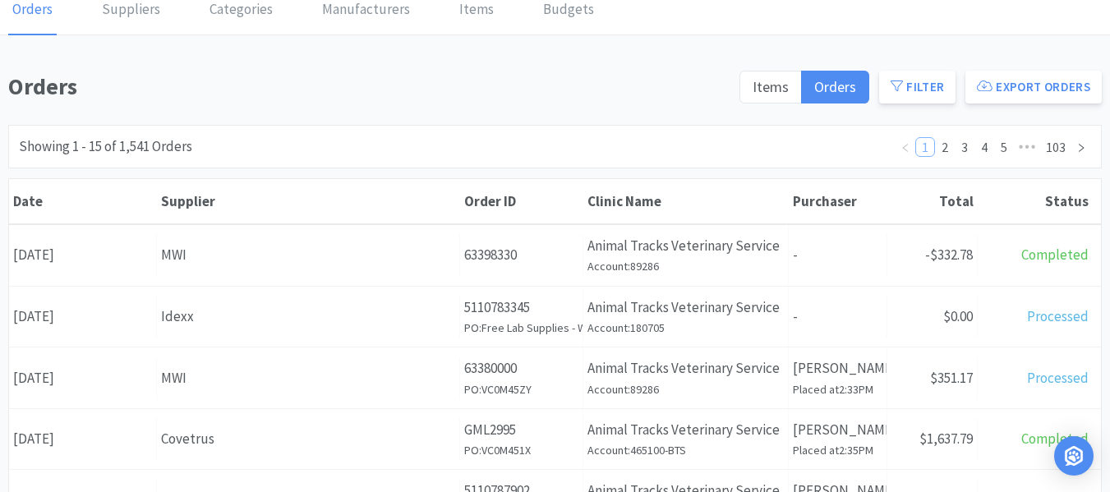
click at [923, 143] on link "1" at bounding box center [925, 147] width 18 height 18
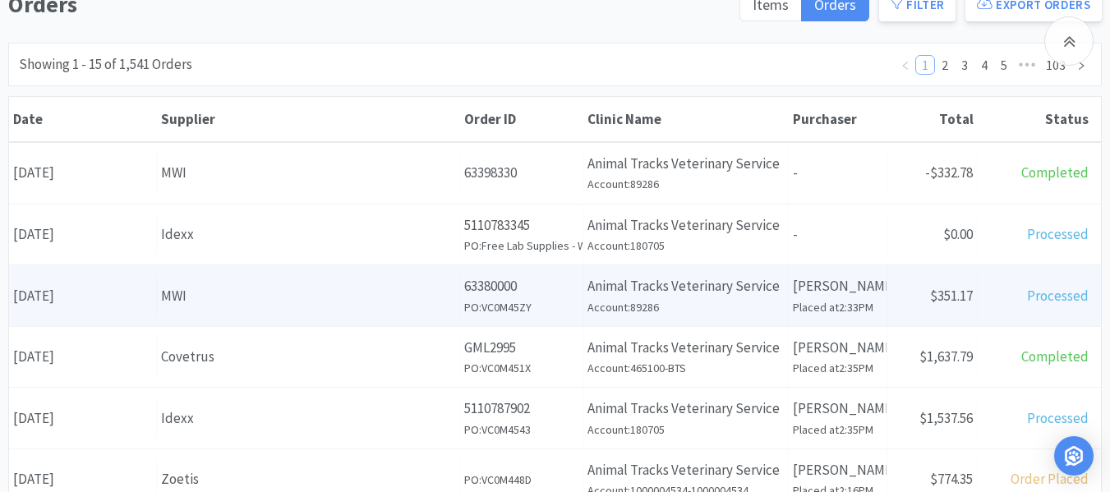
scroll to position [247, 0]
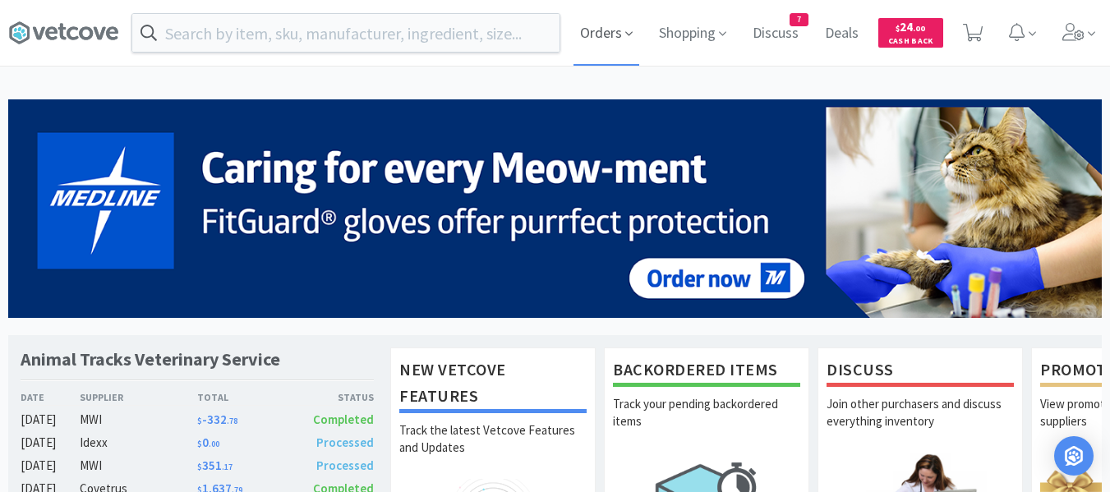
click at [616, 37] on span "Orders" at bounding box center [607, 33] width 66 height 66
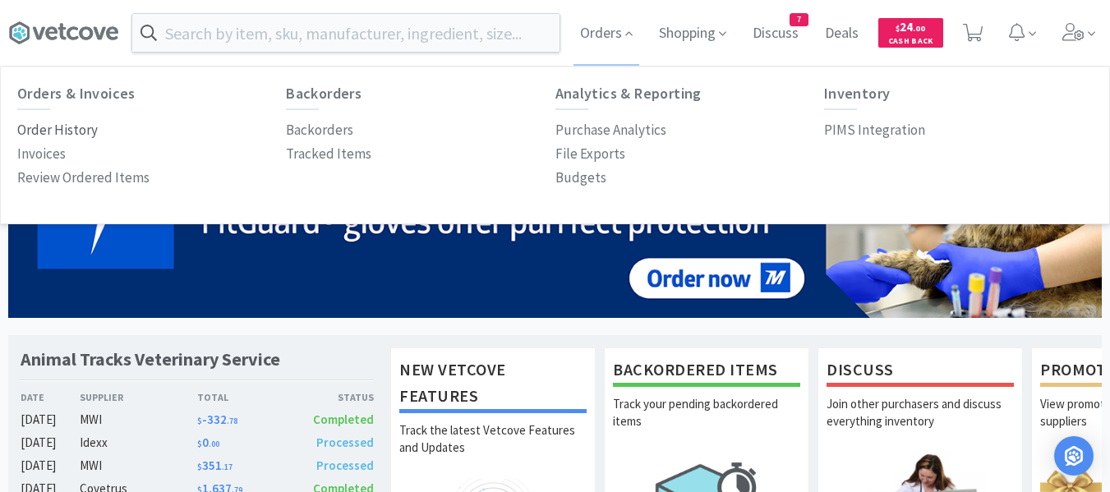
click at [64, 127] on p "Order History" at bounding box center [57, 130] width 81 height 22
